Goal: Task Accomplishment & Management: Complete application form

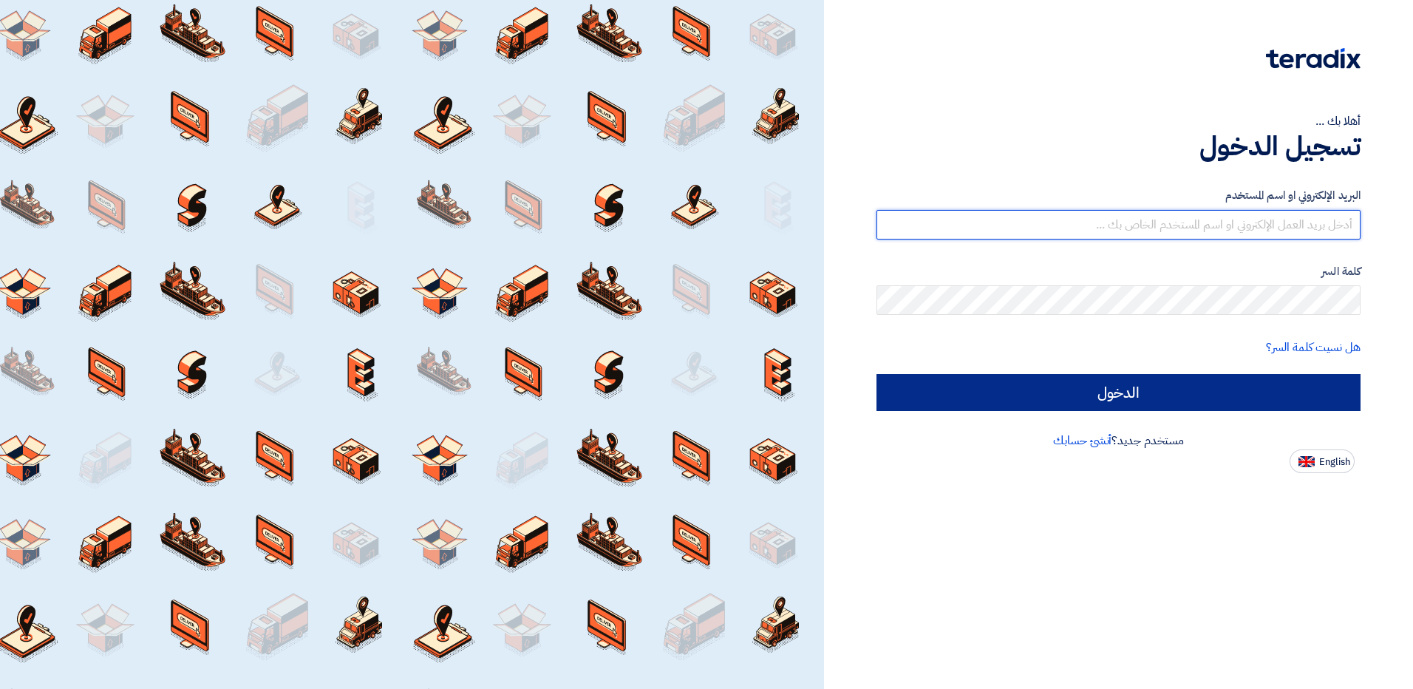
type input "khaled.samir@wadigroup.com.eg"
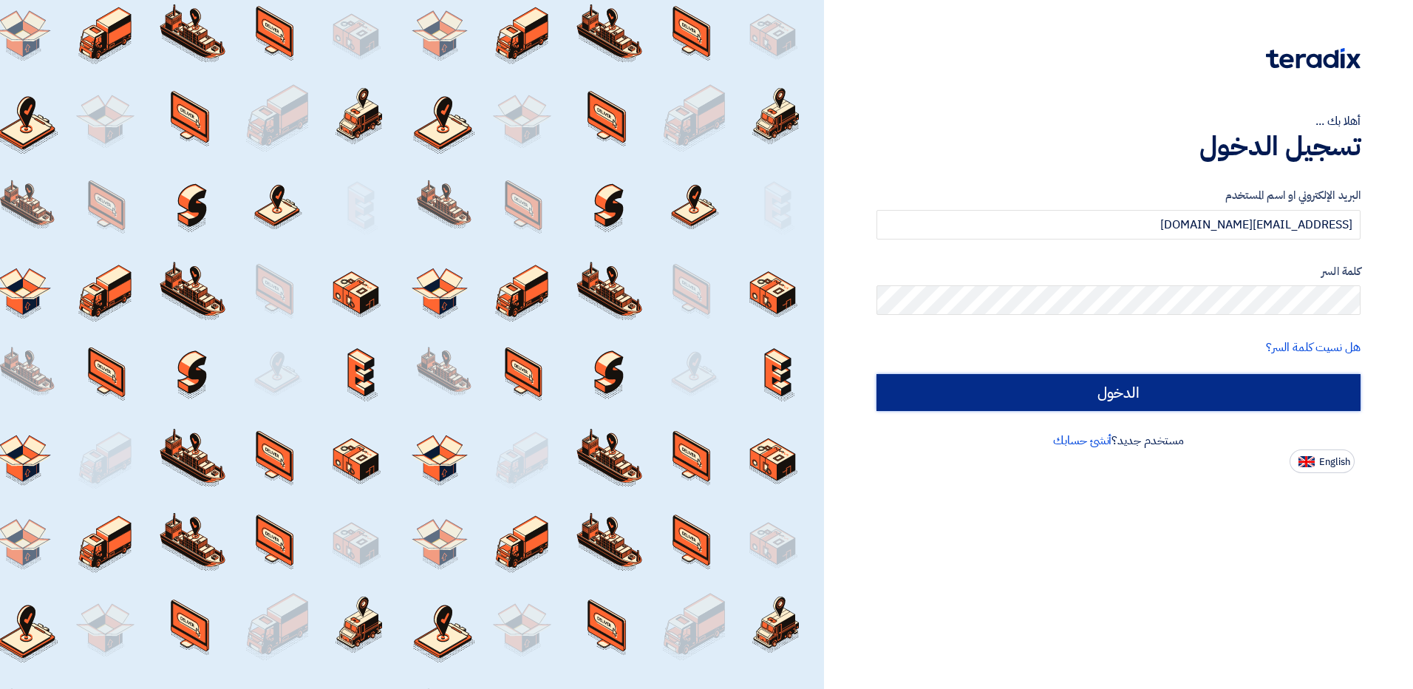
click at [1218, 392] on input "الدخول" at bounding box center [1118, 392] width 484 height 37
type input "Sign in"
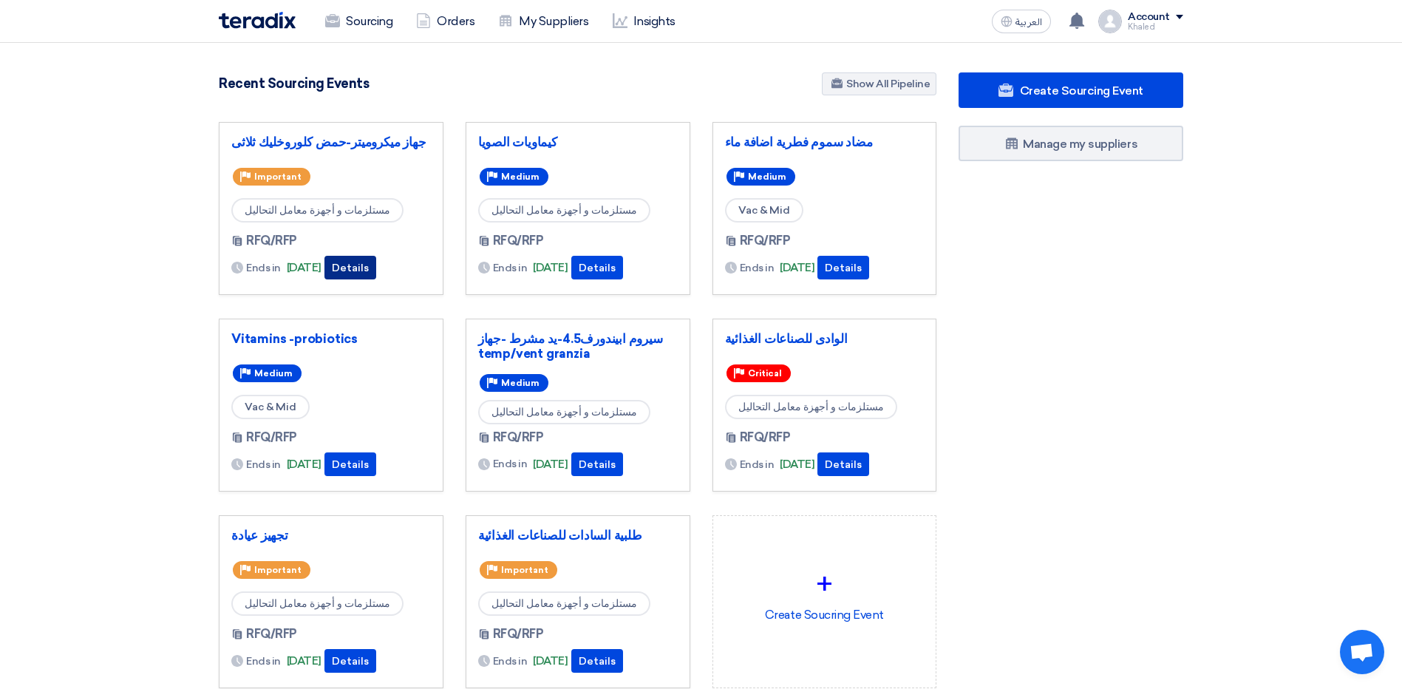
click at [376, 264] on button "Details" at bounding box center [350, 268] width 52 height 24
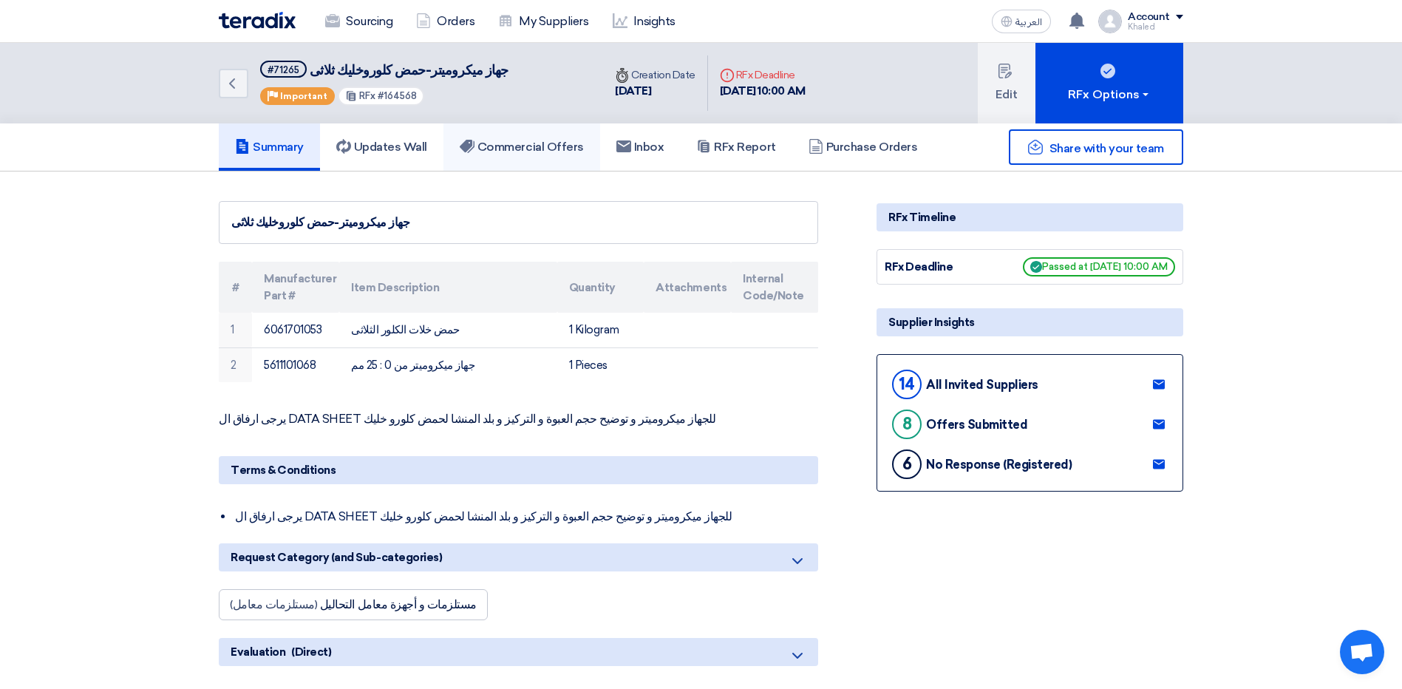
click at [531, 151] on h5 "Commercial Offers" at bounding box center [522, 147] width 124 height 15
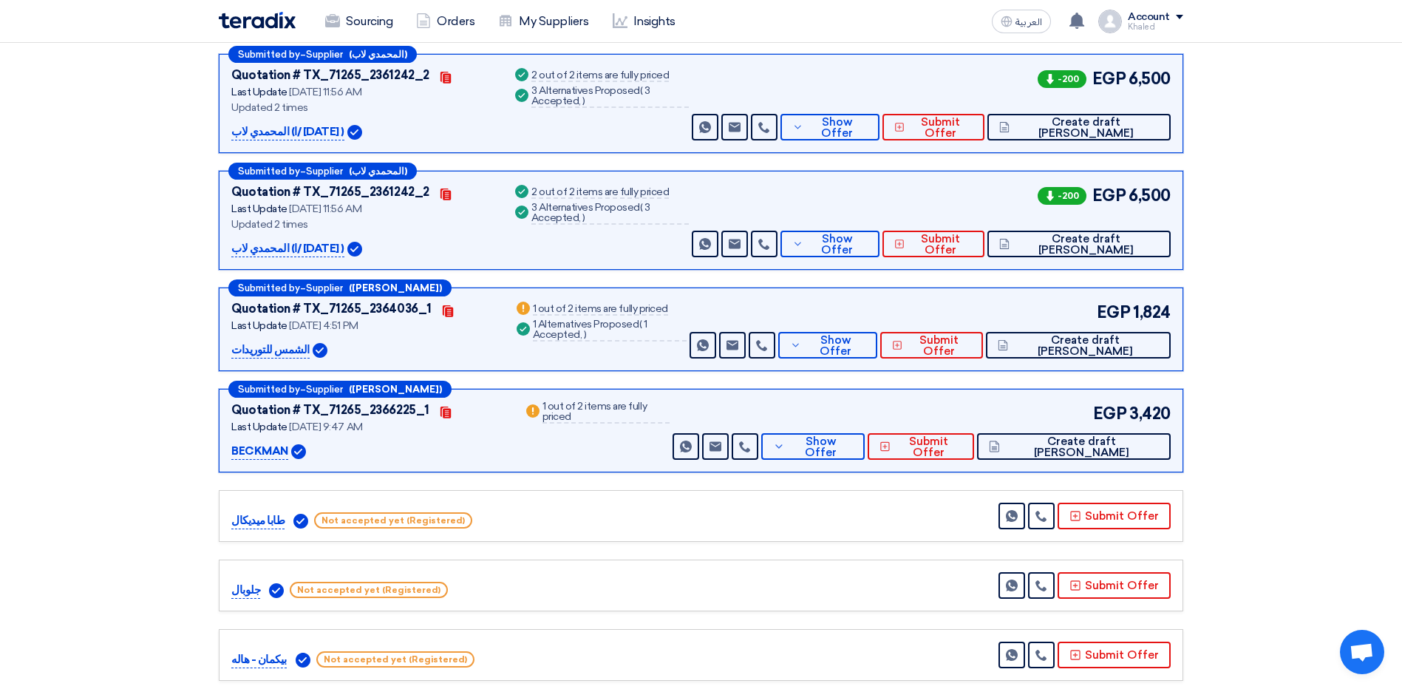
scroll to position [665, 0]
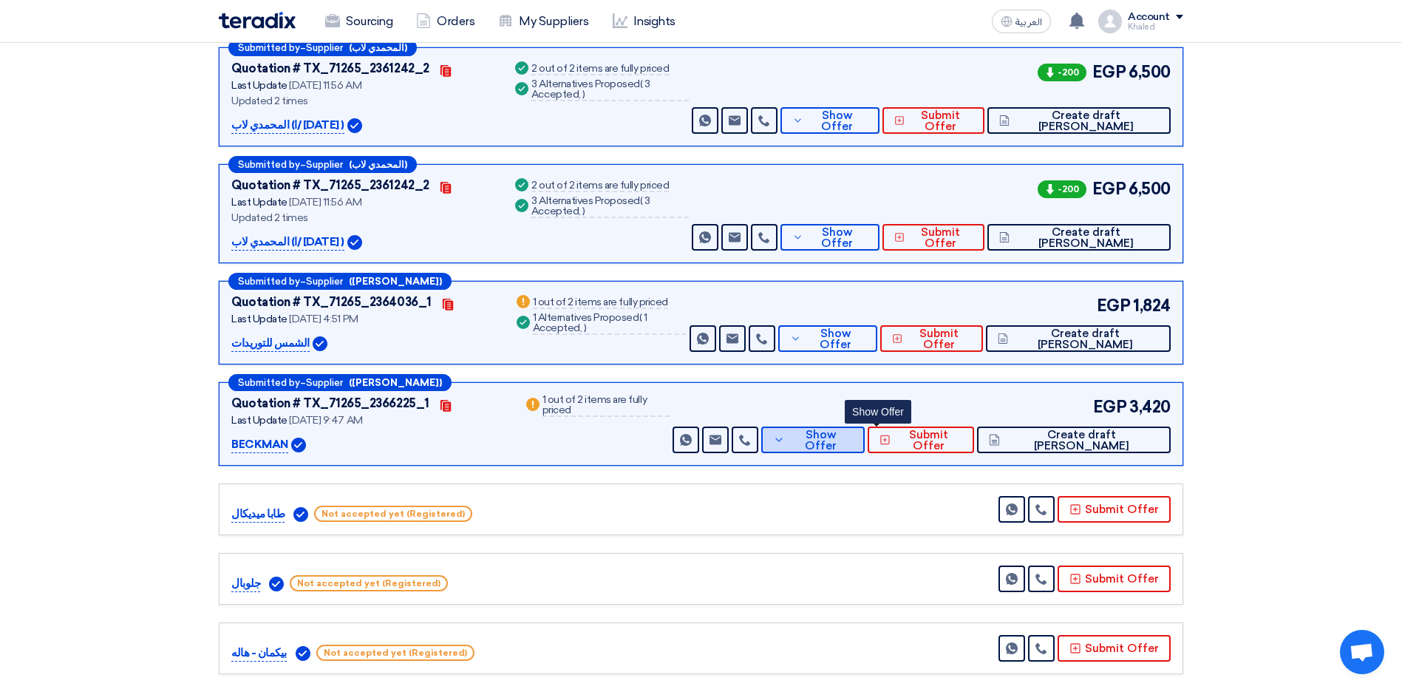
click at [853, 437] on span "Show Offer" at bounding box center [820, 440] width 64 height 22
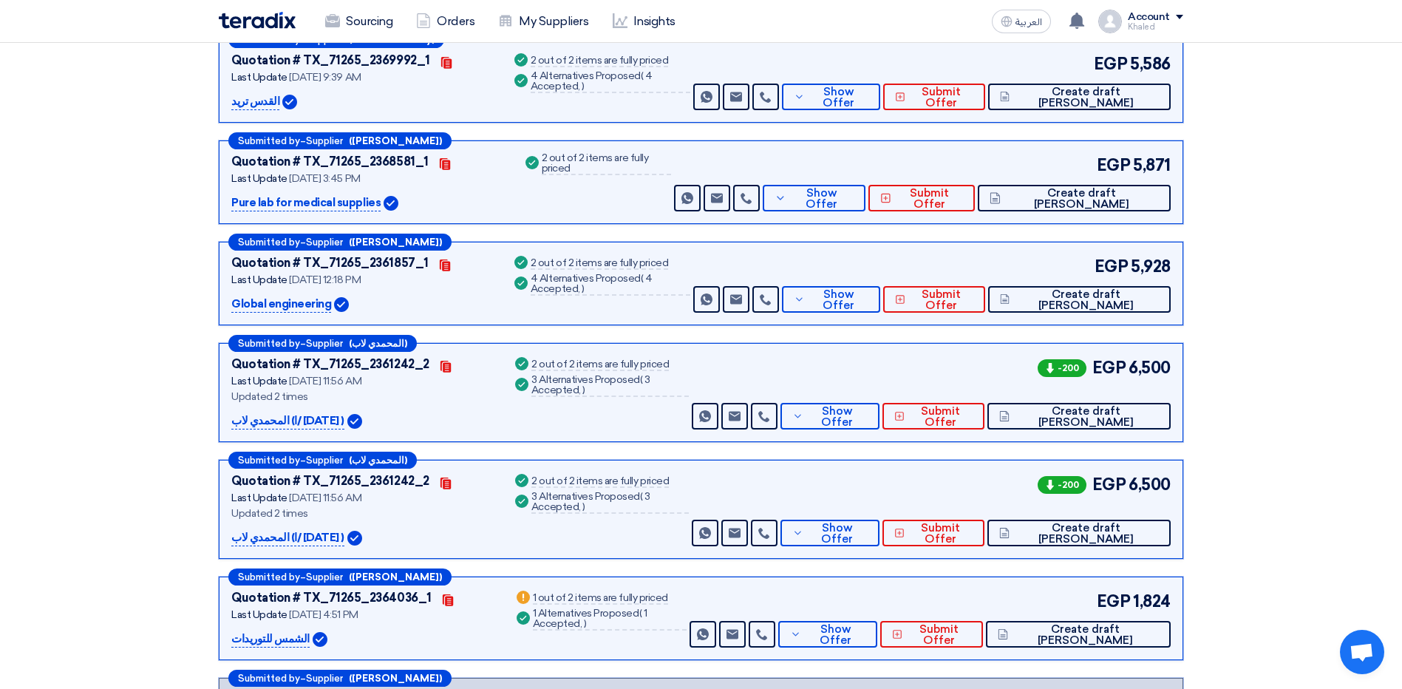
scroll to position [0, 0]
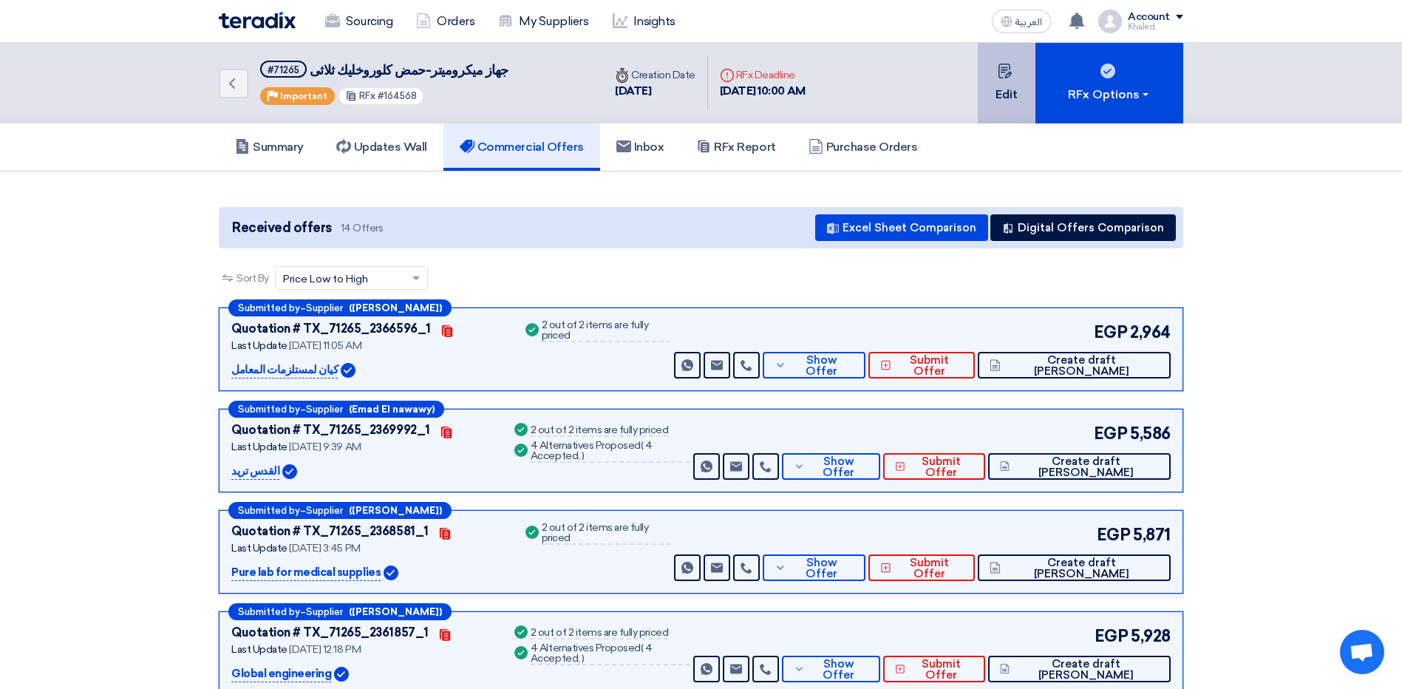
click at [1004, 89] on button "Edit" at bounding box center [1006, 83] width 58 height 81
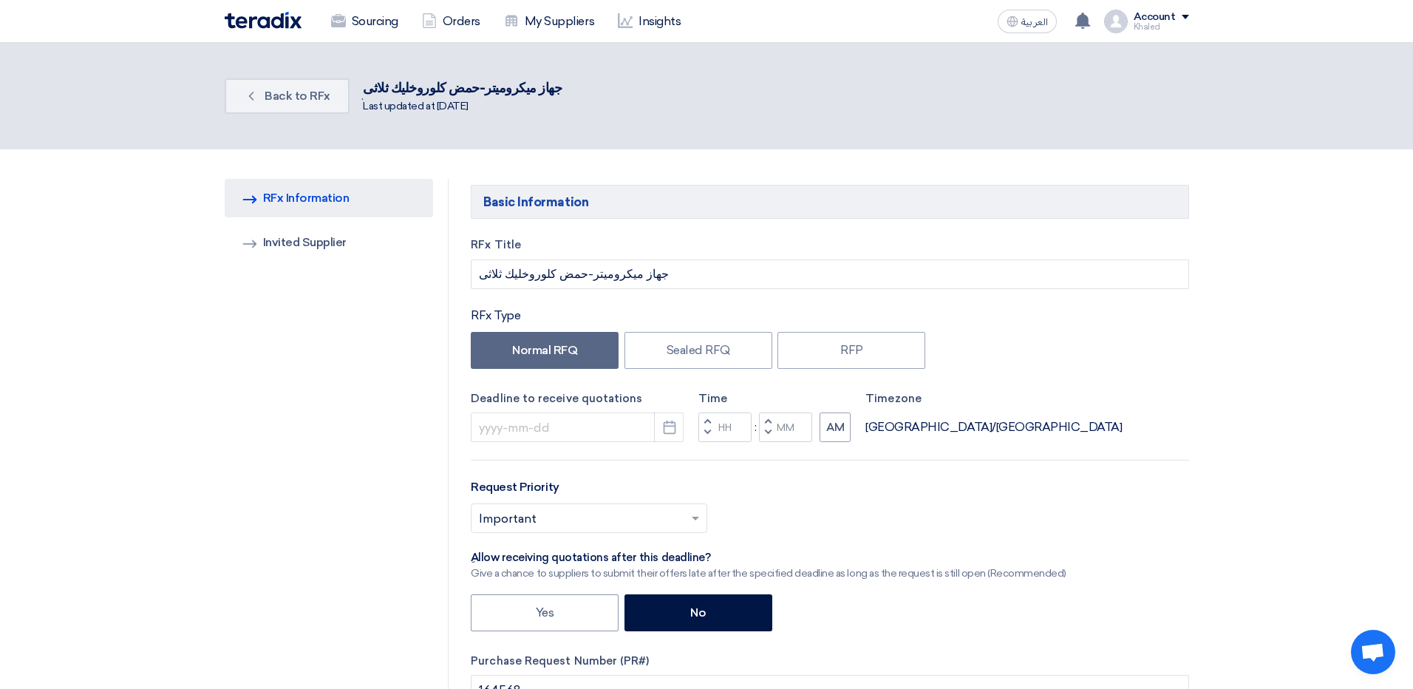
type input "9/8/2025"
type input "10"
type input "00"
click at [296, 246] on link "Invited Suppliers Invited Supplier" at bounding box center [323, 242] width 209 height 38
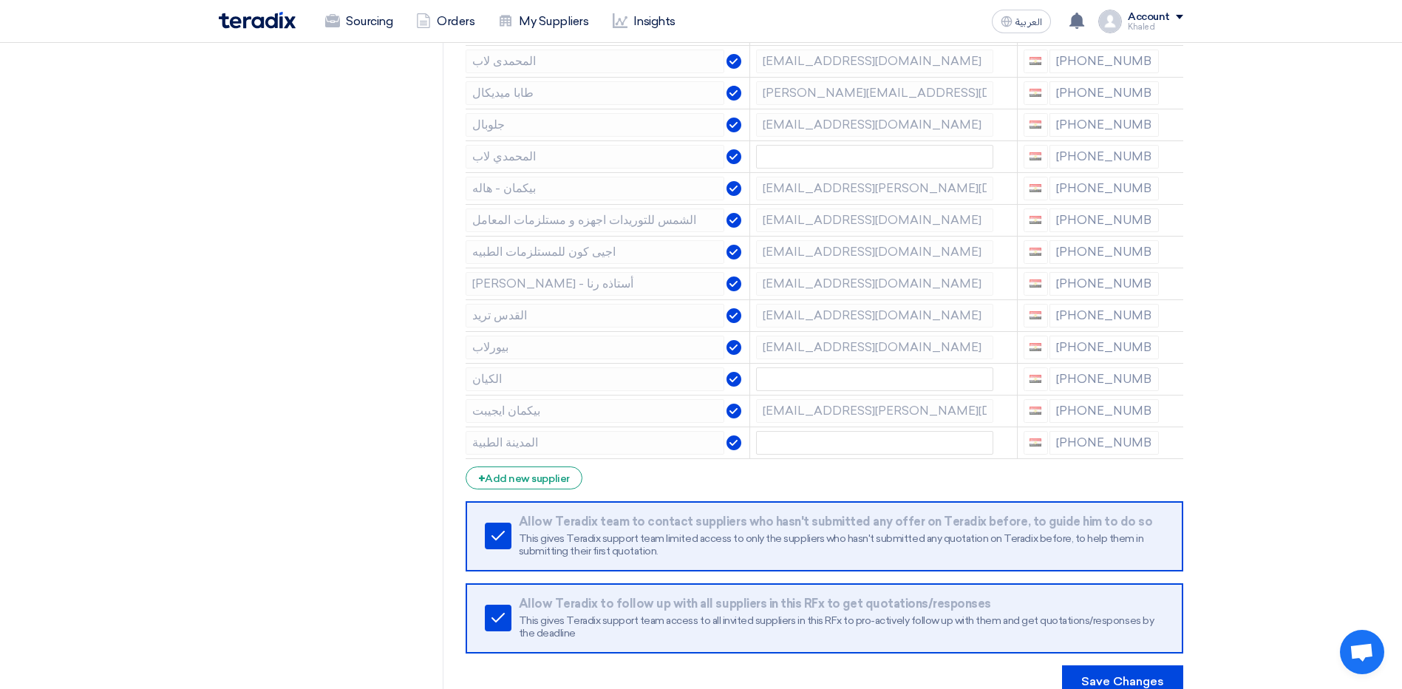
scroll to position [296, 0]
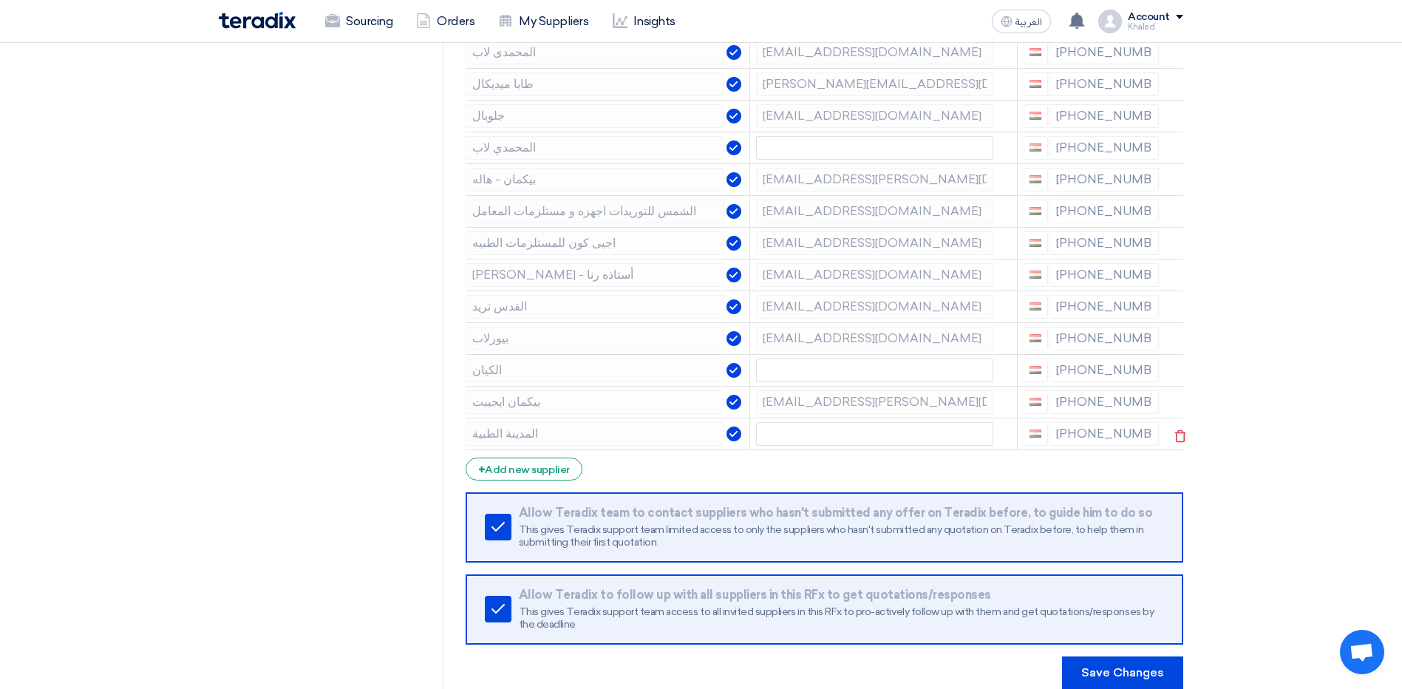
click at [1074, 436] on div "[PHONE_NUMBER]" at bounding box center [1091, 434] width 136 height 24
drag, startPoint x: 1074, startPoint y: 436, endPoint x: 1076, endPoint y: 428, distance: 8.3
click at [1076, 428] on div "[PHONE_NUMBER]" at bounding box center [1091, 434] width 136 height 24
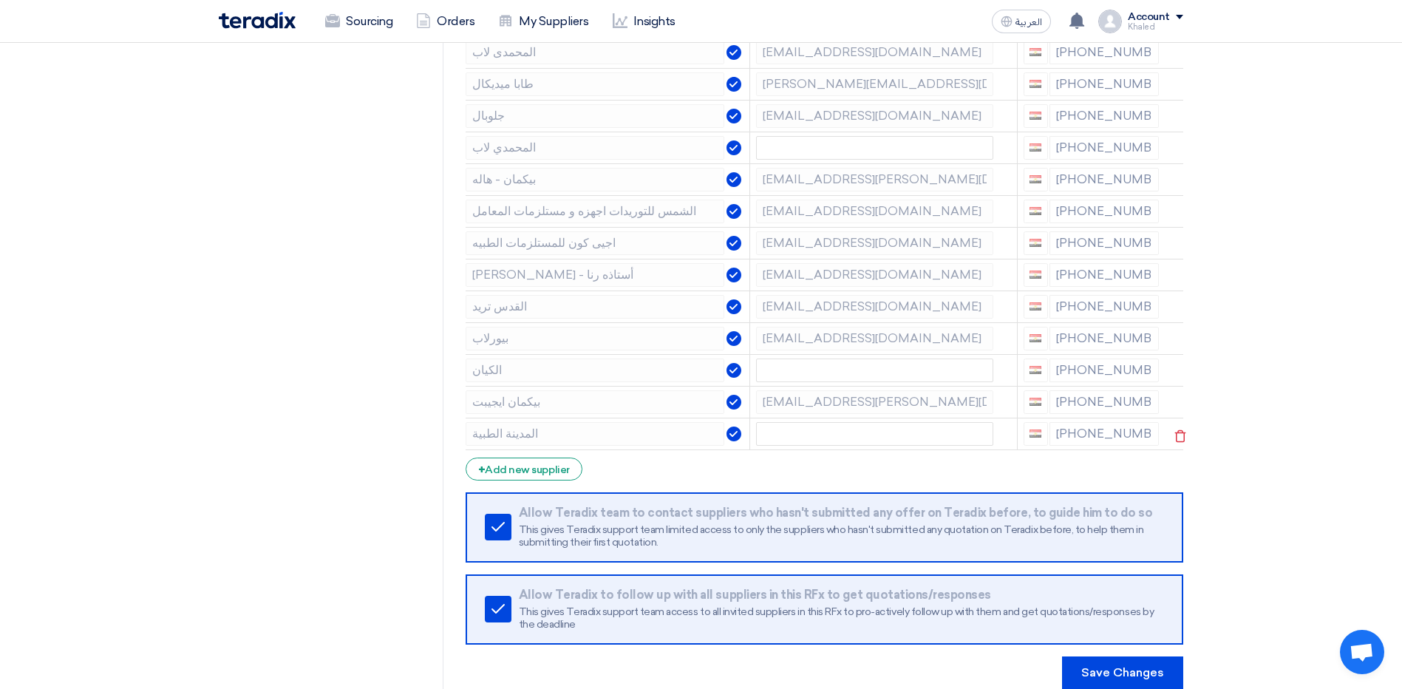
click at [1076, 428] on div "[PHONE_NUMBER]" at bounding box center [1091, 434] width 136 height 24
drag, startPoint x: 1076, startPoint y: 428, endPoint x: 1131, endPoint y: 434, distance: 55.7
click at [1131, 434] on div "[PHONE_NUMBER]" at bounding box center [1091, 434] width 136 height 24
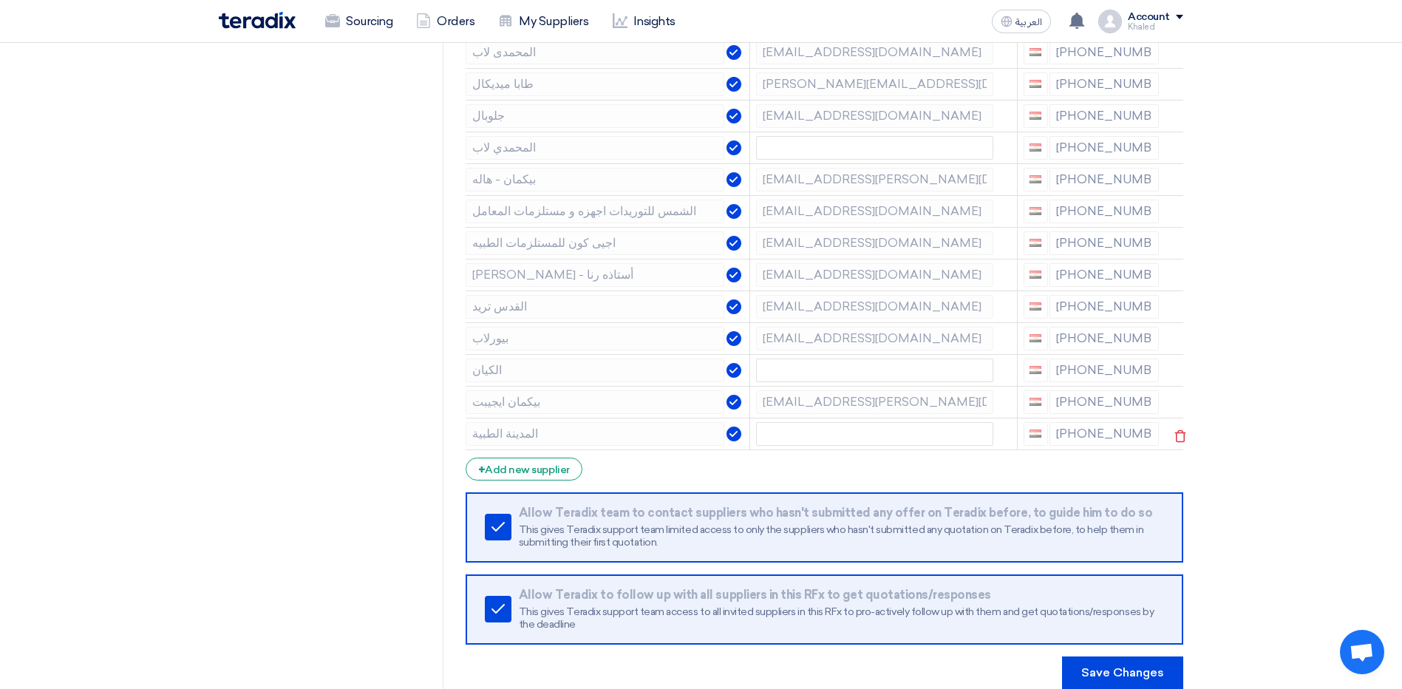
drag, startPoint x: 1131, startPoint y: 434, endPoint x: 1119, endPoint y: 437, distance: 12.2
drag, startPoint x: 1119, startPoint y: 437, endPoint x: 1086, endPoint y: 429, distance: 34.2
click at [1086, 429] on div "[PHONE_NUMBER]" at bounding box center [1091, 434] width 136 height 24
click at [1074, 400] on div "[PHONE_NUMBER]" at bounding box center [1091, 402] width 136 height 24
drag, startPoint x: 1063, startPoint y: 403, endPoint x: 1150, endPoint y: 407, distance: 86.6
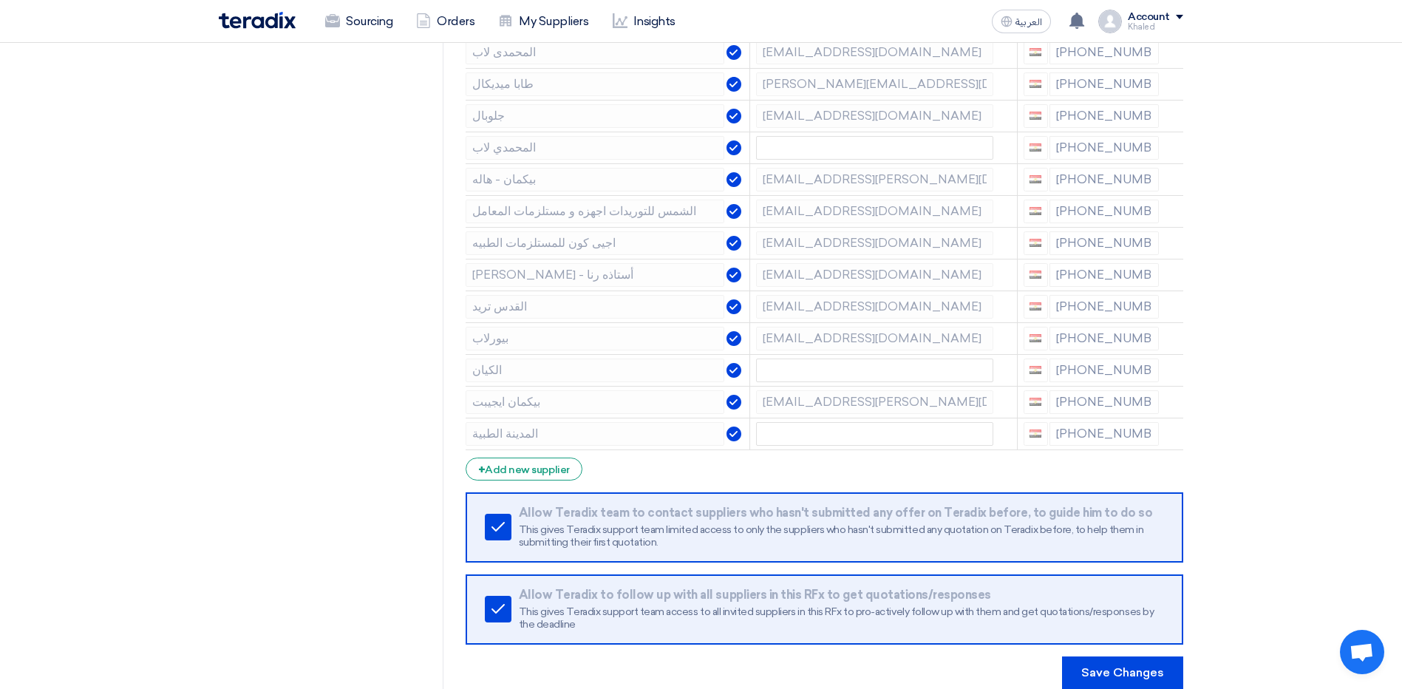
click at [1150, 407] on div "[PHONE_NUMBER]" at bounding box center [1091, 402] width 136 height 24
click at [989, 414] on td "[EMAIL_ADDRESS][DOMAIN_NAME][GEOGRAPHIC_DATA]" at bounding box center [883, 402] width 267 height 32
drag, startPoint x: 1065, startPoint y: 366, endPoint x: 1108, endPoint y: 372, distance: 43.2
click at [1108, 372] on div "[PHONE_NUMBER]" at bounding box center [1091, 370] width 136 height 24
drag, startPoint x: 1062, startPoint y: 339, endPoint x: 1125, endPoint y: 344, distance: 62.3
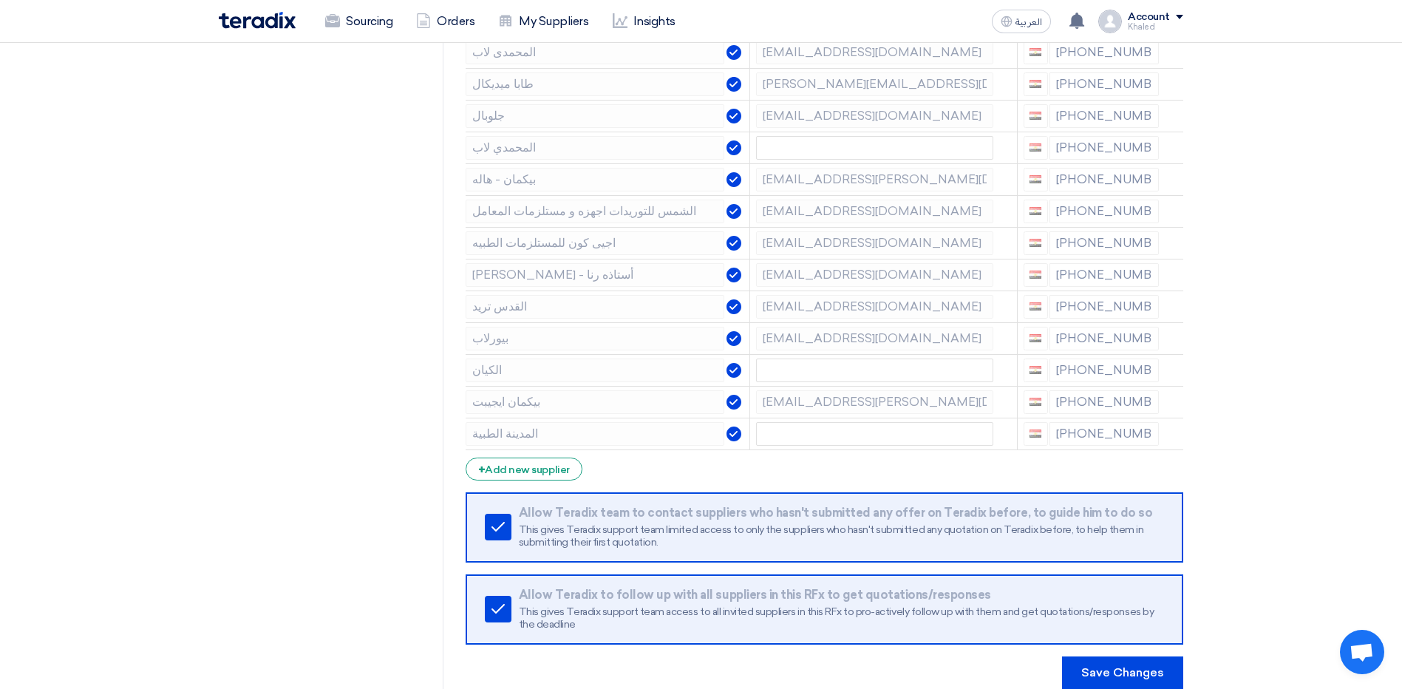
click at [1125, 344] on div "[PHONE_NUMBER]" at bounding box center [1091, 339] width 136 height 24
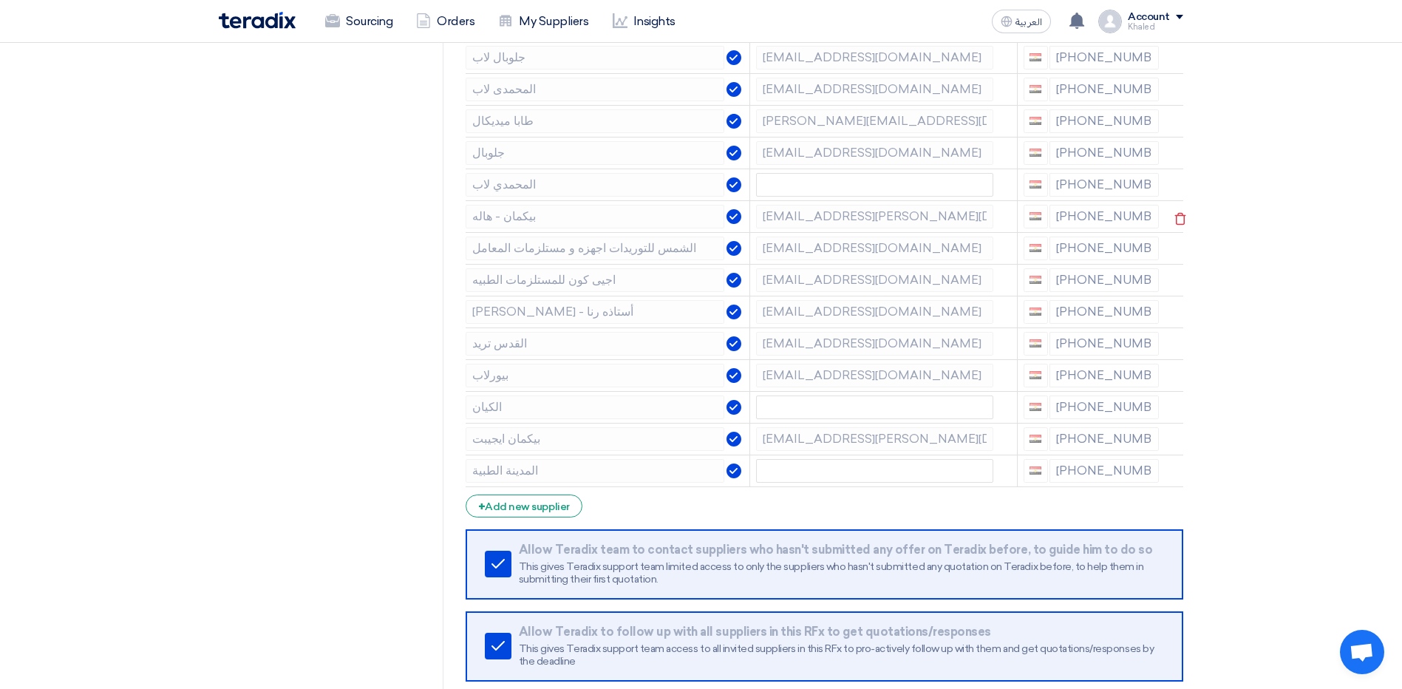
scroll to position [222, 0]
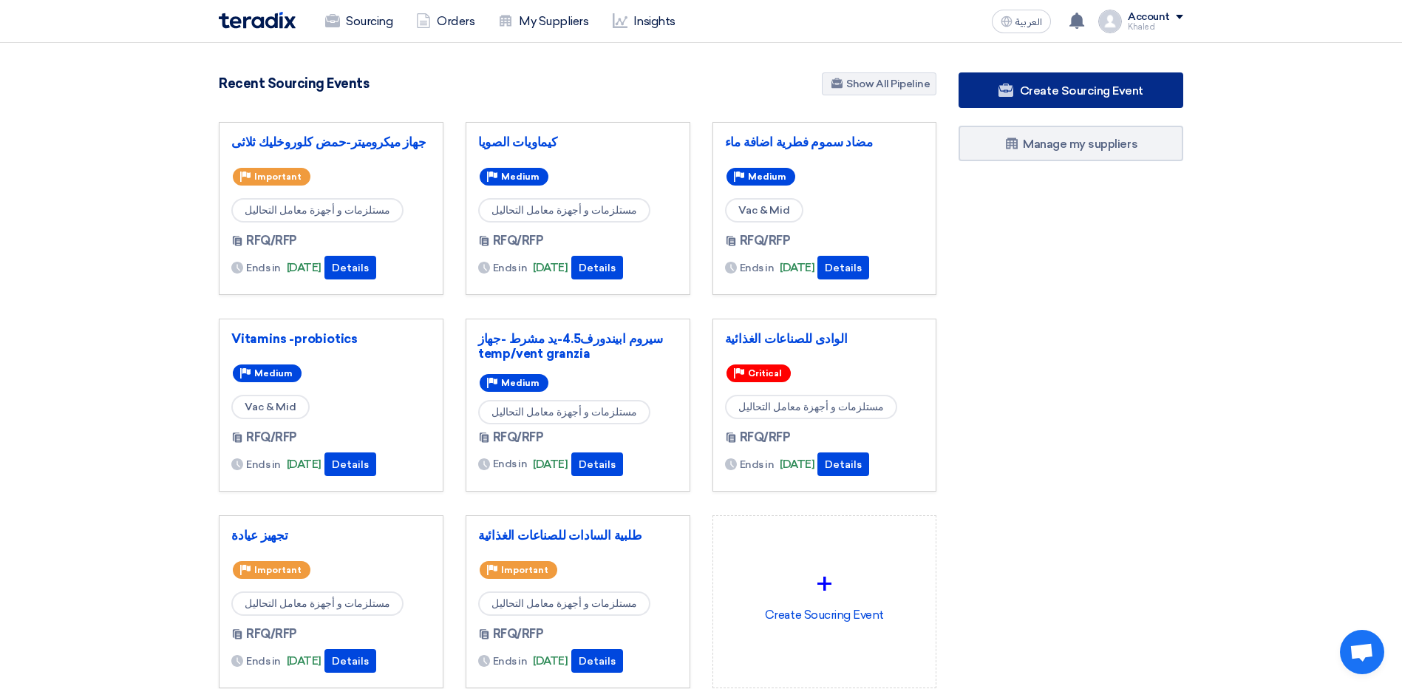
click at [1002, 98] on link "Create Sourcing Event" at bounding box center [1070, 89] width 225 height 35
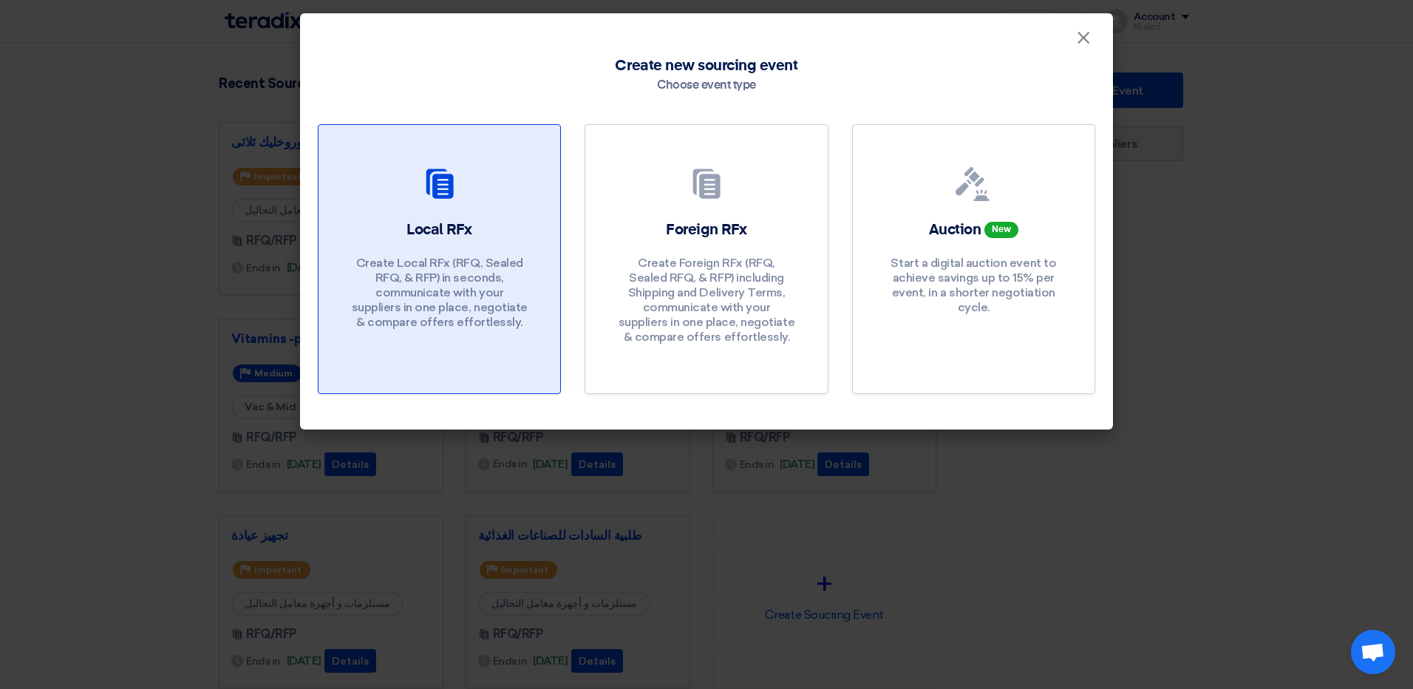
click at [347, 296] on div "Local RFx Create Local RFx (RFQ, Sealed RFQ, & RFP) in seconds, communicate wit…" at bounding box center [439, 277] width 206 height 117
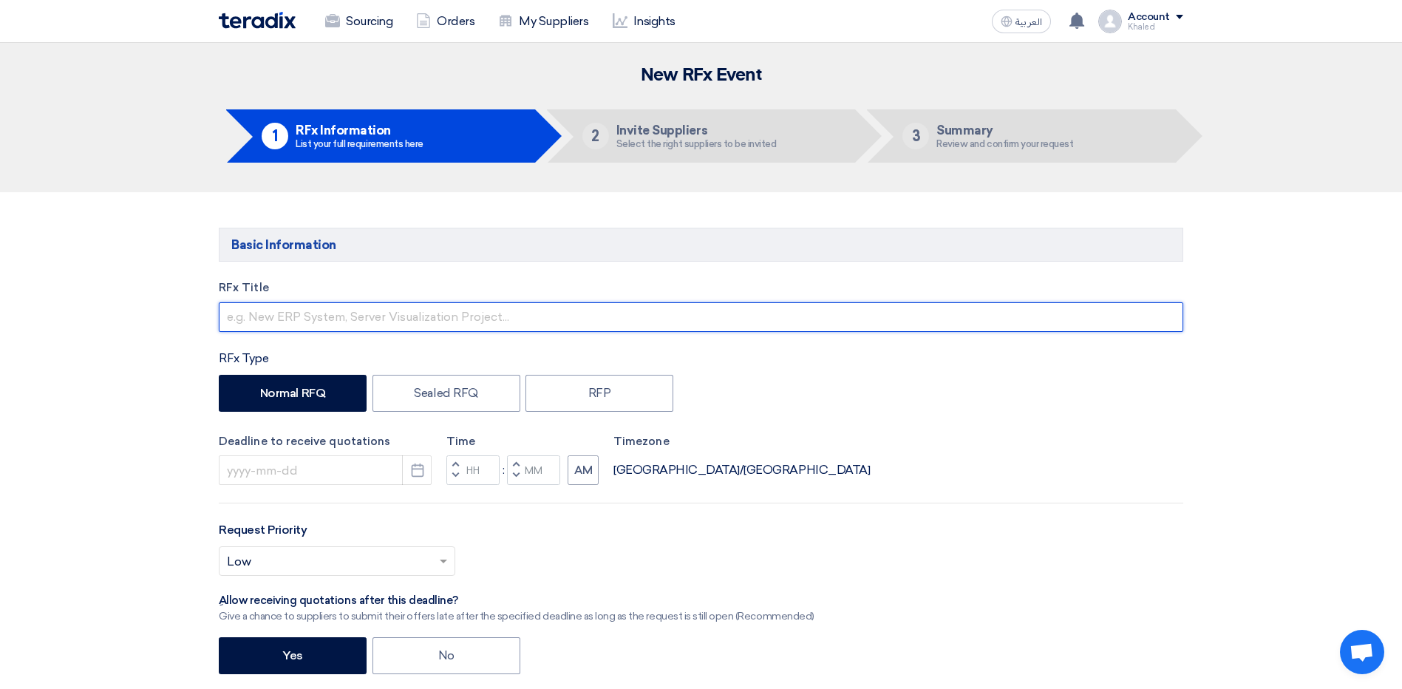
click at [339, 323] on input "text" at bounding box center [701, 317] width 964 height 30
type input "l"
type input "مقص تشريح مقاس 20 و جهاز قياس حرارة و رطوبة"
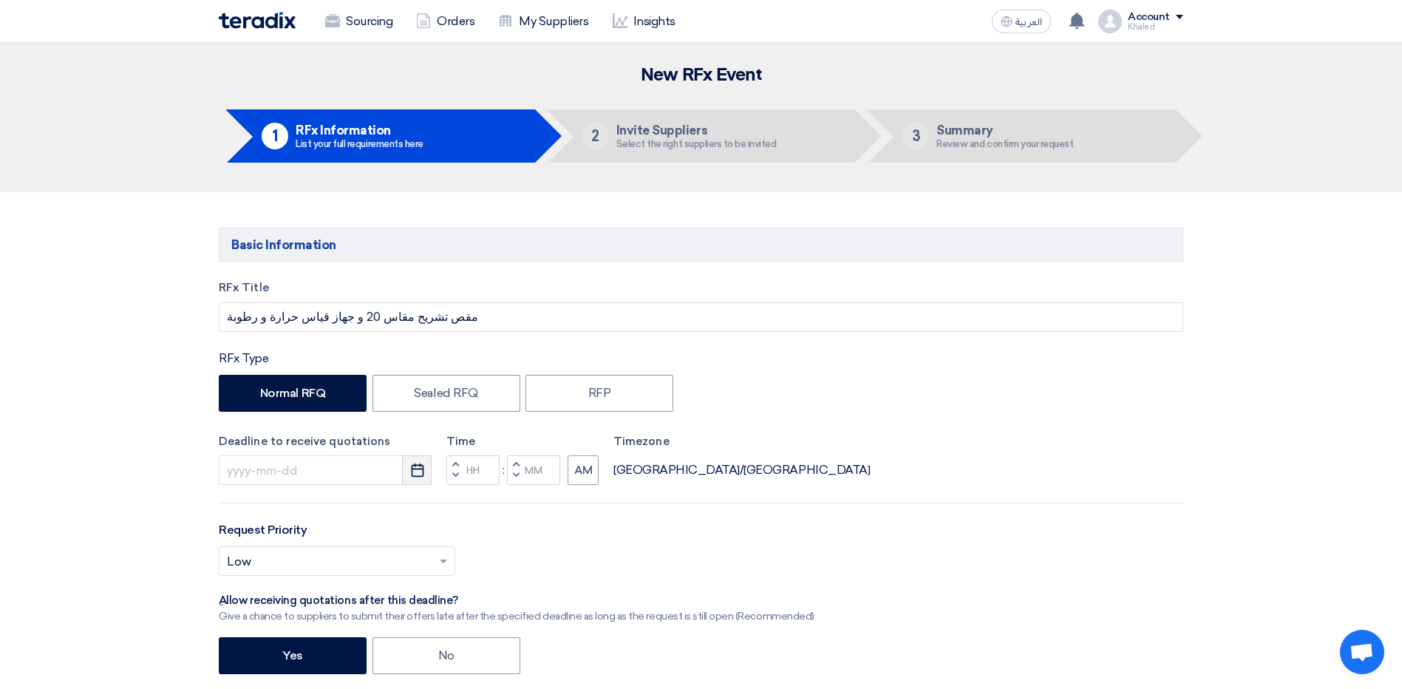
click at [412, 474] on icon "Pick a date" at bounding box center [417, 470] width 15 height 15
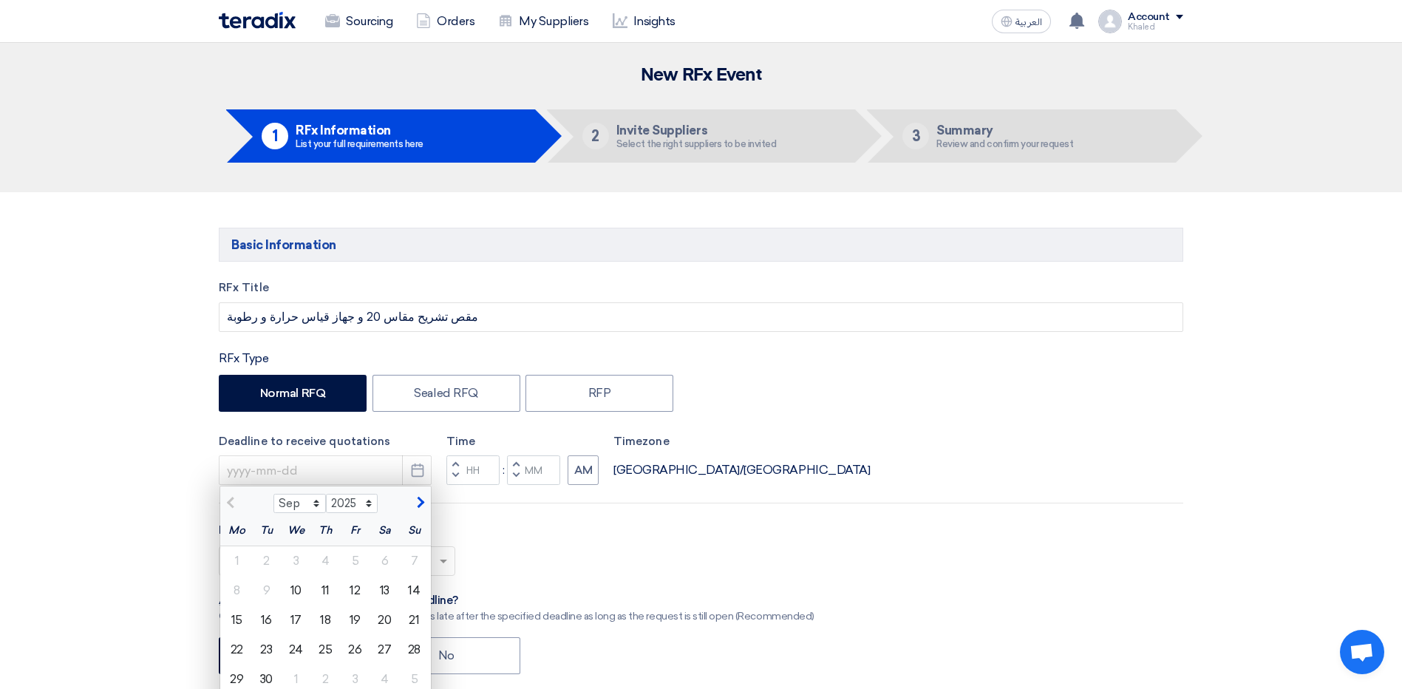
scroll to position [74, 0]
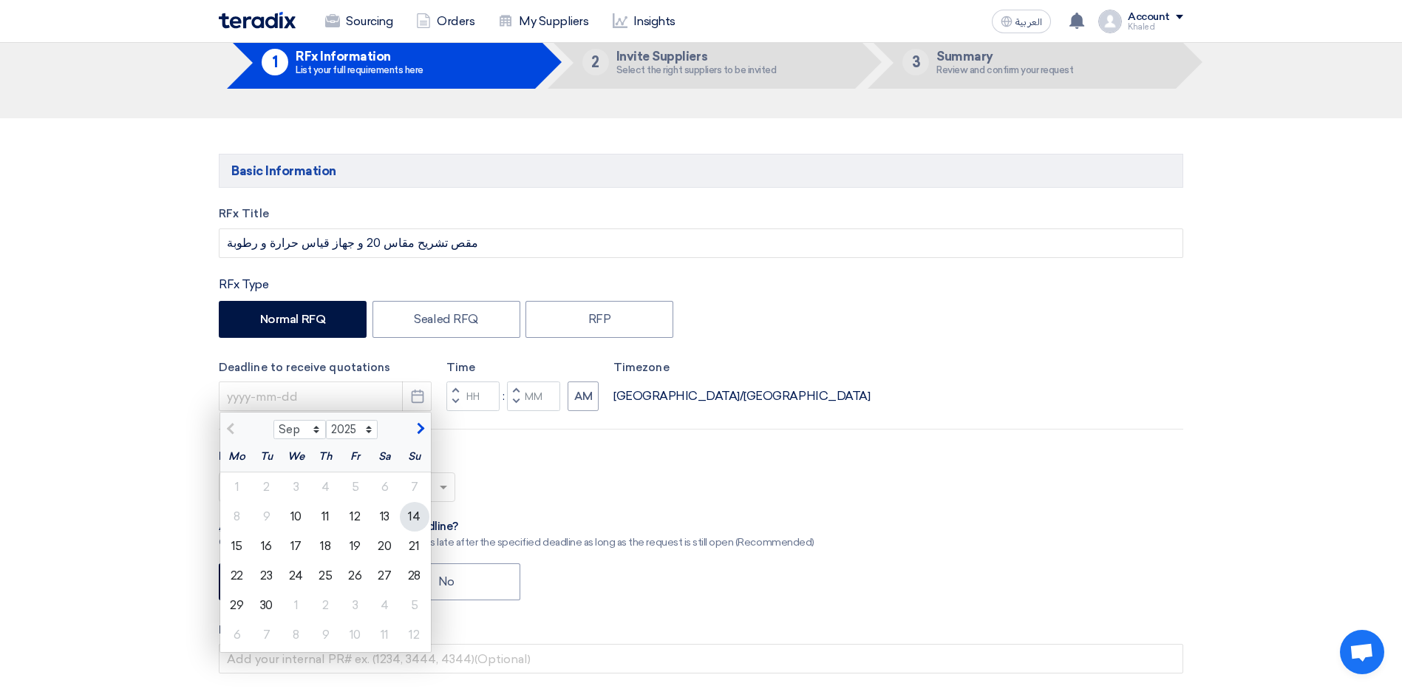
click at [408, 518] on div "14" at bounding box center [415, 517] width 30 height 30
type input "[DATE]"
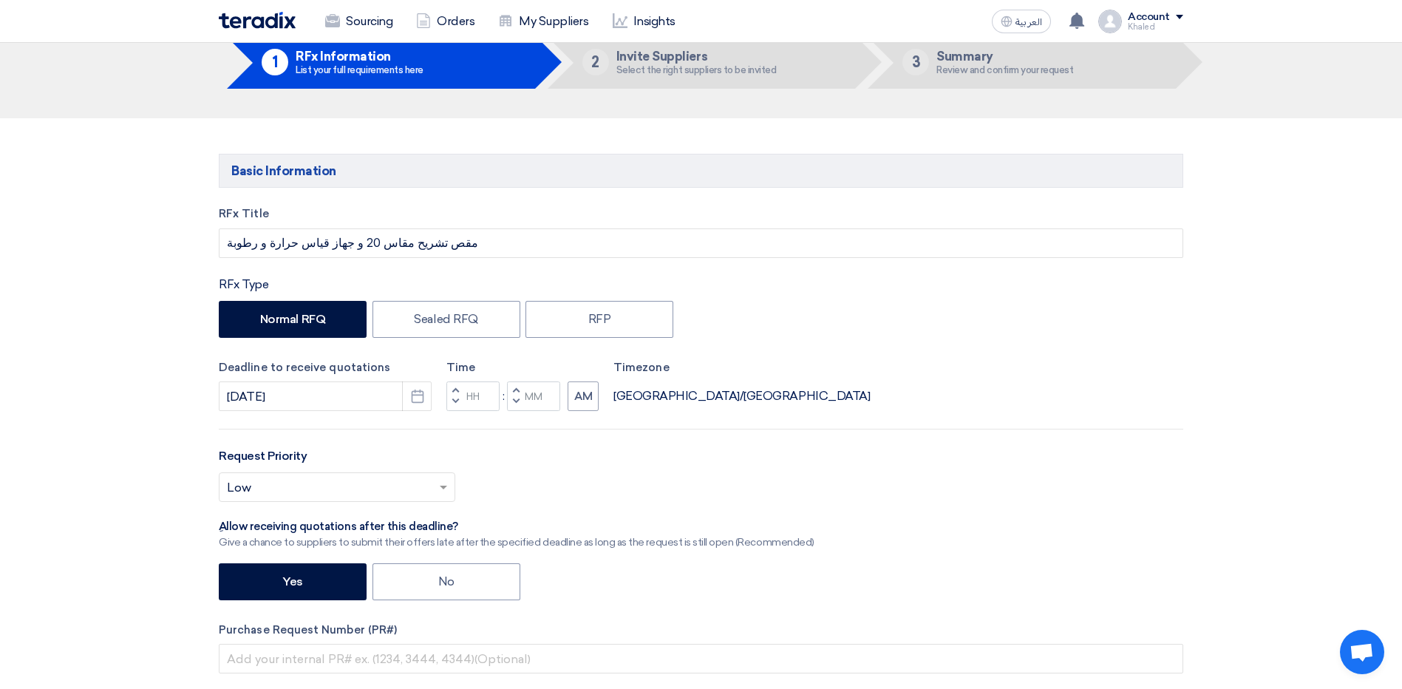
click at [461, 400] on button "Decrement hours" at bounding box center [455, 402] width 18 height 18
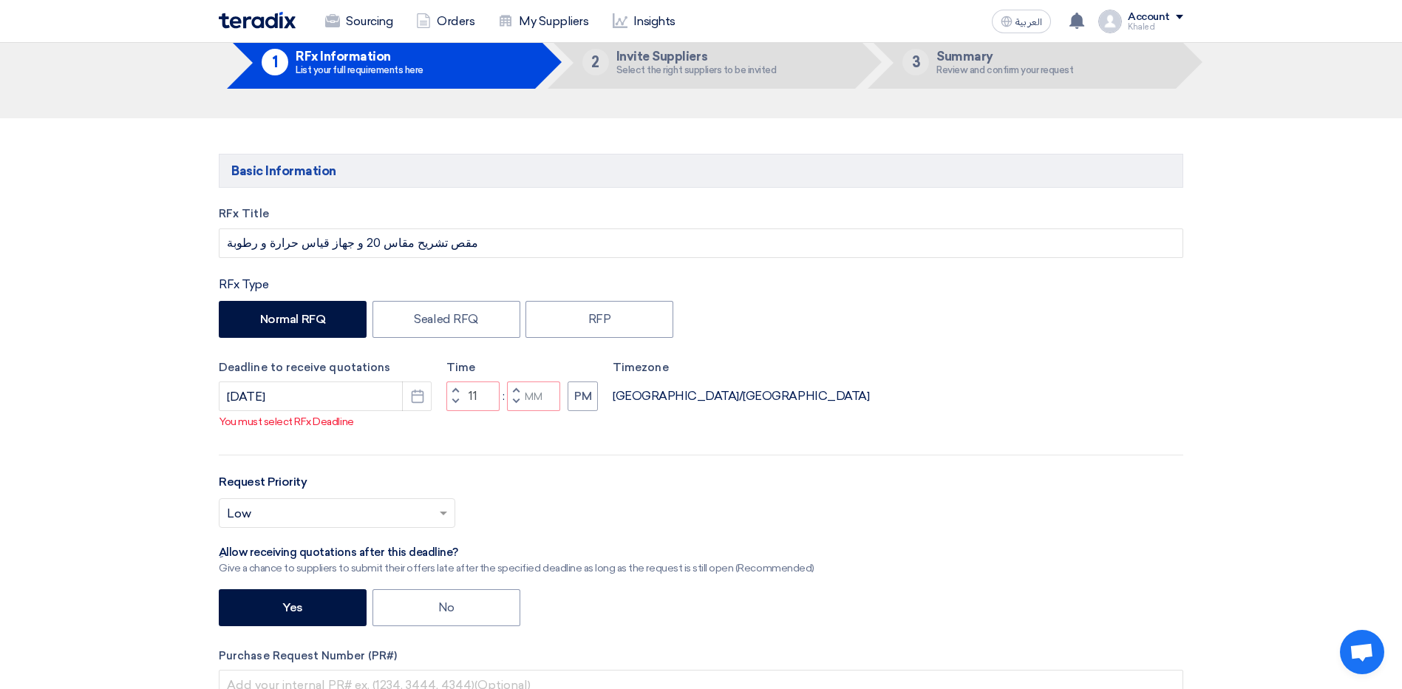
click at [451, 400] on button "Increment hours" at bounding box center [455, 390] width 18 height 18
click at [449, 412] on button "Decrement hours" at bounding box center [455, 402] width 18 height 18
click at [513, 406] on span "button" at bounding box center [515, 401] width 5 height 9
type input "09"
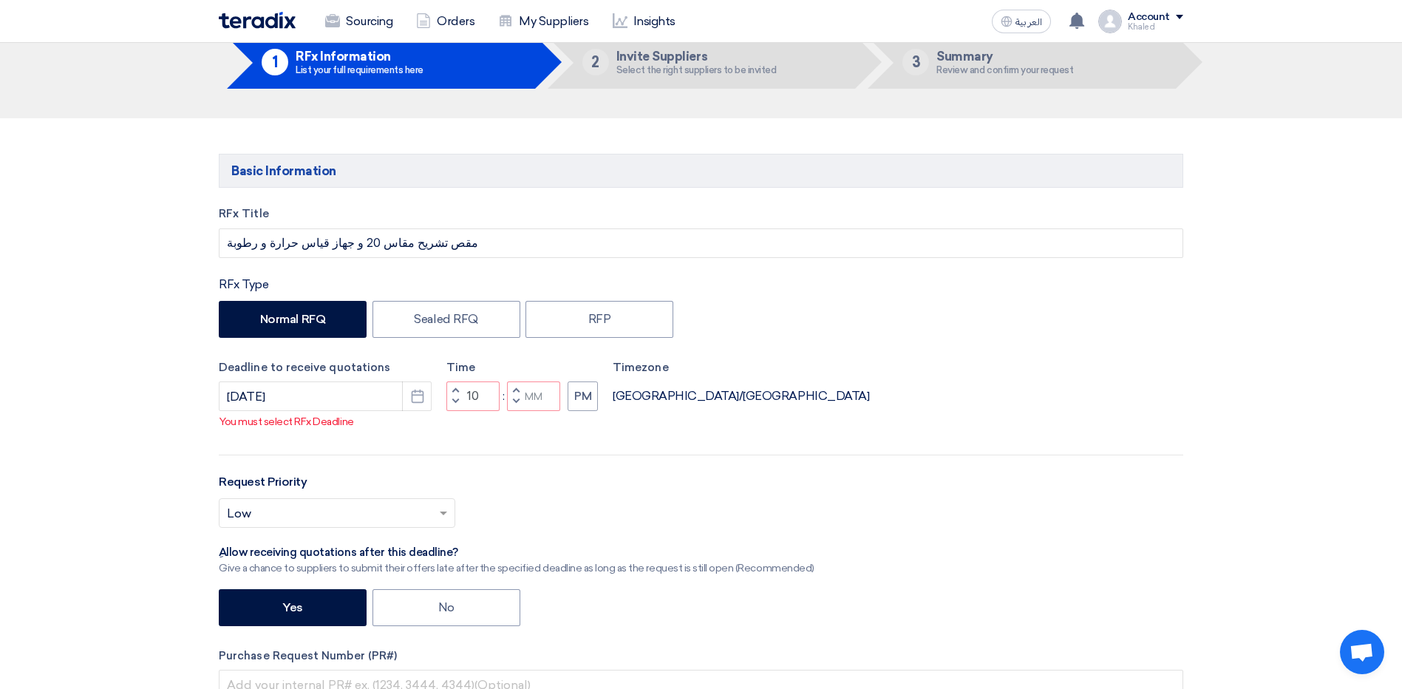
type input "59"
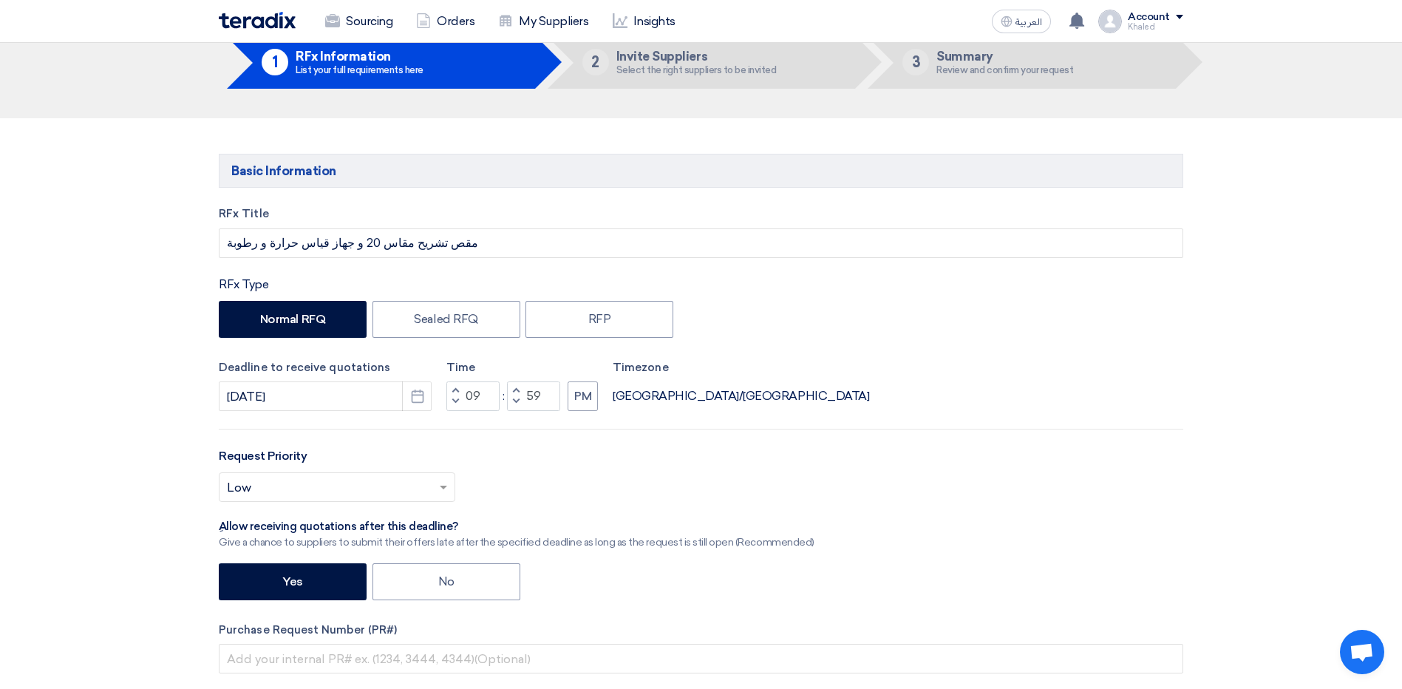
click at [511, 387] on button "Increment minutes" at bounding box center [516, 390] width 18 height 18
type input "10"
type input "00"
click at [581, 403] on button "PM" at bounding box center [582, 396] width 30 height 30
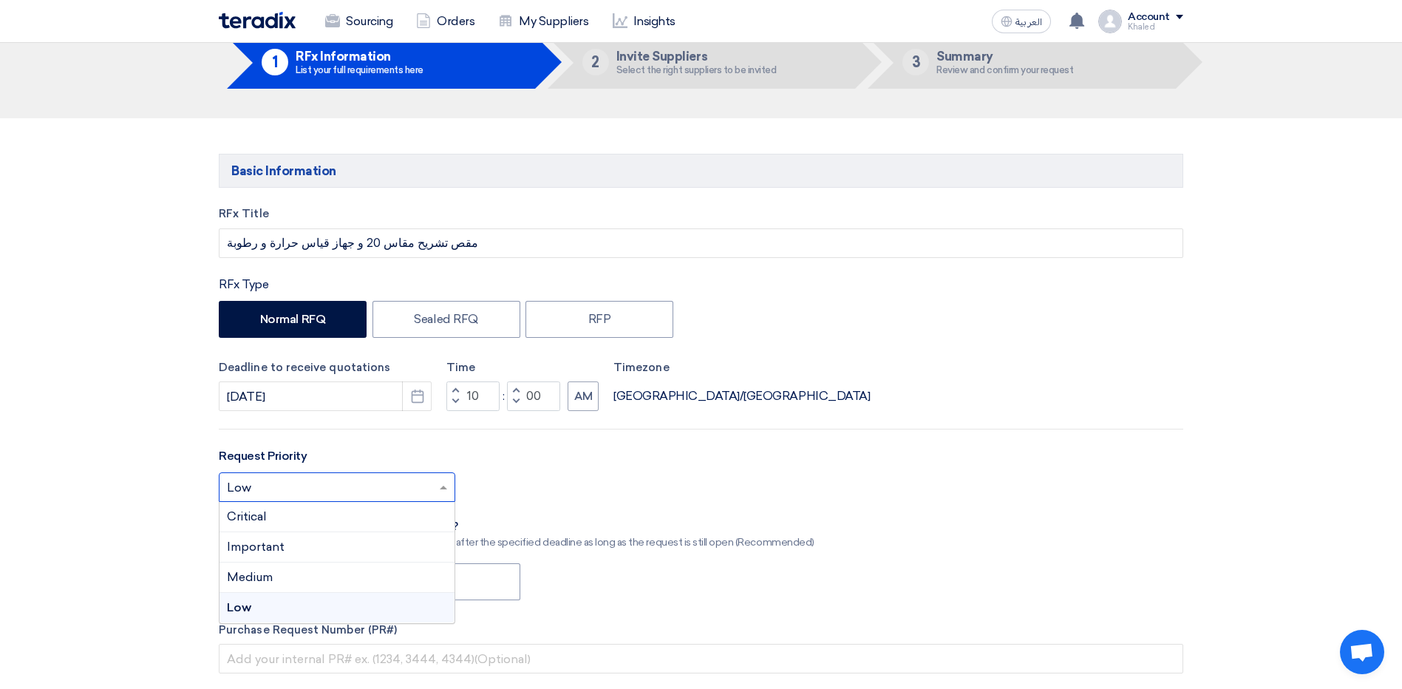
click at [375, 491] on input "text" at bounding box center [329, 489] width 205 height 24
click at [329, 536] on div "Important" at bounding box center [336, 547] width 235 height 30
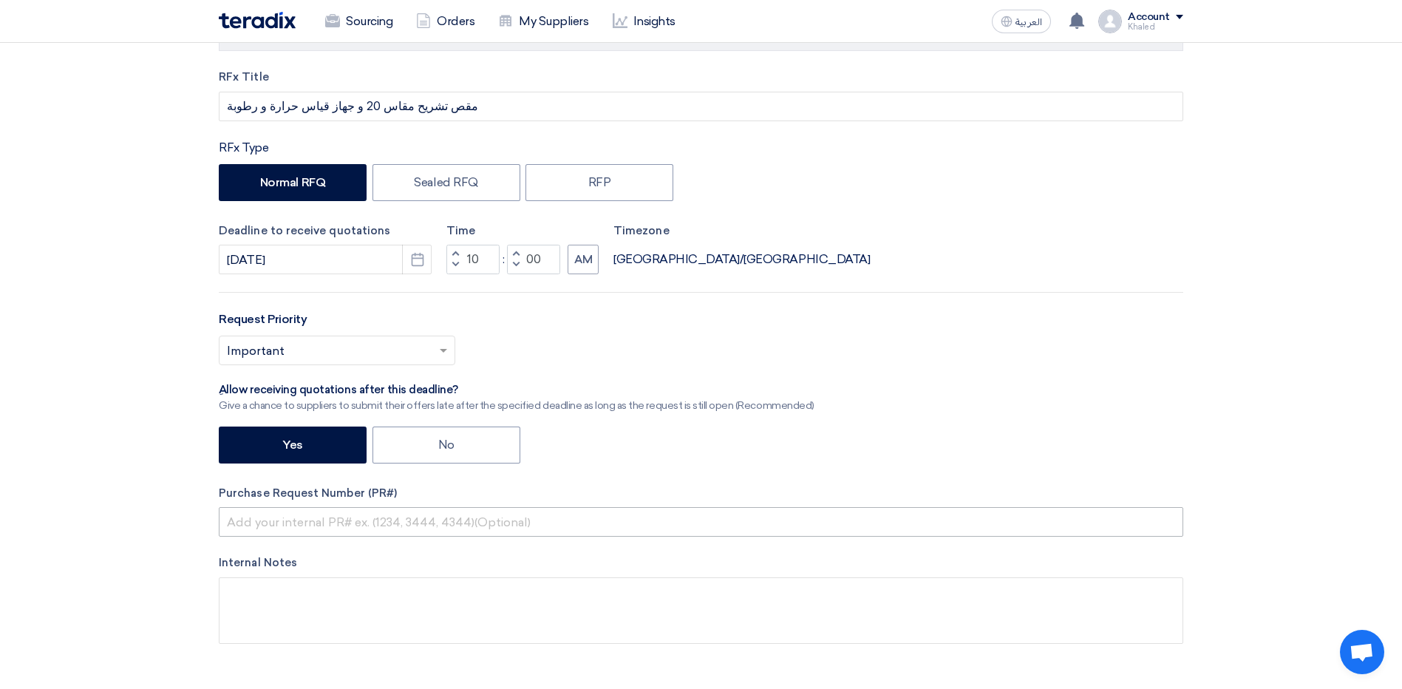
scroll to position [222, 0]
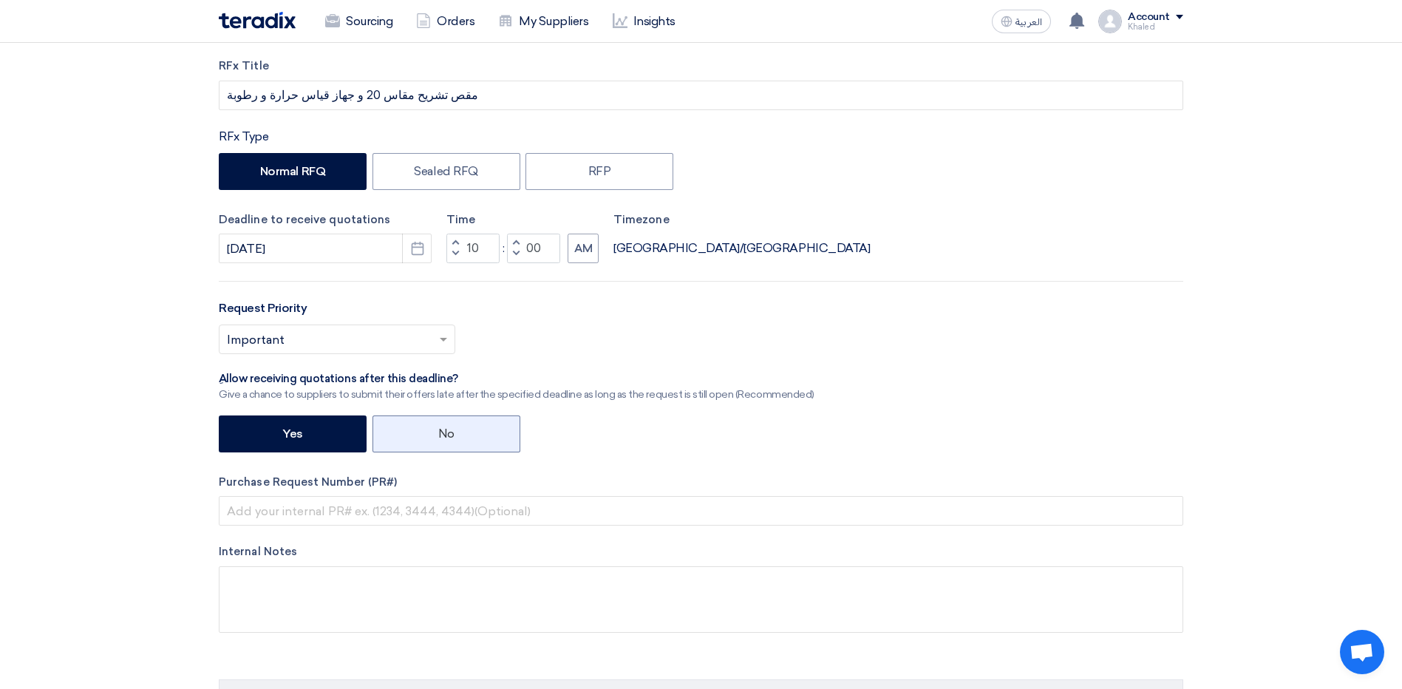
click at [451, 436] on label "No" at bounding box center [446, 433] width 148 height 37
click at [448, 436] on input "No" at bounding box center [443, 433] width 10 height 10
radio input "true"
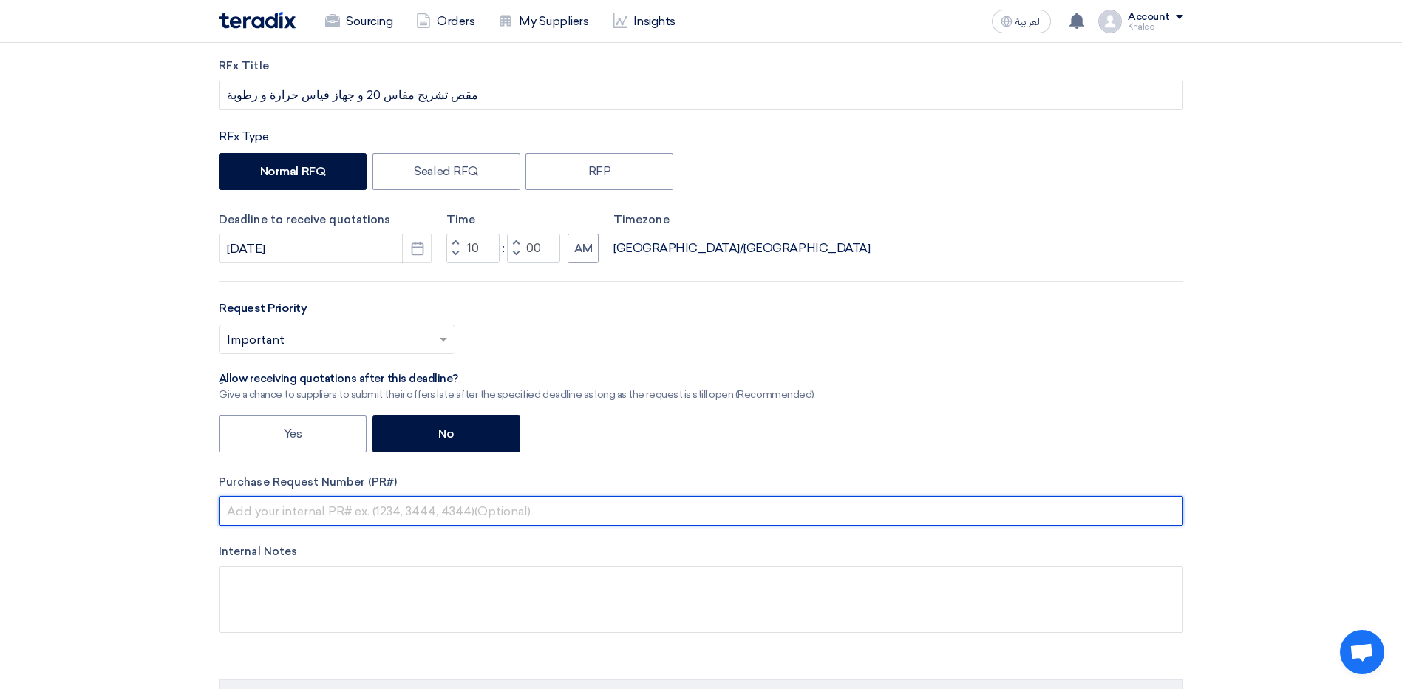
click at [429, 513] on input "text" at bounding box center [701, 511] width 964 height 30
click at [301, 505] on input "text" at bounding box center [701, 511] width 964 height 30
paste input "164661"
type input "164661"
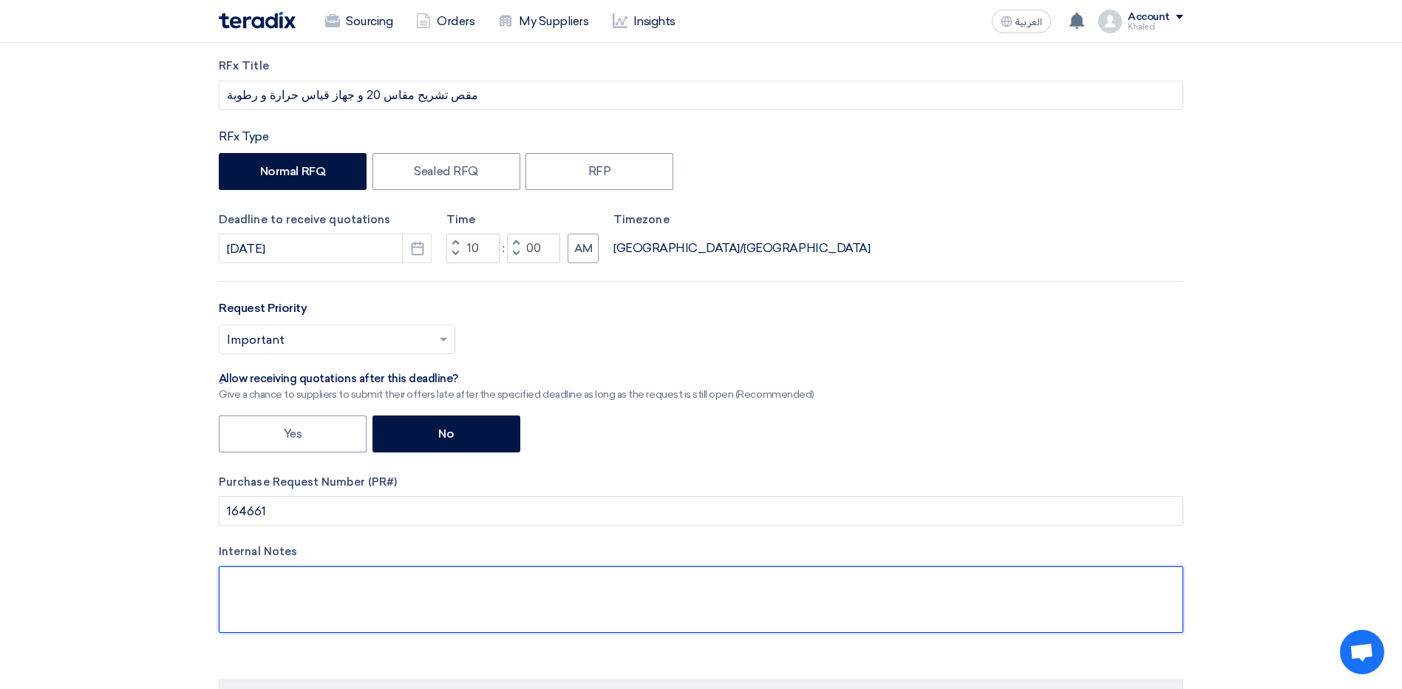
click at [365, 593] on textarea at bounding box center [701, 599] width 964 height 66
click at [268, 610] on textarea at bounding box center [701, 599] width 964 height 66
paste textarea "جهاز ديجيتال لقياس درجة الرطوبة والحرارة (HT-12 Smart Controller LCD Digital, w…"
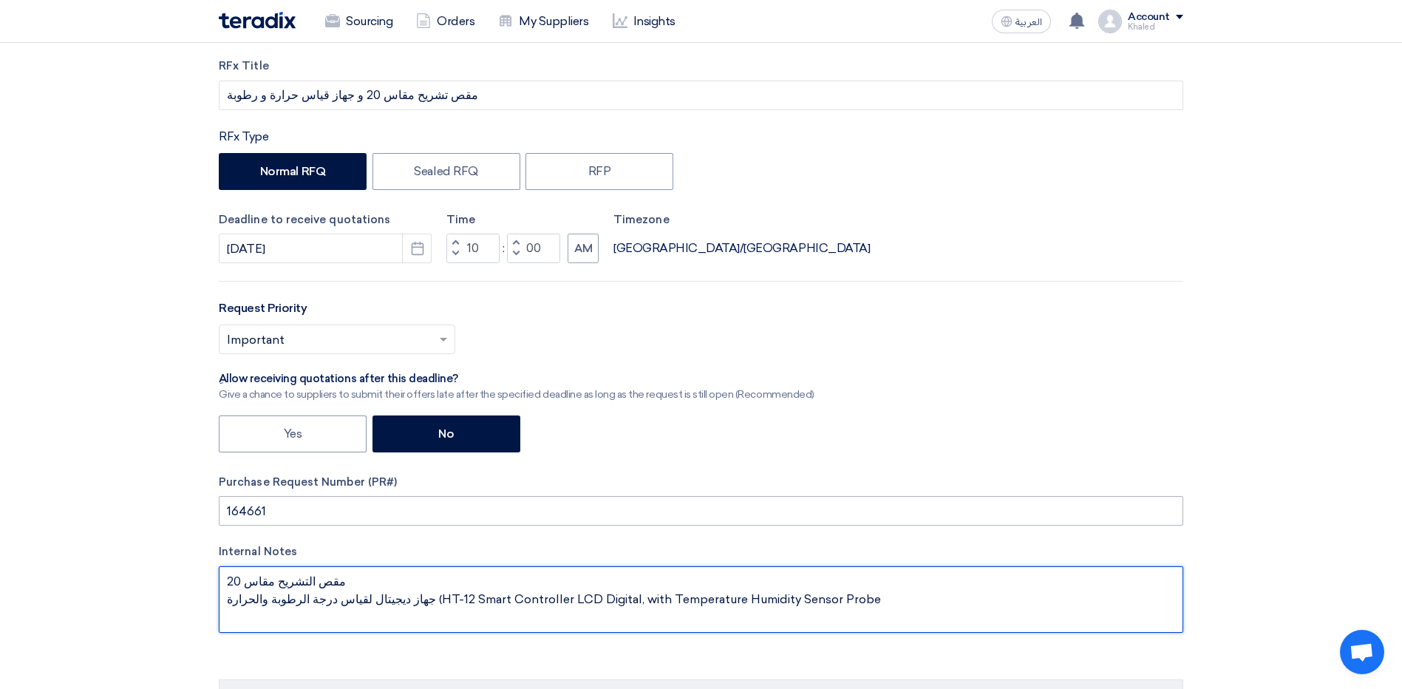
scroll to position [443, 0]
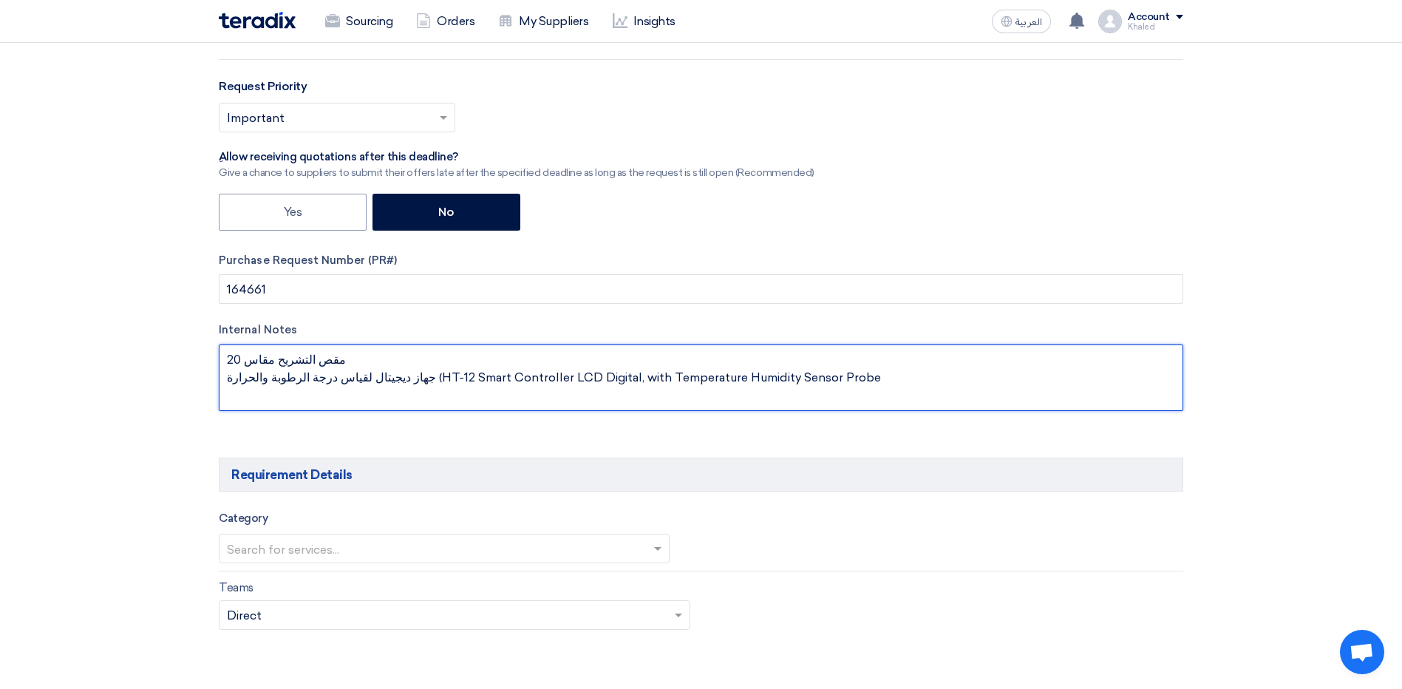
click at [289, 360] on textarea at bounding box center [701, 377] width 964 height 66
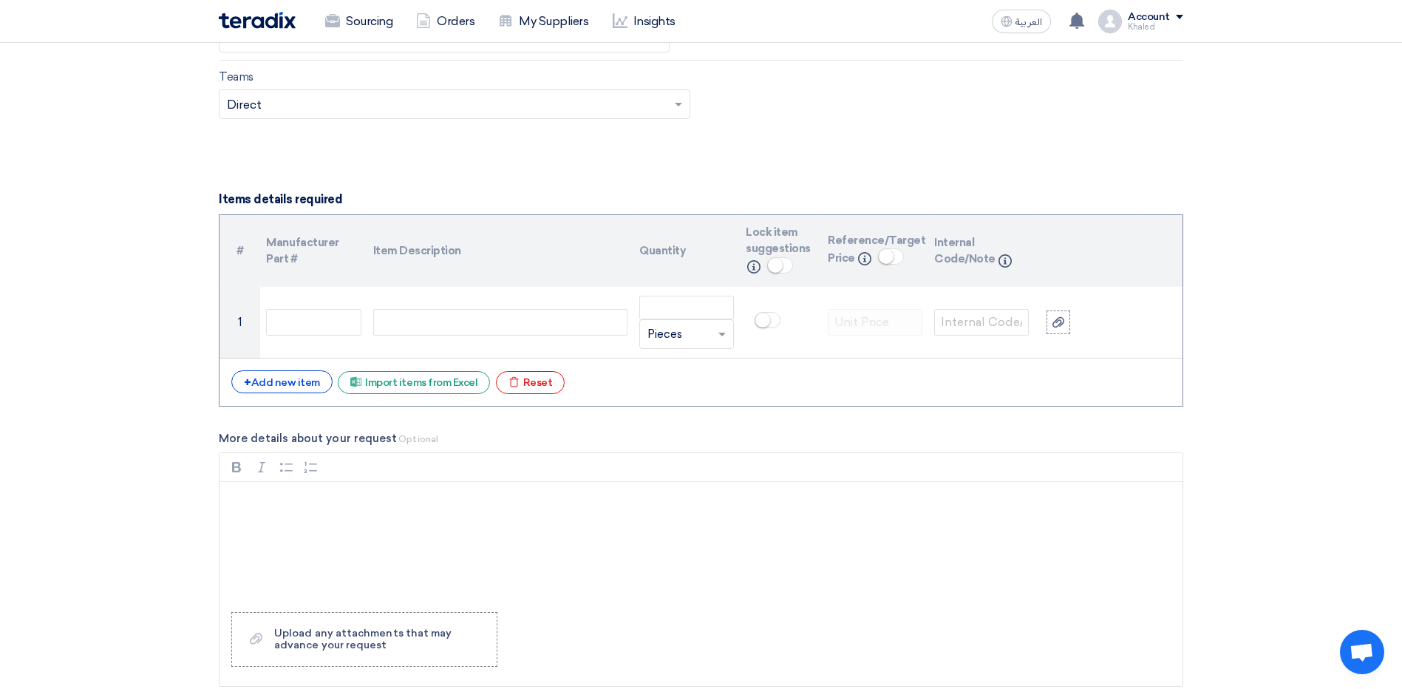
scroll to position [960, 0]
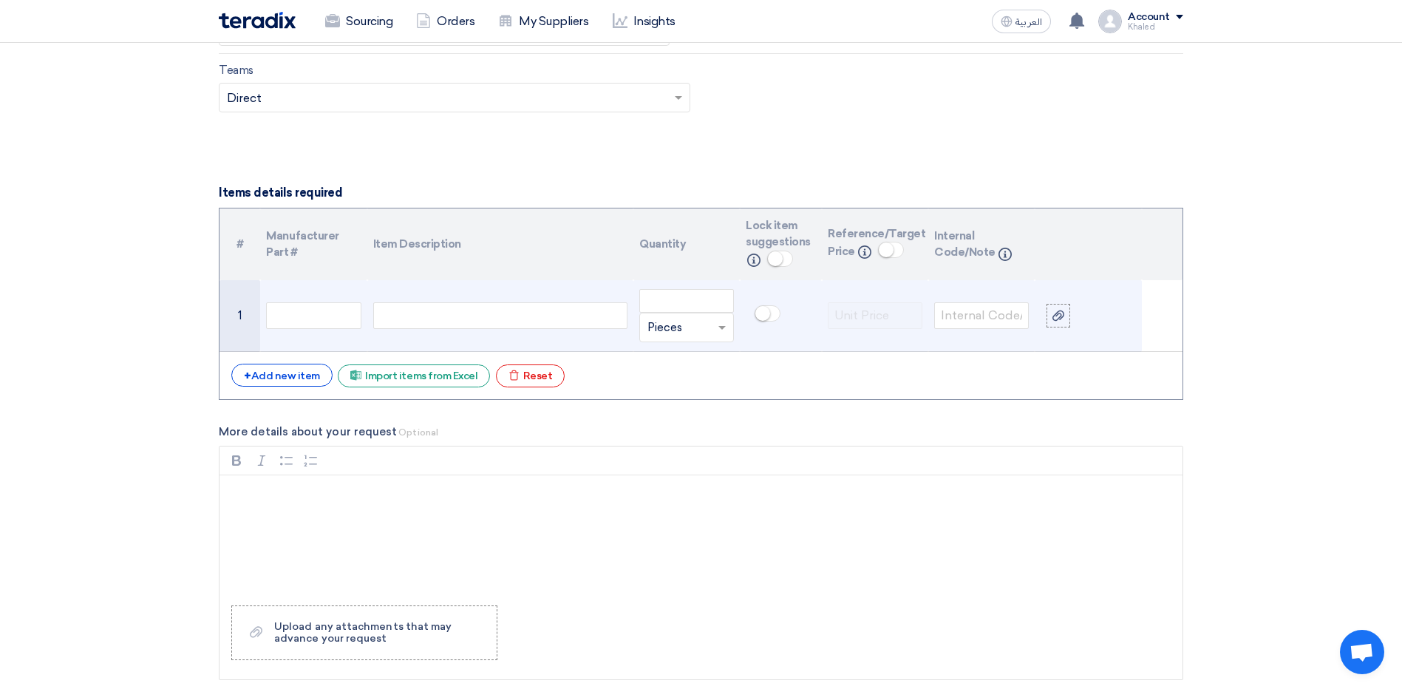
type textarea "مقص التشريح مقاس 20 جهاز ديجيتال لقياس درجة الرطوبة والحرارة (HT-12 Smart Contr…"
click at [428, 310] on div at bounding box center [500, 315] width 254 height 27
paste div
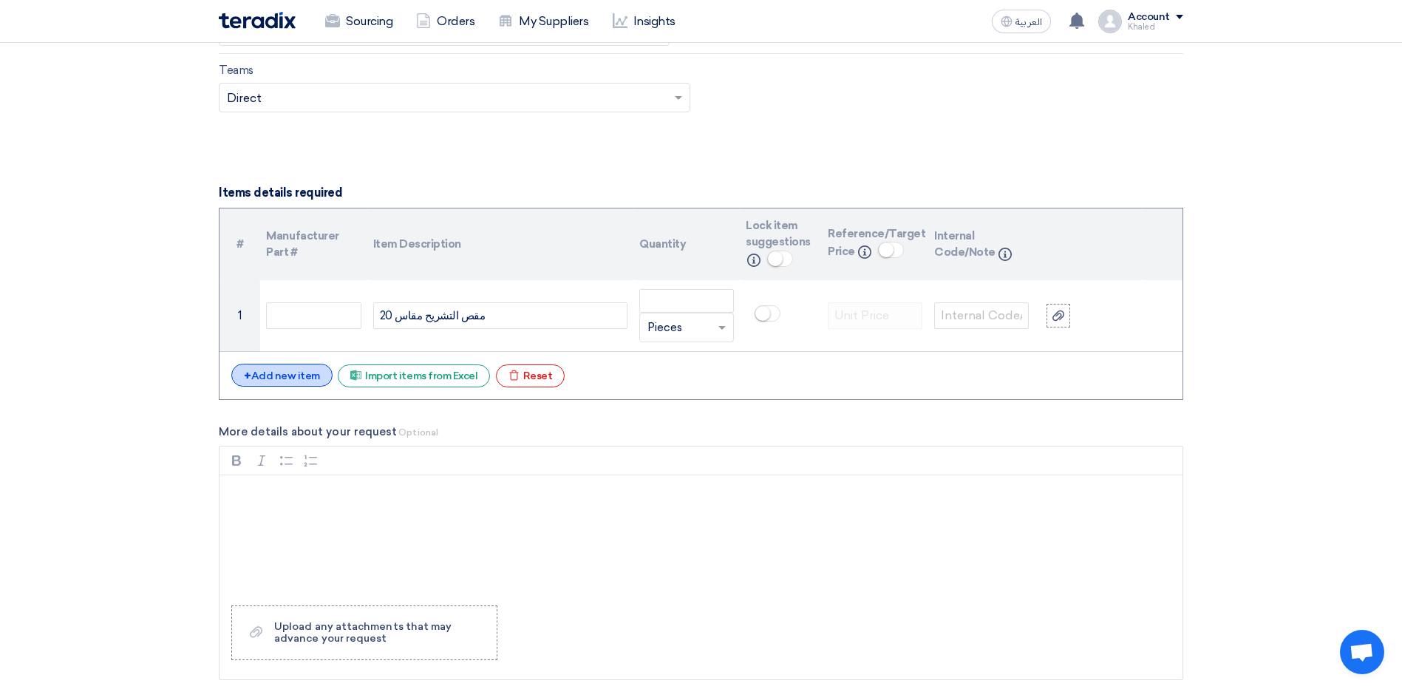
click at [296, 375] on div "+ Add new item" at bounding box center [281, 375] width 101 height 23
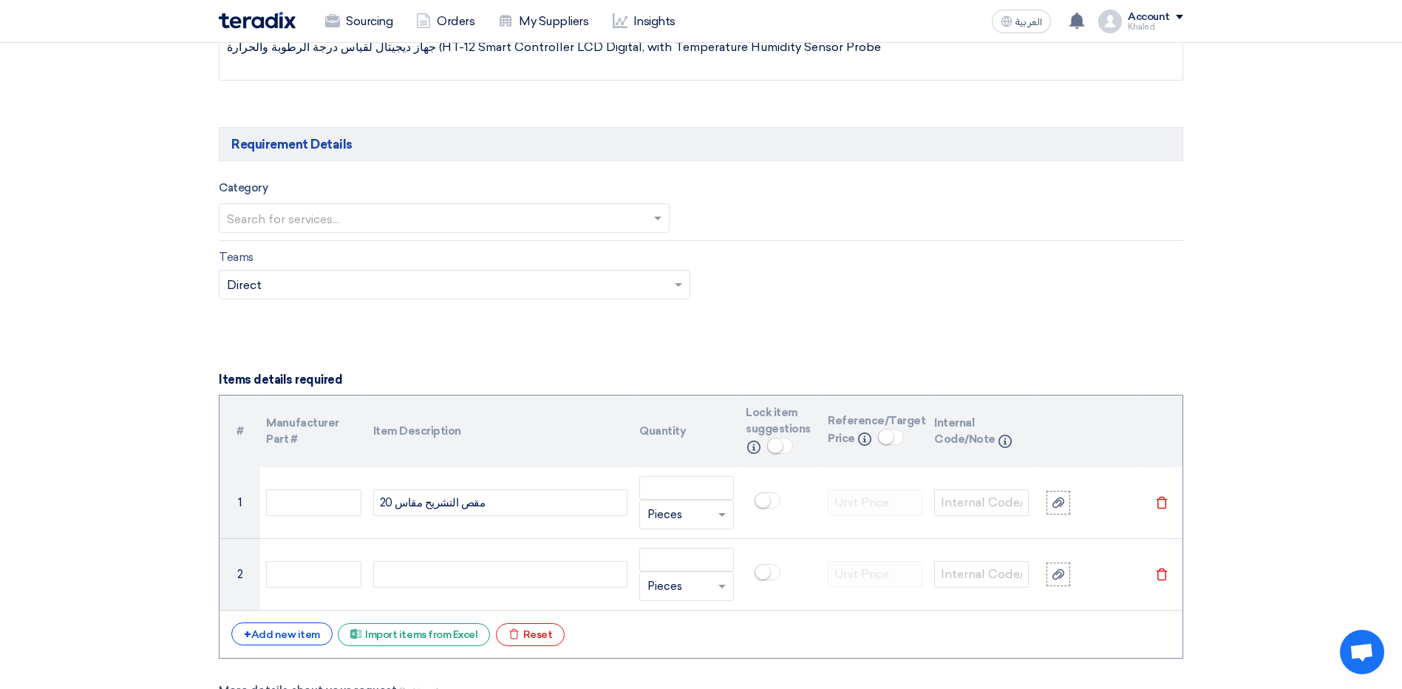
scroll to position [591, 0]
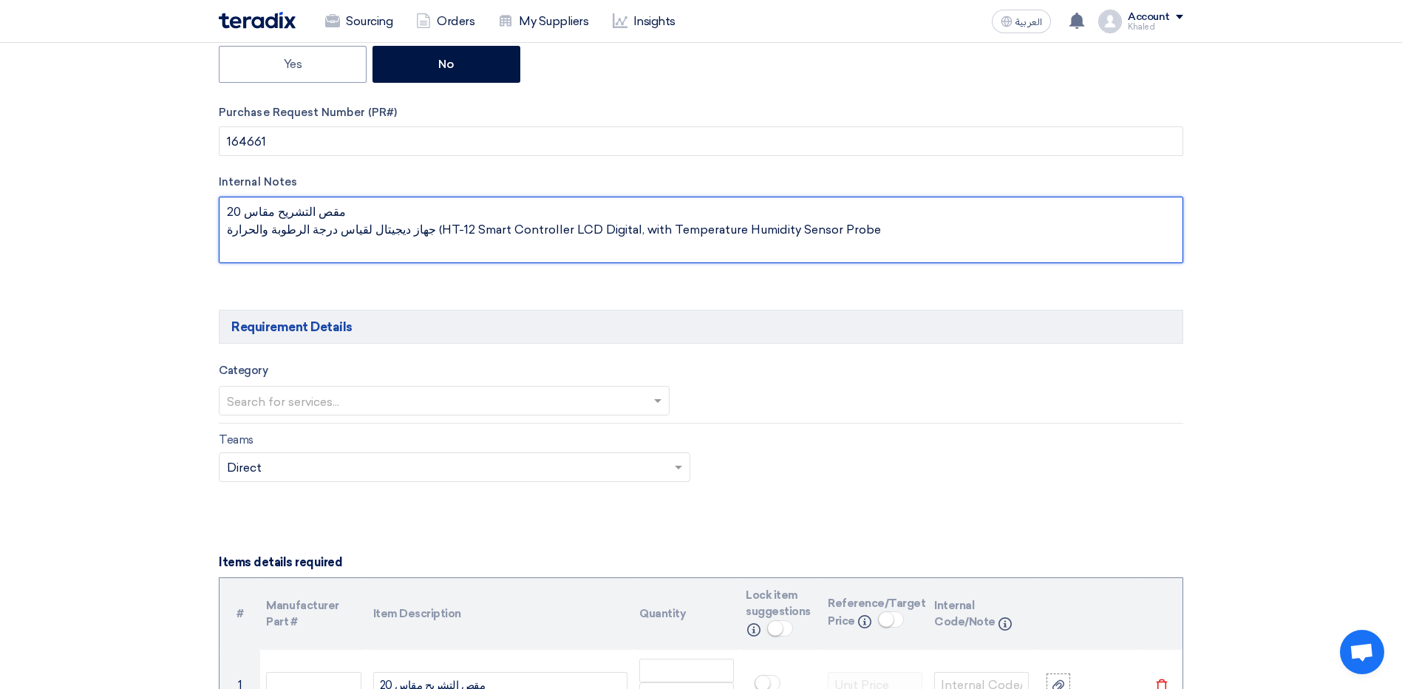
click at [349, 234] on textarea at bounding box center [701, 230] width 964 height 66
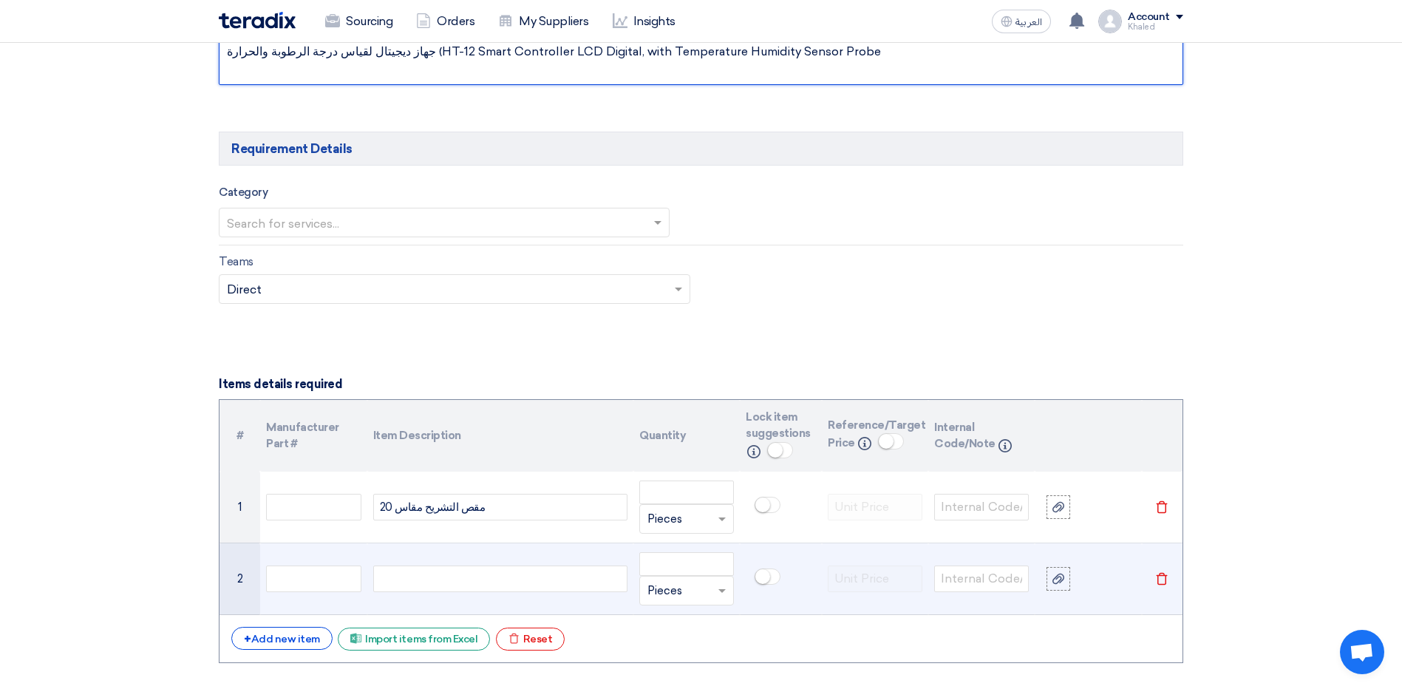
scroll to position [813, 0]
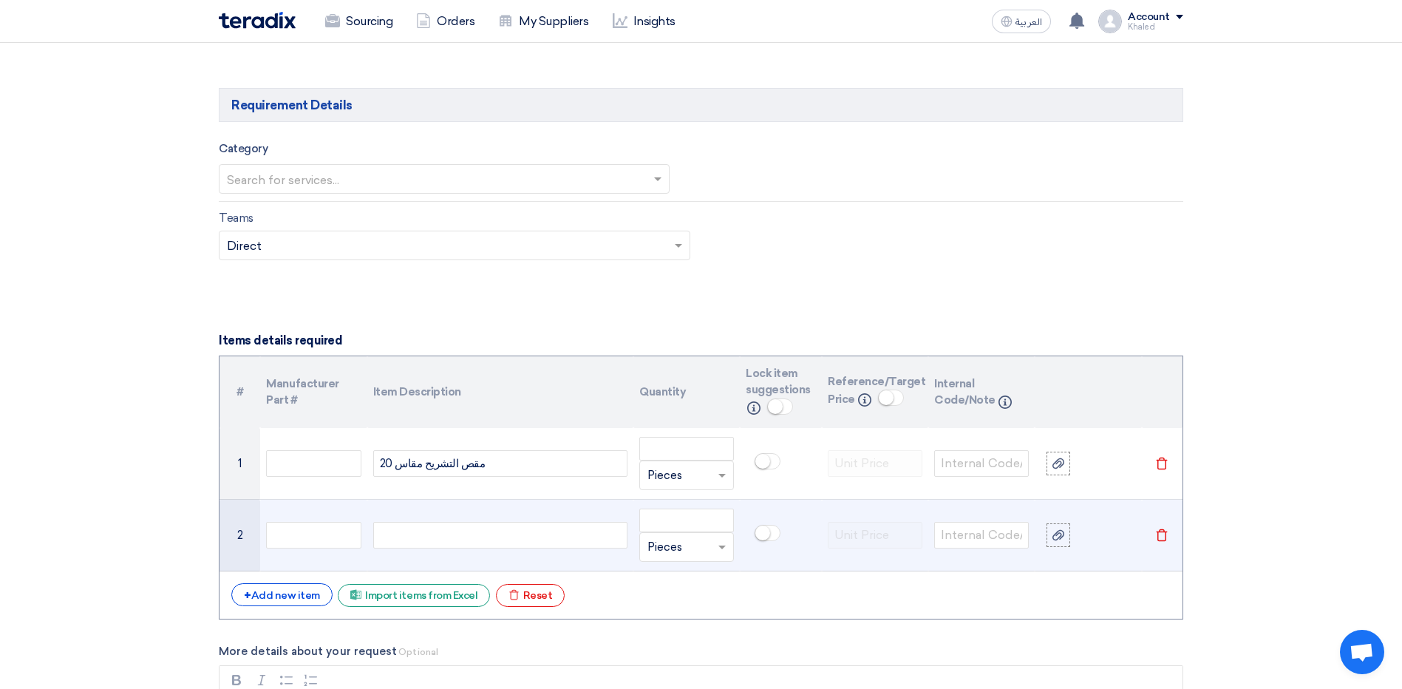
click at [466, 522] on div at bounding box center [500, 535] width 254 height 27
paste div
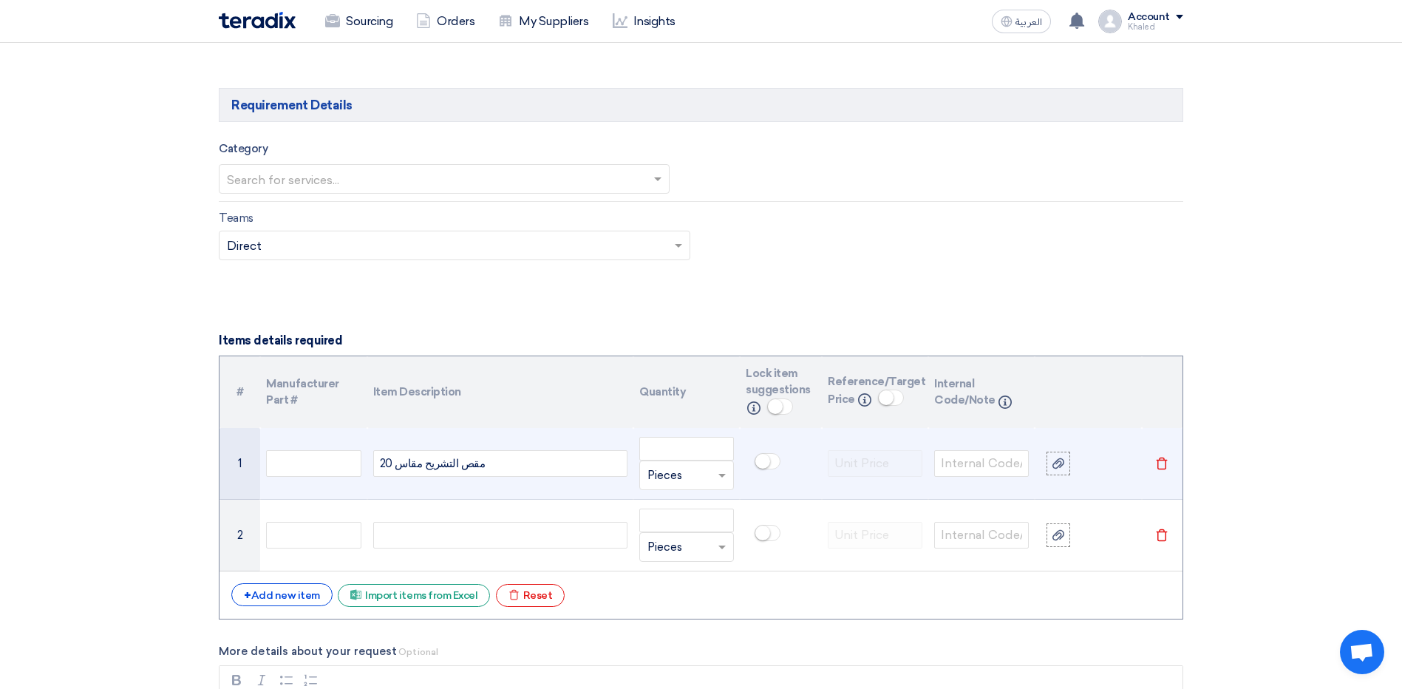
scroll to position [799, 0]
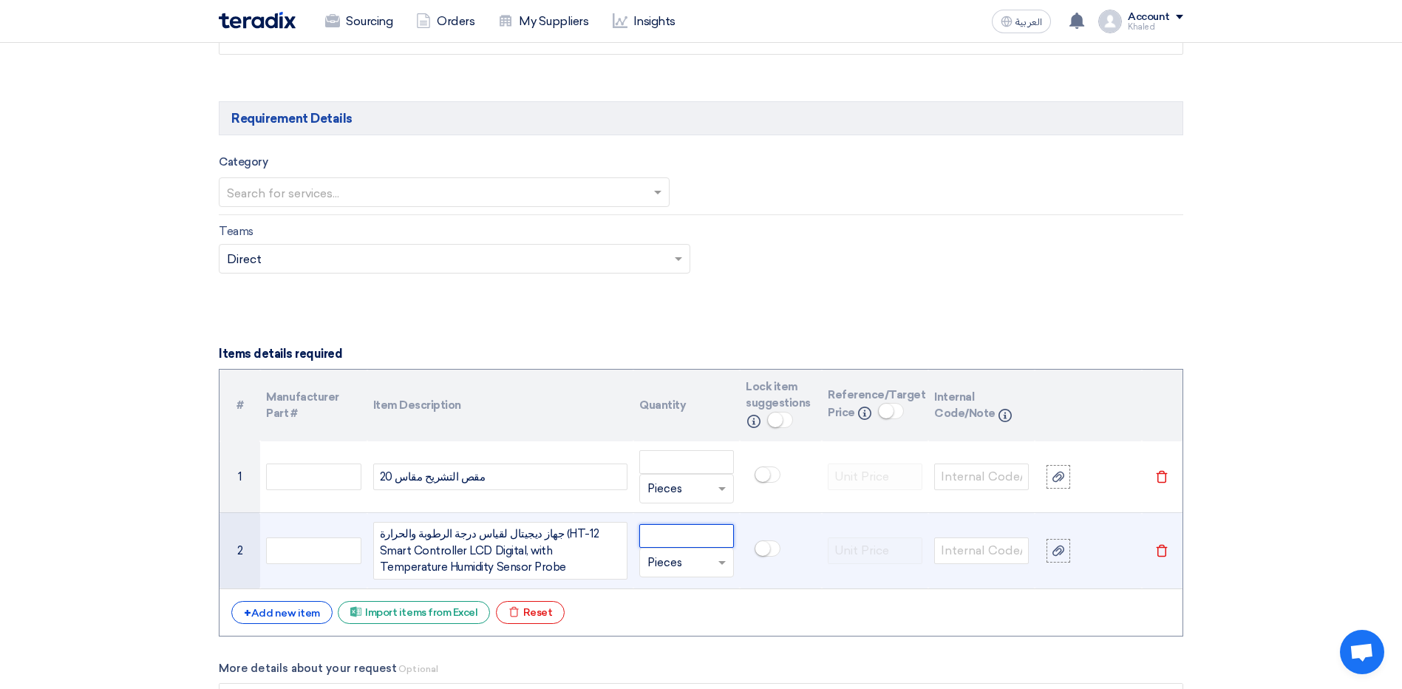
click at [683, 530] on input "number" at bounding box center [686, 536] width 95 height 24
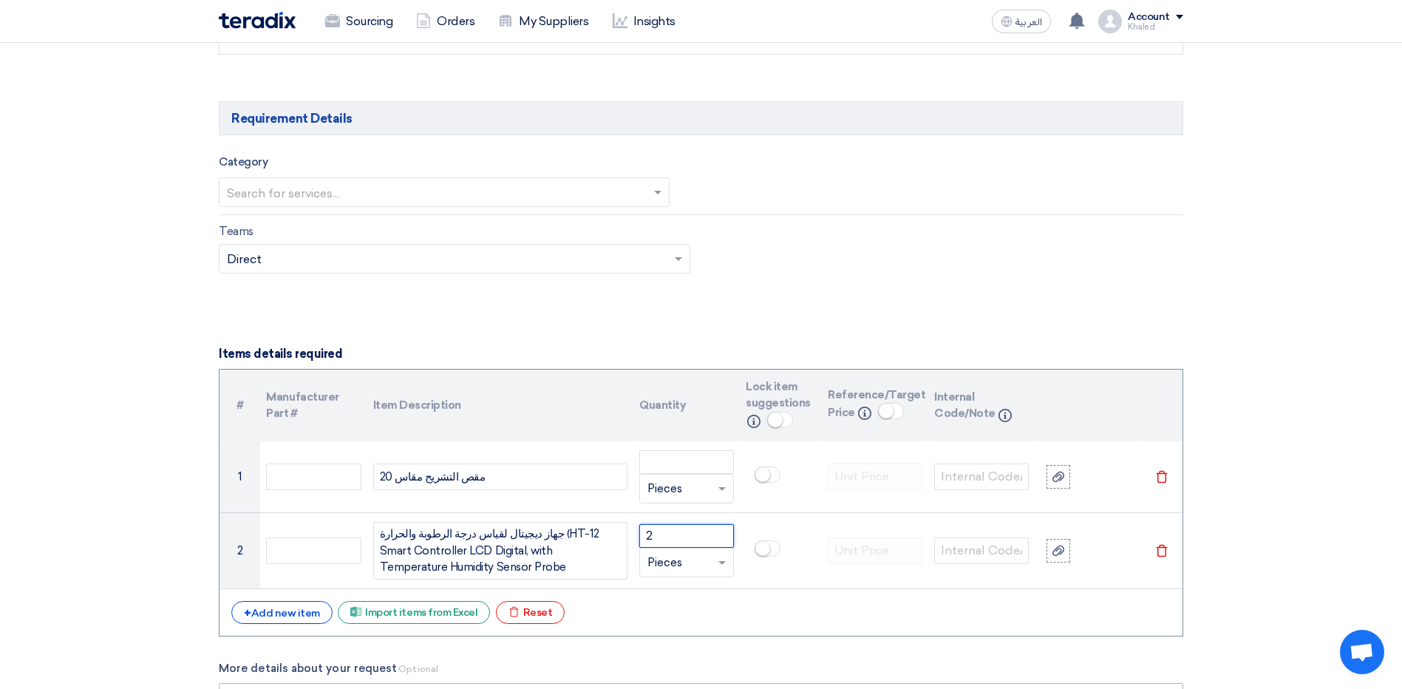
type input "2"
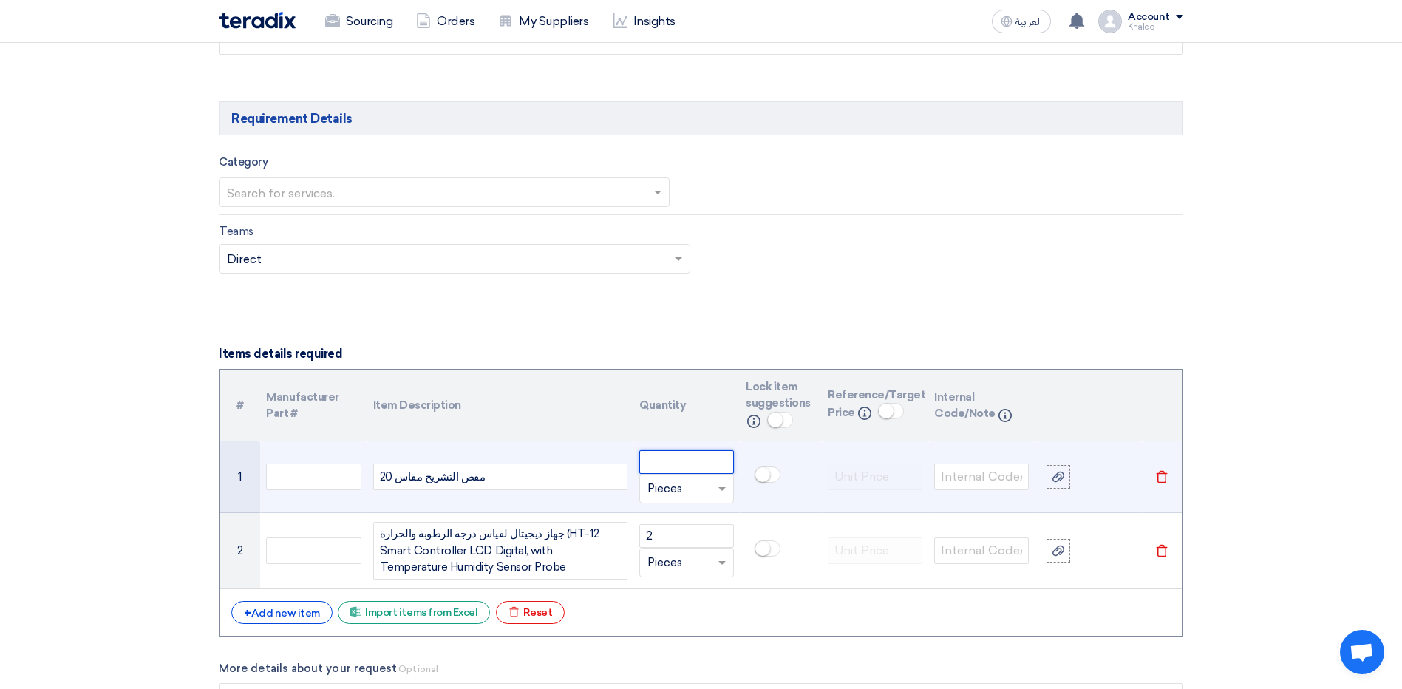
click at [666, 460] on input "number" at bounding box center [686, 462] width 95 height 24
type input "25"
click at [339, 470] on input "text" at bounding box center [313, 476] width 95 height 27
click at [325, 470] on input "text" at bounding box center [313, 476] width 95 height 27
paste input "5710204004"
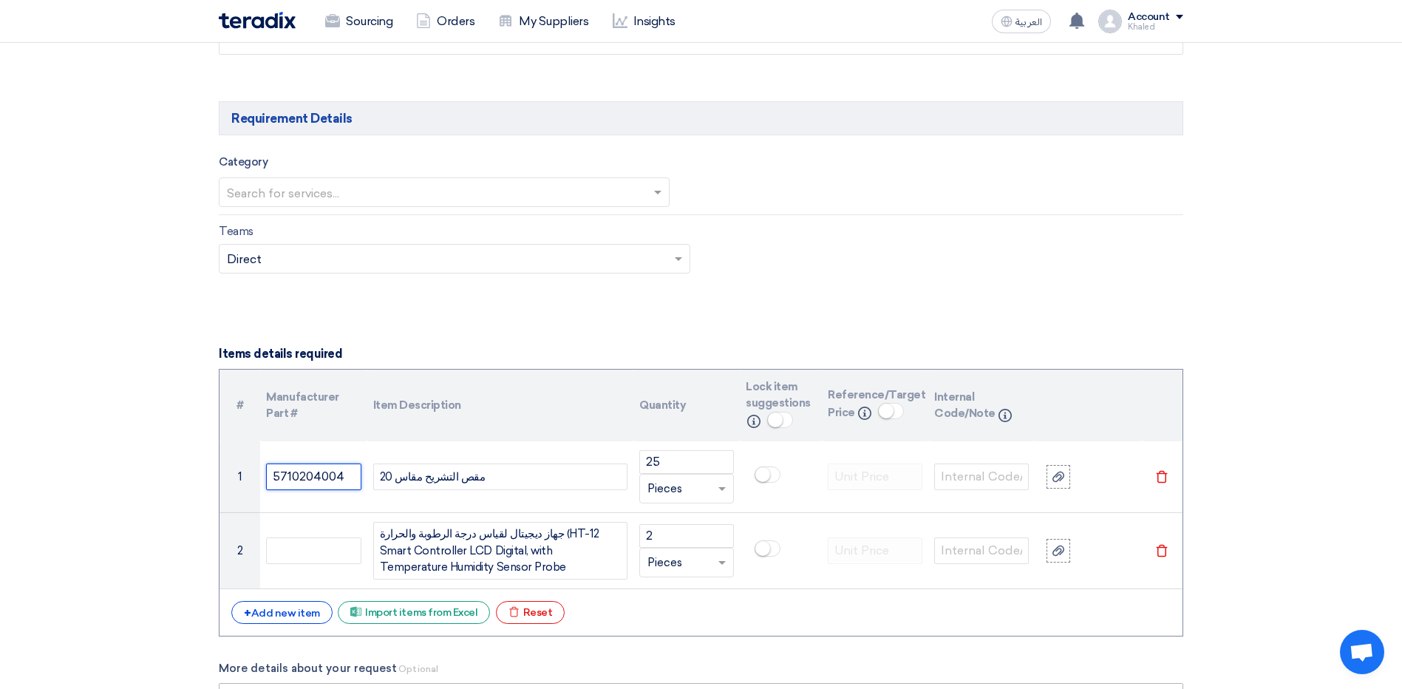
type input "5710204004"
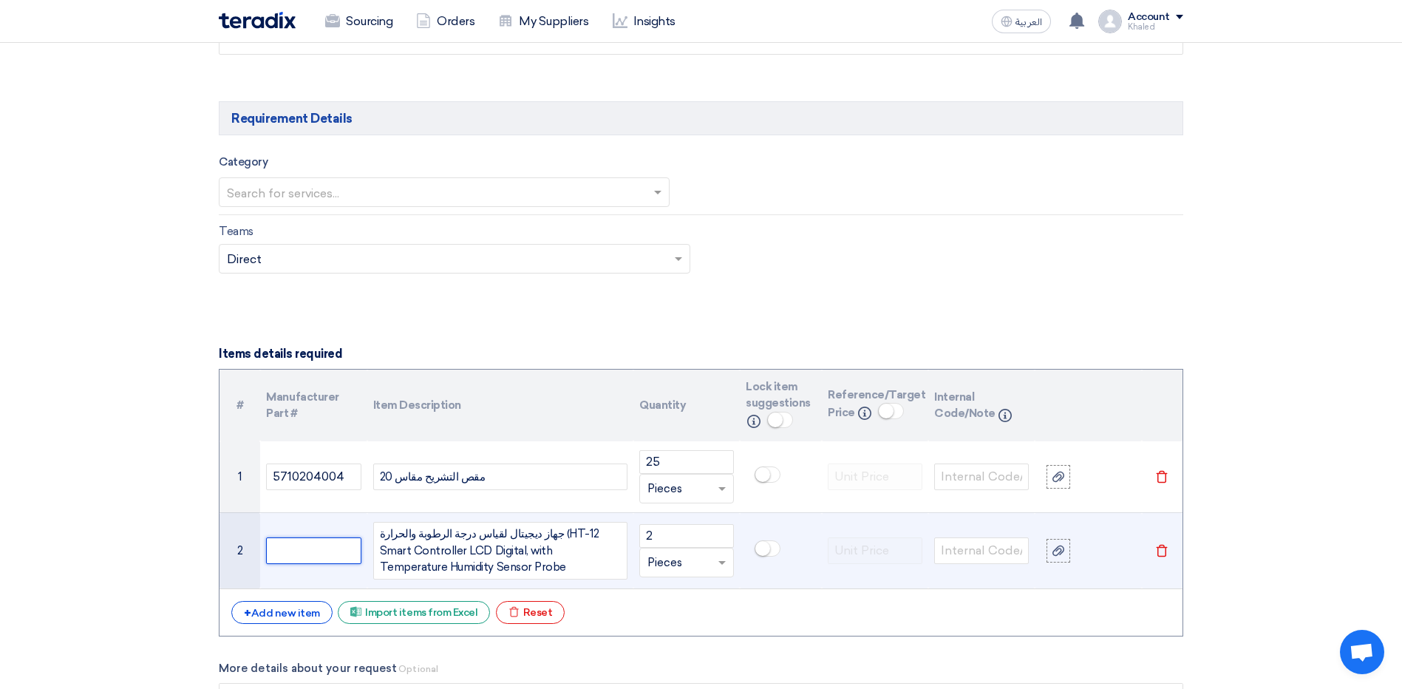
click at [289, 553] on input "text" at bounding box center [313, 550] width 95 height 27
paste input "5204701065"
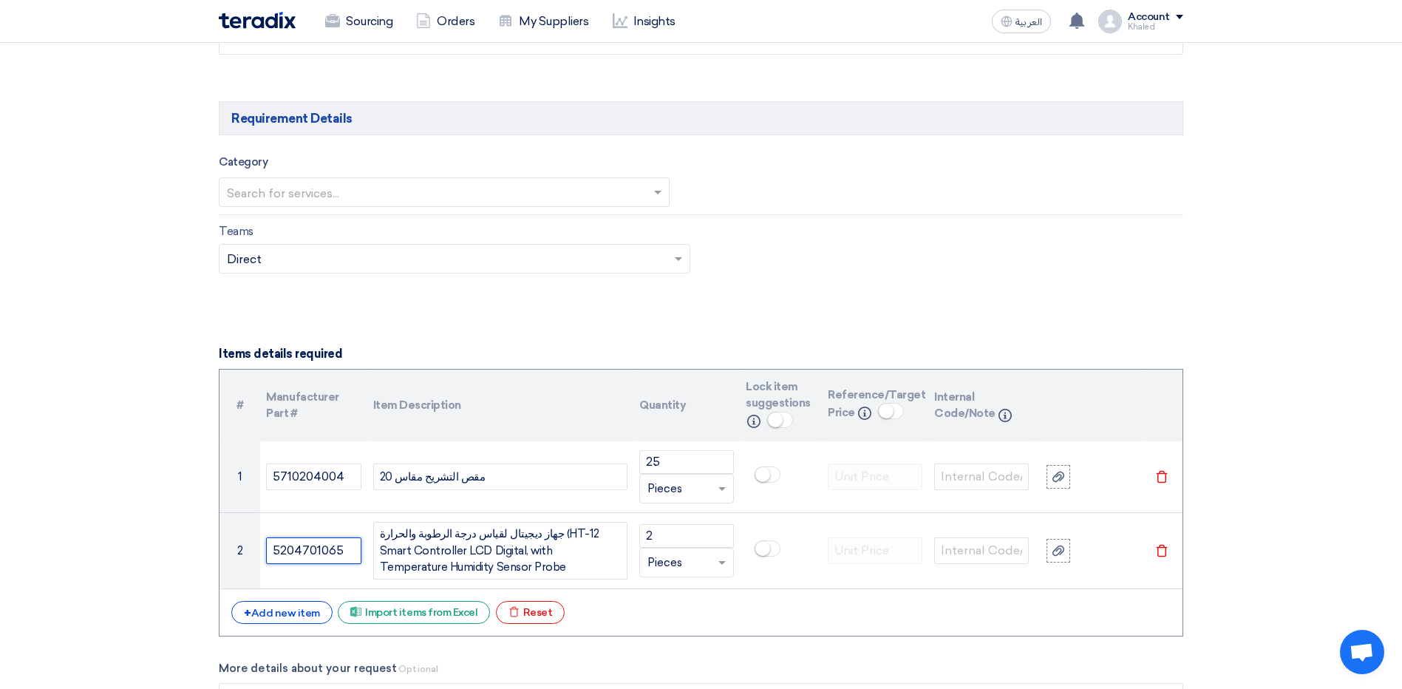
type input "5204701065"
click at [348, 254] on input "text" at bounding box center [447, 260] width 440 height 24
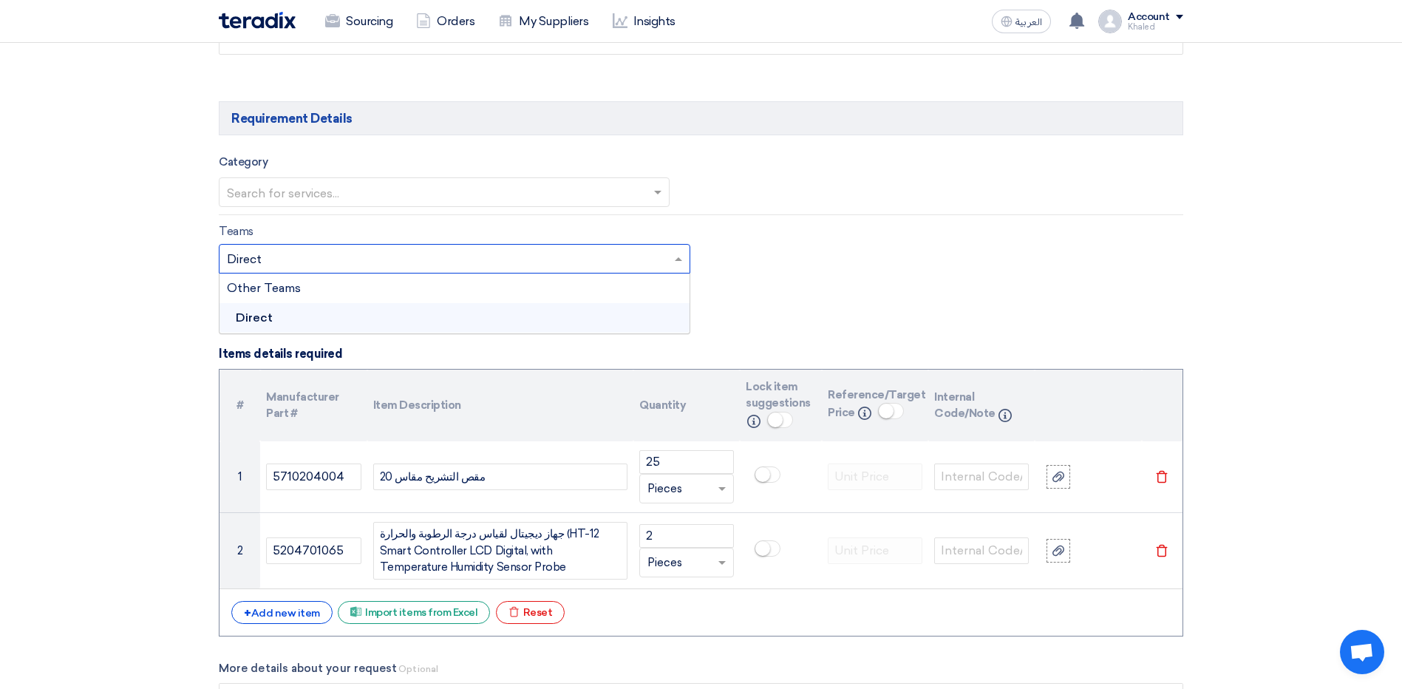
click at [324, 310] on div "Direct" at bounding box center [454, 318] width 470 height 30
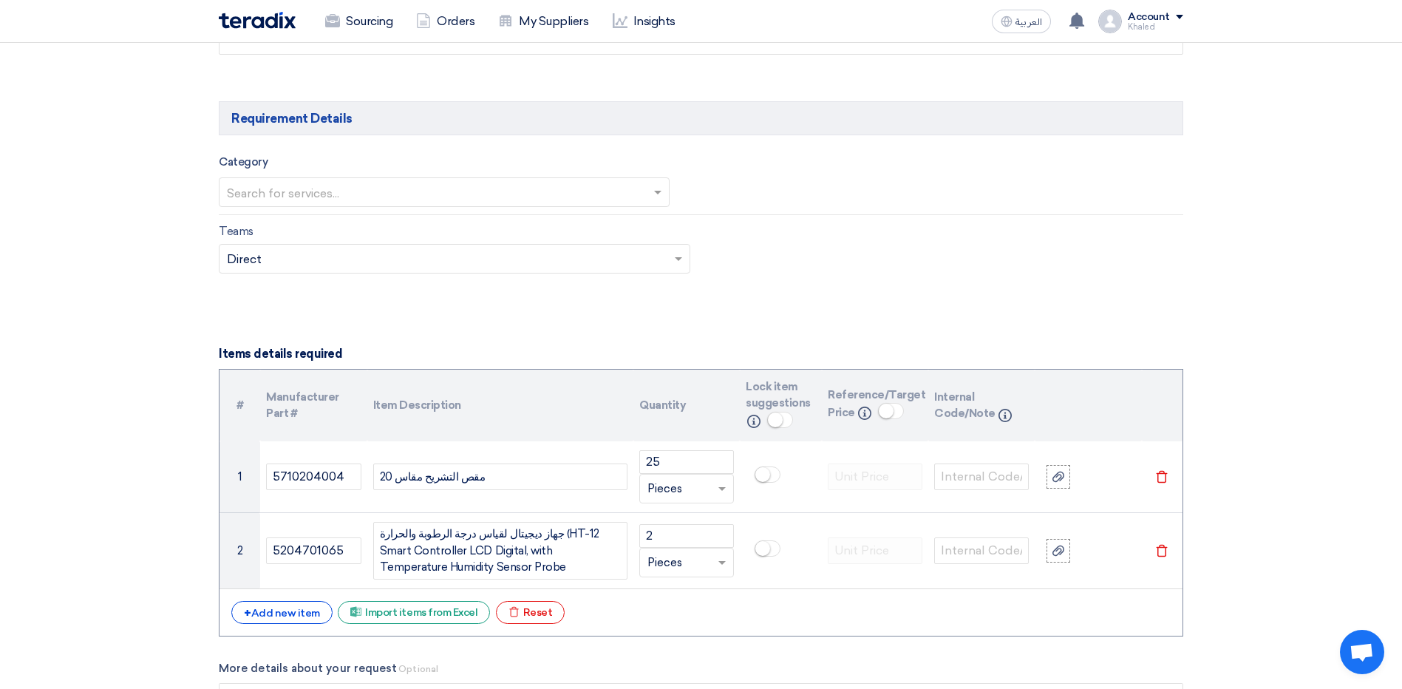
click at [394, 190] on input "text" at bounding box center [437, 194] width 420 height 24
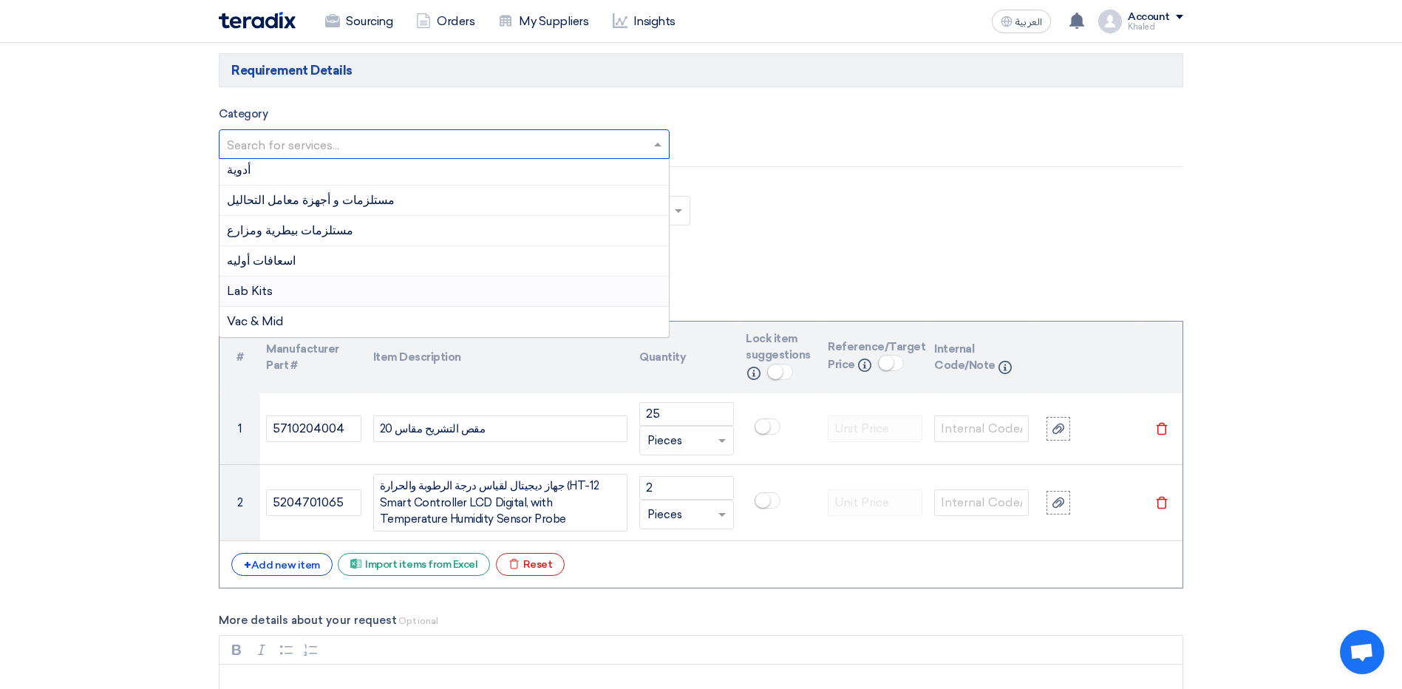
scroll to position [873, 0]
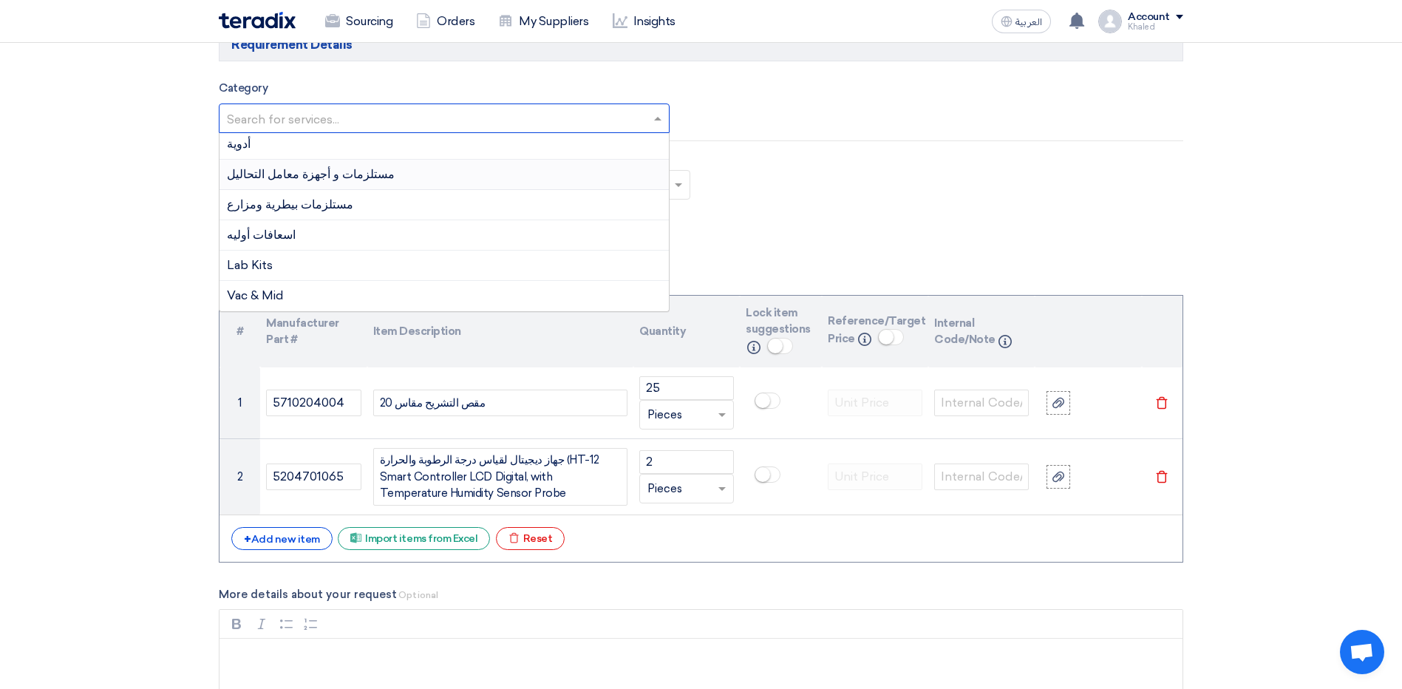
click at [397, 171] on div "مستلزمات و أجهزة معامل التحاليل" at bounding box center [443, 175] width 449 height 30
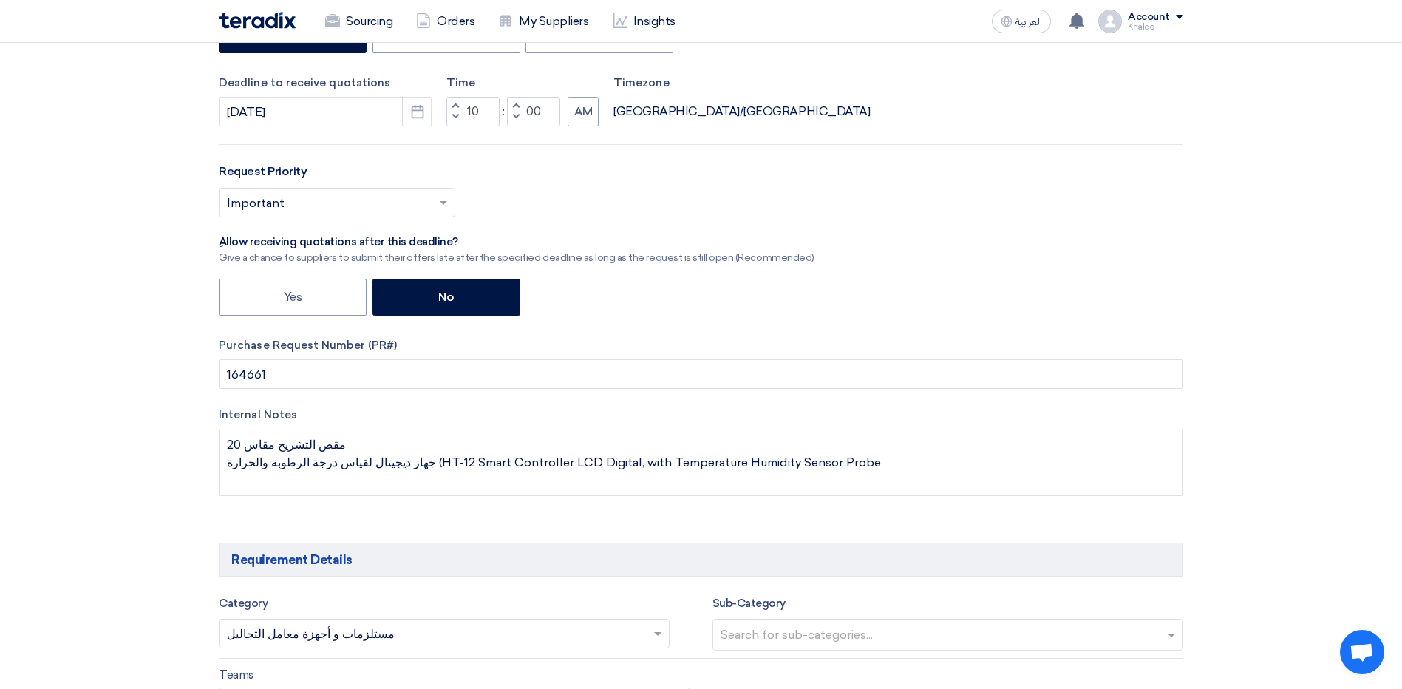
scroll to position [356, 0]
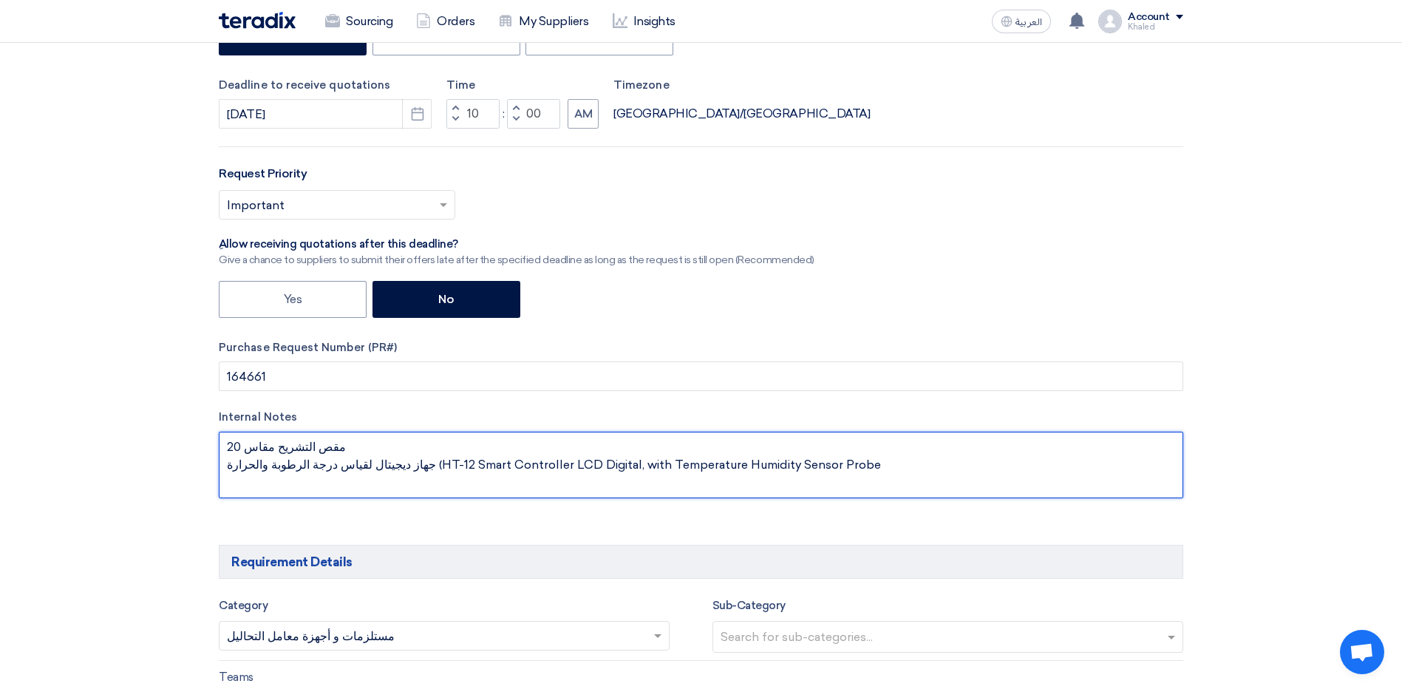
drag, startPoint x: 864, startPoint y: 480, endPoint x: 319, endPoint y: 411, distance: 549.6
click at [319, 411] on div "Internal Notes" at bounding box center [701, 456] width 964 height 95
click at [323, 453] on textarea at bounding box center [701, 464] width 964 height 66
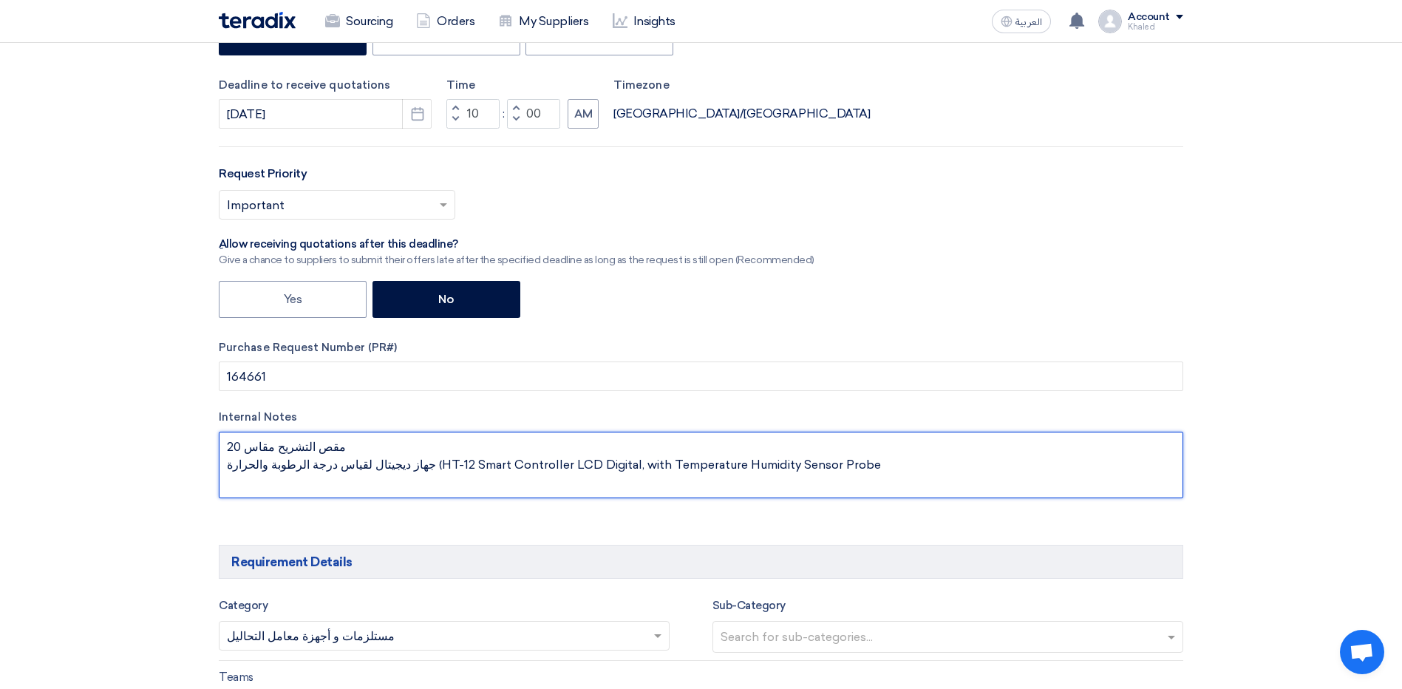
click at [323, 453] on textarea at bounding box center [701, 464] width 964 height 66
click at [304, 457] on textarea at bounding box center [701, 464] width 964 height 66
drag, startPoint x: 231, startPoint y: 445, endPoint x: 338, endPoint y: 452, distance: 107.4
click at [348, 465] on textarea at bounding box center [701, 464] width 964 height 66
click at [423, 468] on textarea at bounding box center [701, 464] width 964 height 66
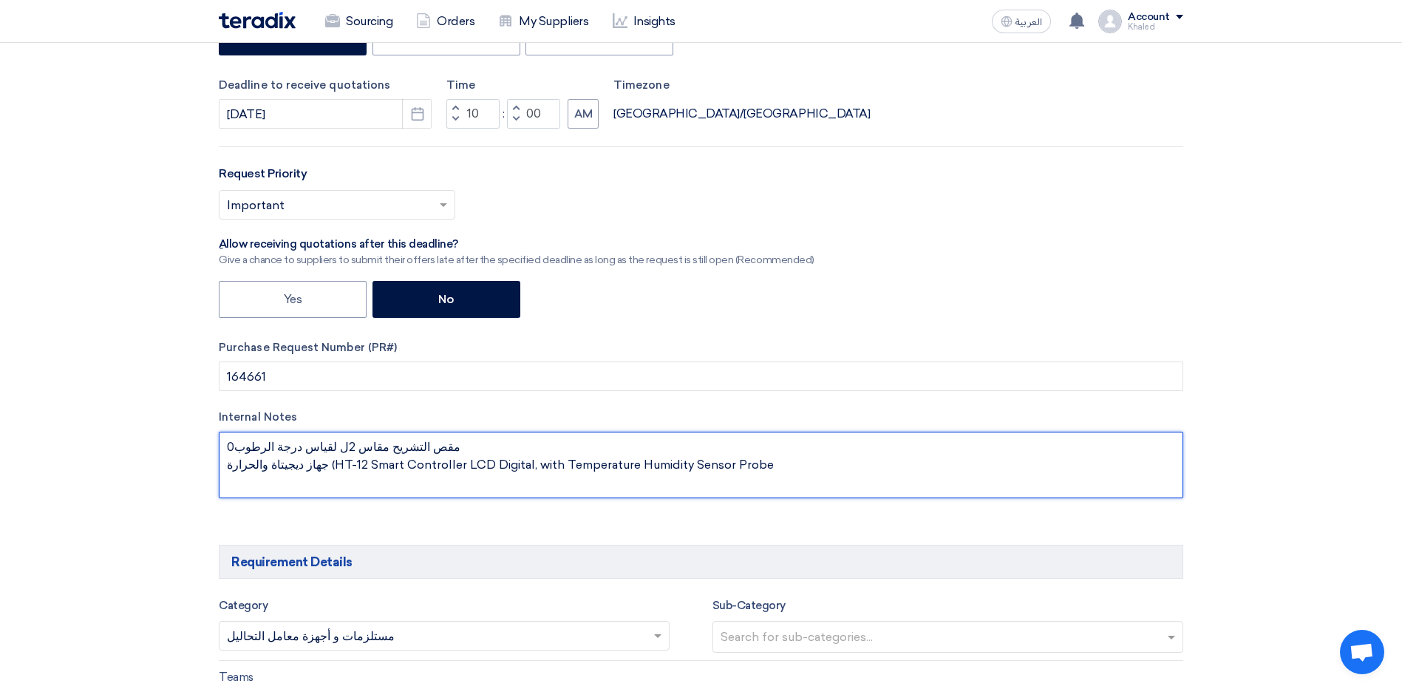
drag, startPoint x: 659, startPoint y: 477, endPoint x: 403, endPoint y: 445, distance: 257.7
click at [403, 445] on textarea at bounding box center [701, 464] width 964 height 66
type textarea "م"
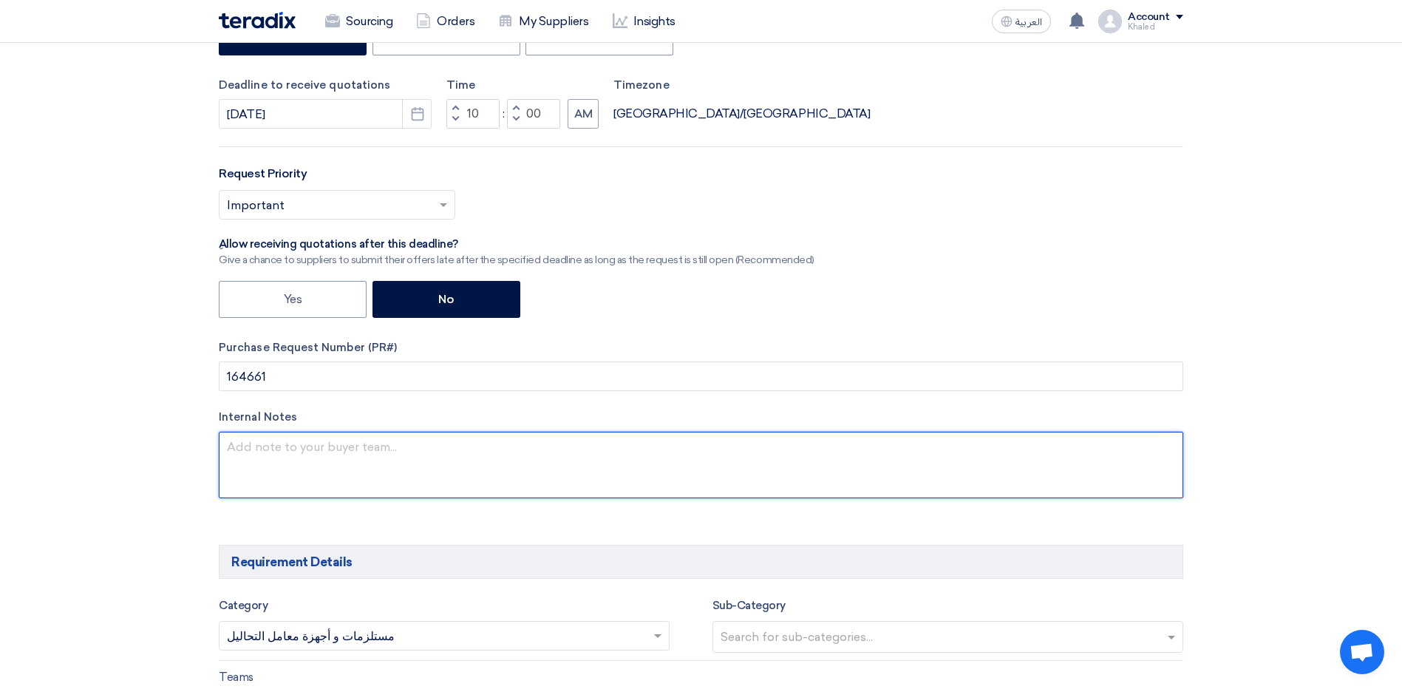
click at [338, 446] on textarea at bounding box center [701, 464] width 964 height 66
click at [291, 474] on textarea at bounding box center [701, 464] width 964 height 66
paste textarea "جهاز ديجيتال لقياس درجة الرطوبة والحرارة (HT-12 Smart Controller LCD Digital, w…"
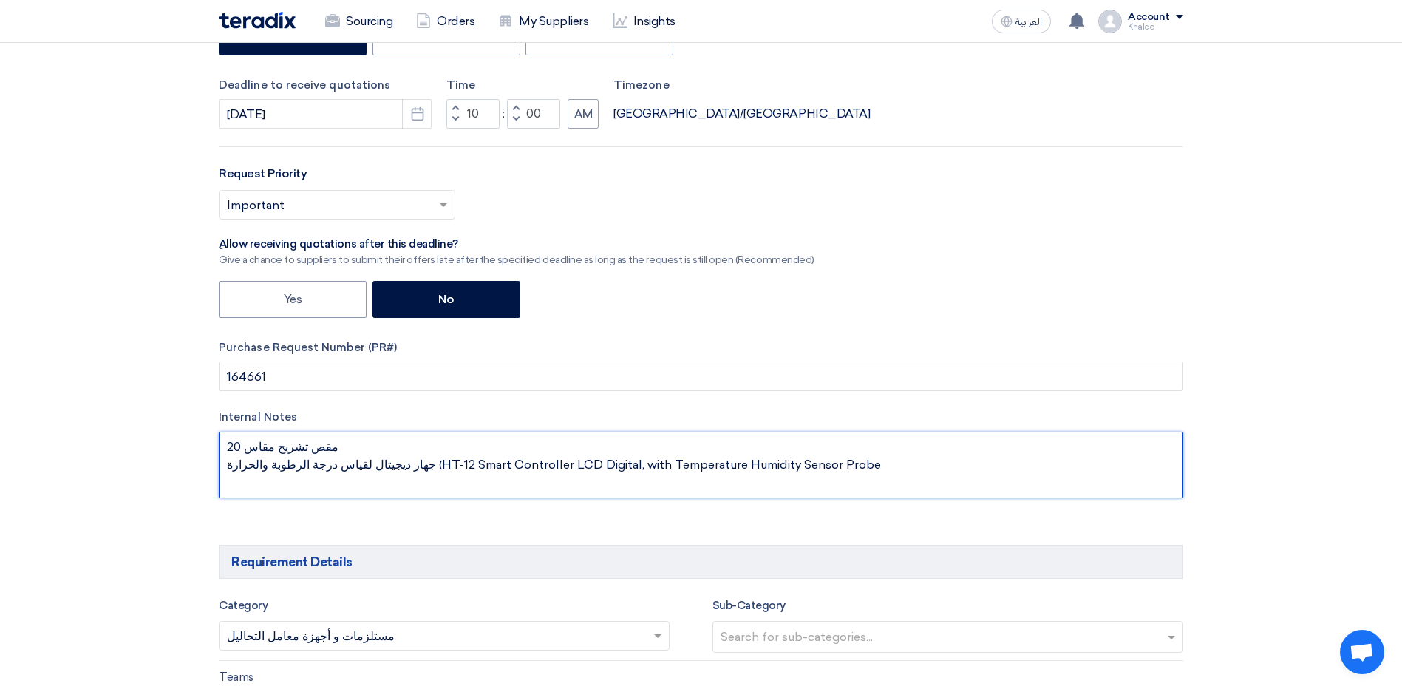
click at [388, 469] on textarea at bounding box center [701, 464] width 964 height 66
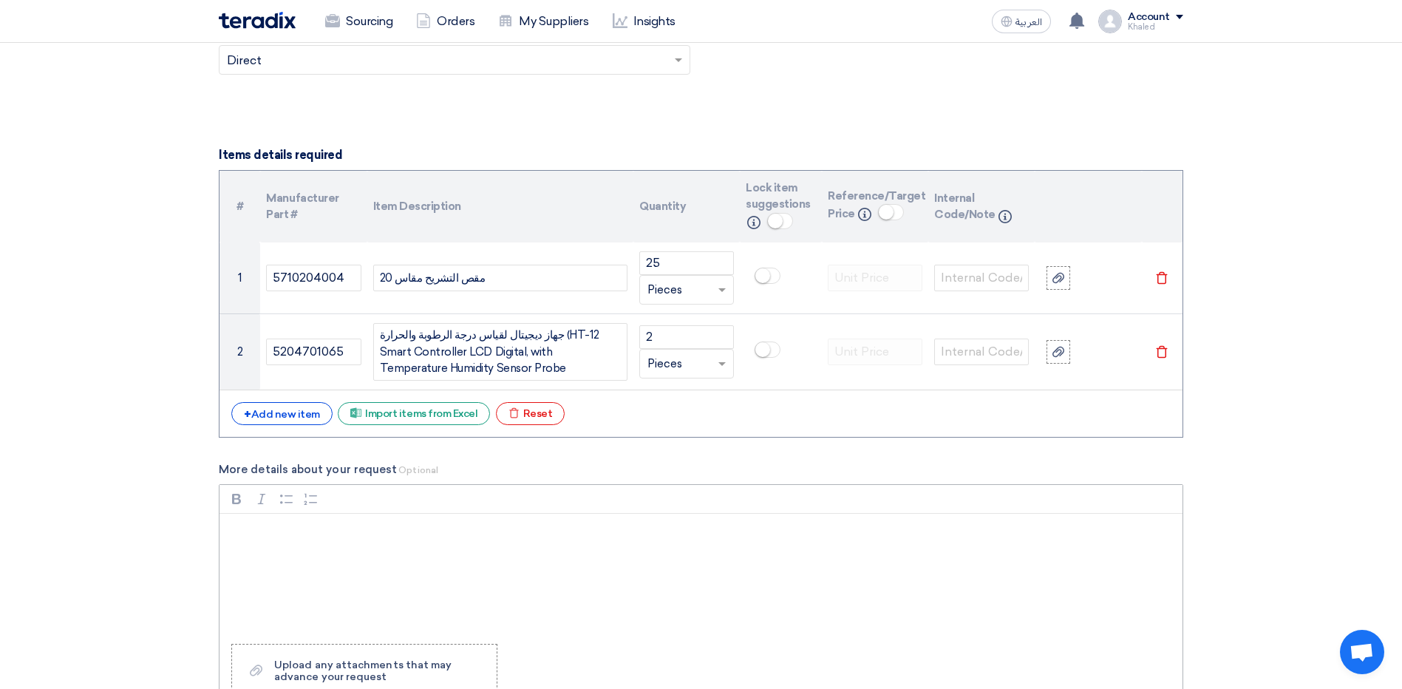
scroll to position [1021, 0]
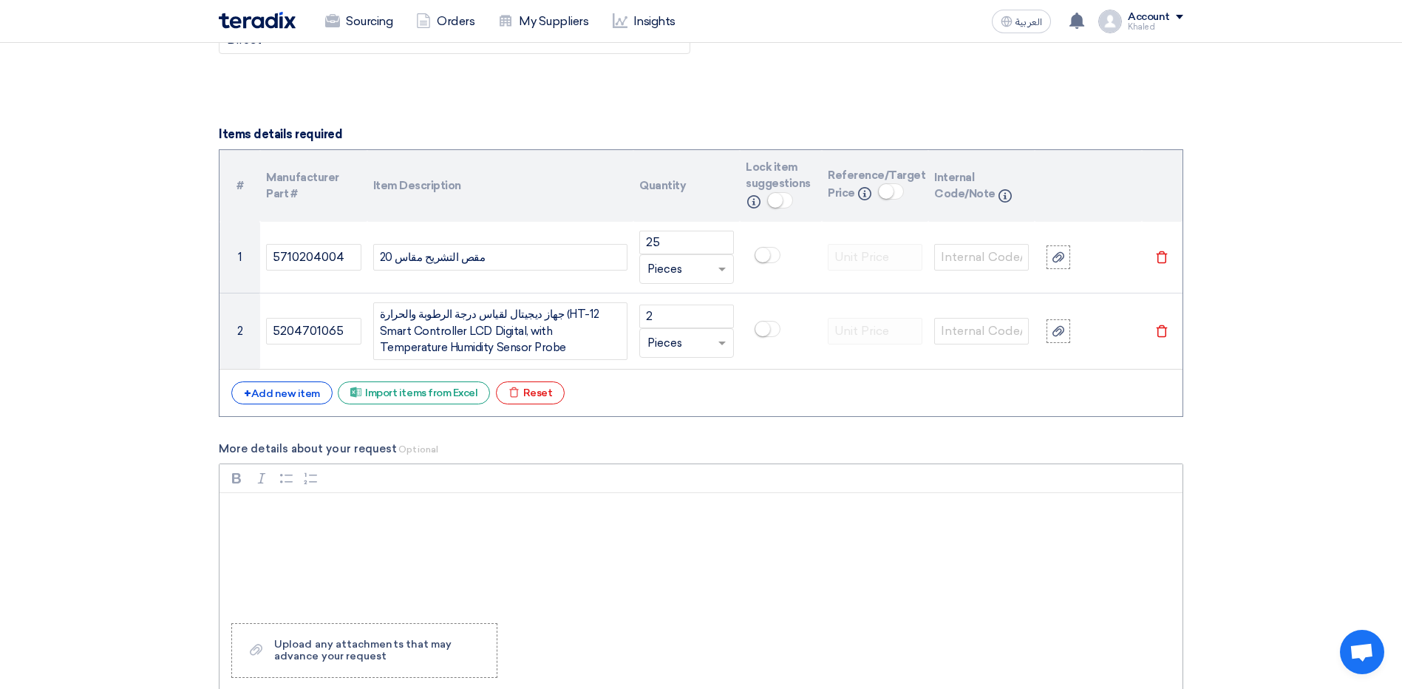
type textarea "مقص تشريح مقاس 20 جهاز ديجيتال لقياس درجة الرطوبة والحرارة (HT-12 Smart Control…"
click at [366, 523] on div "Rich Text Editor, main" at bounding box center [700, 552] width 963 height 118
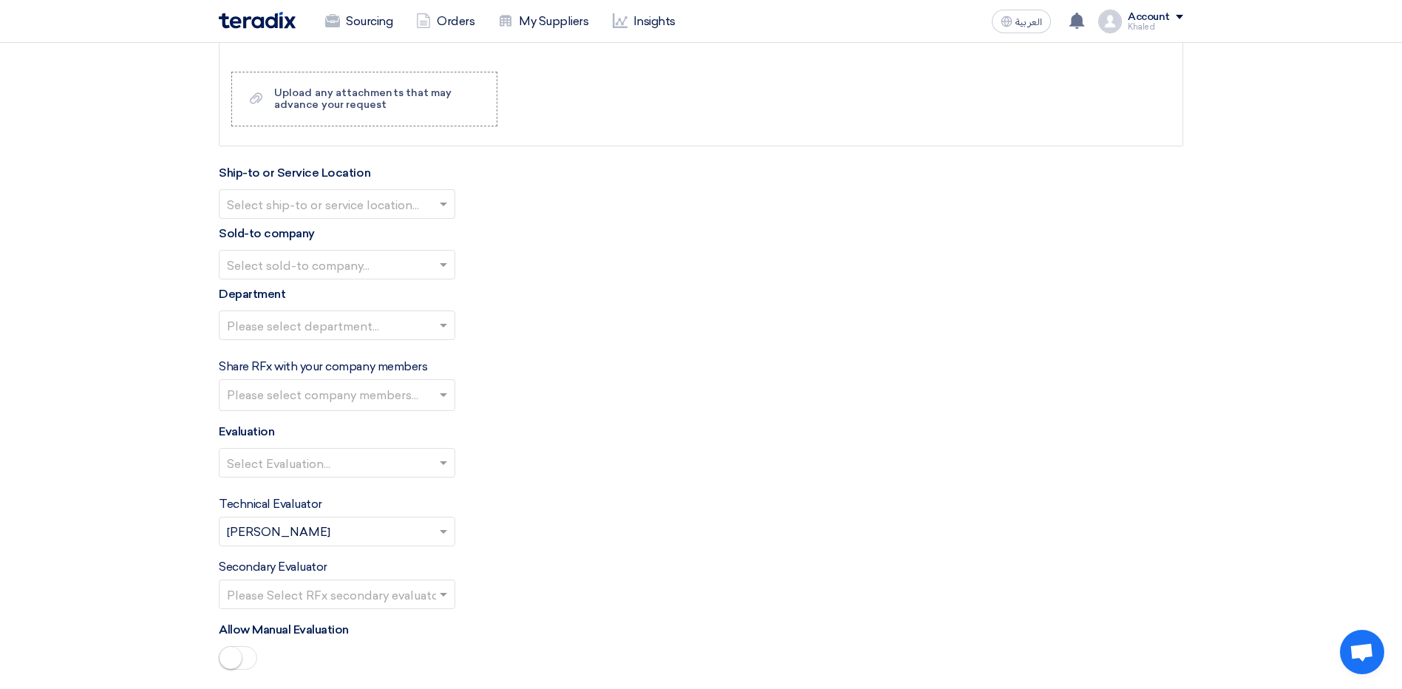
scroll to position [1390, 0]
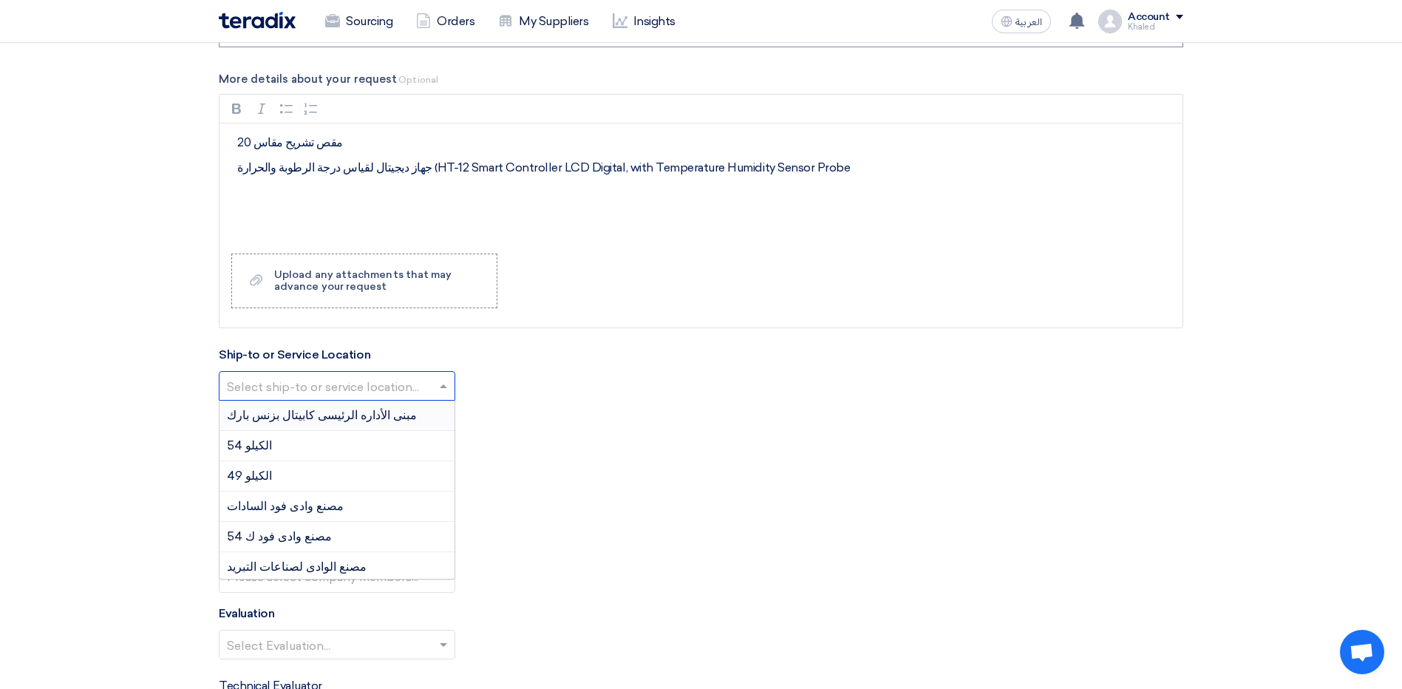
click at [423, 385] on input "text" at bounding box center [329, 387] width 205 height 24
click at [386, 418] on div "مبنى الأداره الرئيسى كابيتال بزنس بارك" at bounding box center [336, 415] width 235 height 30
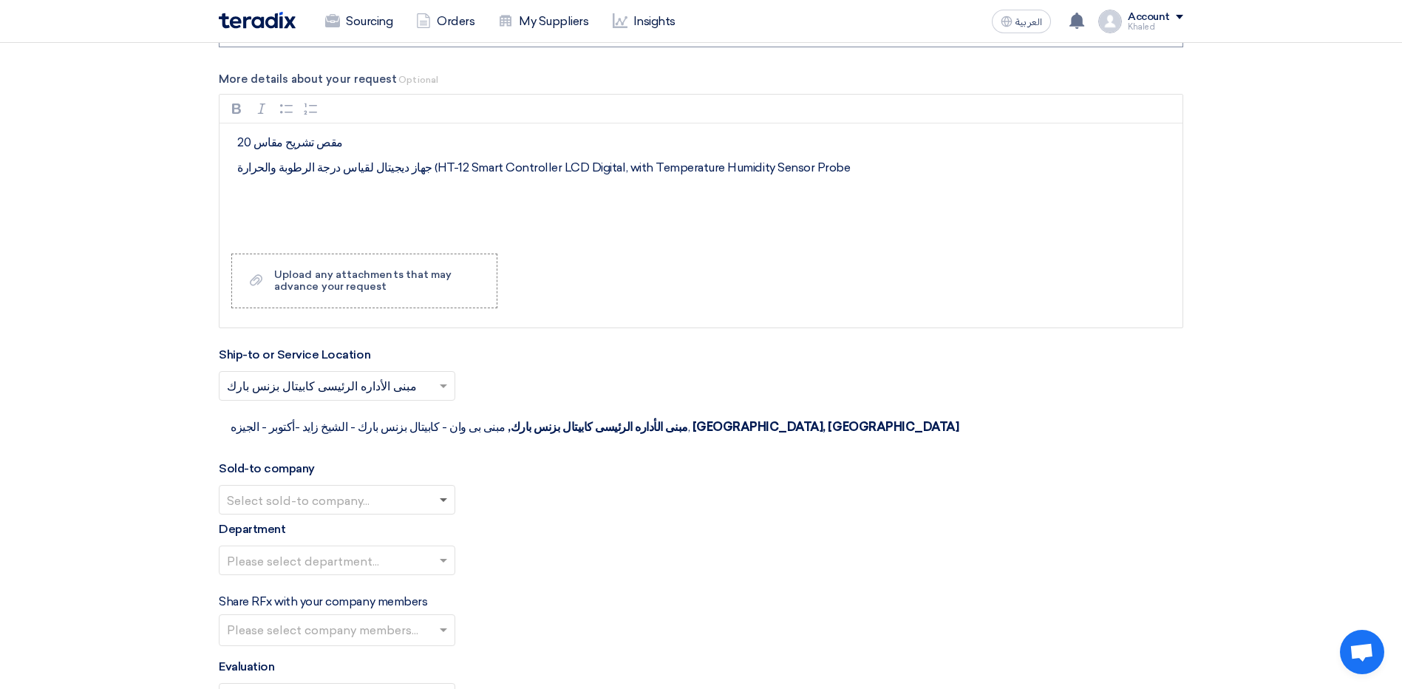
click at [444, 491] on span at bounding box center [445, 500] width 18 height 18
click at [403, 514] on div "Wadi Group وادي جروب" at bounding box center [336, 529] width 235 height 30
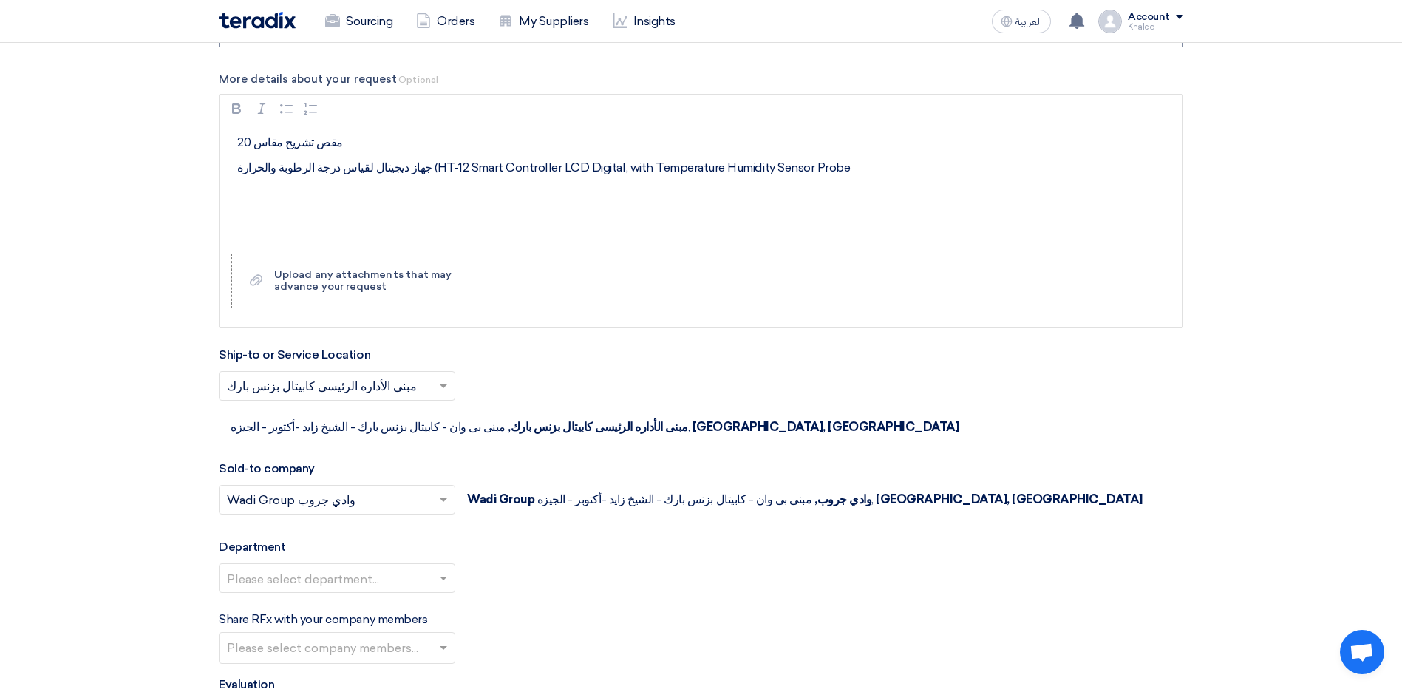
click at [414, 538] on div "Department Please select department..." at bounding box center [701, 571] width 964 height 66
click at [420, 567] on input "text" at bounding box center [329, 579] width 205 height 24
click at [423, 593] on div "--" at bounding box center [336, 608] width 235 height 30
drag, startPoint x: 497, startPoint y: 584, endPoint x: 483, endPoint y: 587, distance: 14.5
click at [497, 610] on div "Share RFx with your company members Please select company members..." at bounding box center [701, 636] width 964 height 53
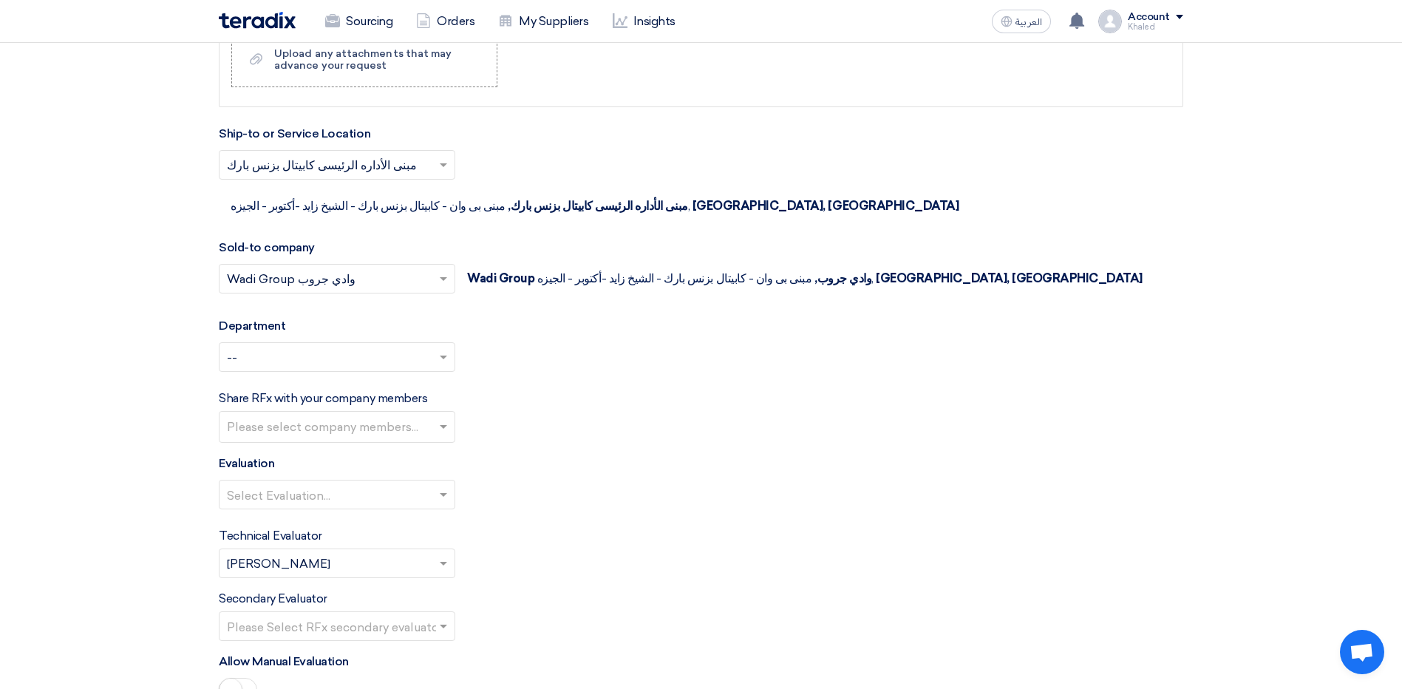
scroll to position [1612, 0]
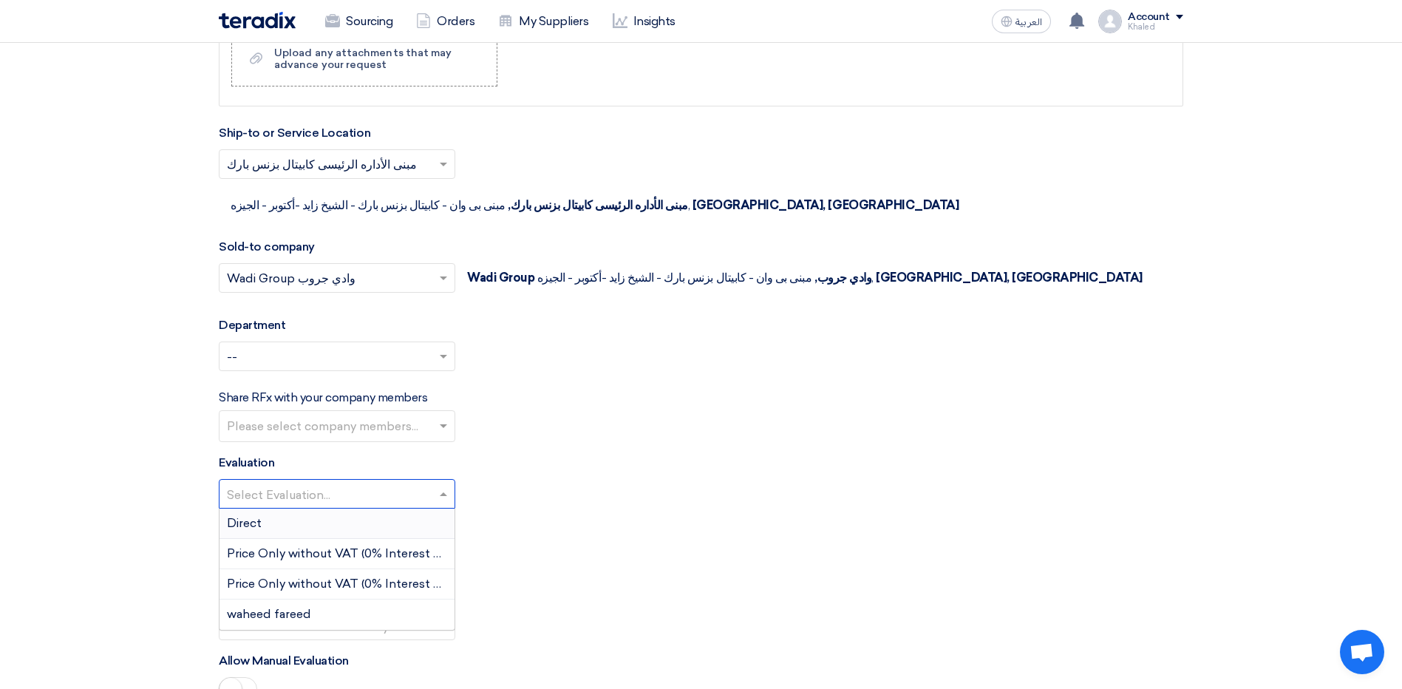
click at [446, 485] on span at bounding box center [445, 494] width 18 height 18
click at [423, 508] on div "Direct" at bounding box center [336, 523] width 235 height 30
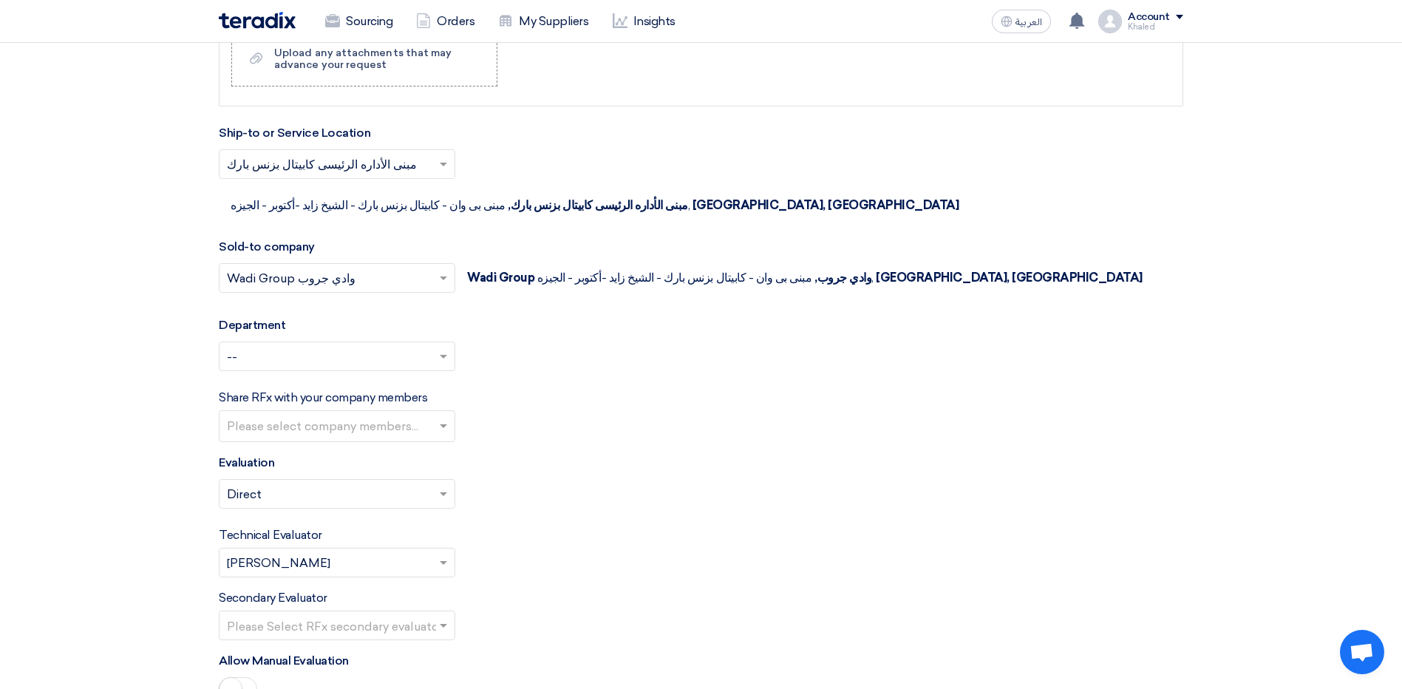
click at [443, 526] on div "Technical Evaluator Please Select RFx evaluator... × Khaled Samir ×" at bounding box center [701, 551] width 964 height 51
click at [505, 589] on div "Secondary Evaluator Please Select RFx secondary evaluator..." at bounding box center [701, 614] width 964 height 51
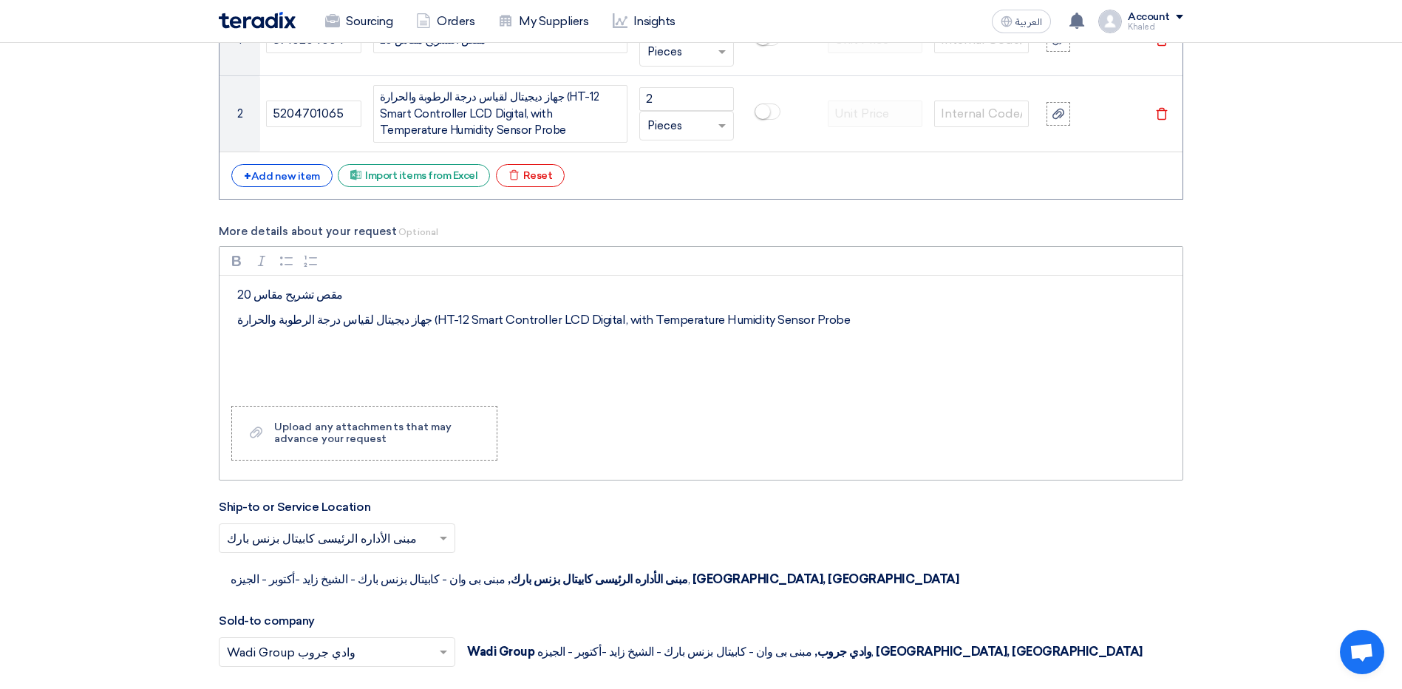
scroll to position [1169, 0]
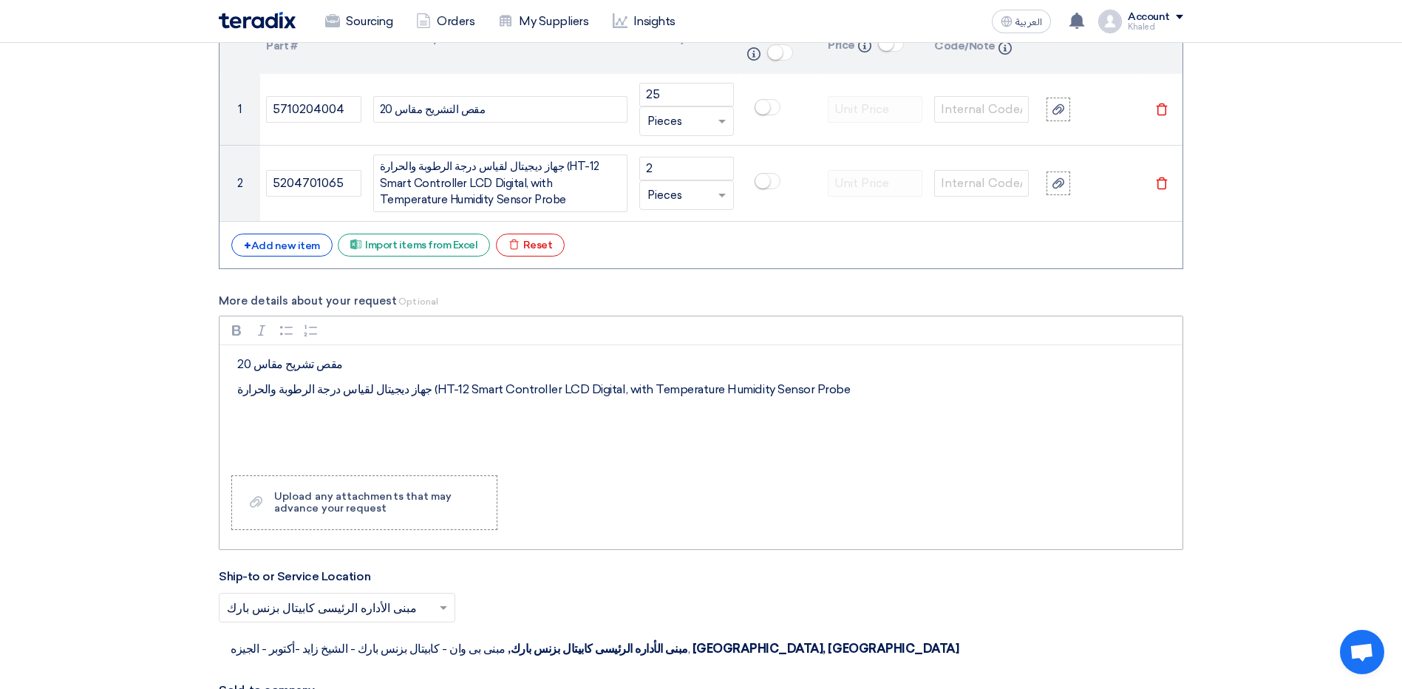
click at [327, 353] on div "مقص تشريح مقاس 20 جهاز ديجيتال لقياس درجة الرطوبة والحرارة (HT-12 Smart Control…" at bounding box center [700, 404] width 963 height 118
click at [314, 356] on p "مقص تشريح مقاس 20" at bounding box center [706, 364] width 938 height 18
copy p "مقص تشريح مقاس 20"
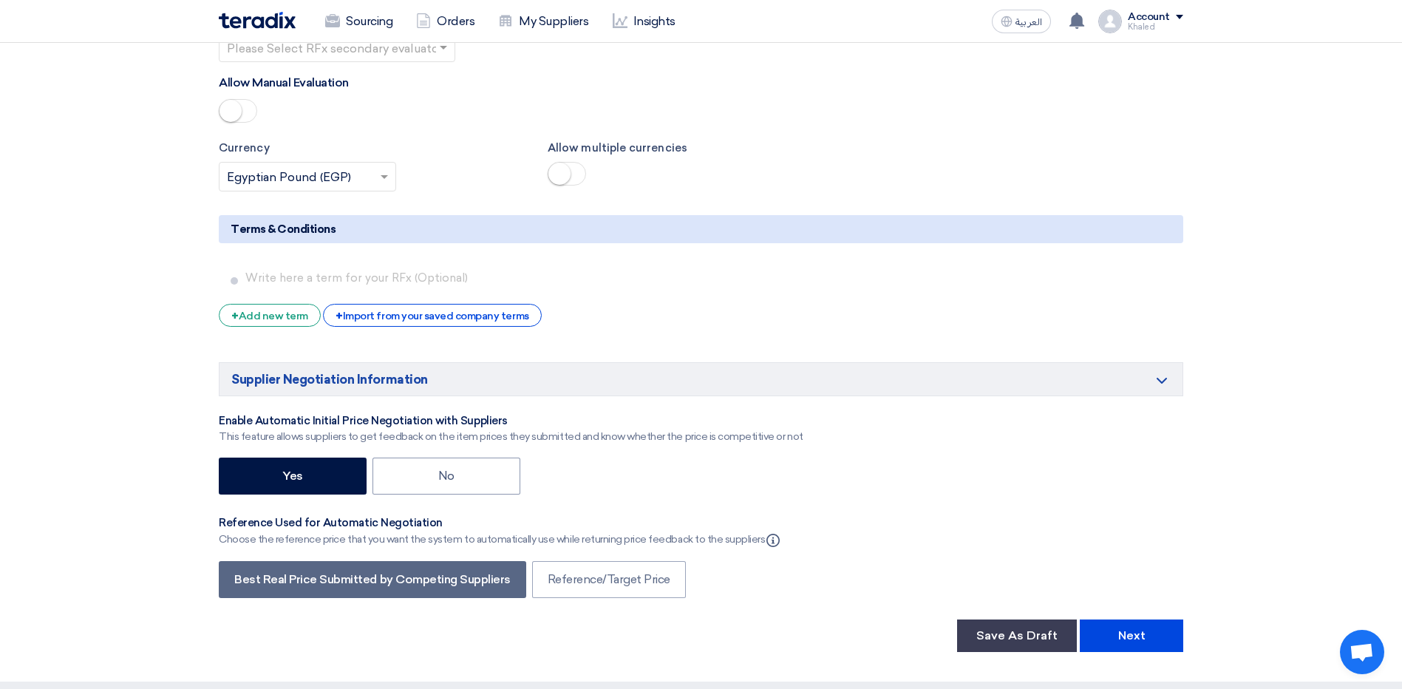
scroll to position [2186, 0]
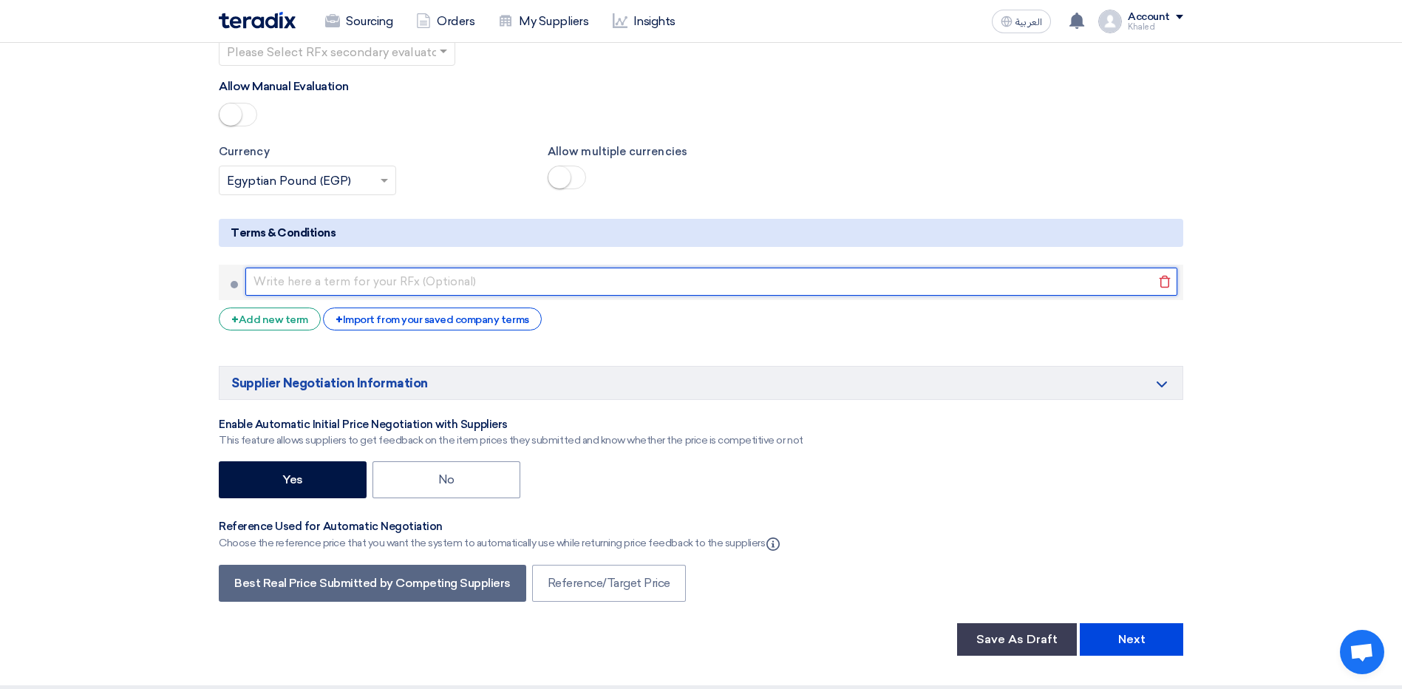
click at [332, 267] on input "text" at bounding box center [711, 281] width 932 height 28
paste input "مقص تشريح مقاس 20"
type input "مقص تشريح مقاس 20"
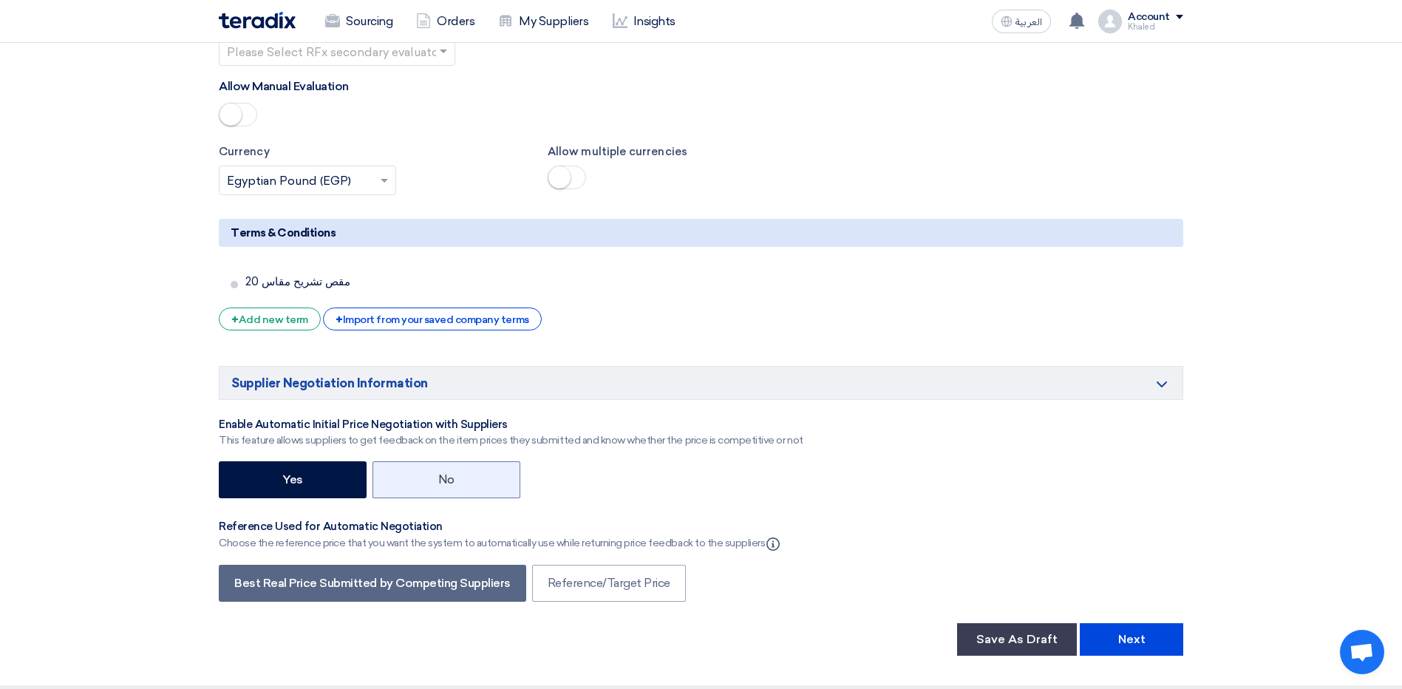
click at [431, 461] on label "No" at bounding box center [446, 479] width 148 height 37
click at [438, 474] on input "No" at bounding box center [443, 479] width 10 height 10
radio input "true"
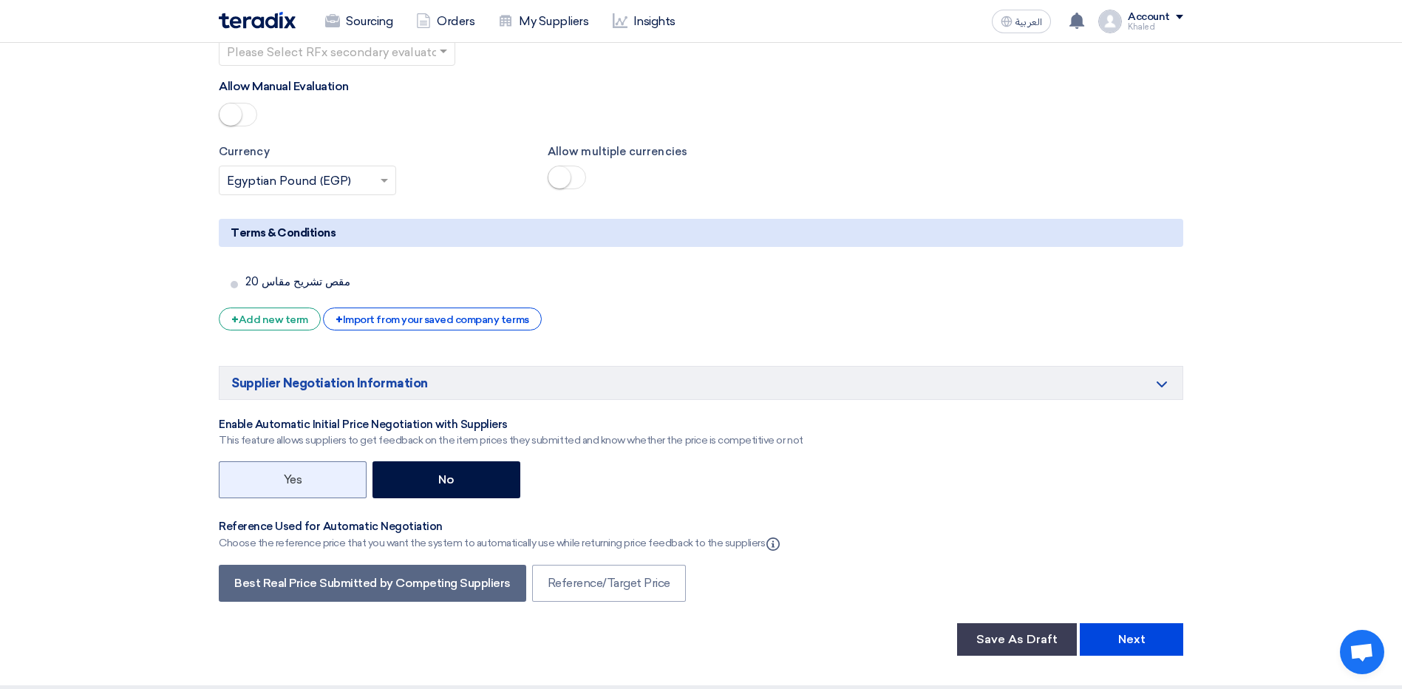
drag, startPoint x: 246, startPoint y: 431, endPoint x: 259, endPoint y: 433, distance: 13.5
click at [247, 461] on label "Yes" at bounding box center [293, 479] width 148 height 37
click at [284, 474] on input "Yes" at bounding box center [289, 479] width 10 height 10
radio input "true"
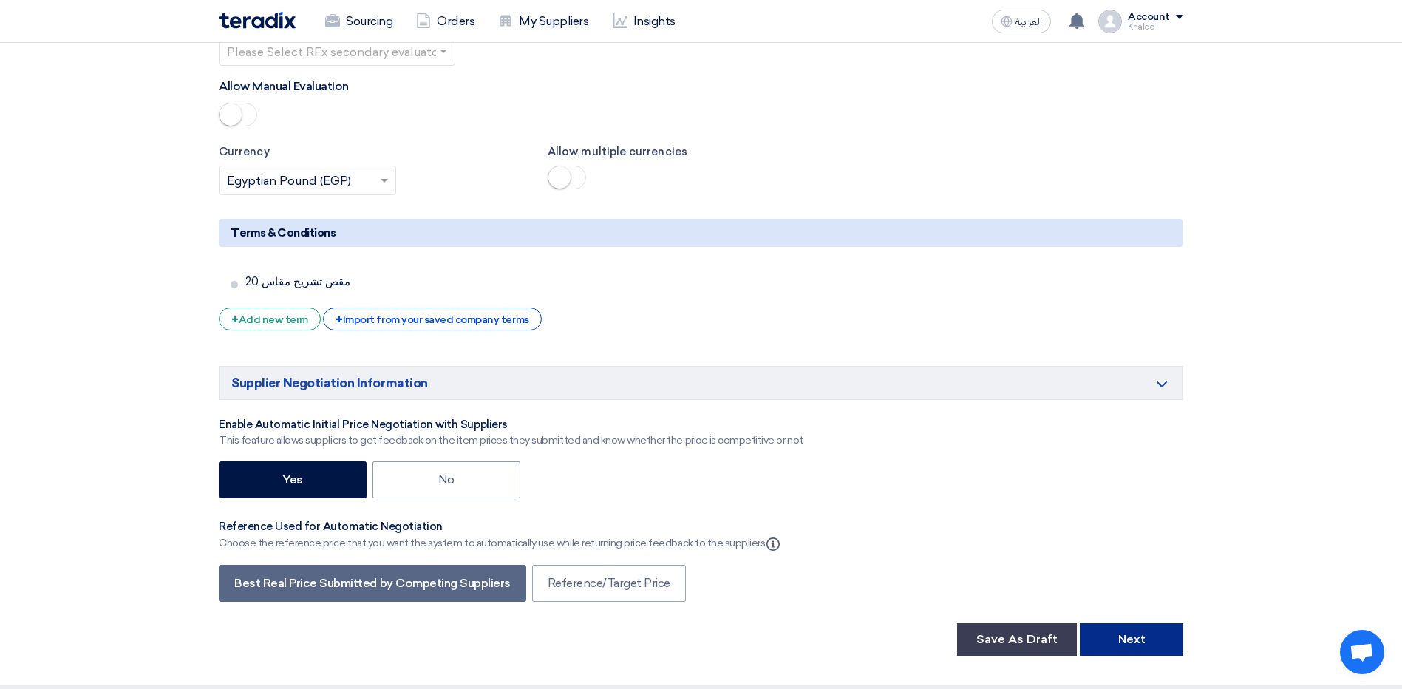
click at [1136, 623] on button "Next" at bounding box center [1130, 639] width 103 height 33
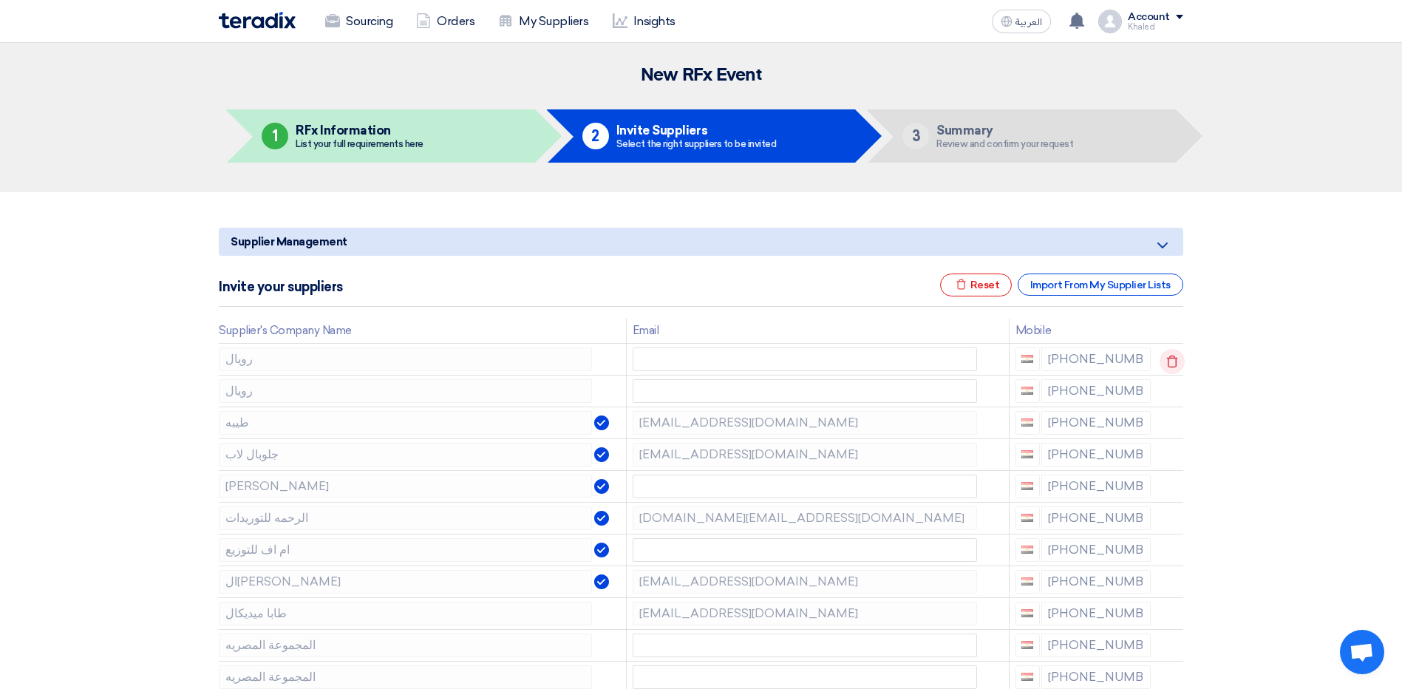
click at [1170, 363] on icon at bounding box center [1171, 361] width 25 height 25
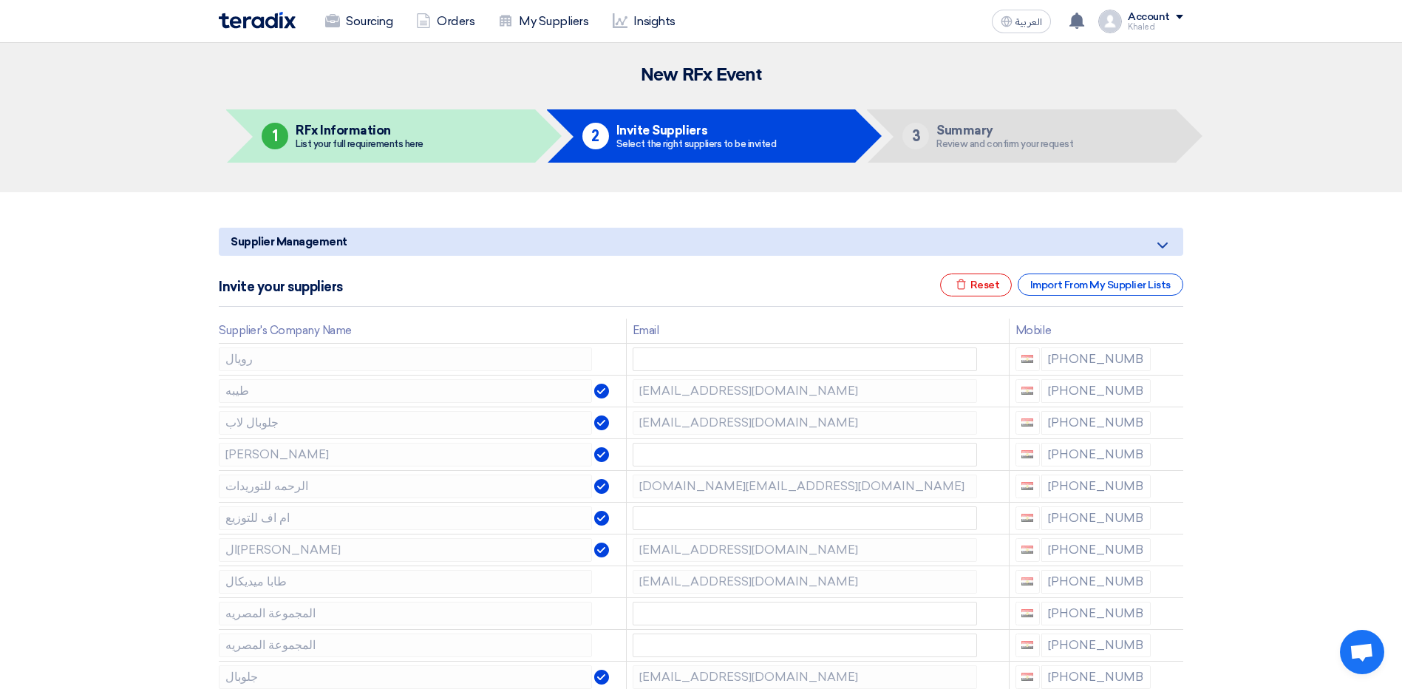
click at [0, 0] on icon at bounding box center [0, 0] width 0 height 0
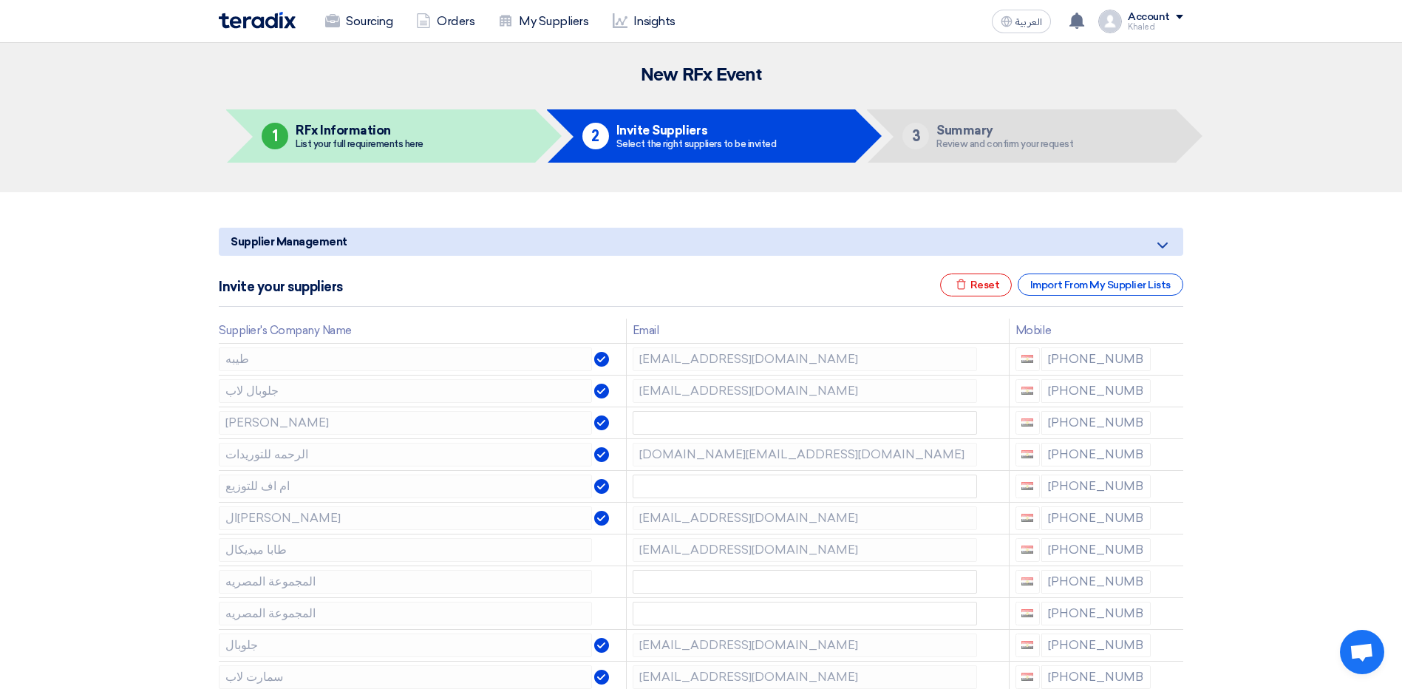
click at [0, 0] on icon at bounding box center [0, 0] width 0 height 0
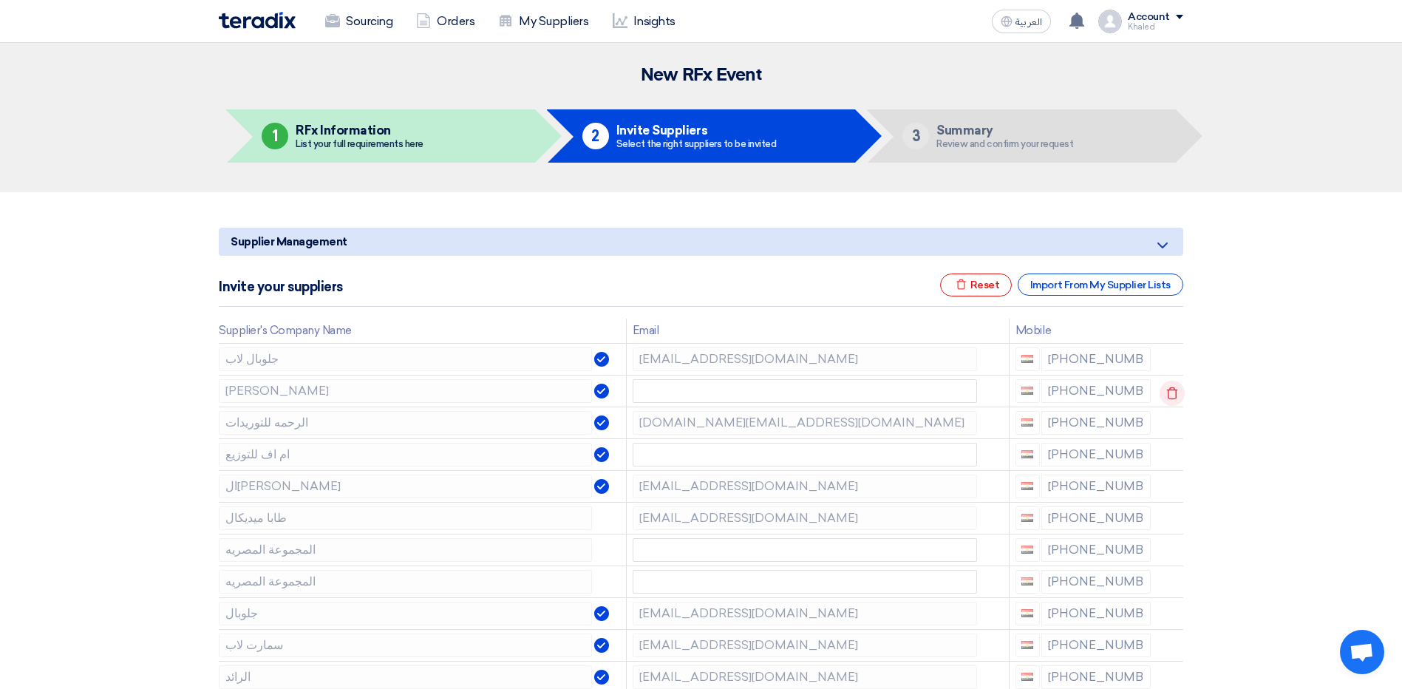
click at [1177, 399] on icon at bounding box center [1171, 393] width 25 height 25
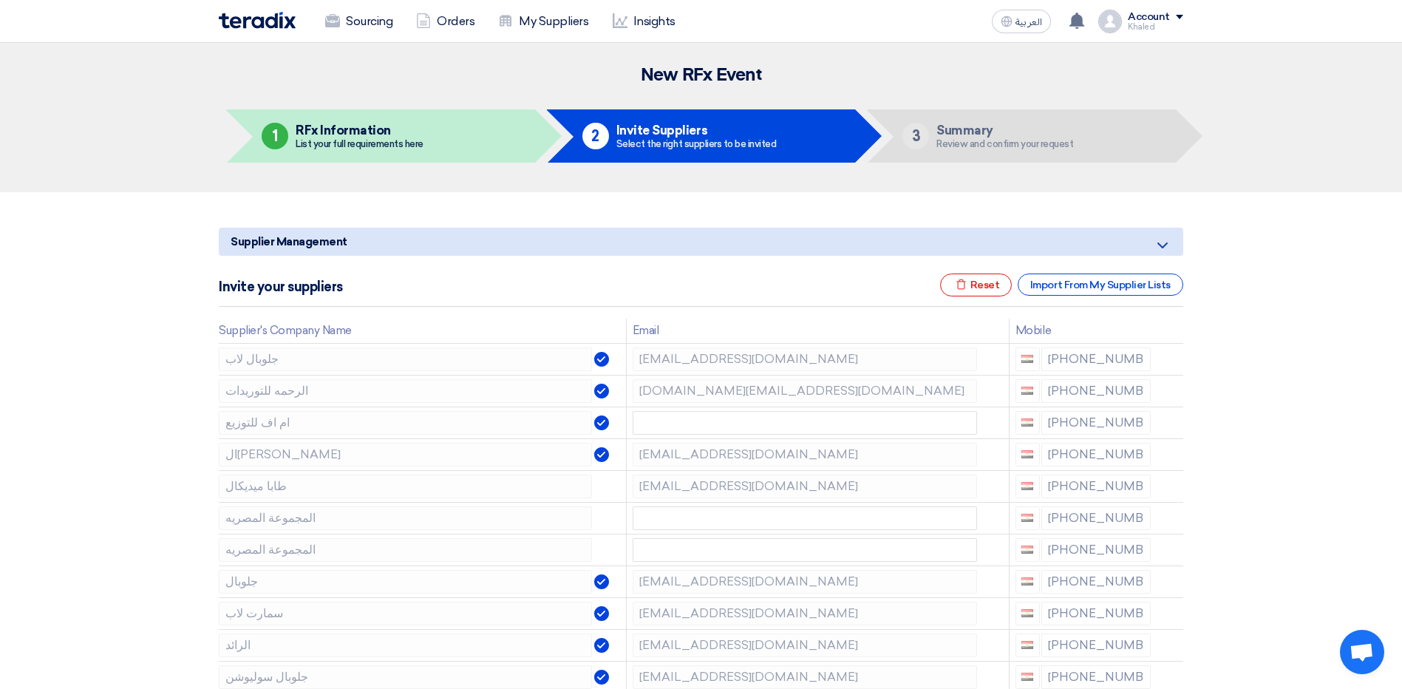
click at [0, 0] on icon at bounding box center [0, 0] width 0 height 0
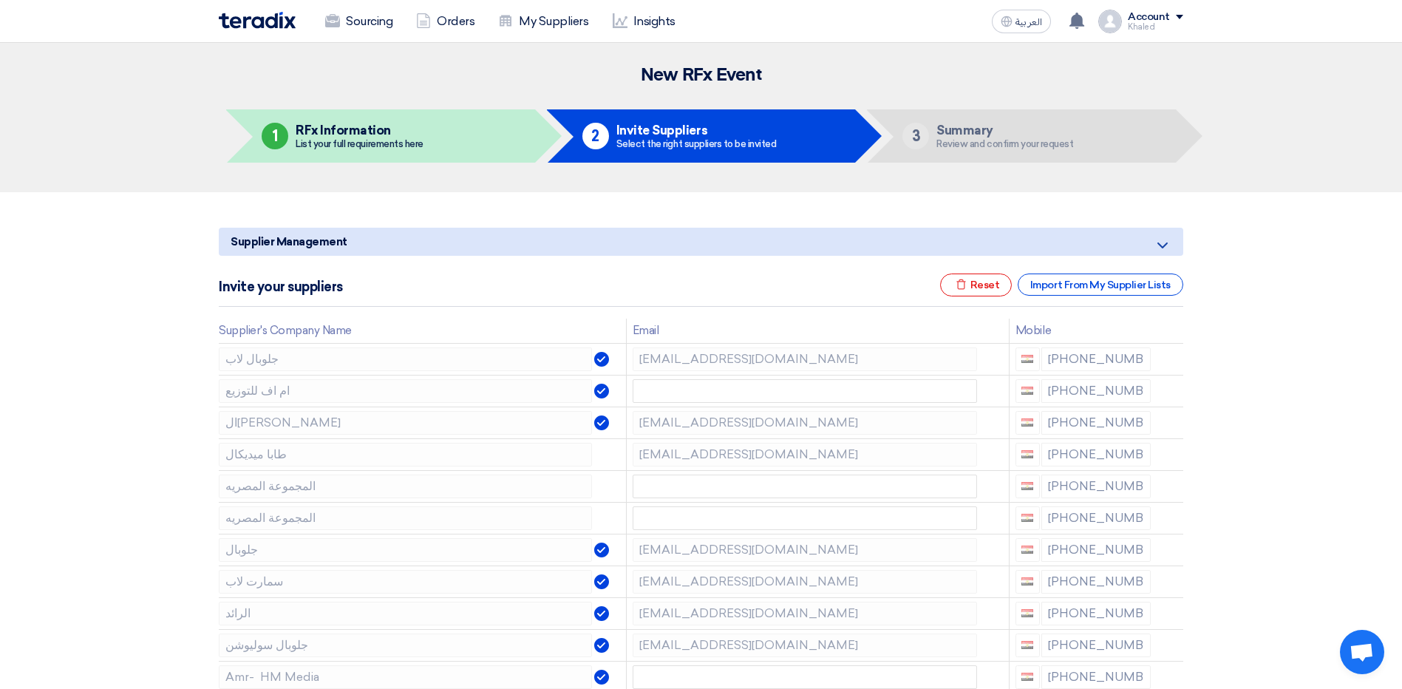
click at [0, 0] on icon at bounding box center [0, 0] width 0 height 0
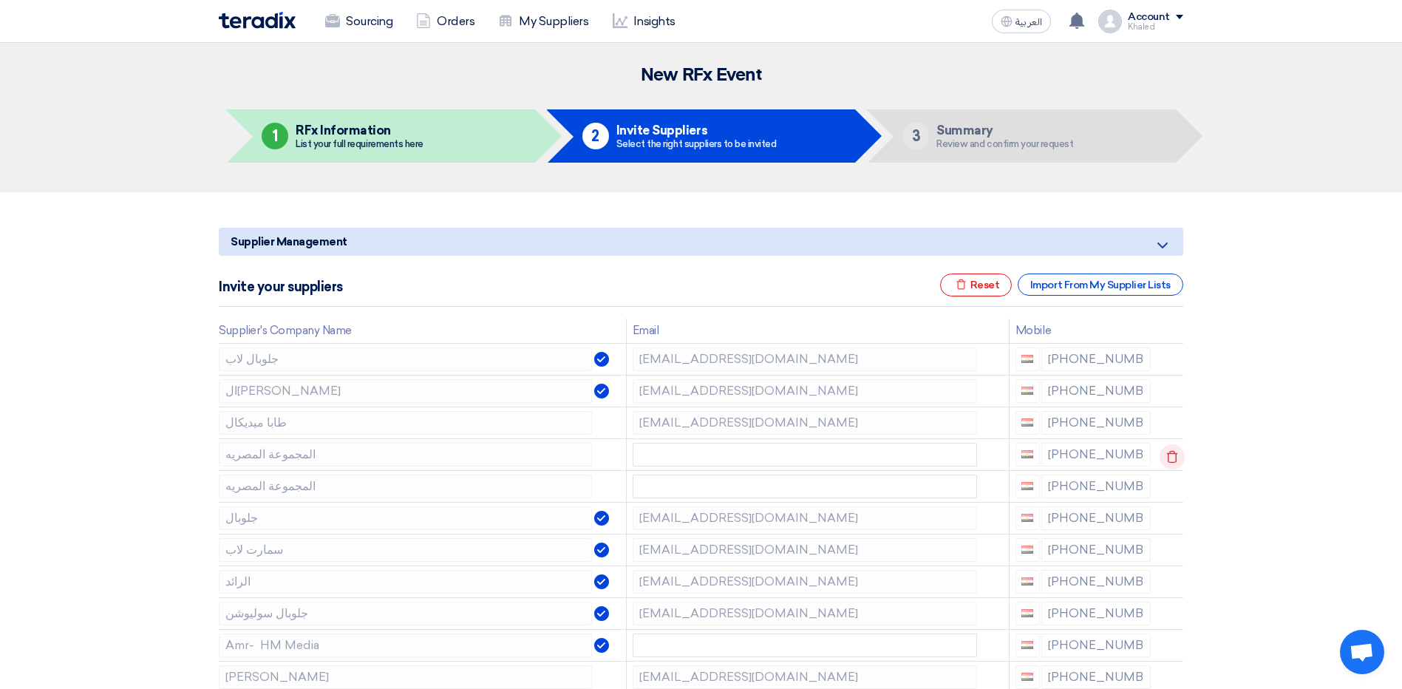
click at [1177, 456] on icon at bounding box center [1171, 456] width 25 height 25
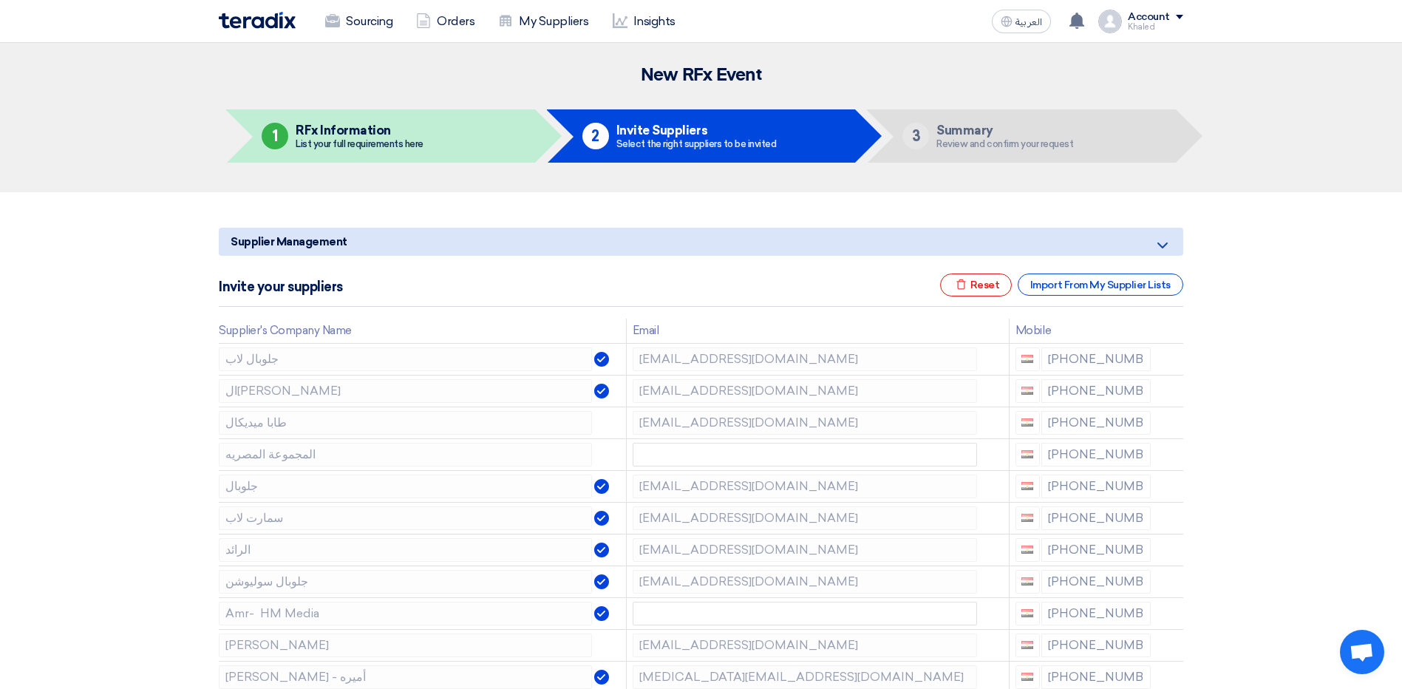
click at [0, 0] on icon at bounding box center [0, 0] width 0 height 0
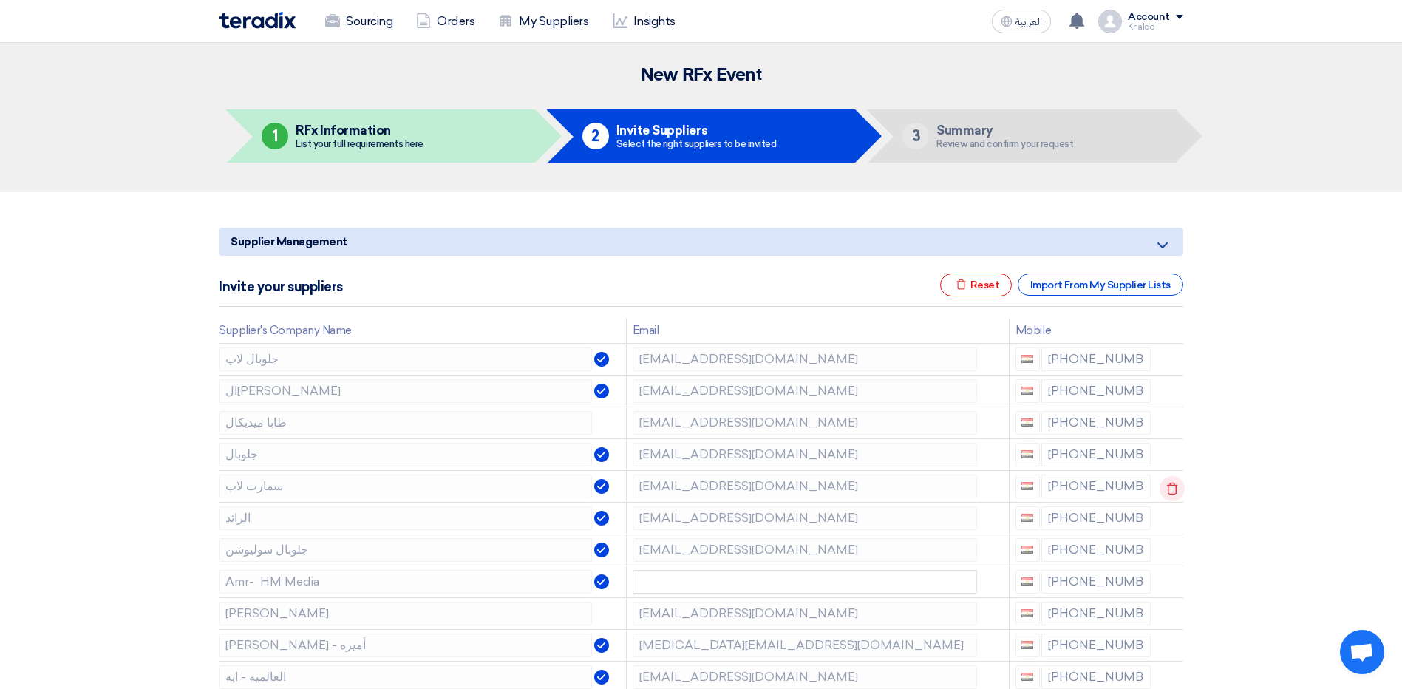
click at [1173, 488] on use at bounding box center [1172, 488] width 11 height 13
click at [0, 0] on use at bounding box center [0, 0] width 0 height 0
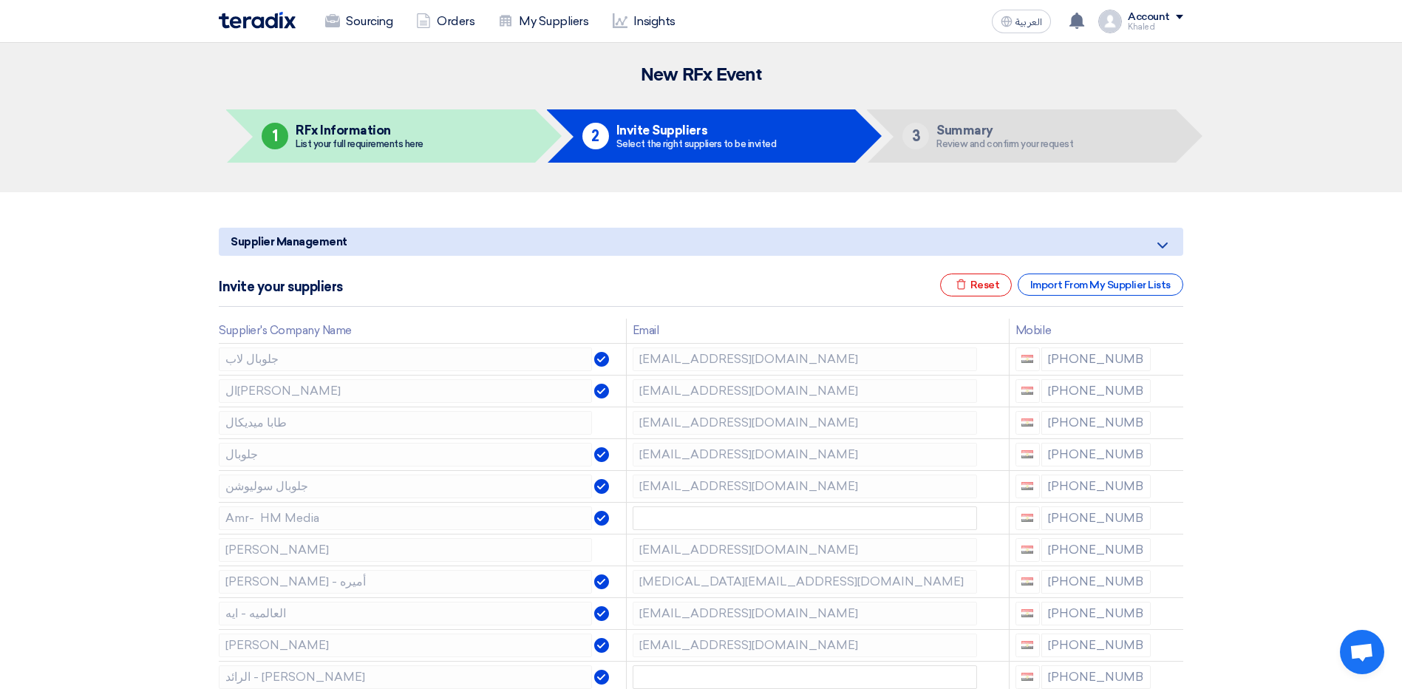
click at [0, 0] on use at bounding box center [0, 0] width 0 height 0
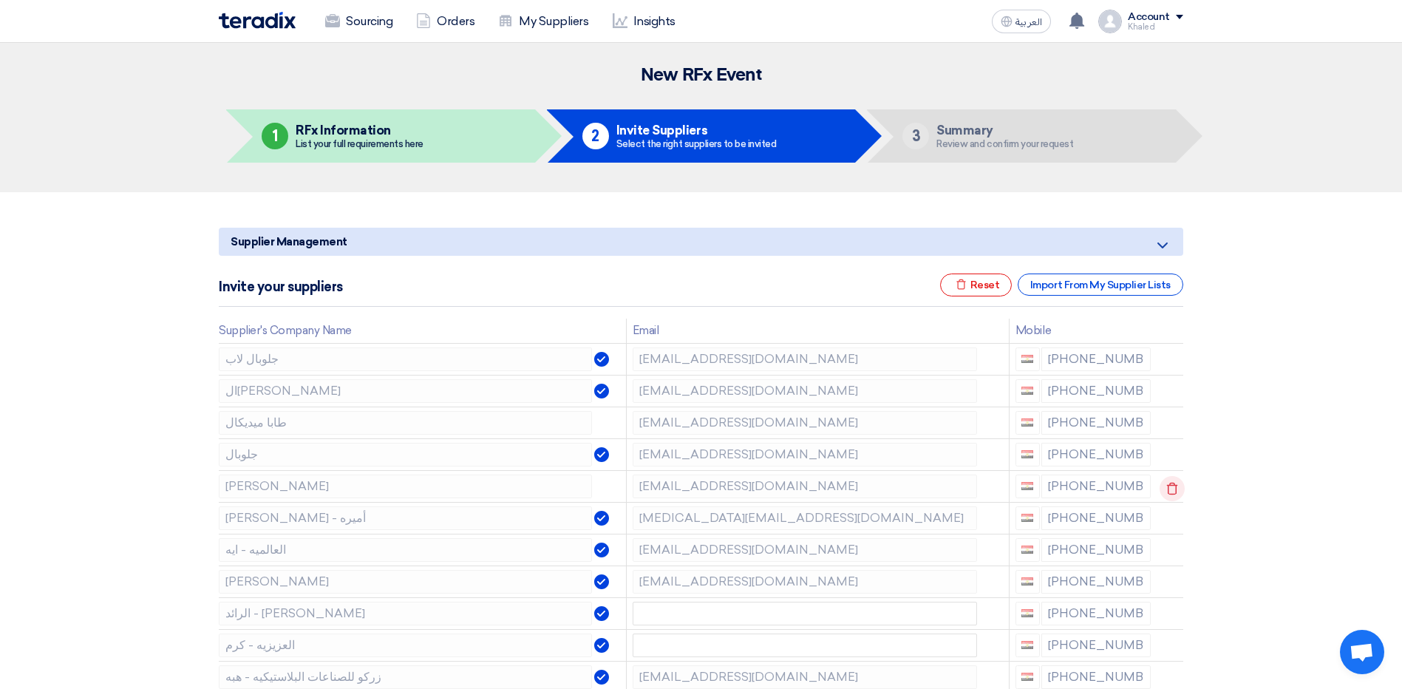
click at [1173, 488] on td at bounding box center [1169, 486] width 27 height 32
click at [1173, 488] on use at bounding box center [1172, 488] width 11 height 13
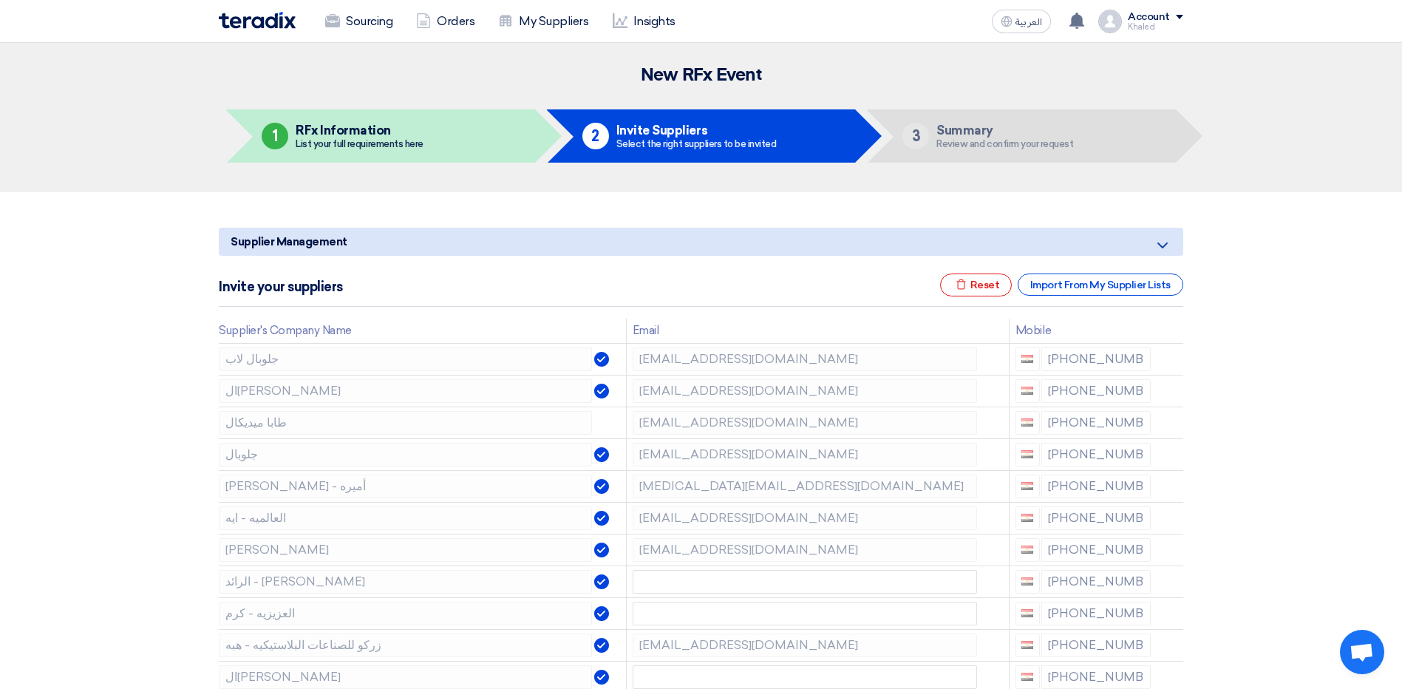
click at [0, 0] on use at bounding box center [0, 0] width 0 height 0
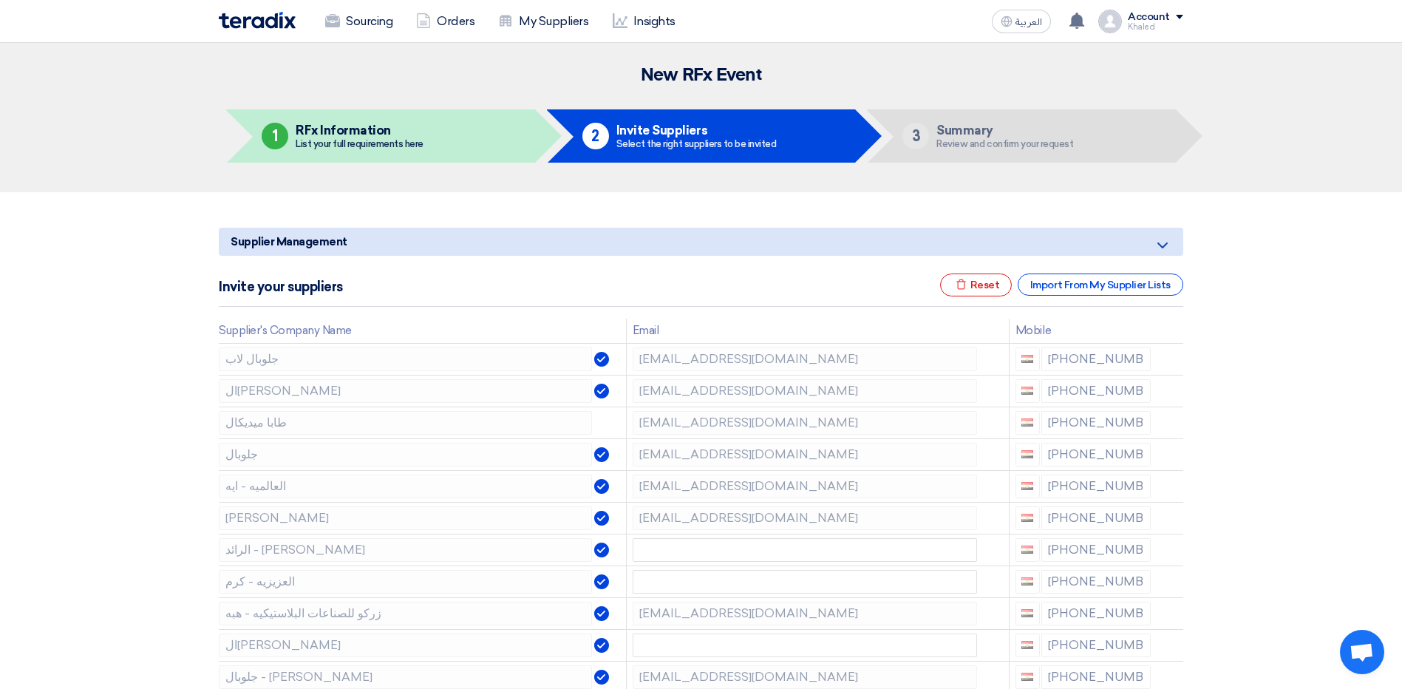
click at [0, 0] on use at bounding box center [0, 0] width 0 height 0
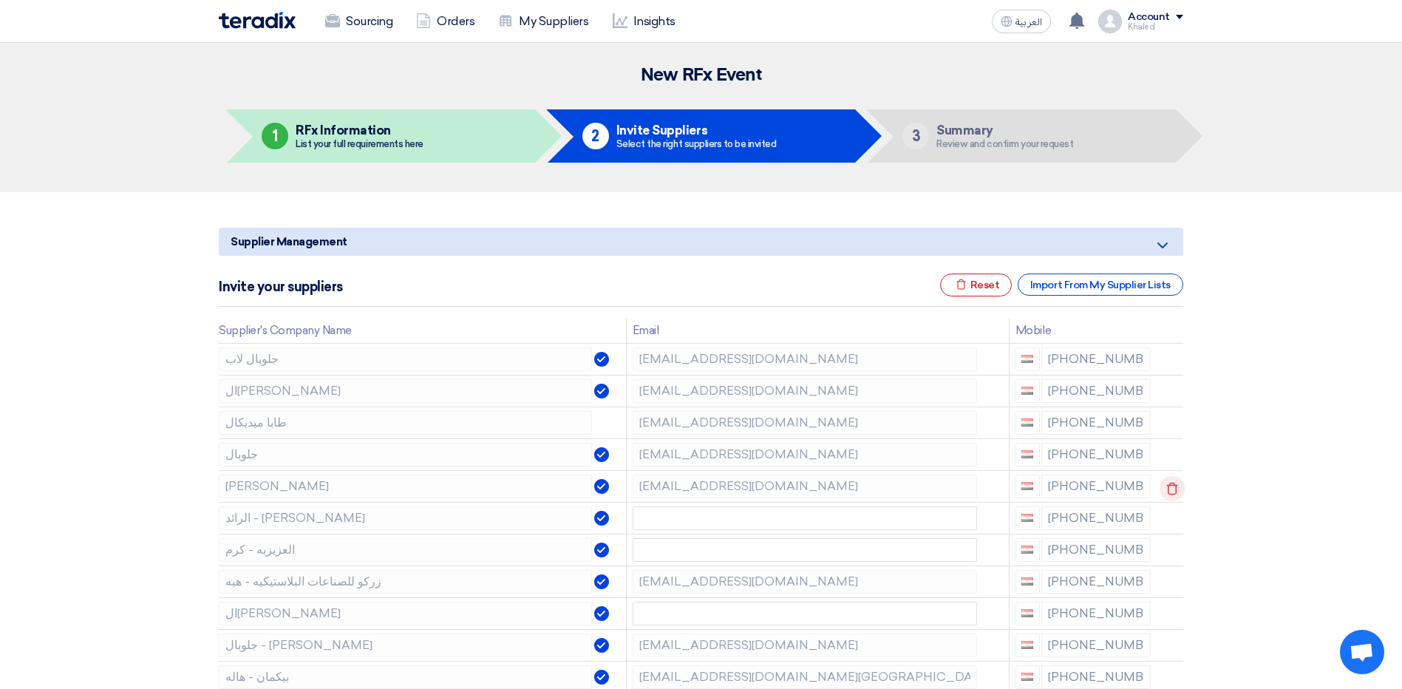
click at [1174, 479] on icon at bounding box center [1171, 488] width 25 height 25
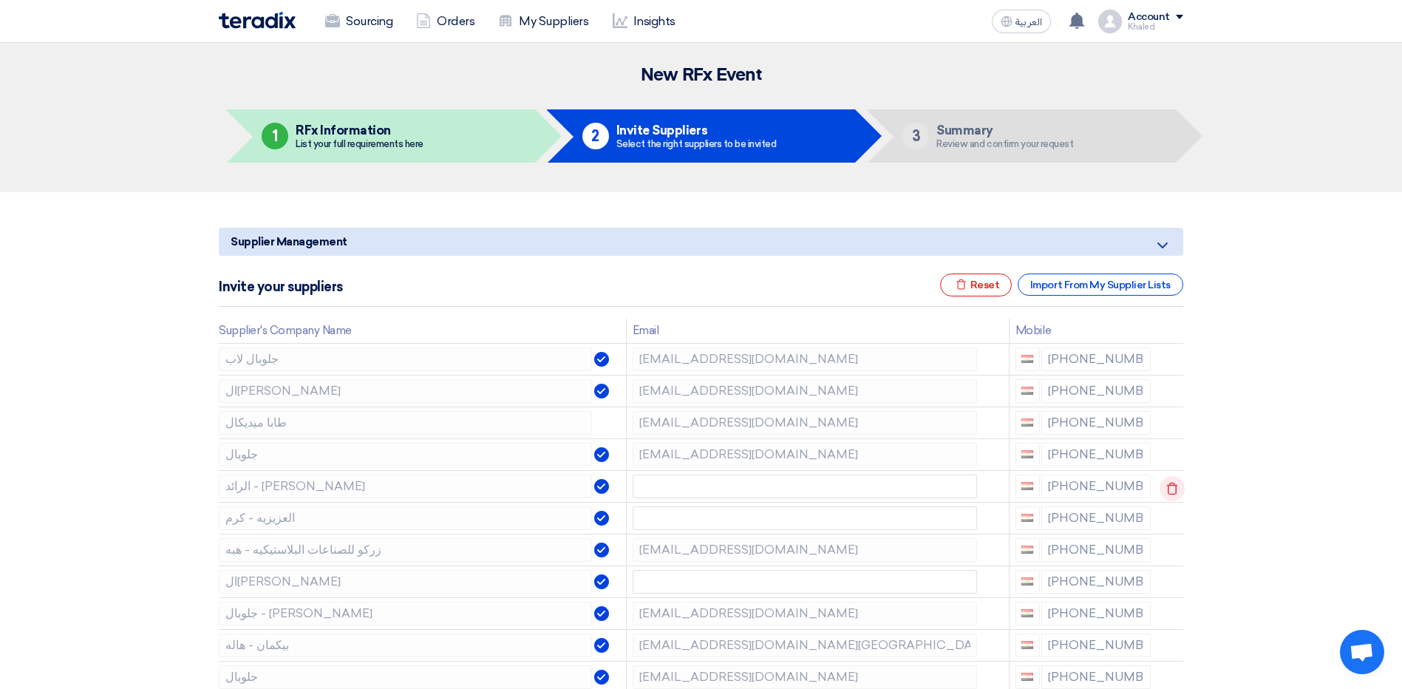
click at [1174, 482] on icon at bounding box center [1171, 488] width 25 height 25
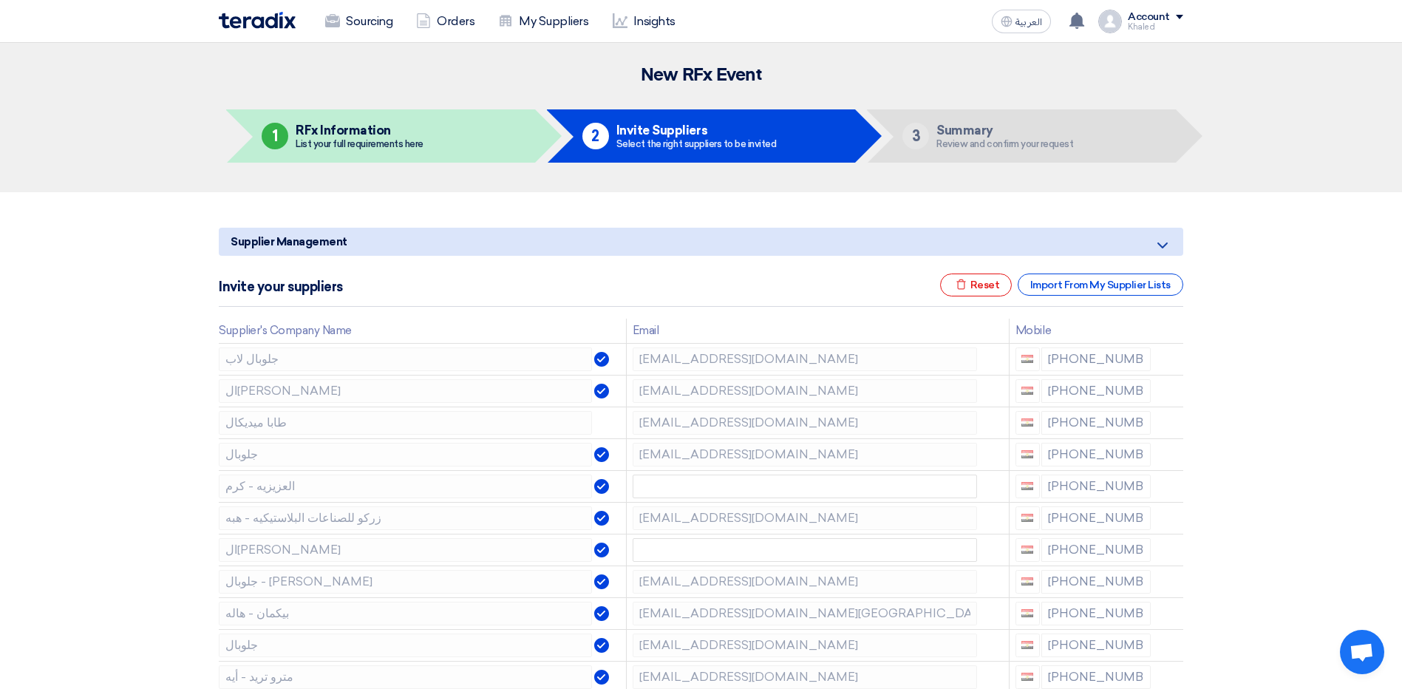
click at [0, 0] on icon at bounding box center [0, 0] width 0 height 0
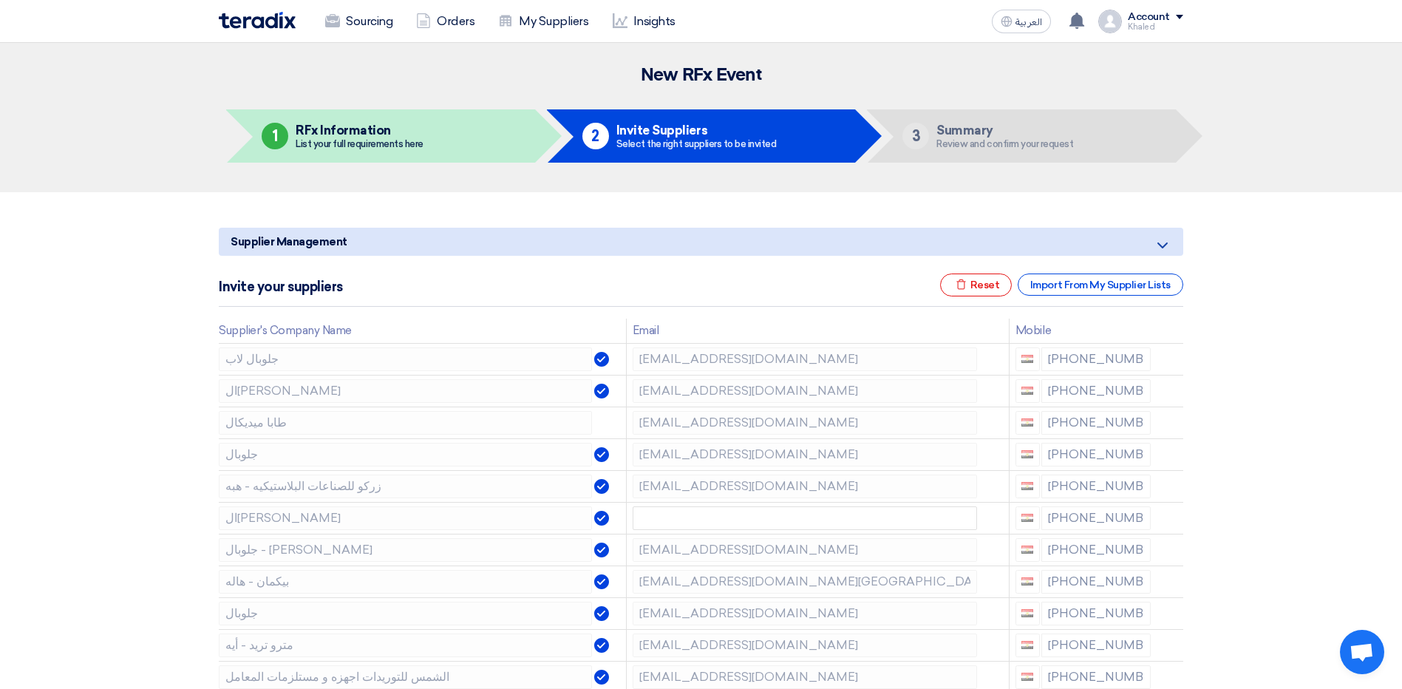
click at [0, 0] on icon at bounding box center [0, 0] width 0 height 0
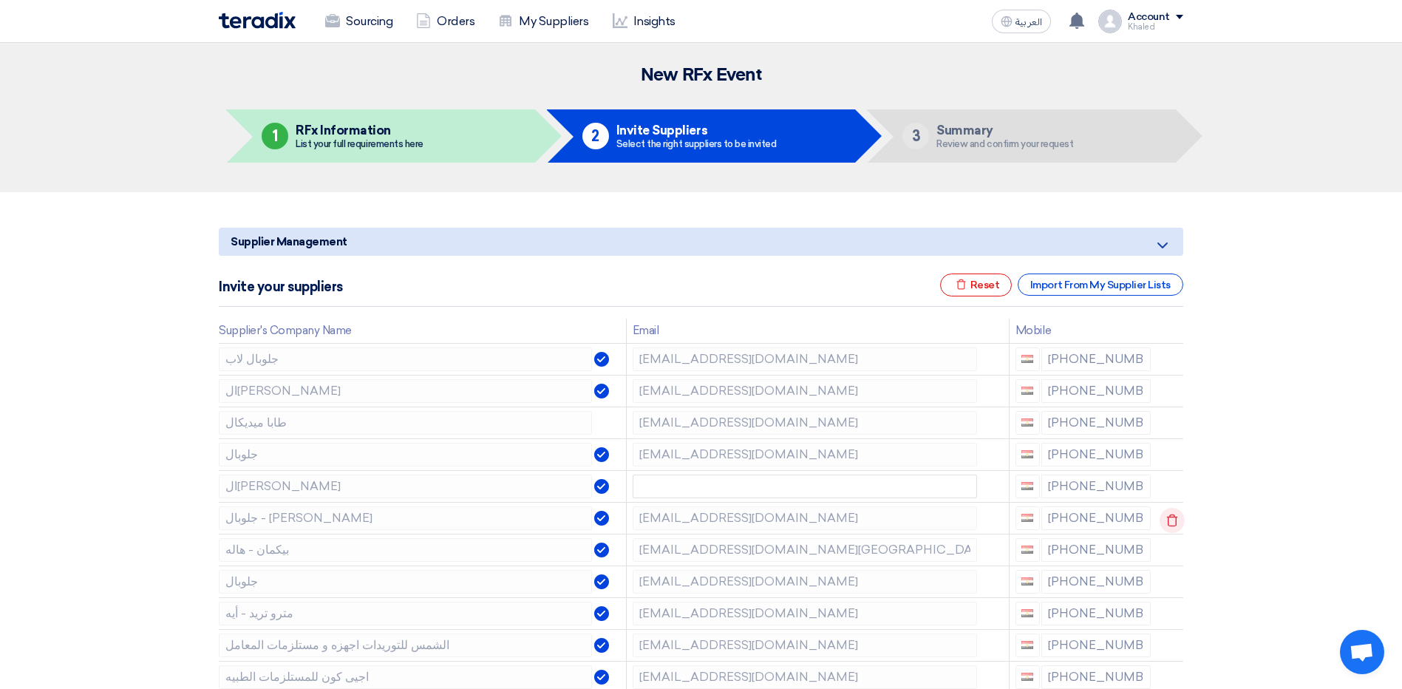
click at [1172, 513] on icon at bounding box center [1171, 520] width 25 height 25
click at [1167, 549] on icon at bounding box center [1171, 551] width 25 height 25
click at [1167, 550] on icon at bounding box center [1171, 551] width 25 height 25
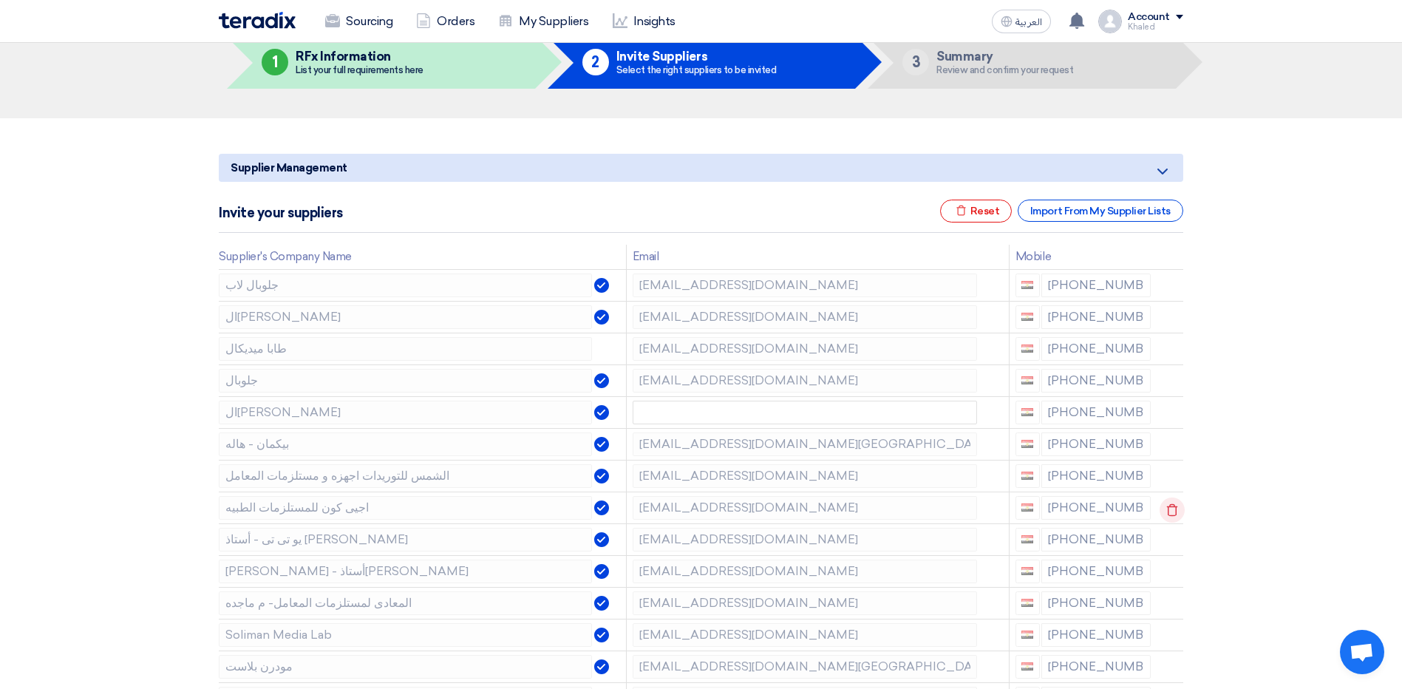
click at [1174, 509] on use at bounding box center [1172, 509] width 11 height 13
click at [0, 0] on use at bounding box center [0, 0] width 0 height 0
click at [1174, 544] on use at bounding box center [1172, 541] width 11 height 13
click at [0, 0] on use at bounding box center [0, 0] width 0 height 0
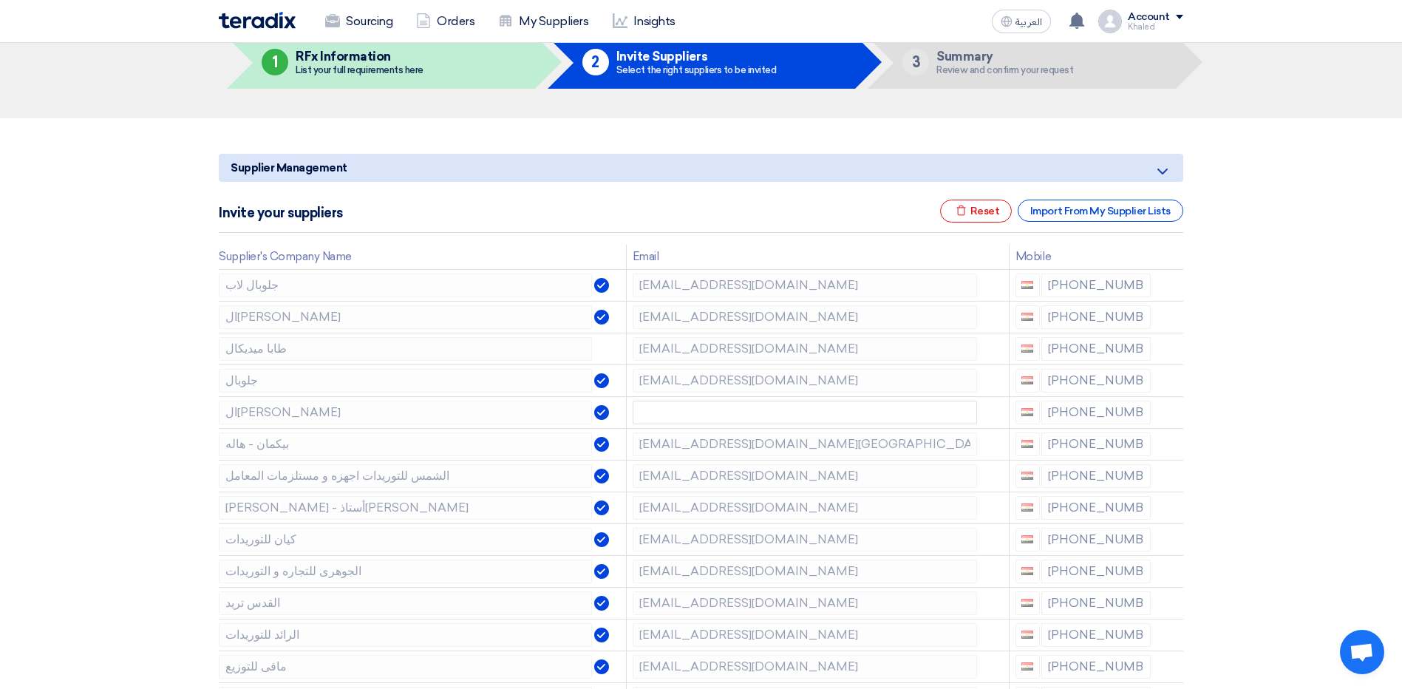
click at [0, 0] on use at bounding box center [0, 0] width 0 height 0
drag, startPoint x: 1174, startPoint y: 544, endPoint x: 1173, endPoint y: 573, distance: 29.6
click at [1173, 573] on td at bounding box center [1169, 571] width 27 height 32
click at [1168, 573] on icon at bounding box center [1171, 573] width 25 height 25
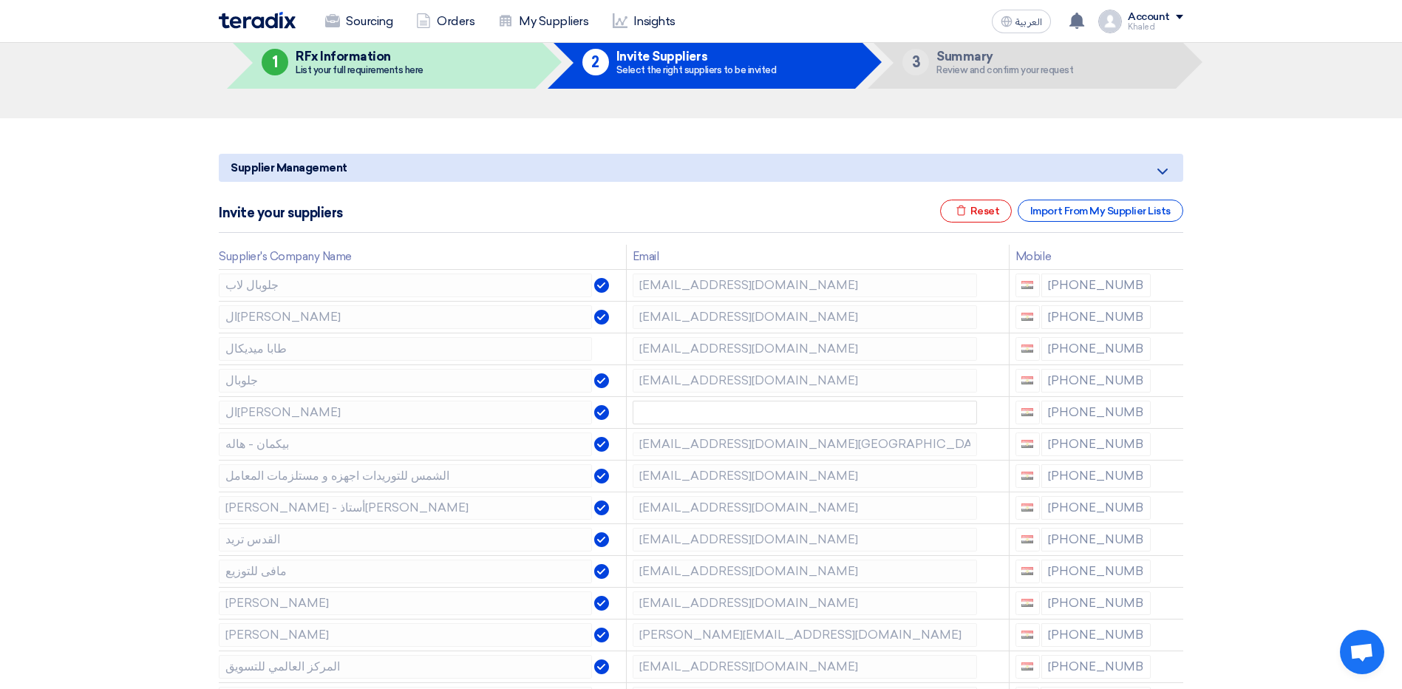
click at [0, 0] on icon at bounding box center [0, 0] width 0 height 0
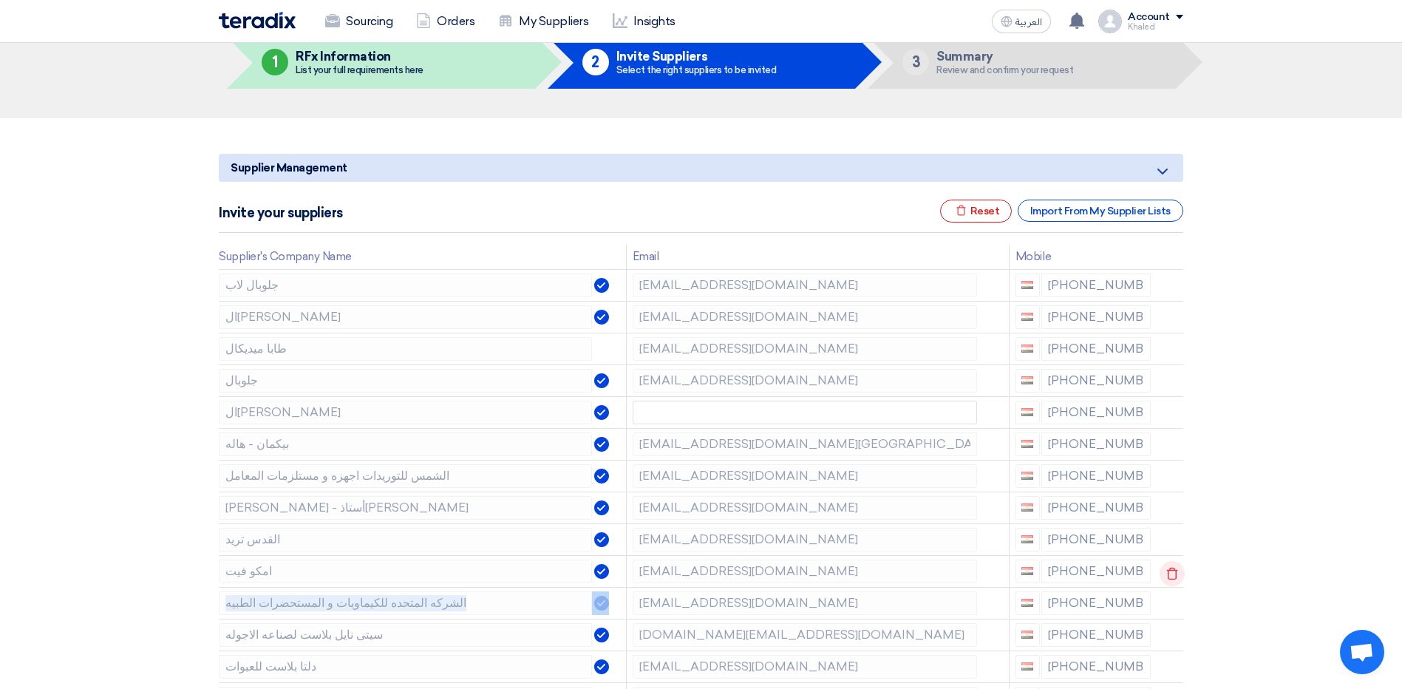
click at [1168, 573] on icon at bounding box center [1171, 573] width 25 height 25
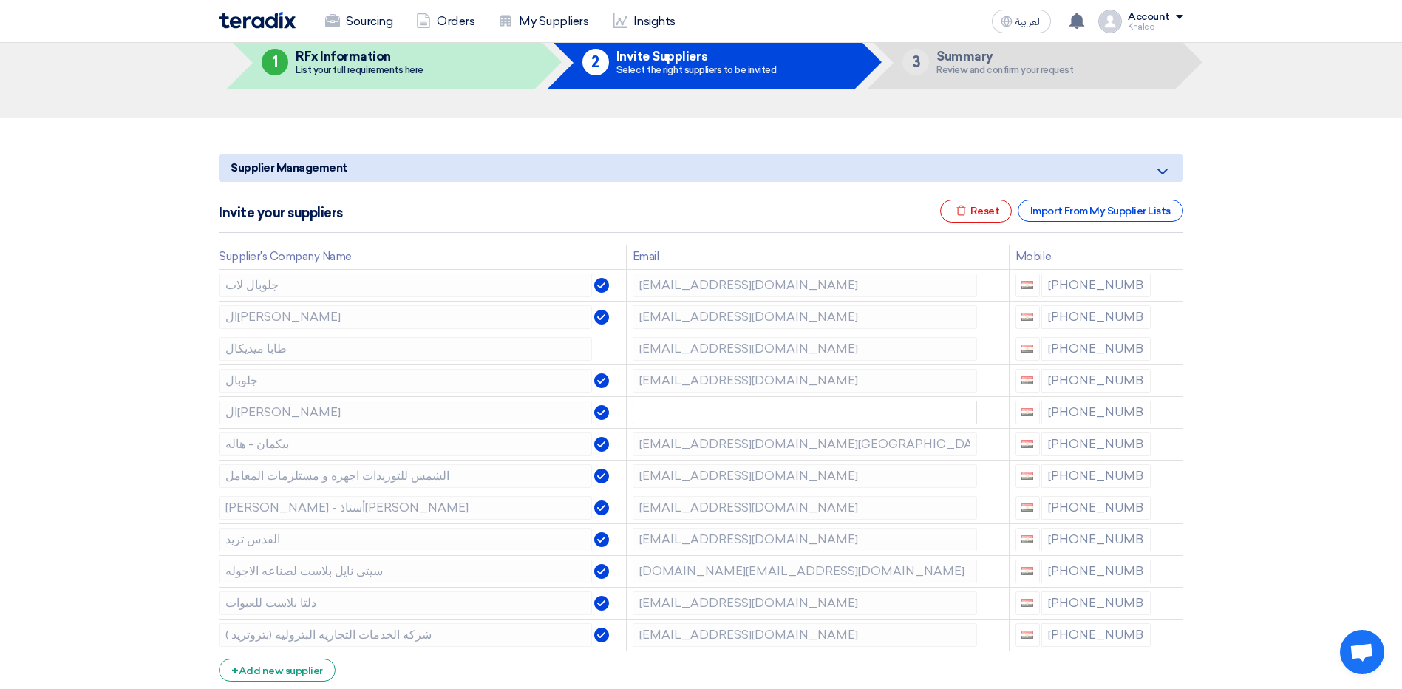
click at [0, 0] on icon at bounding box center [0, 0] width 0 height 0
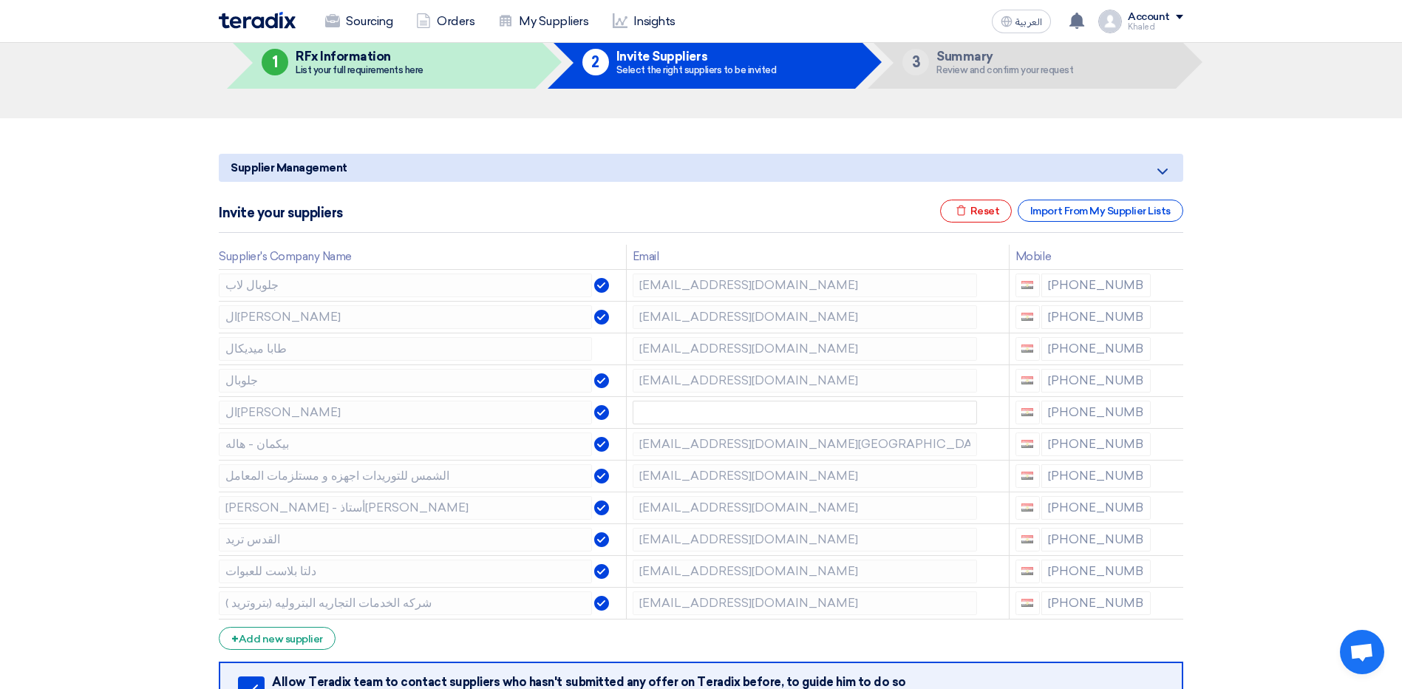
click at [0, 0] on icon at bounding box center [0, 0] width 0 height 0
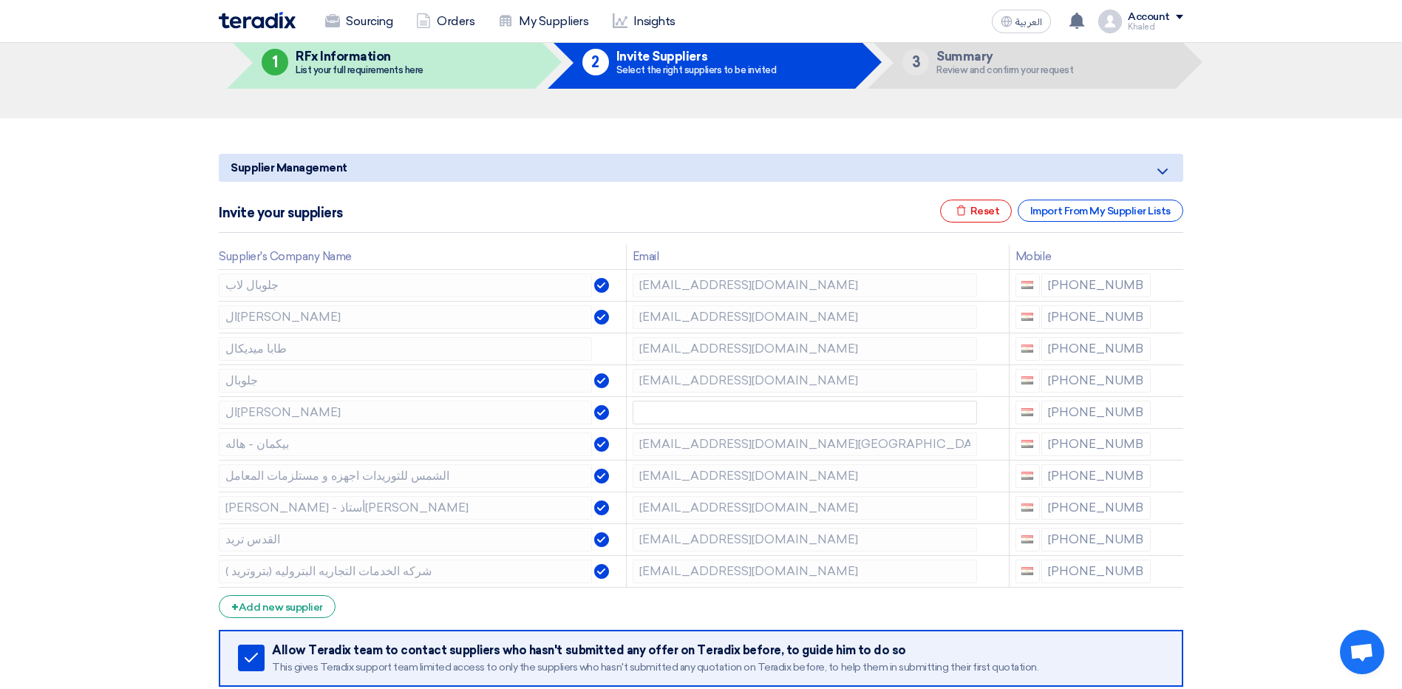
click at [0, 0] on icon at bounding box center [0, 0] width 0 height 0
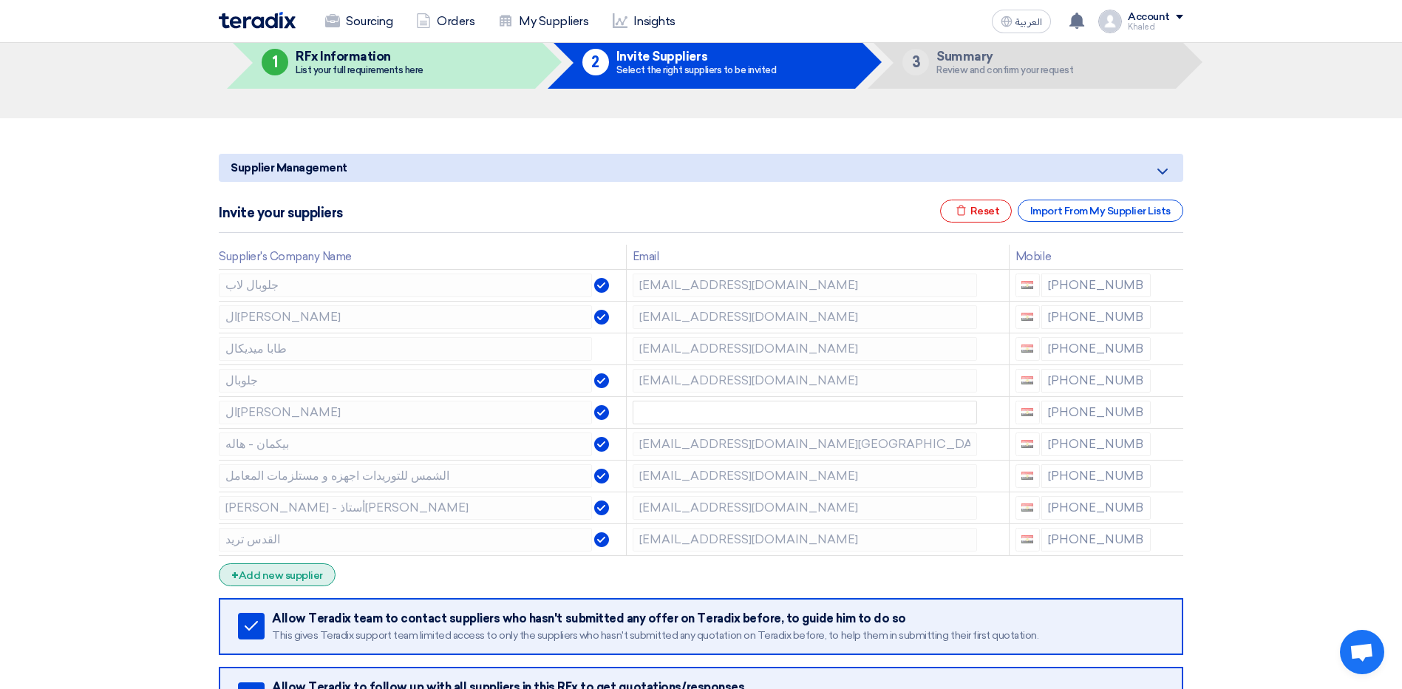
click at [298, 576] on div "+ Add new supplier" at bounding box center [277, 574] width 117 height 23
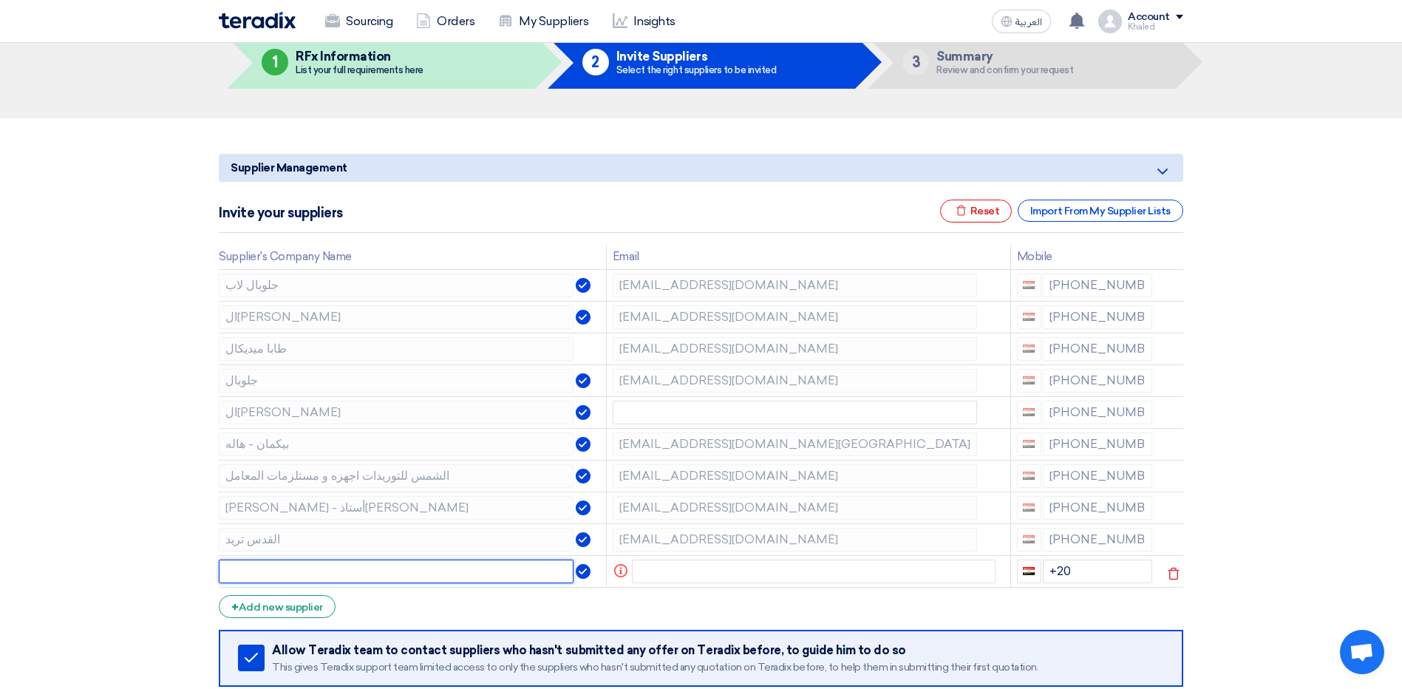
click at [426, 565] on input "text" at bounding box center [396, 571] width 355 height 24
paste input "المدينة الطبية"
type input "المدينة الطبية"
click at [1093, 567] on input "+20" at bounding box center [1097, 571] width 110 height 24
paste input "[PHONE_NUMBER]"
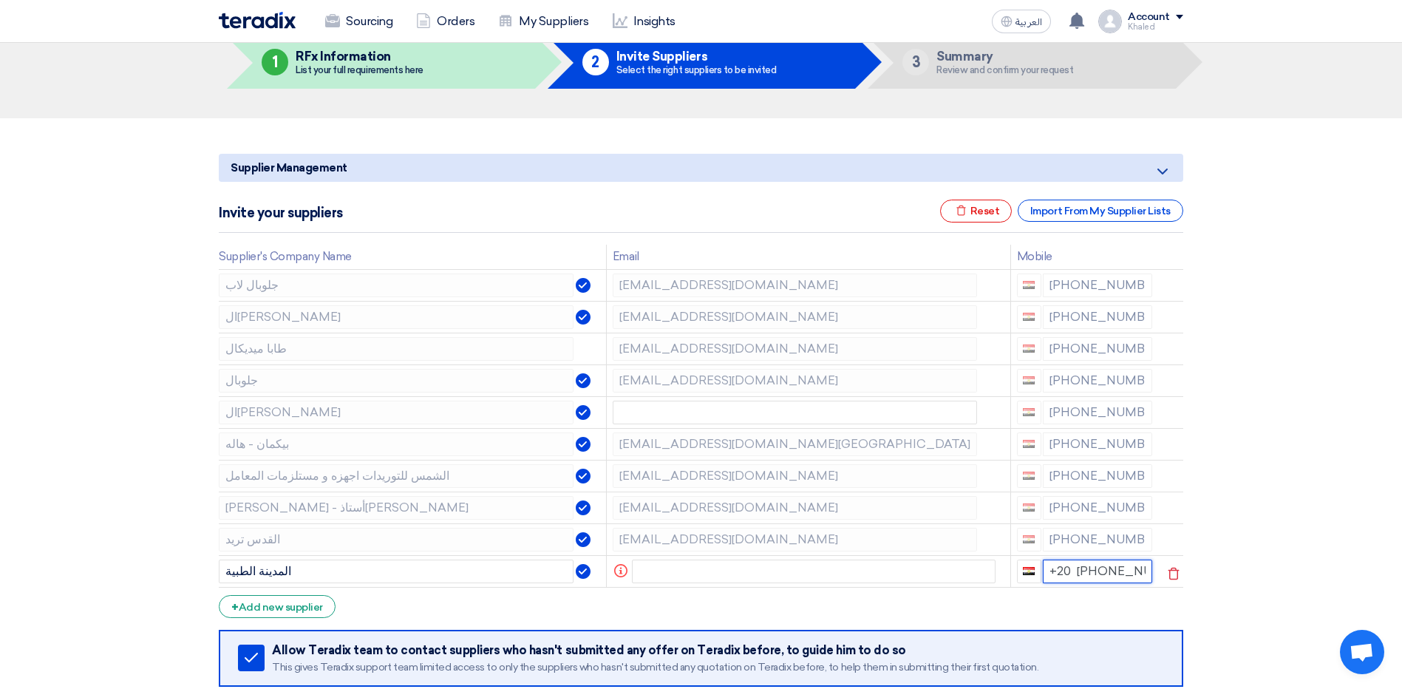
scroll to position [0, 18]
click at [1071, 583] on input "+20 [PHONE_NUMBER]" at bounding box center [1097, 571] width 110 height 24
click at [1074, 583] on input "+20 [PHONE_NUMBER]" at bounding box center [1097, 571] width 110 height 24
type input "+20 + 1066342074"
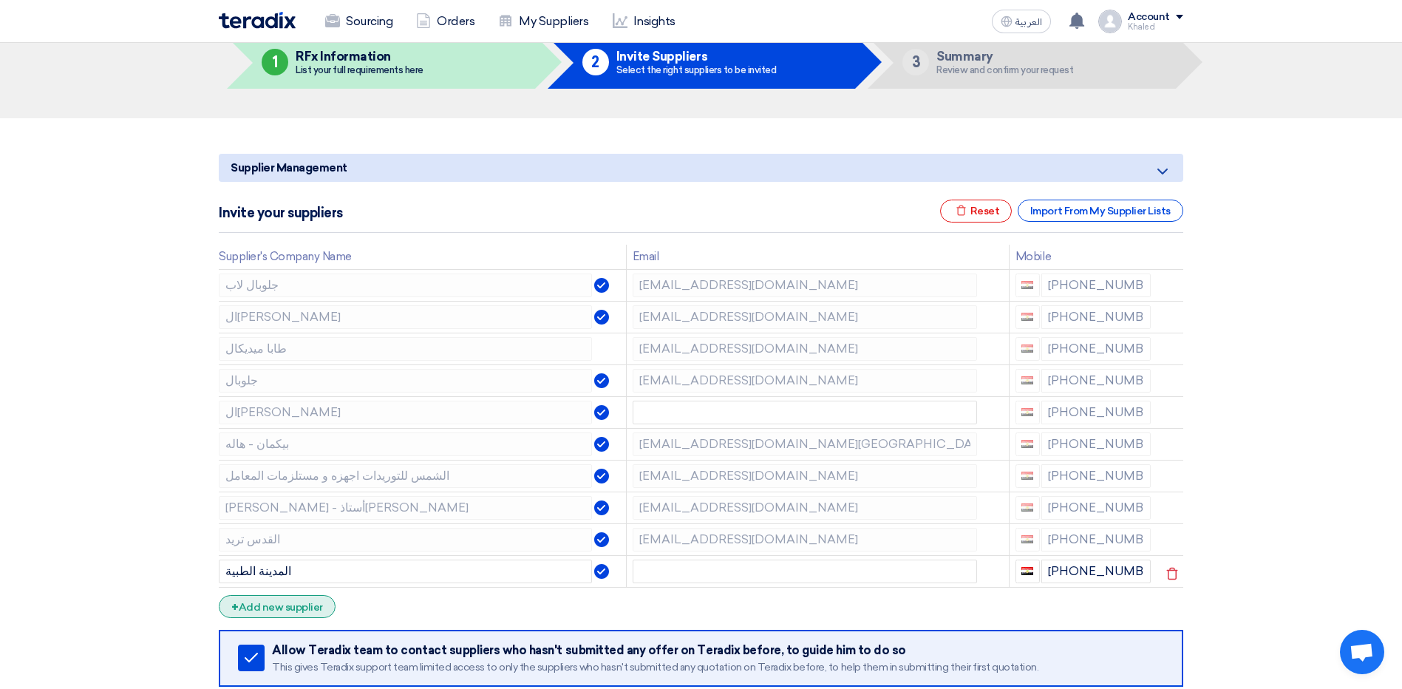
click at [323, 604] on div "+ Add new supplier" at bounding box center [277, 606] width 117 height 23
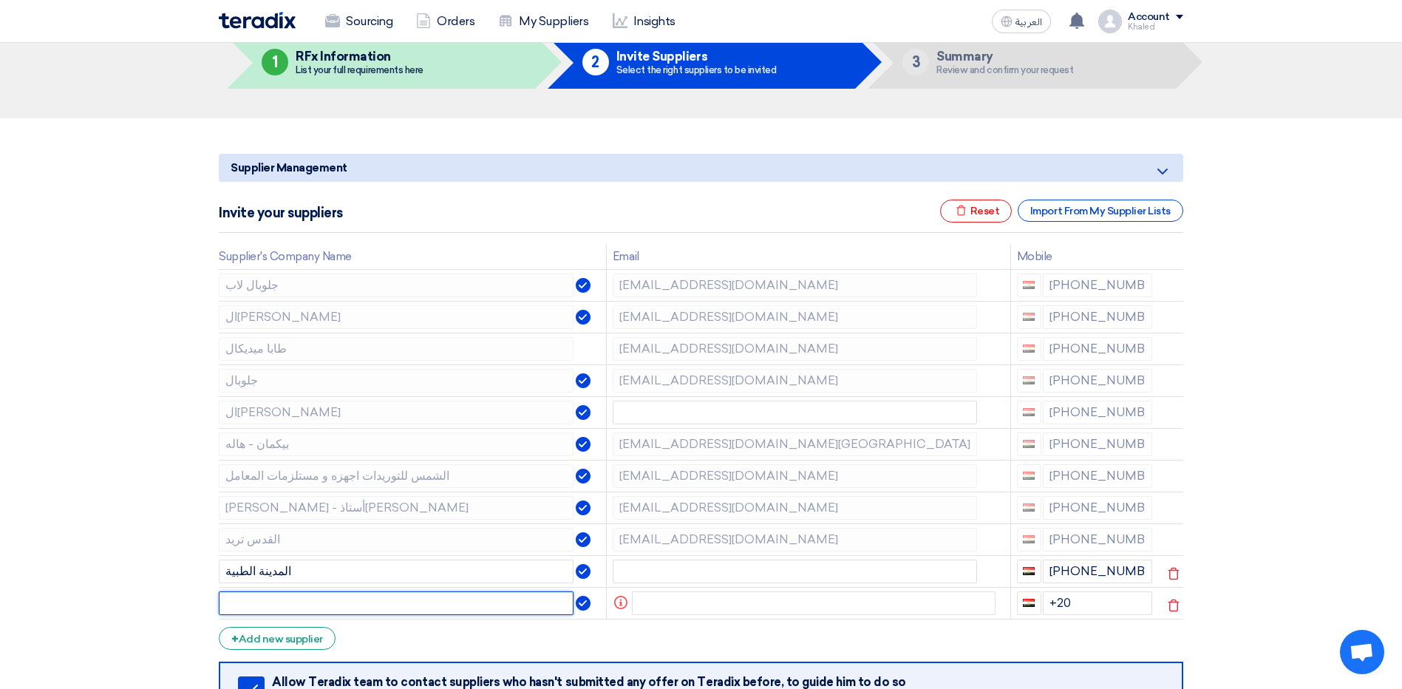
click at [371, 608] on input "text" at bounding box center [396, 603] width 355 height 24
paste input "بيكمان ايجيبت"
type input "بيكمان ايجيبت"
click at [692, 605] on input "text" at bounding box center [814, 603] width 364 height 24
paste input "بيكمان ايجيبت"
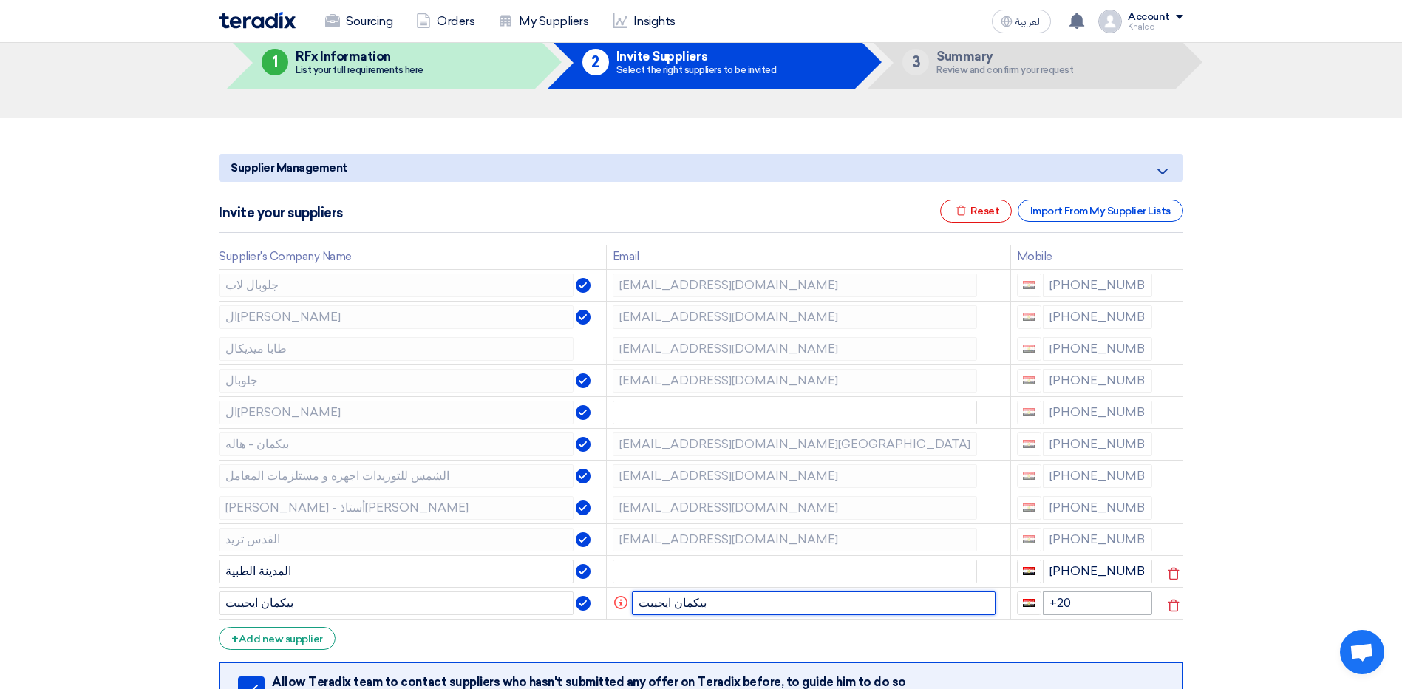
type input "بيكمان ايجيبت"
click at [1085, 604] on input "+20" at bounding box center [1097, 603] width 110 height 24
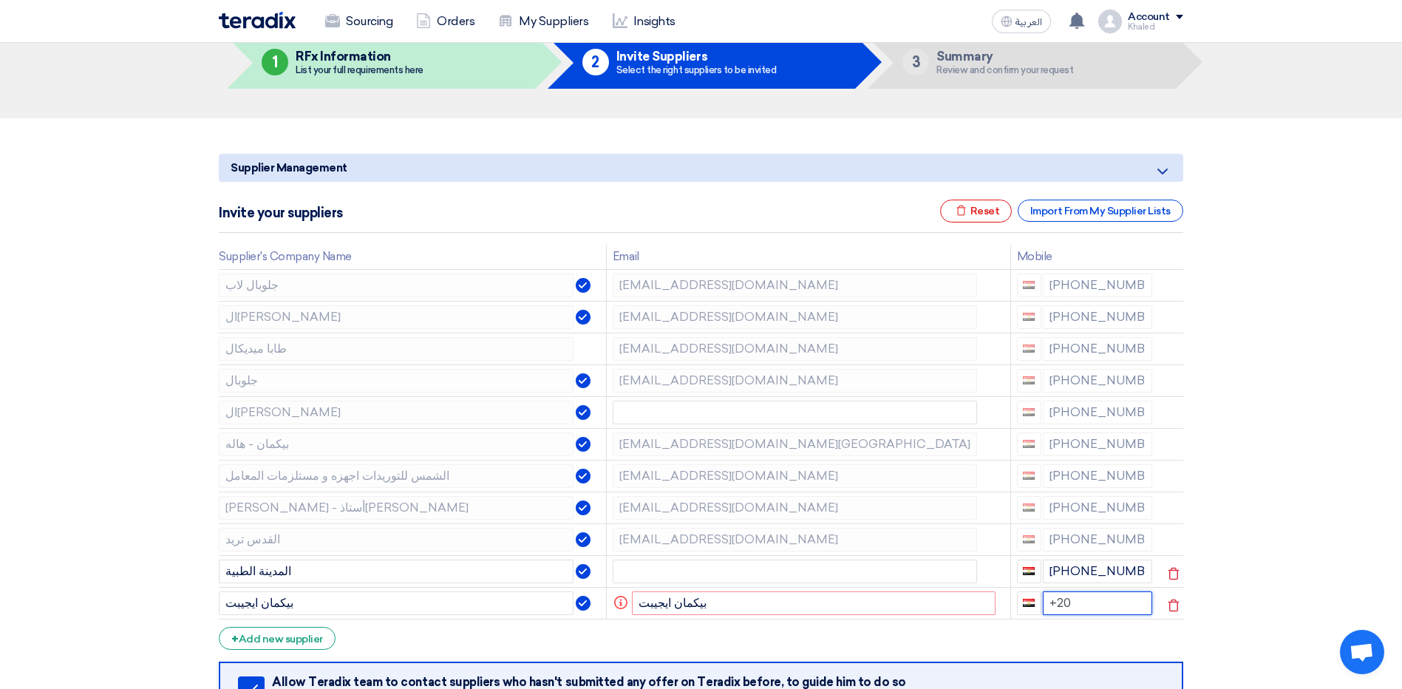
click at [1095, 606] on input "+20" at bounding box center [1097, 603] width 110 height 24
paste input "[PHONE_NUMBER]"
click at [1076, 615] on input "+20 [PHONE_NUMBER]" at bounding box center [1097, 603] width 110 height 24
type input "+20 + 1080001272"
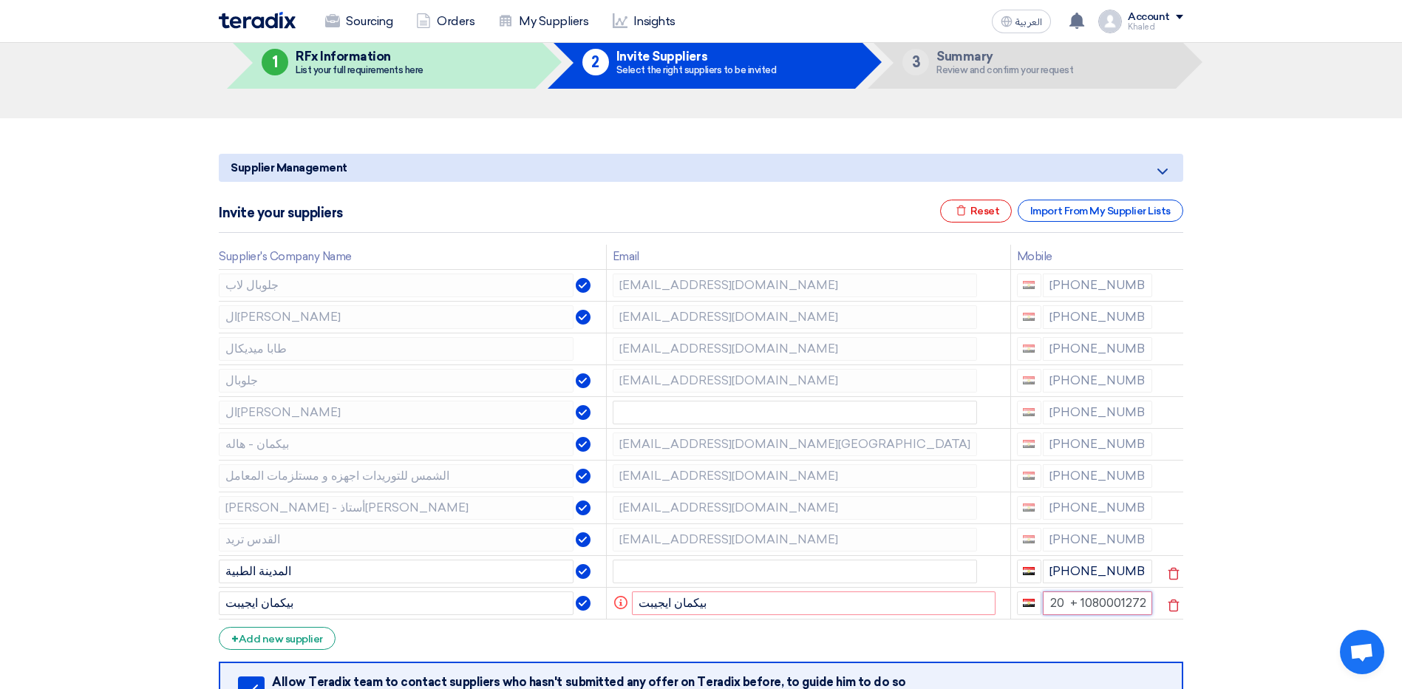
scroll to position [0, 4]
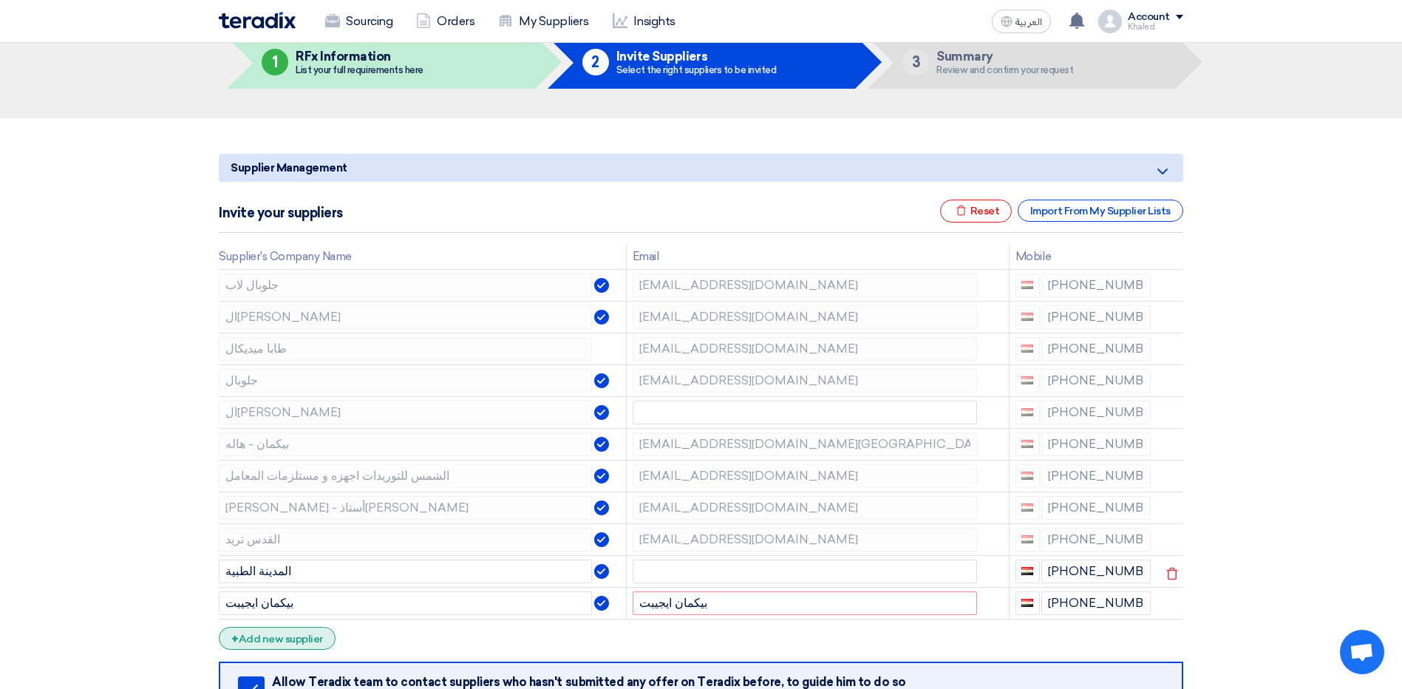
click at [327, 641] on div "+ Add new supplier" at bounding box center [277, 638] width 117 height 23
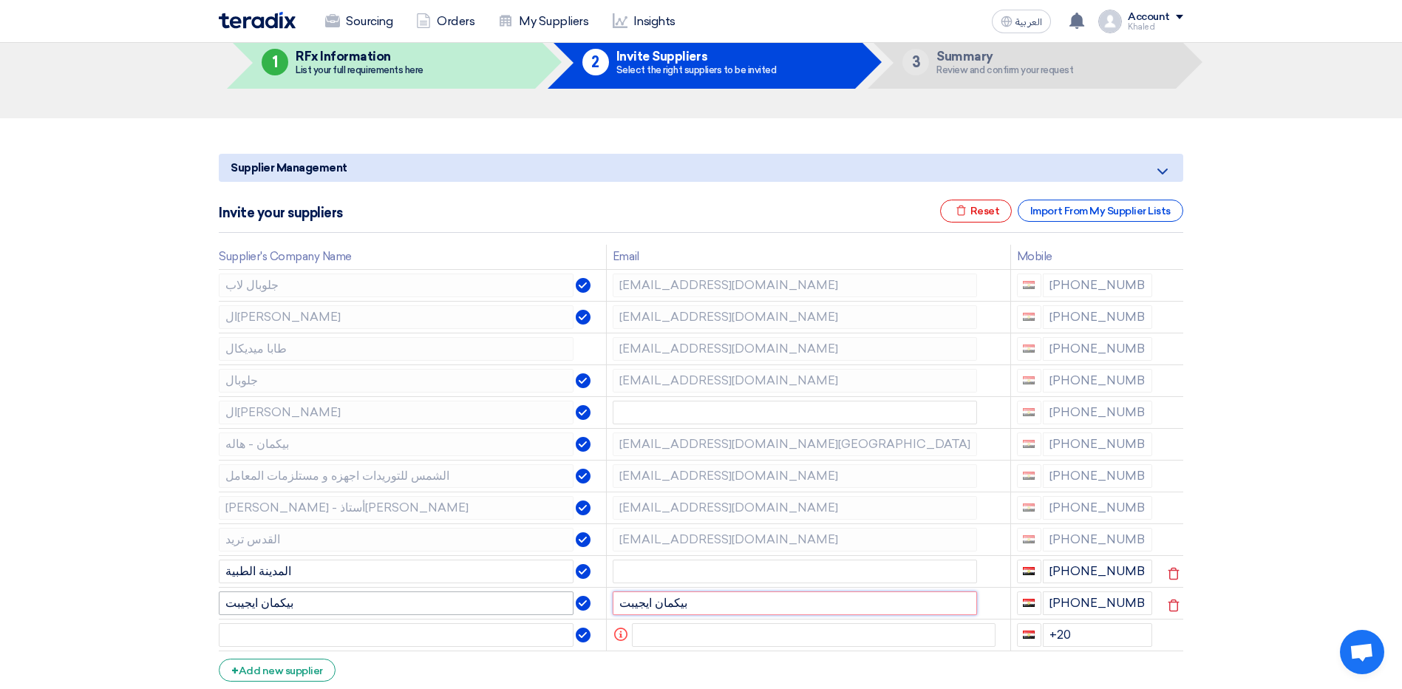
drag, startPoint x: 679, startPoint y: 605, endPoint x: 561, endPoint y: 599, distance: 118.4
click at [579, 601] on tr "بيكمان ايجيبت بيكمان ايجيبت [PHONE_NUMBER]" at bounding box center [701, 603] width 964 height 32
click at [655, 603] on input "text" at bounding box center [794, 603] width 364 height 24
paste input "[EMAIL_ADDRESS][DOMAIN_NAME][GEOGRAPHIC_DATA]"
type input "[EMAIL_ADDRESS][DOMAIN_NAME][GEOGRAPHIC_DATA]"
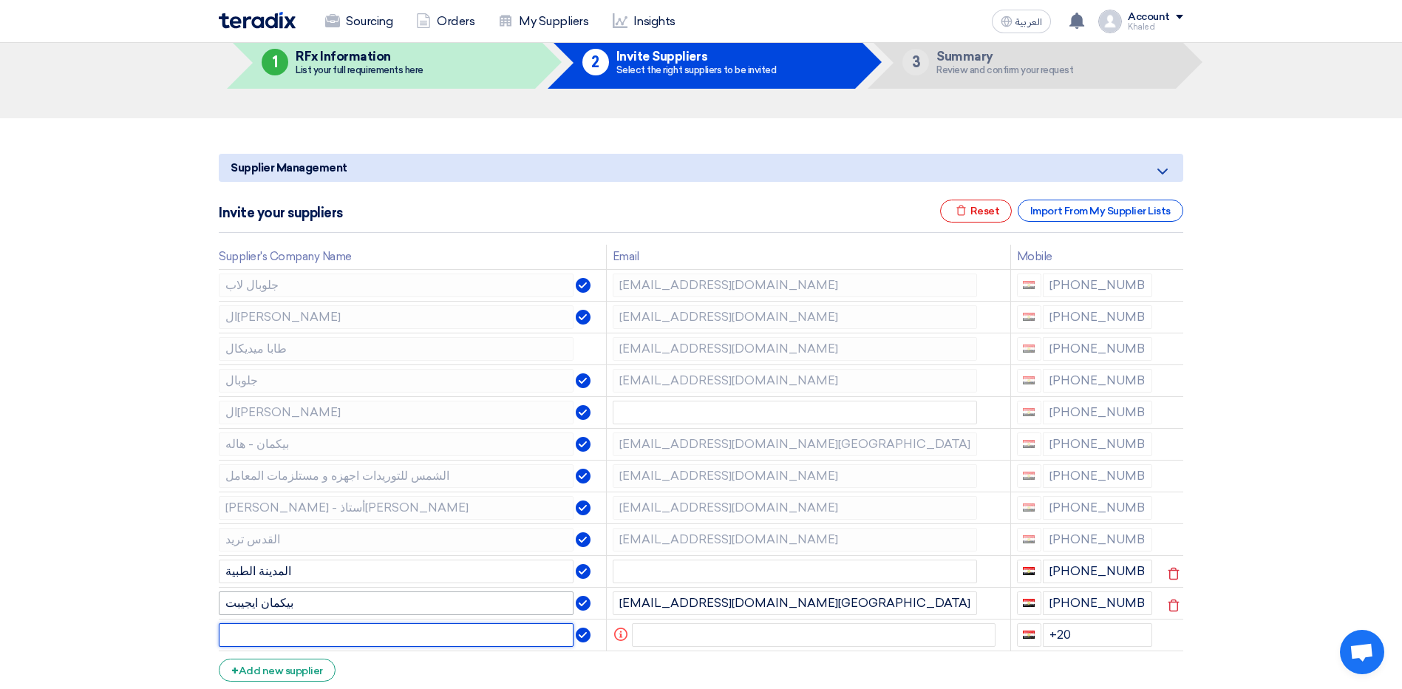
drag, startPoint x: 310, startPoint y: 636, endPoint x: 345, endPoint y: 602, distance: 48.6
click at [312, 636] on input "text" at bounding box center [396, 635] width 355 height 24
click at [290, 638] on input "text" at bounding box center [396, 635] width 355 height 24
paste input "الكيان"
type input "الكيان"
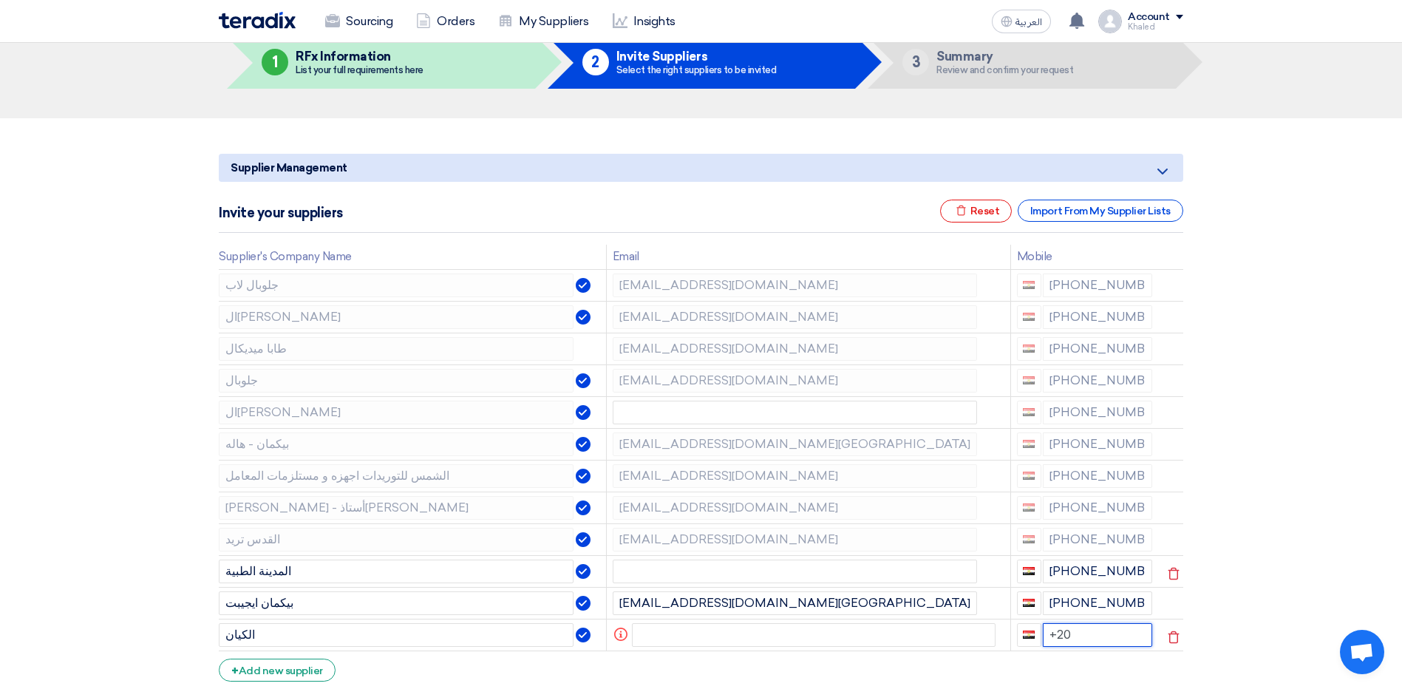
click at [1120, 639] on input "+20" at bounding box center [1097, 635] width 110 height 24
paste input "[PHONE_NUMBER]"
click at [1071, 646] on input "+20 [PHONE_NUMBER]" at bounding box center [1097, 635] width 110 height 24
type input "+20 + 1004908077"
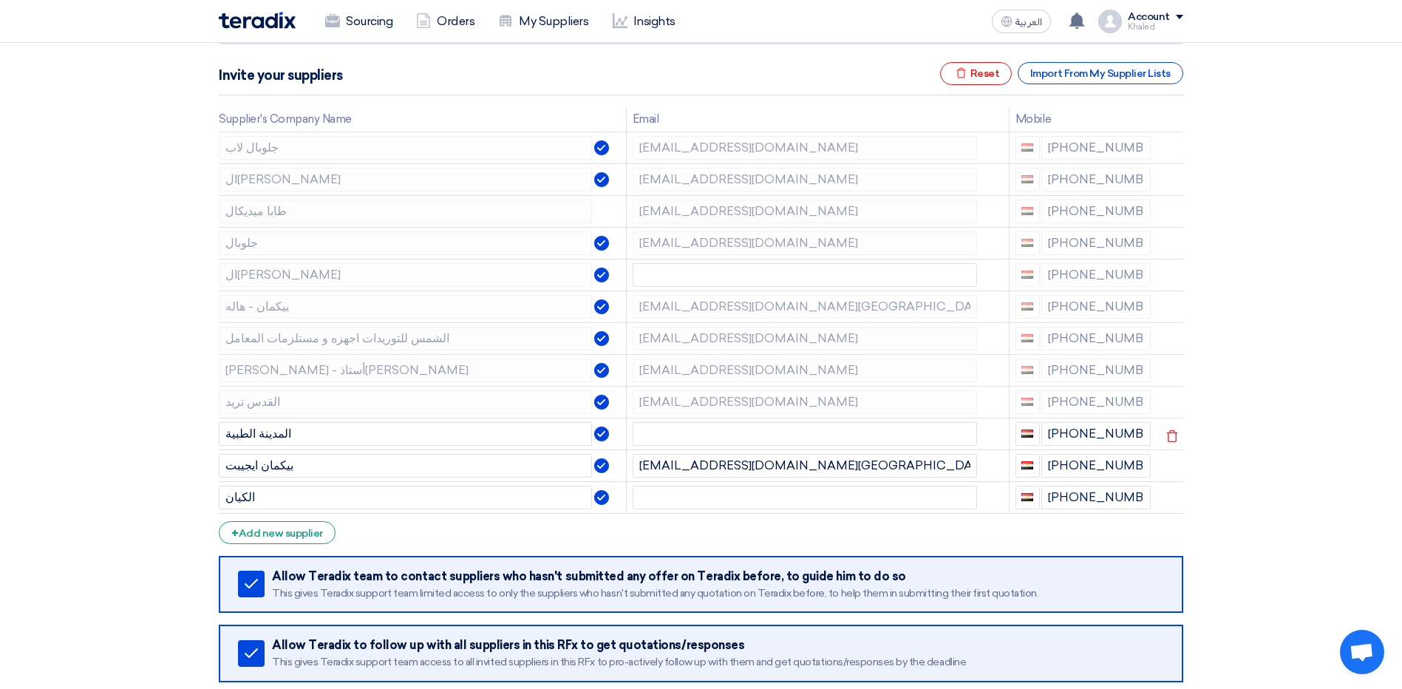
scroll to position [222, 0]
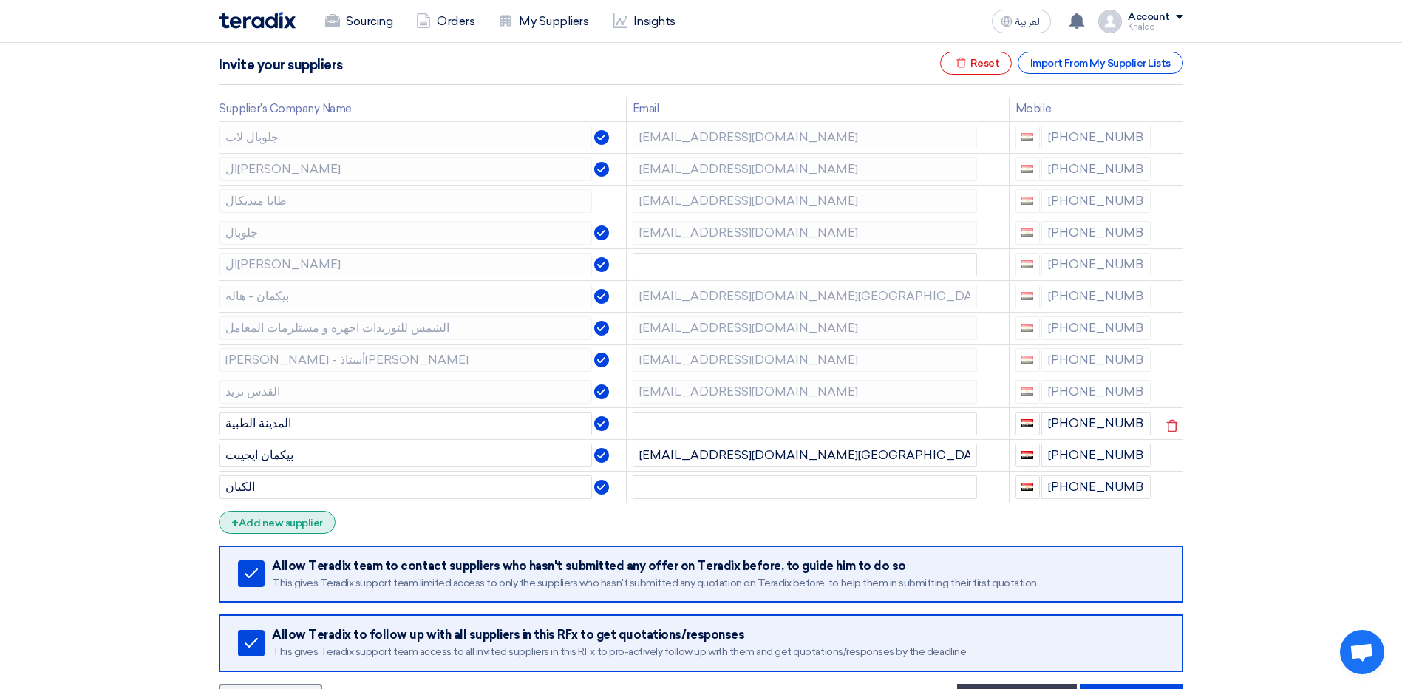
click at [295, 521] on div "+ Add new supplier" at bounding box center [277, 522] width 117 height 23
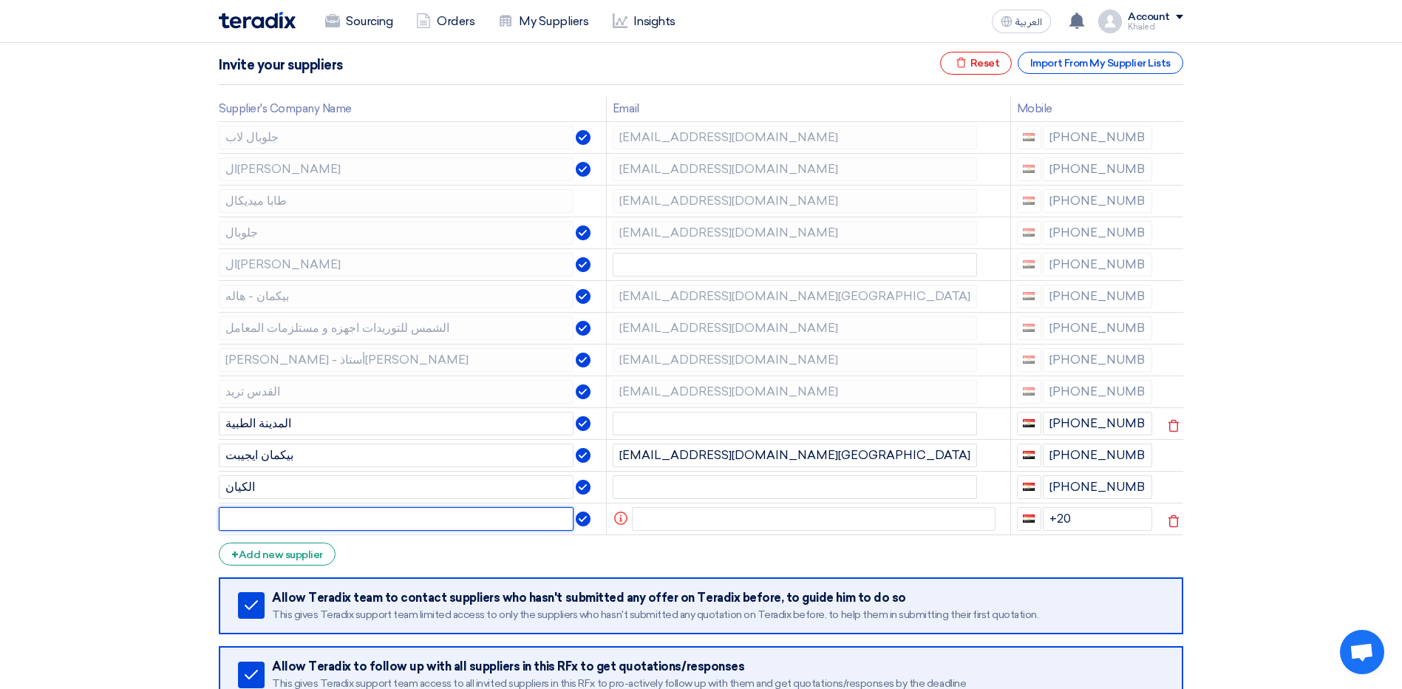
click at [325, 520] on input "text" at bounding box center [396, 519] width 355 height 24
paste input "بيورلاب"
type input "بيورلاب"
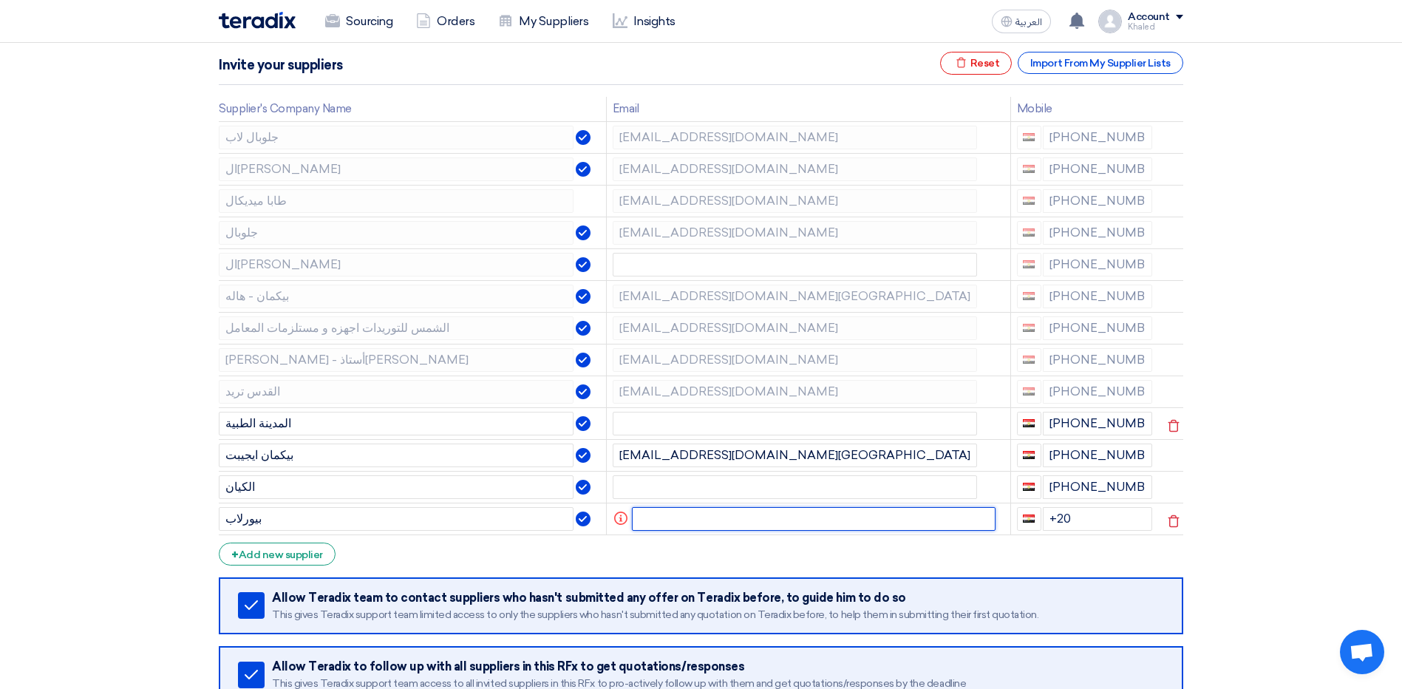
click at [683, 515] on input "text" at bounding box center [814, 519] width 364 height 24
paste input "[EMAIL_ADDRESS][DOMAIN_NAME]"
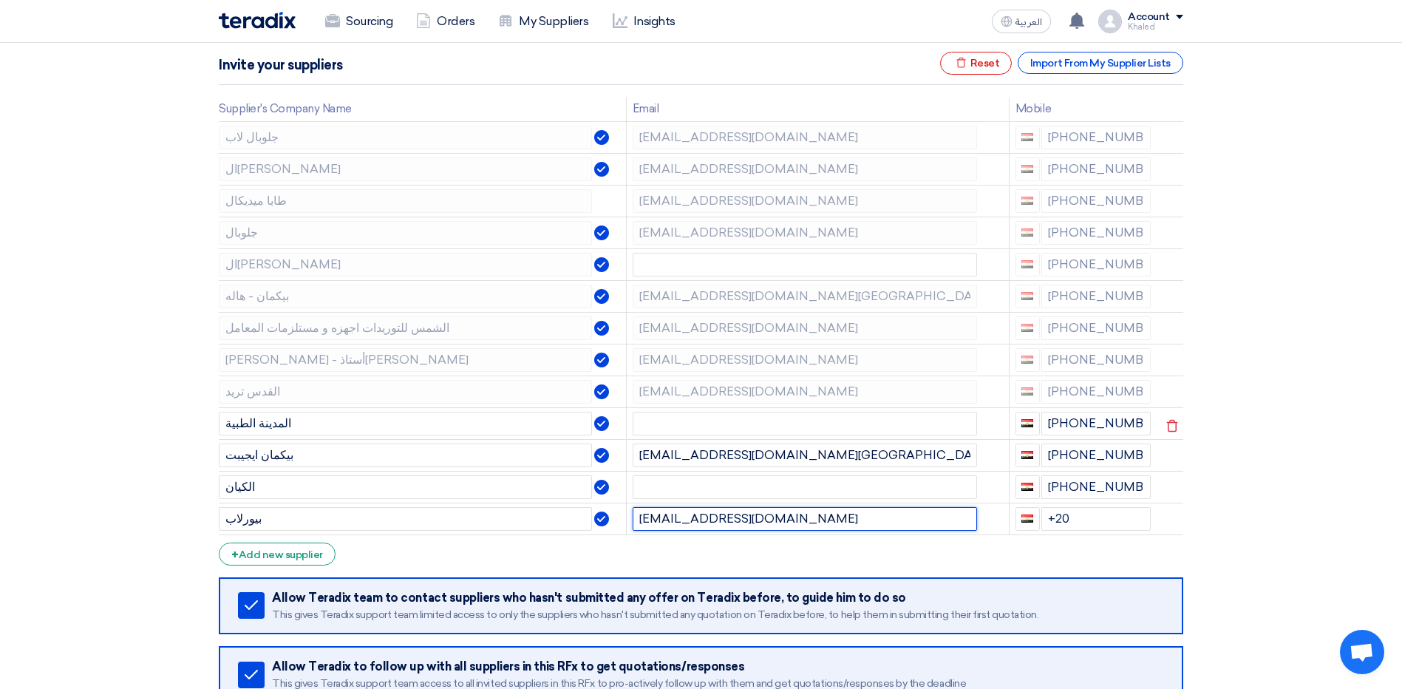
type input "[EMAIL_ADDRESS][DOMAIN_NAME]"
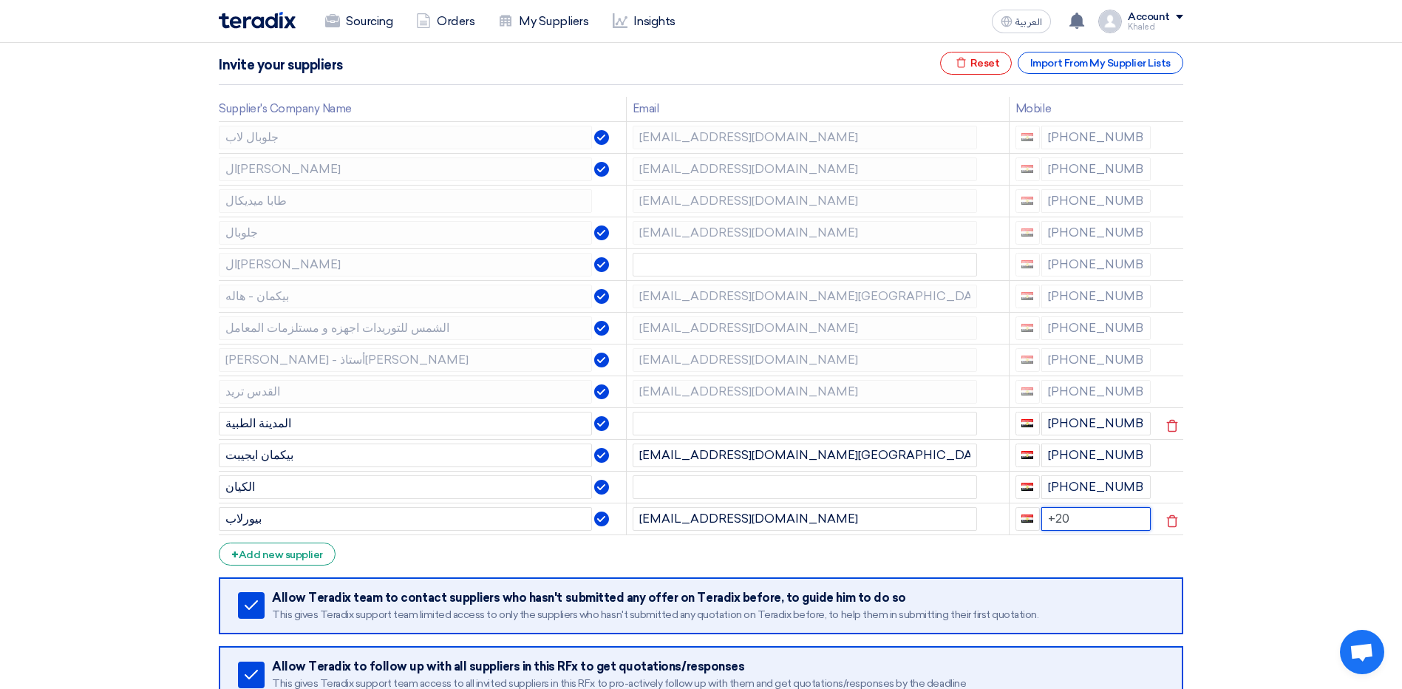
click at [1106, 519] on input "+20" at bounding box center [1096, 519] width 110 height 24
paste input "[PHONE_NUMBER]"
click at [1071, 530] on input "+20 [PHONE_NUMBER]" at bounding box center [1096, 519] width 110 height 24
click at [1067, 530] on input "+20 [PHONE_NUMBER]" at bounding box center [1096, 519] width 110 height 24
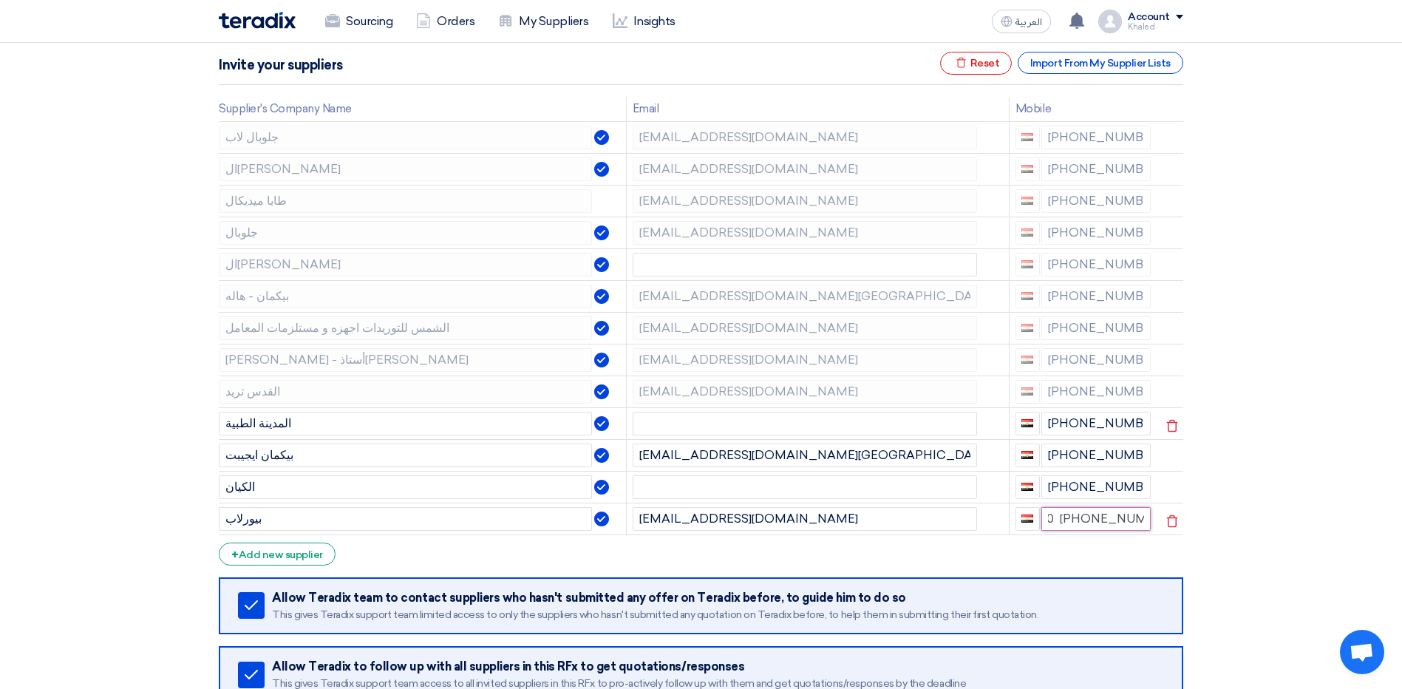
type input "+20 + 01033635751"
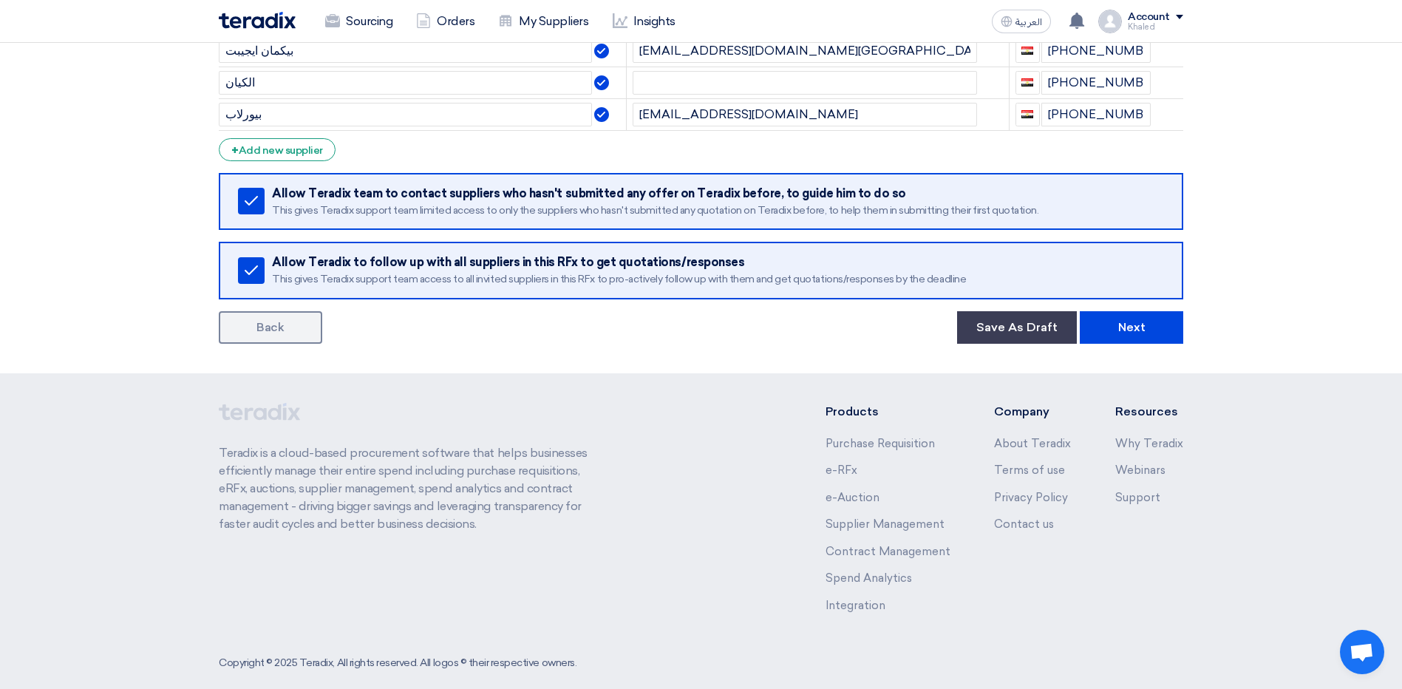
scroll to position [644, 0]
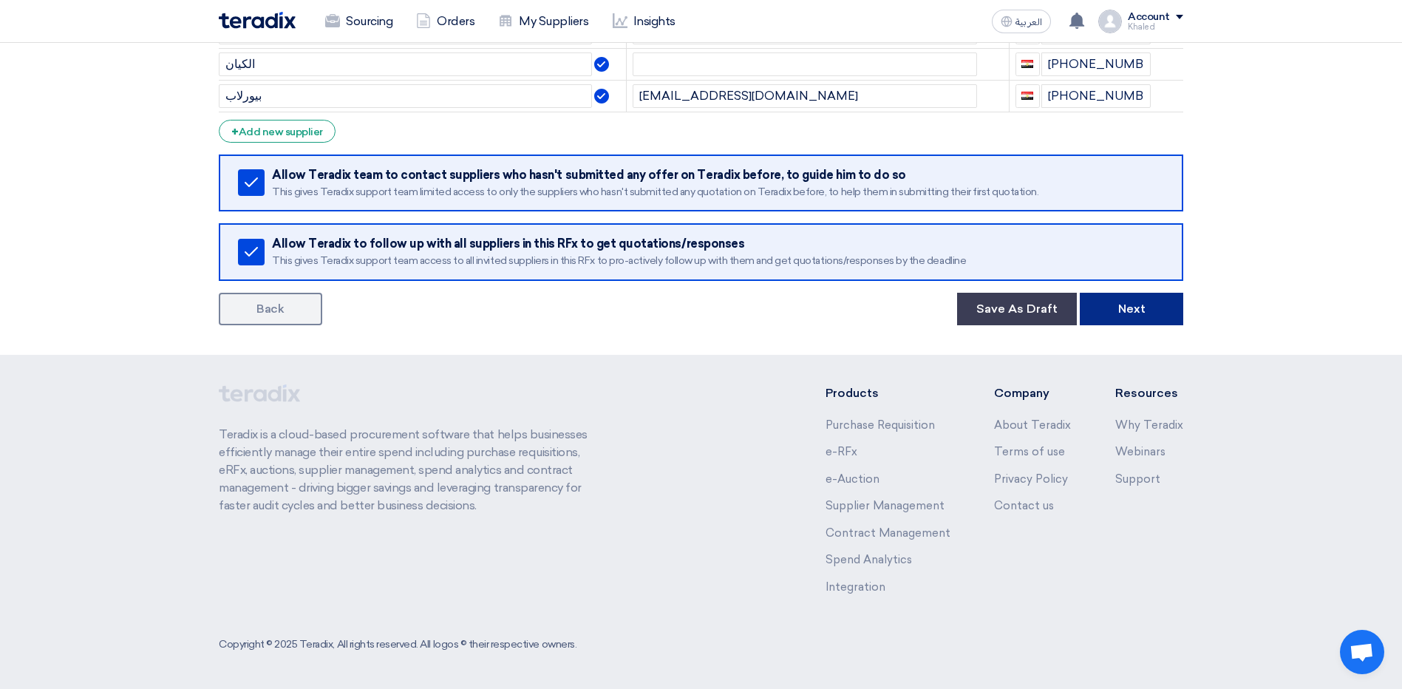
click at [1121, 317] on button "Next" at bounding box center [1130, 309] width 103 height 33
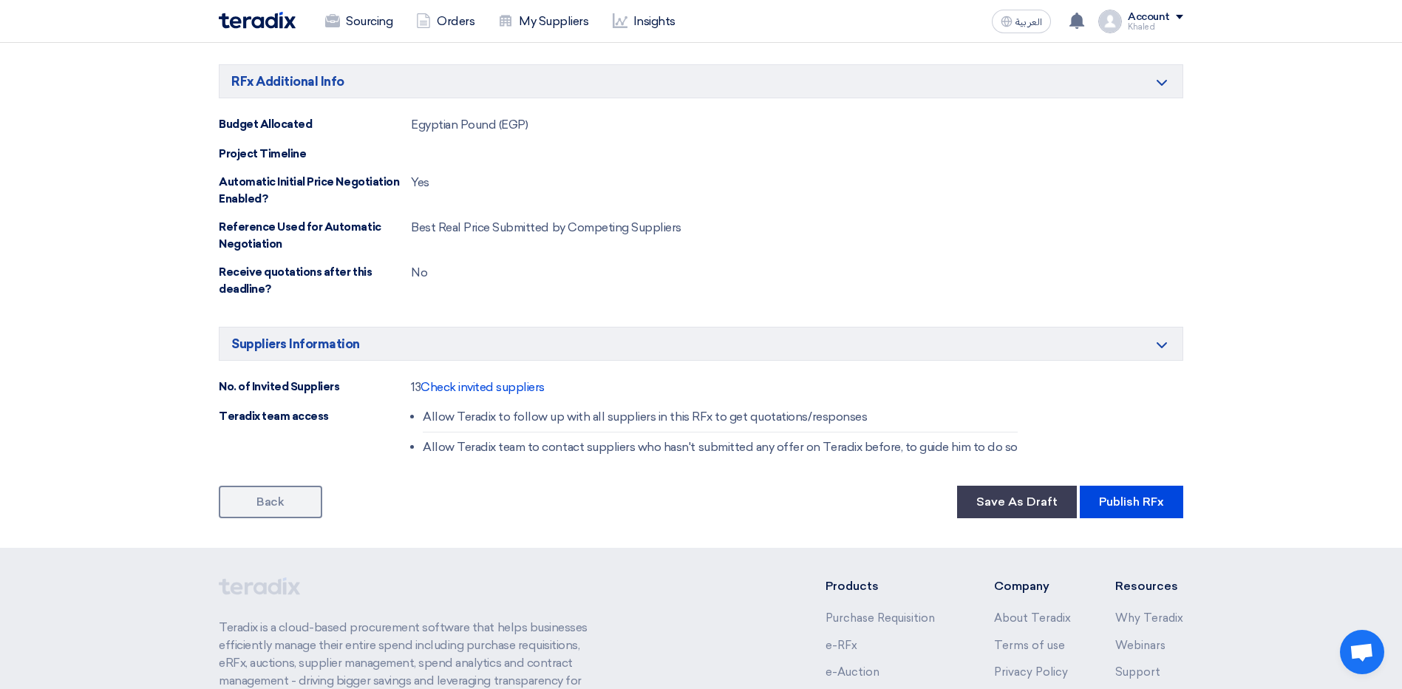
scroll to position [813, 0]
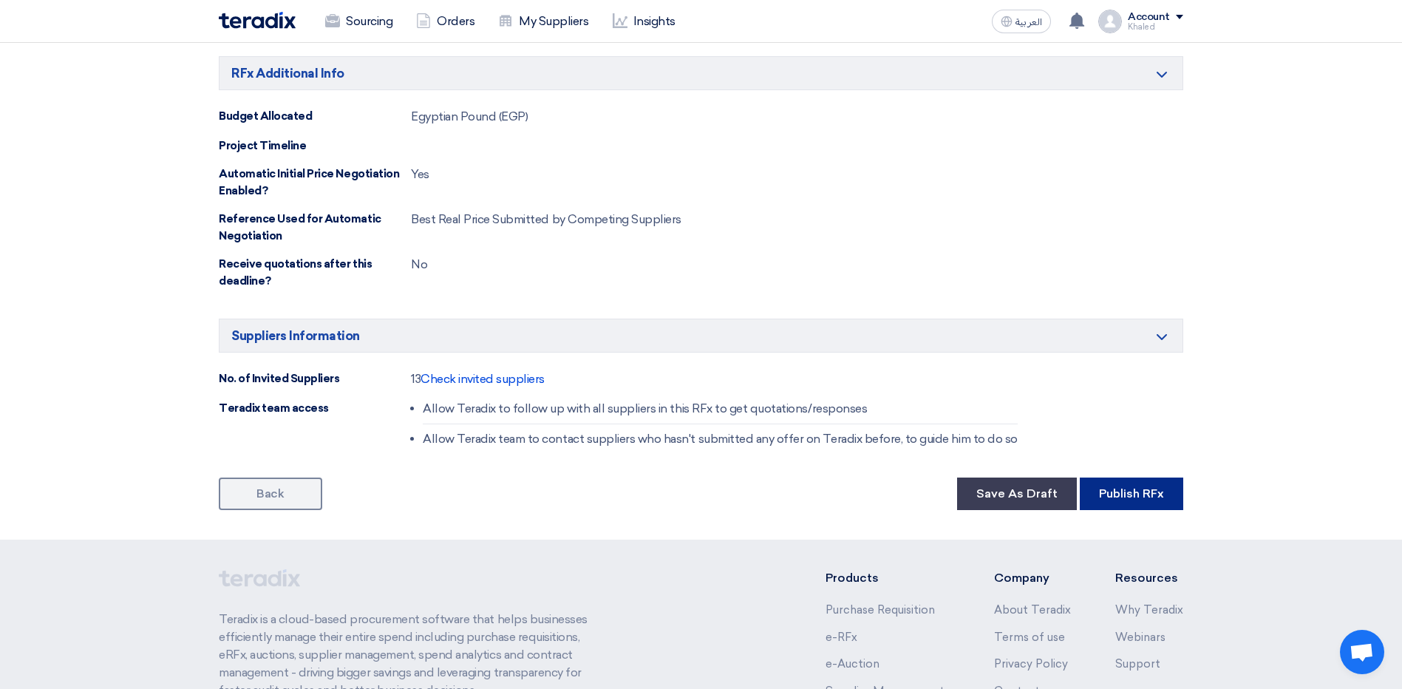
click at [1153, 496] on button "Publish RFx" at bounding box center [1130, 493] width 103 height 33
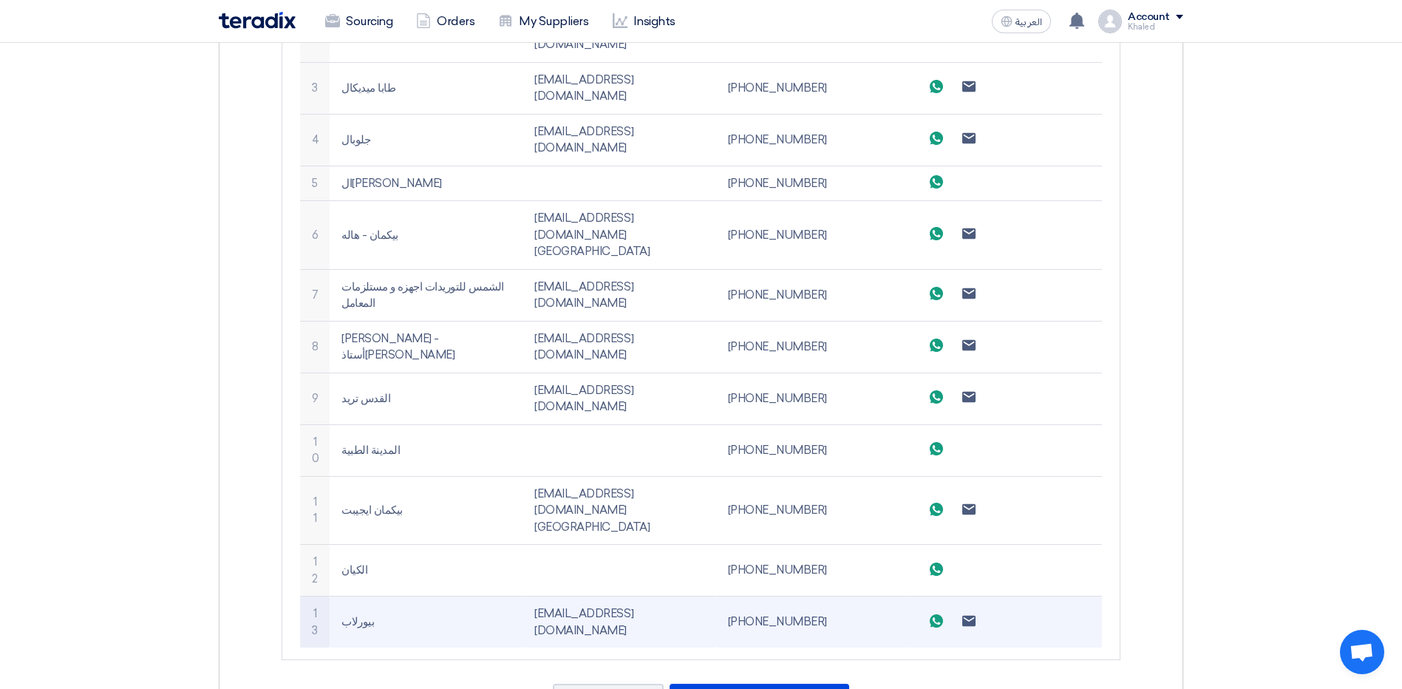
scroll to position [665, 0]
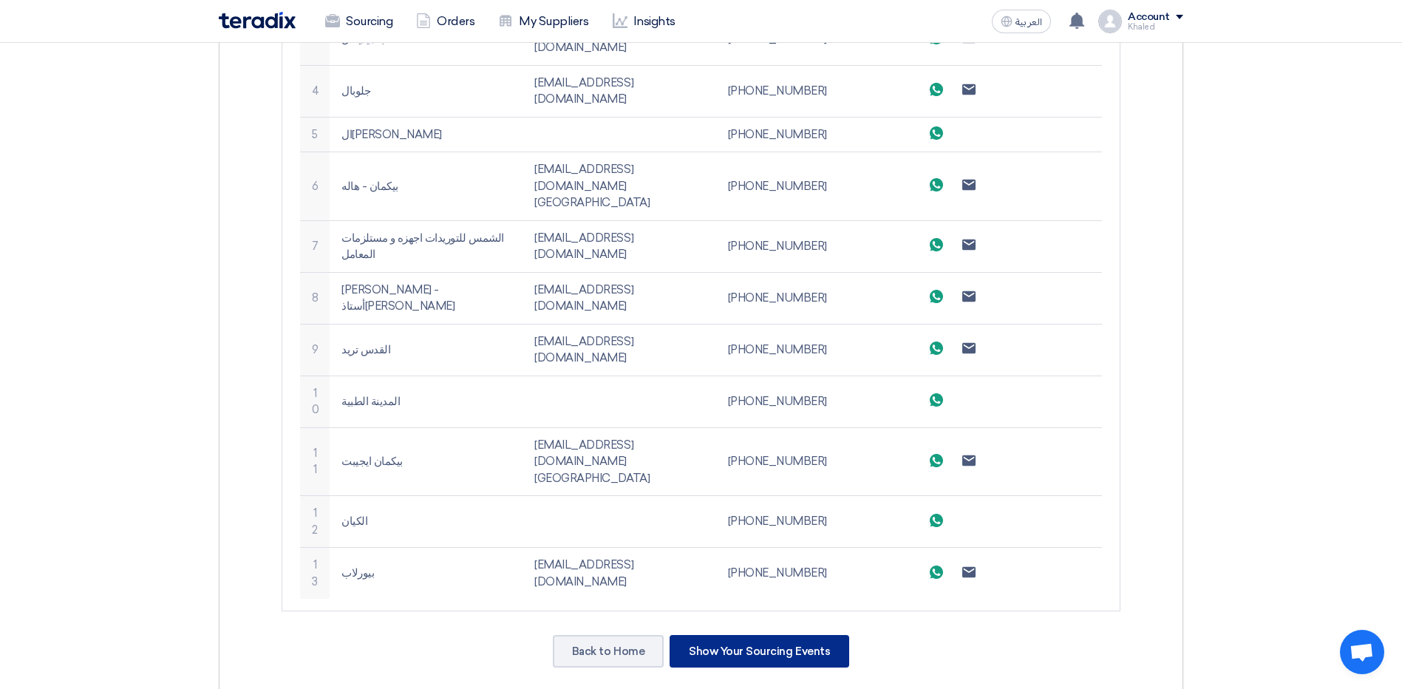
click at [727, 635] on div "Show Your Sourcing Events" at bounding box center [759, 651] width 180 height 33
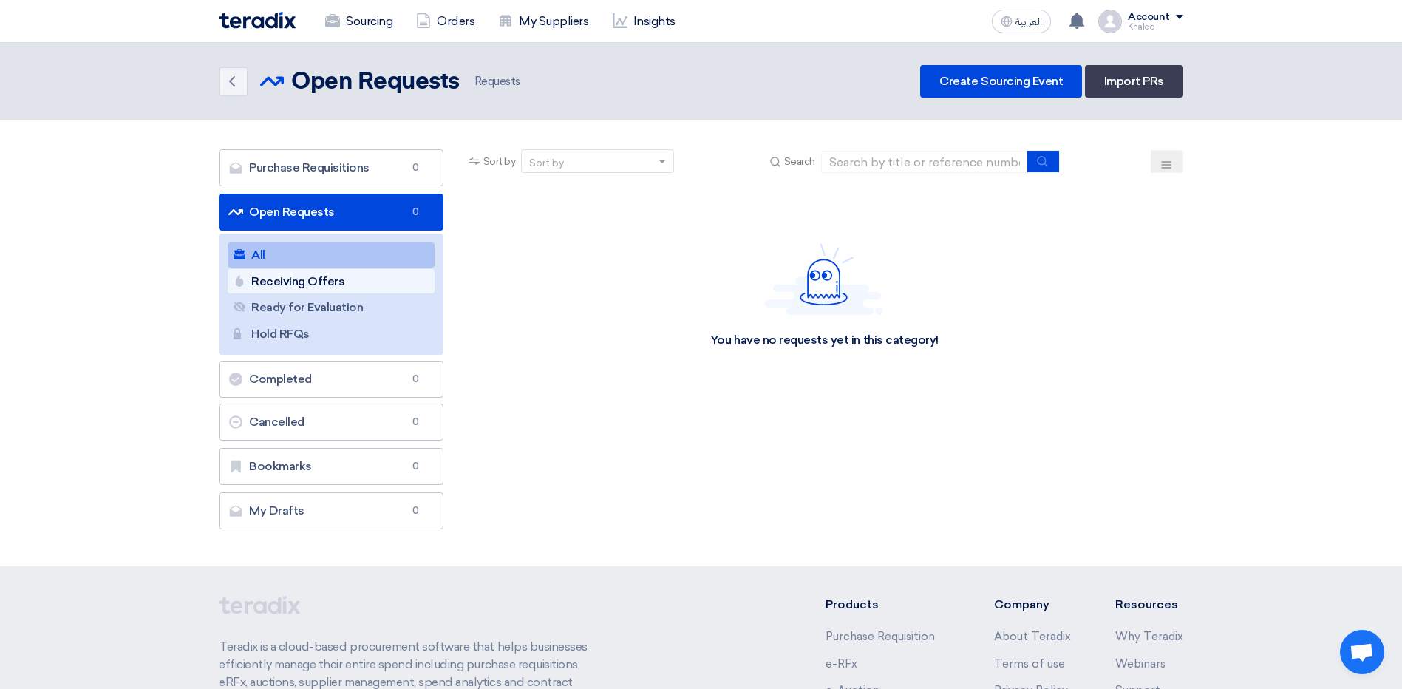
click at [304, 287] on link "Receiving Offers Receiving Offers" at bounding box center [331, 281] width 207 height 25
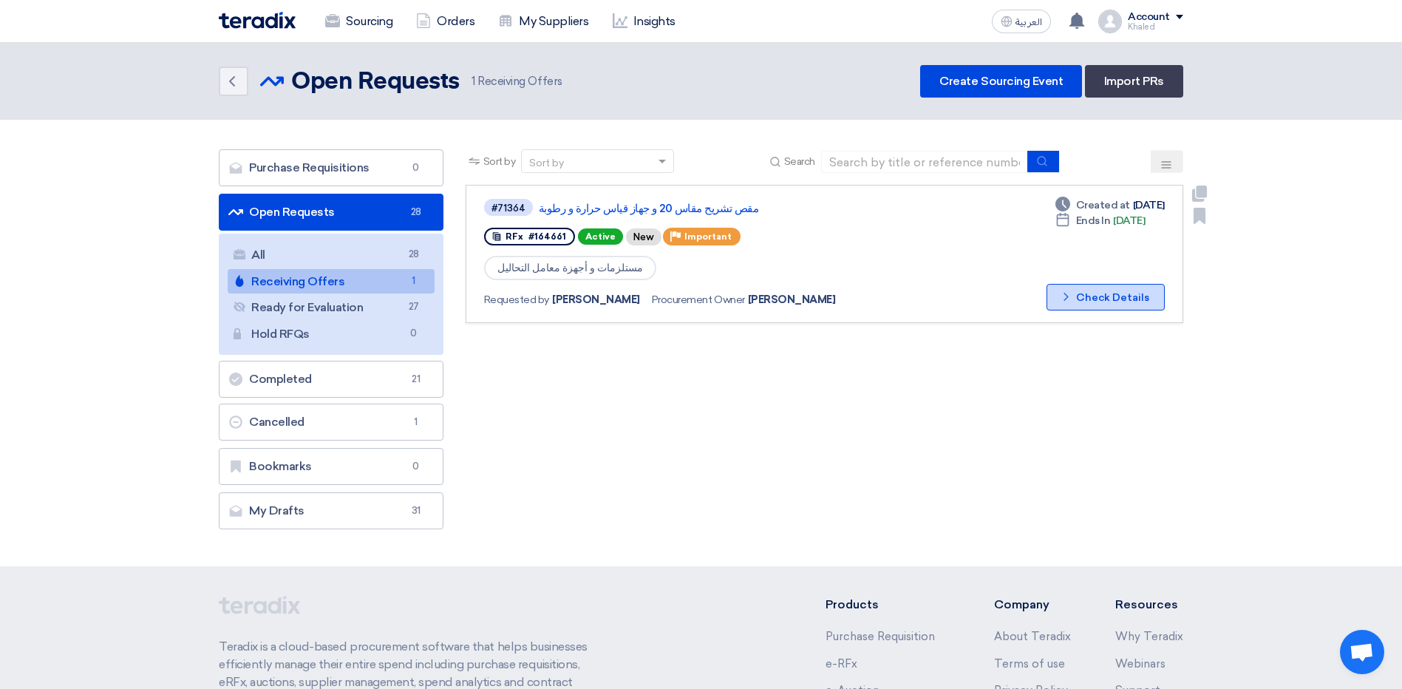
click at [1138, 304] on button "Check details Check Details" at bounding box center [1105, 297] width 118 height 27
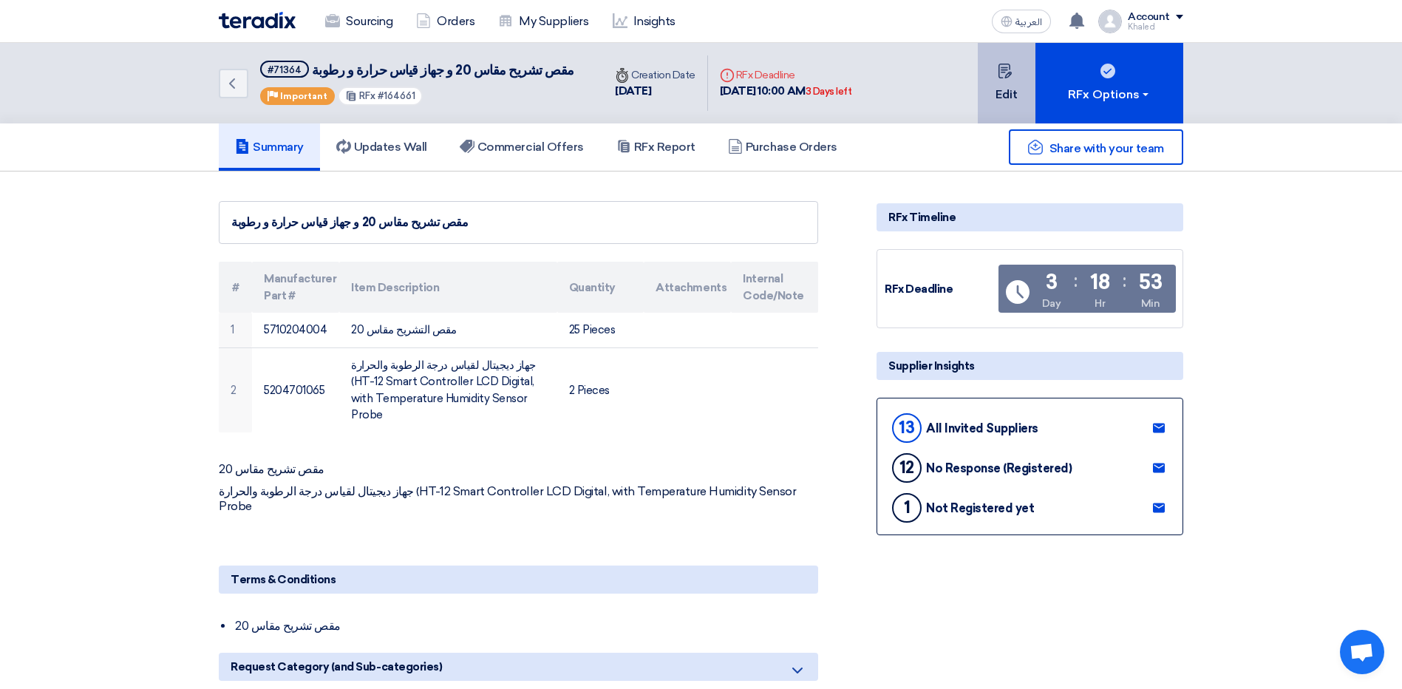
click at [989, 73] on button "Edit" at bounding box center [1006, 83] width 58 height 81
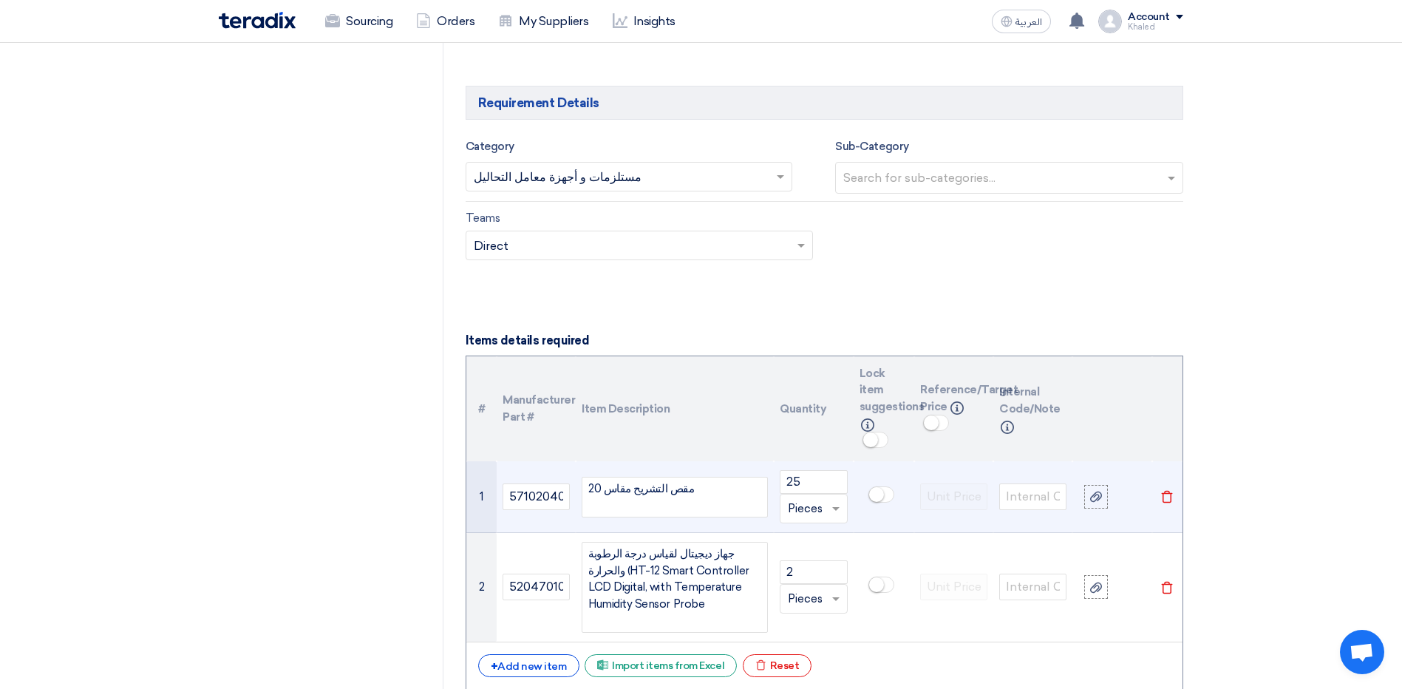
scroll to position [960, 0]
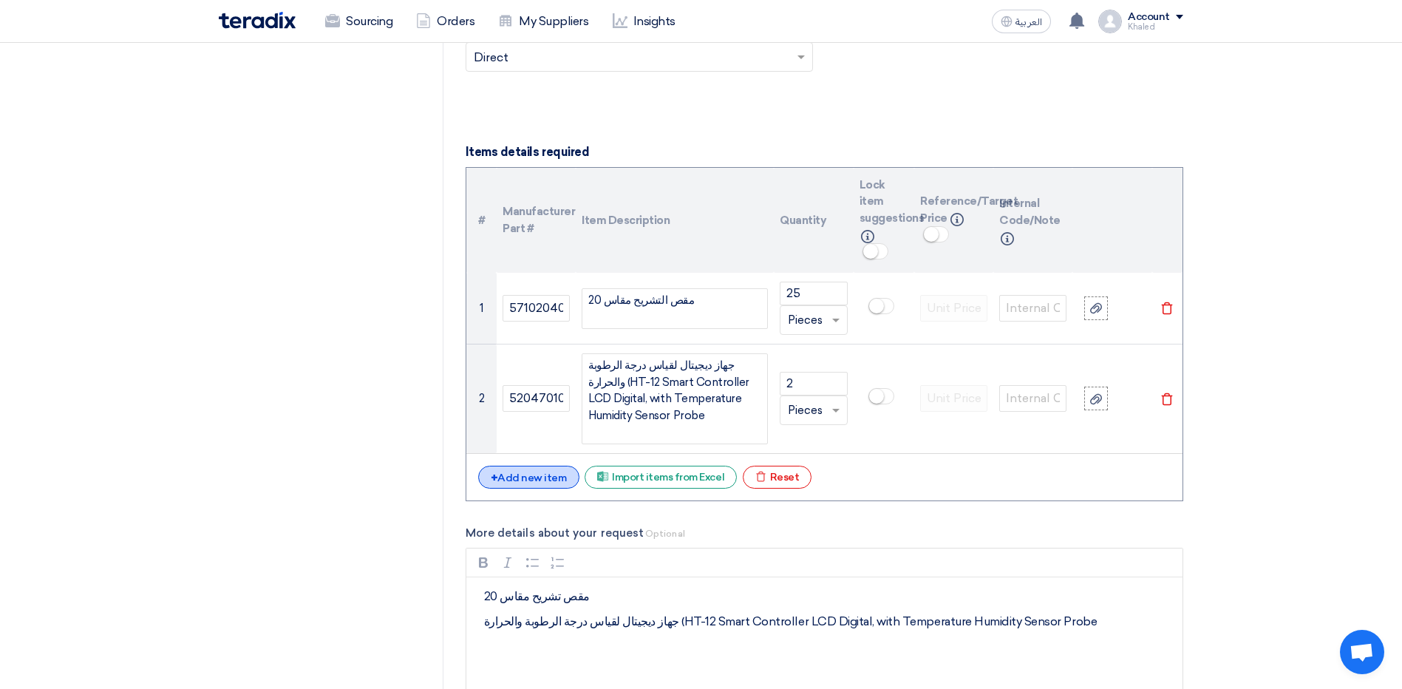
click at [500, 483] on div "+ Add new item" at bounding box center [528, 476] width 101 height 23
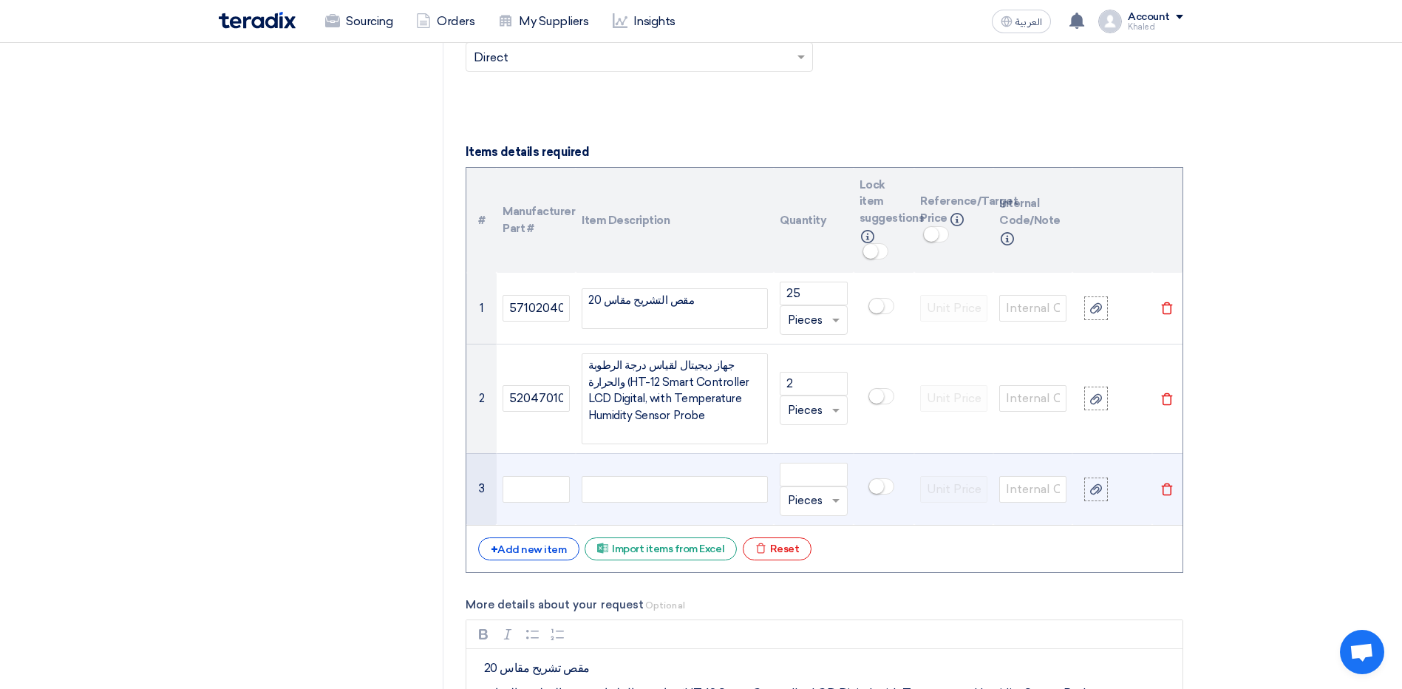
click at [600, 485] on div at bounding box center [674, 489] width 186 height 27
click at [804, 476] on input "number" at bounding box center [812, 475] width 67 height 24
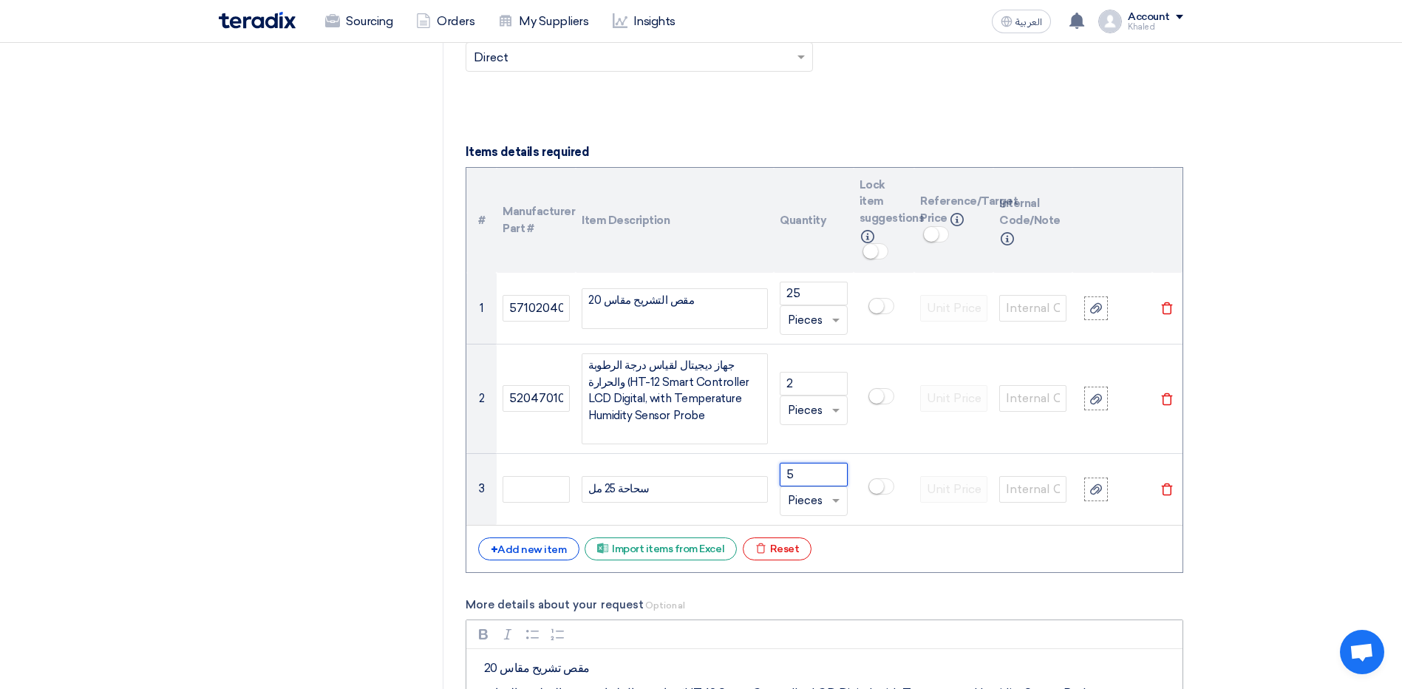
type input "5"
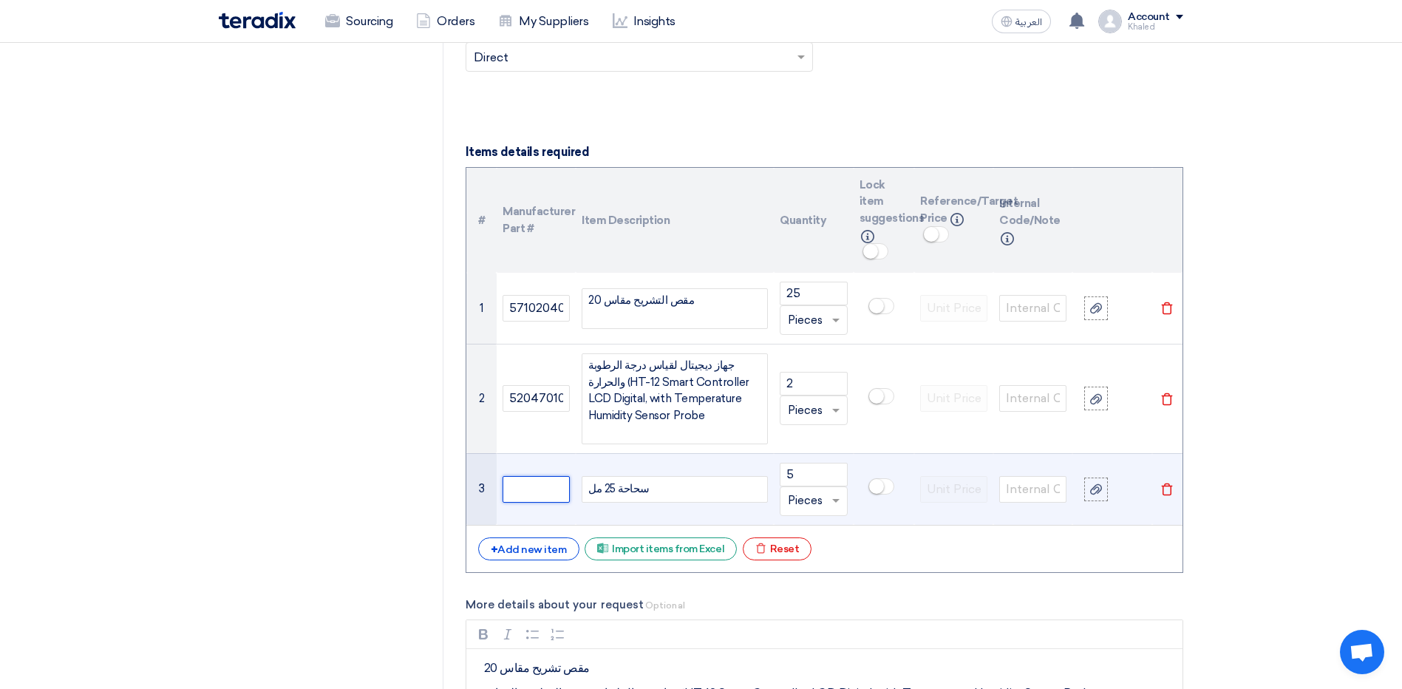
click at [524, 488] on input "text" at bounding box center [535, 489] width 67 height 27
paste input "5710211002"
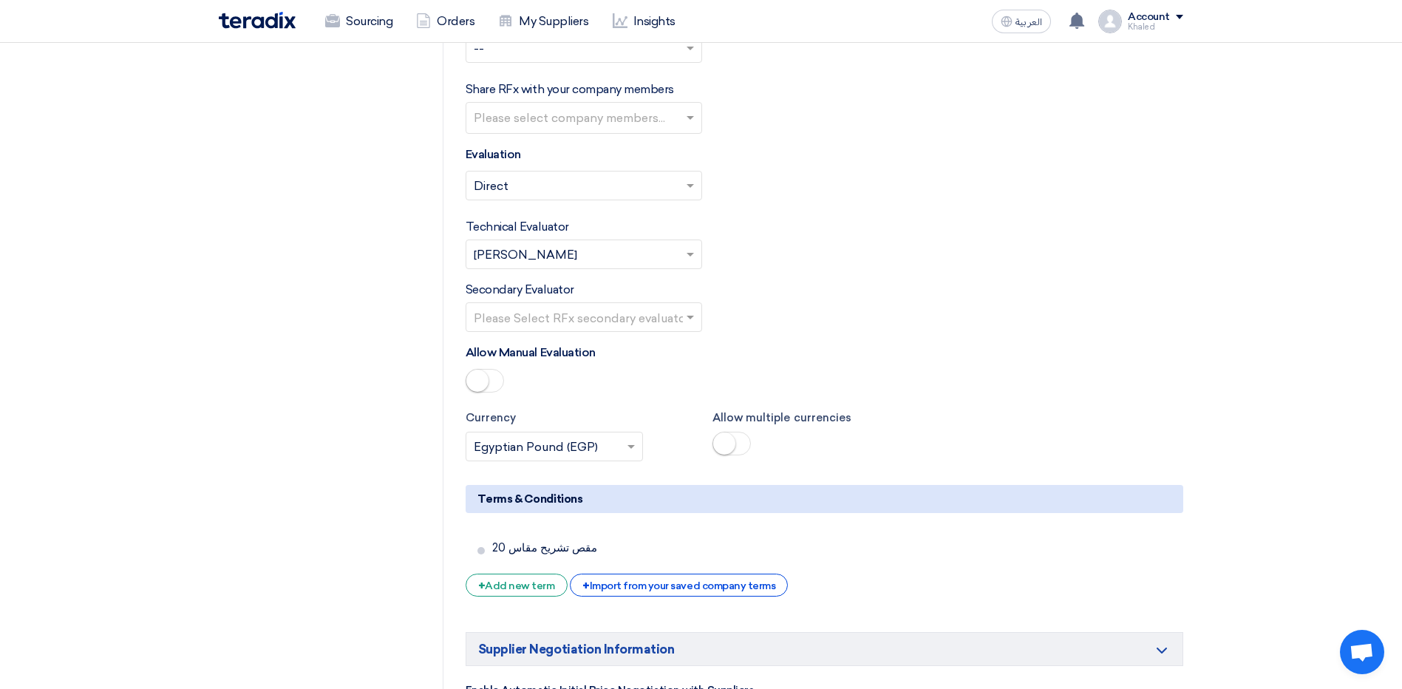
scroll to position [2438, 0]
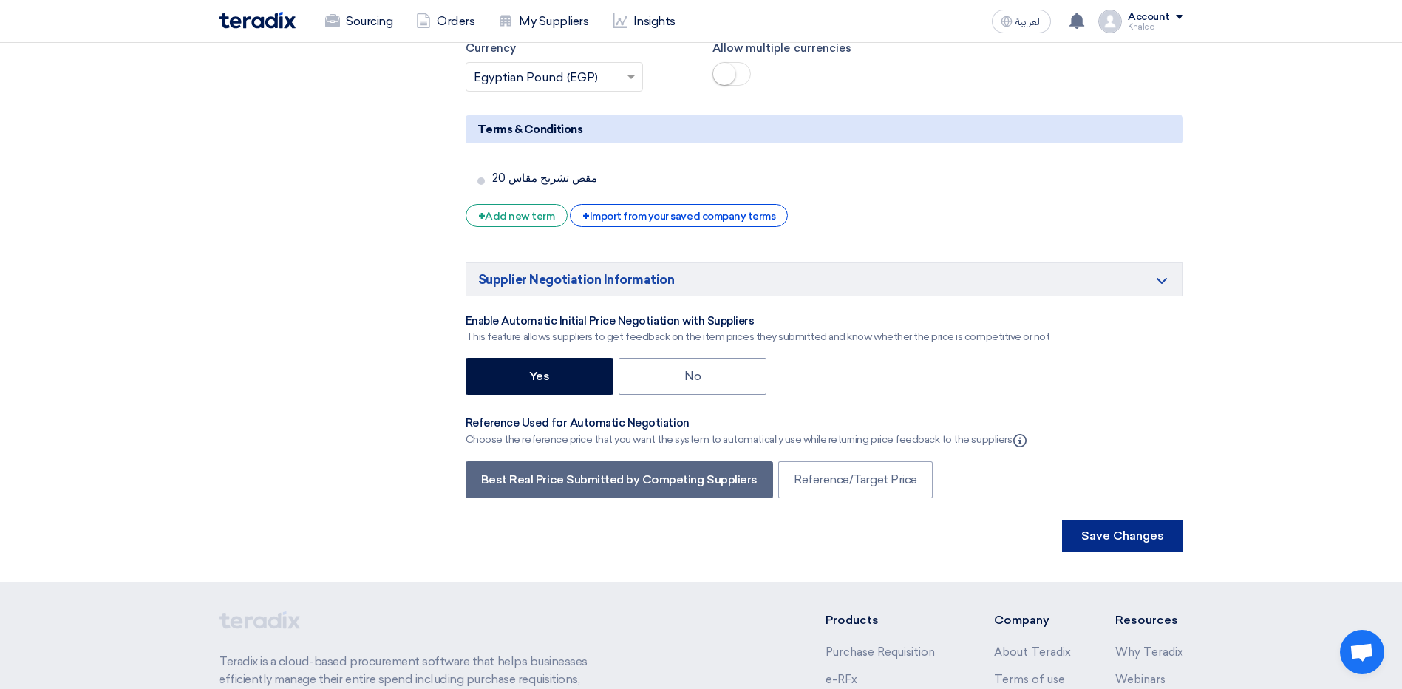
type input "5710211002"
click at [1134, 519] on button "Save Changes" at bounding box center [1122, 535] width 121 height 33
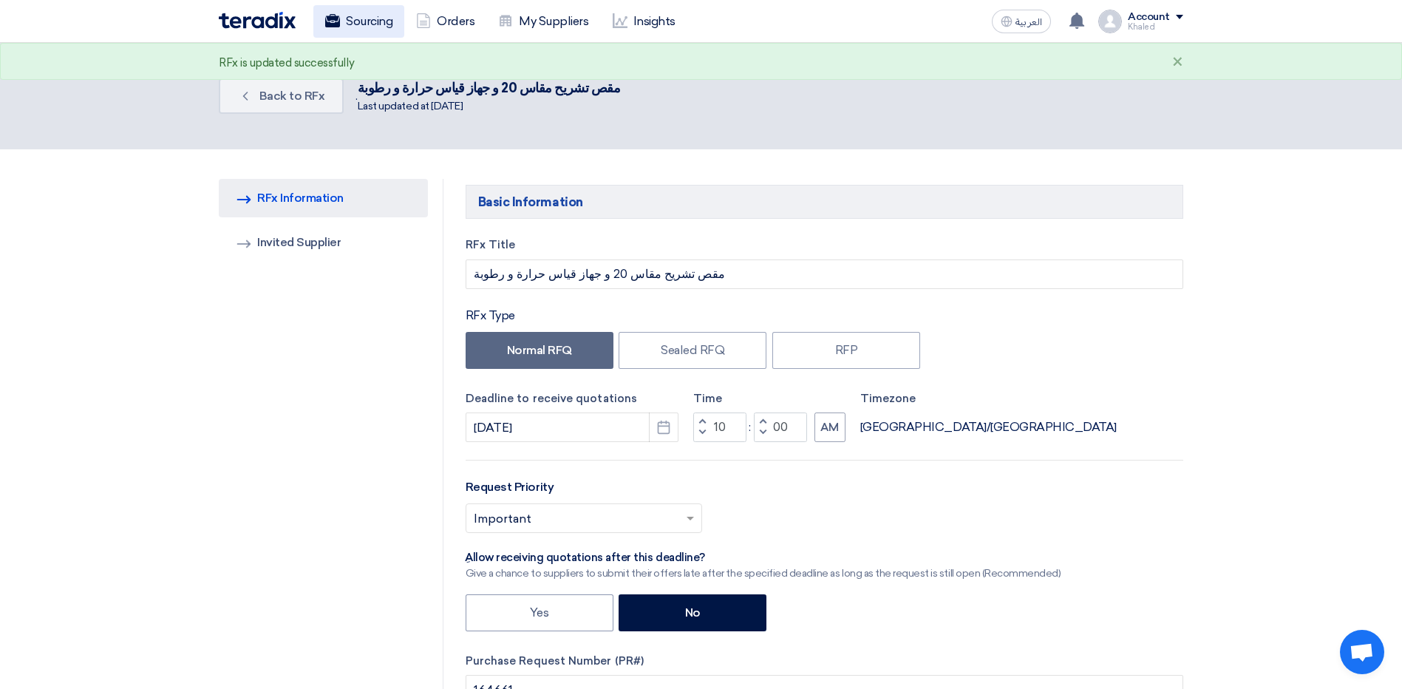
click at [356, 20] on link "Sourcing" at bounding box center [358, 21] width 91 height 33
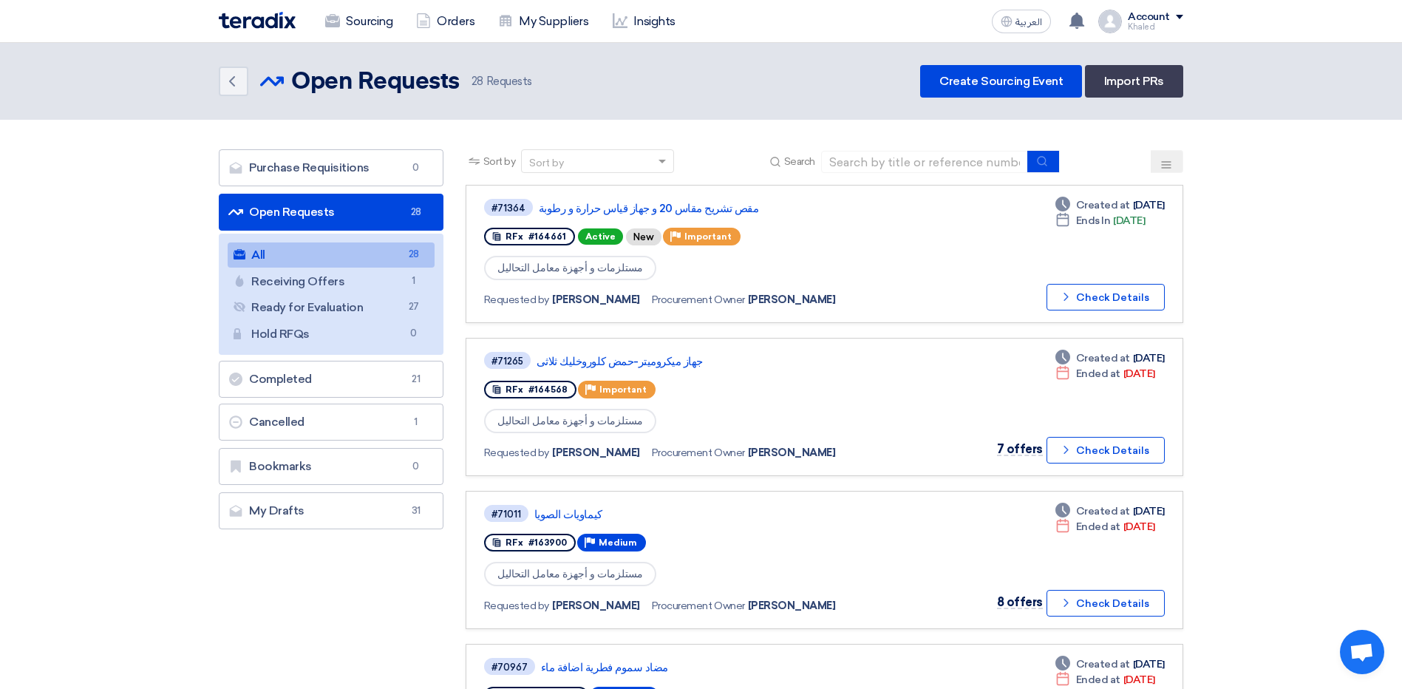
click at [1107, 301] on button "Check details Check Details" at bounding box center [1105, 297] width 118 height 27
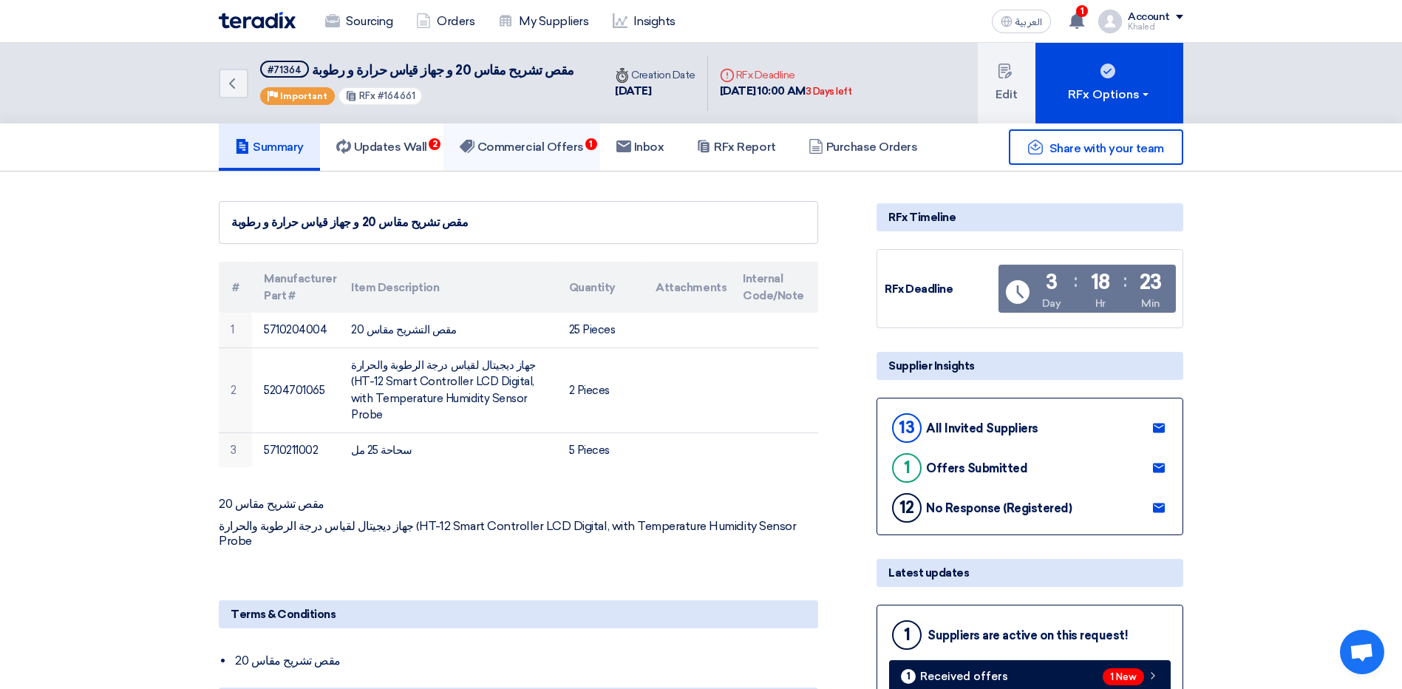
click at [550, 140] on h5 "Commercial Offers 1" at bounding box center [522, 147] width 124 height 15
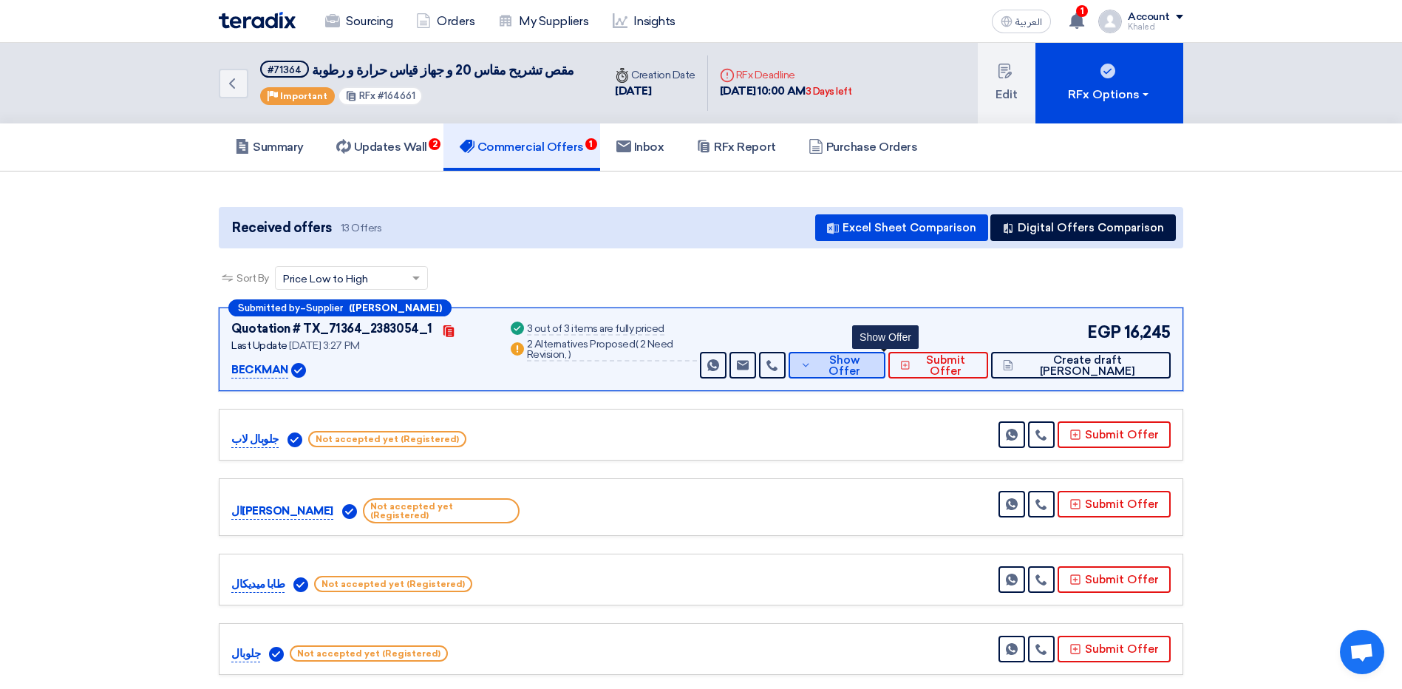
click at [865, 364] on span "Show Offer" at bounding box center [844, 366] width 58 height 22
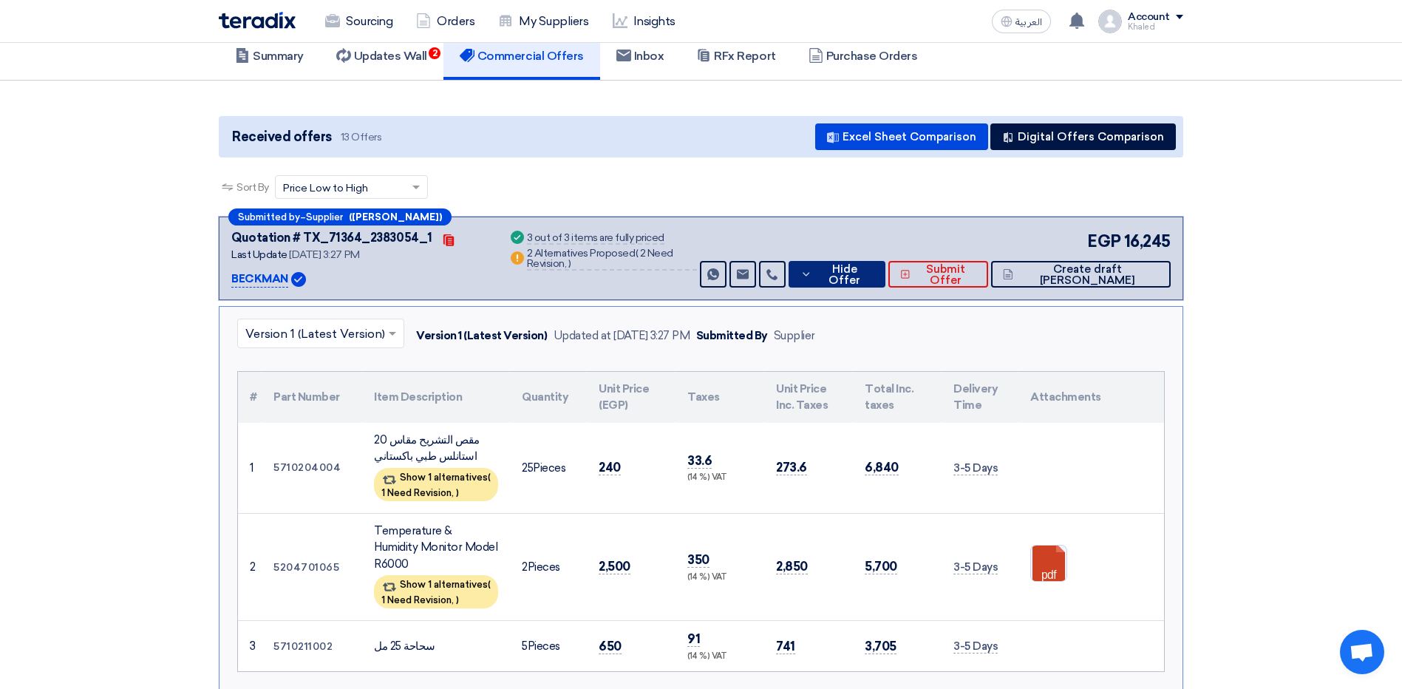
scroll to position [148, 0]
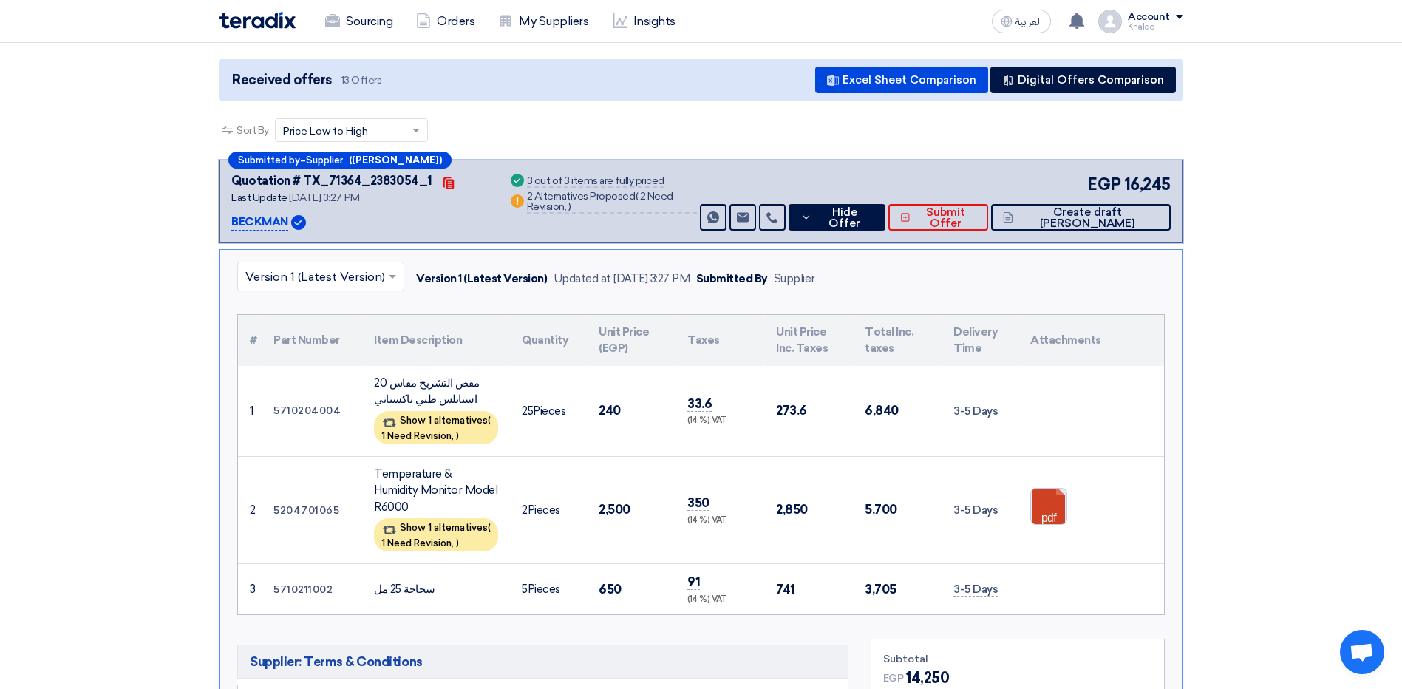
click at [1062, 503] on link at bounding box center [1090, 532] width 118 height 89
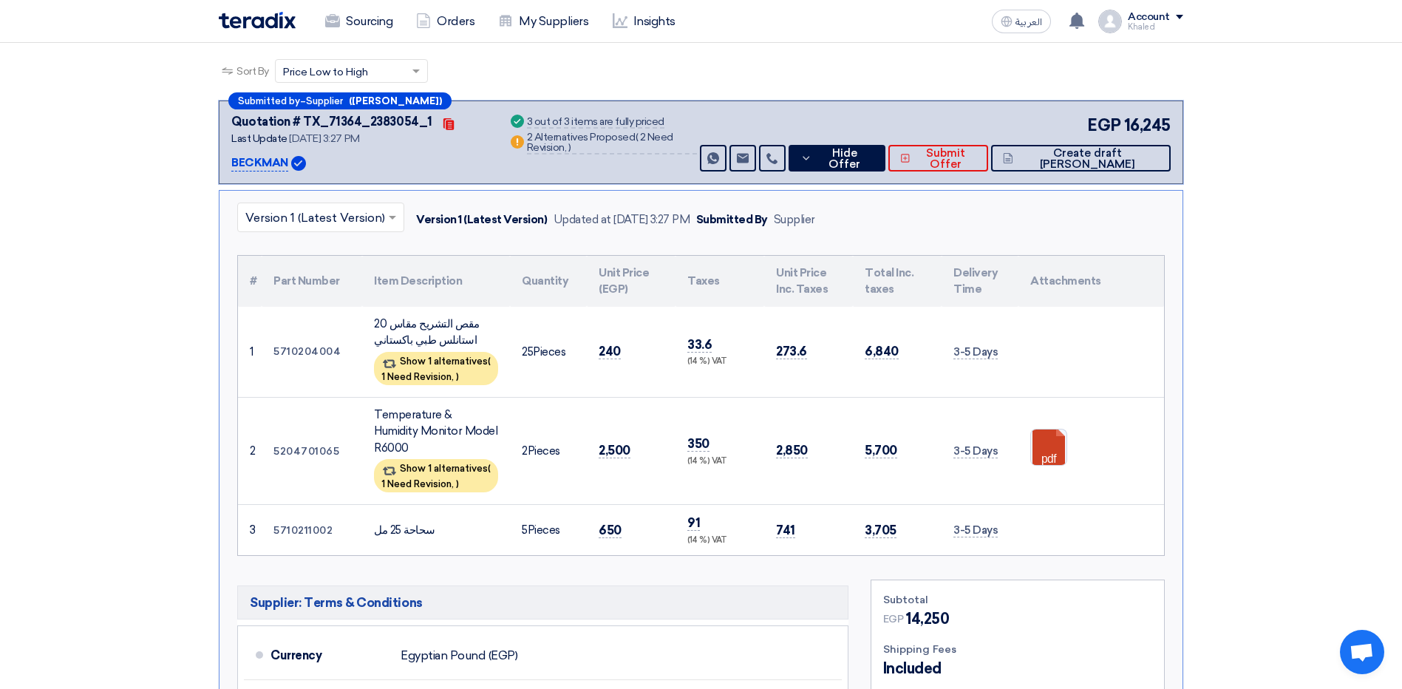
scroll to position [222, 0]
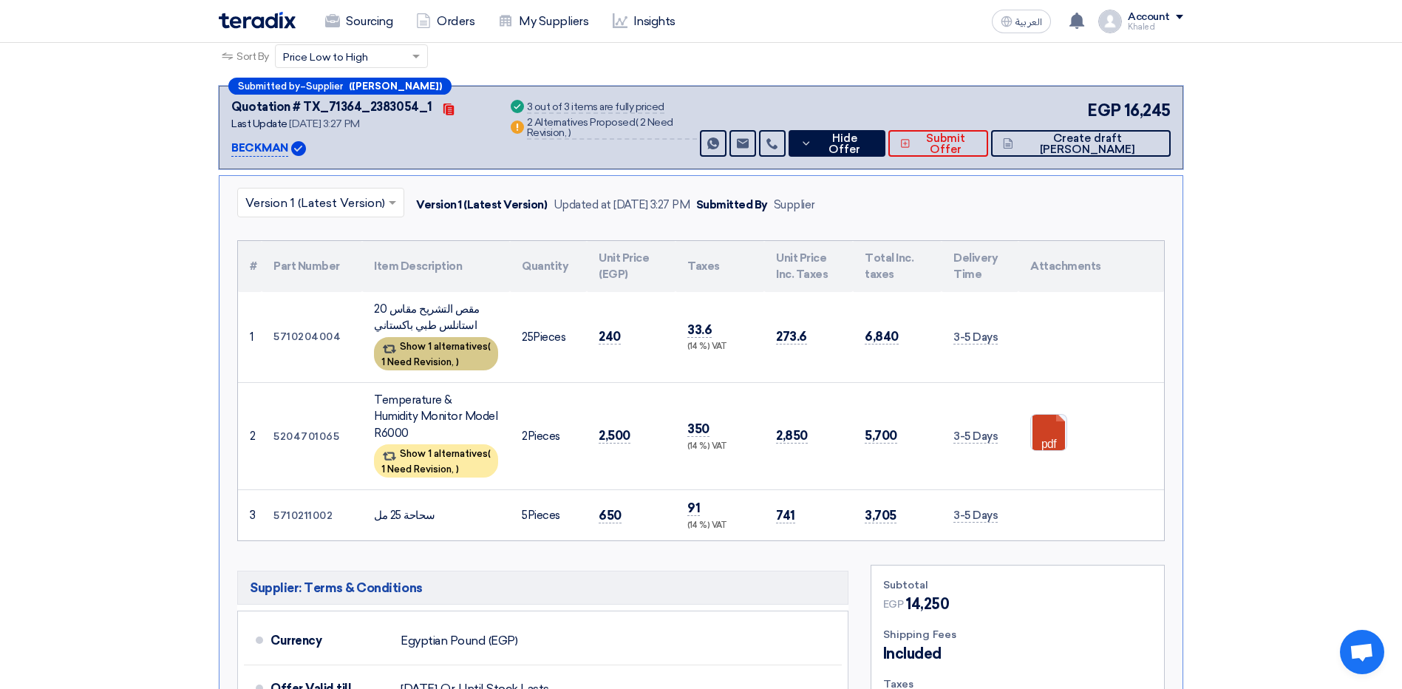
click at [477, 355] on div "Show 1 alternatives ( 1 Need Revision, )" at bounding box center [436, 353] width 124 height 33
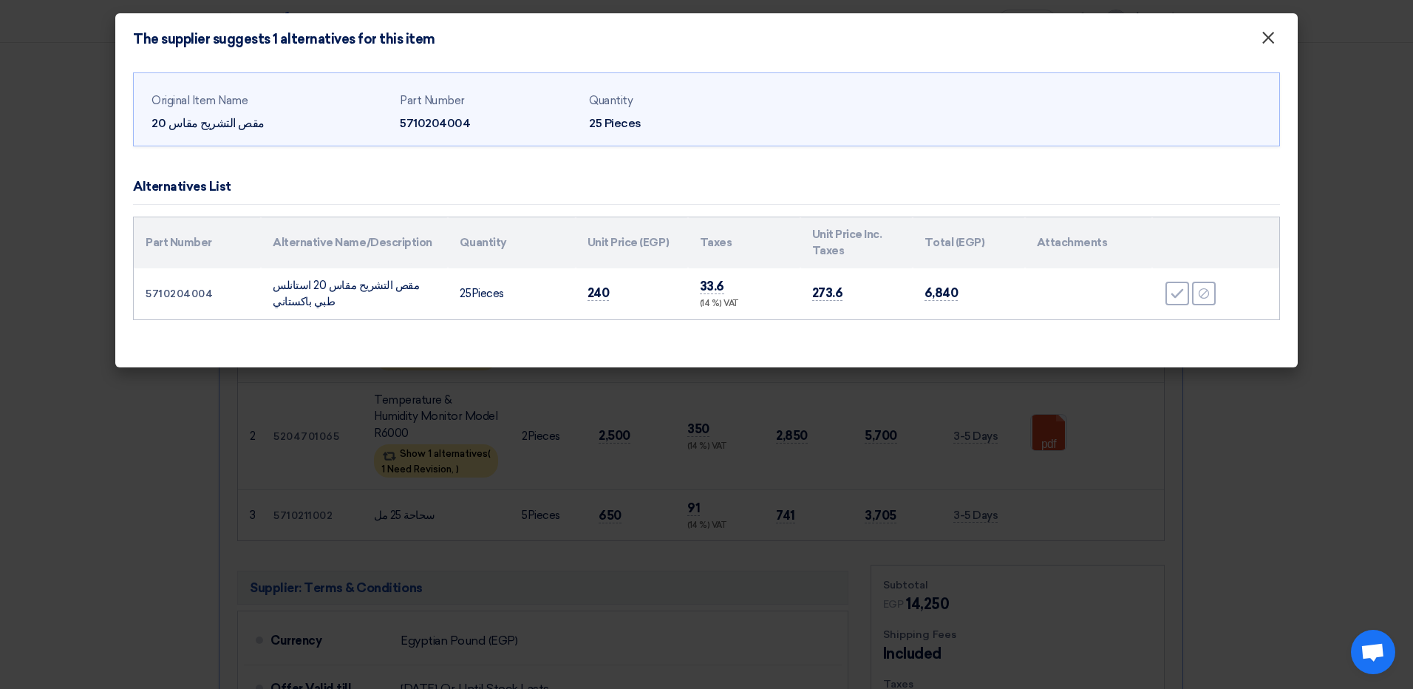
click at [1266, 40] on span "×" at bounding box center [1267, 42] width 15 height 30
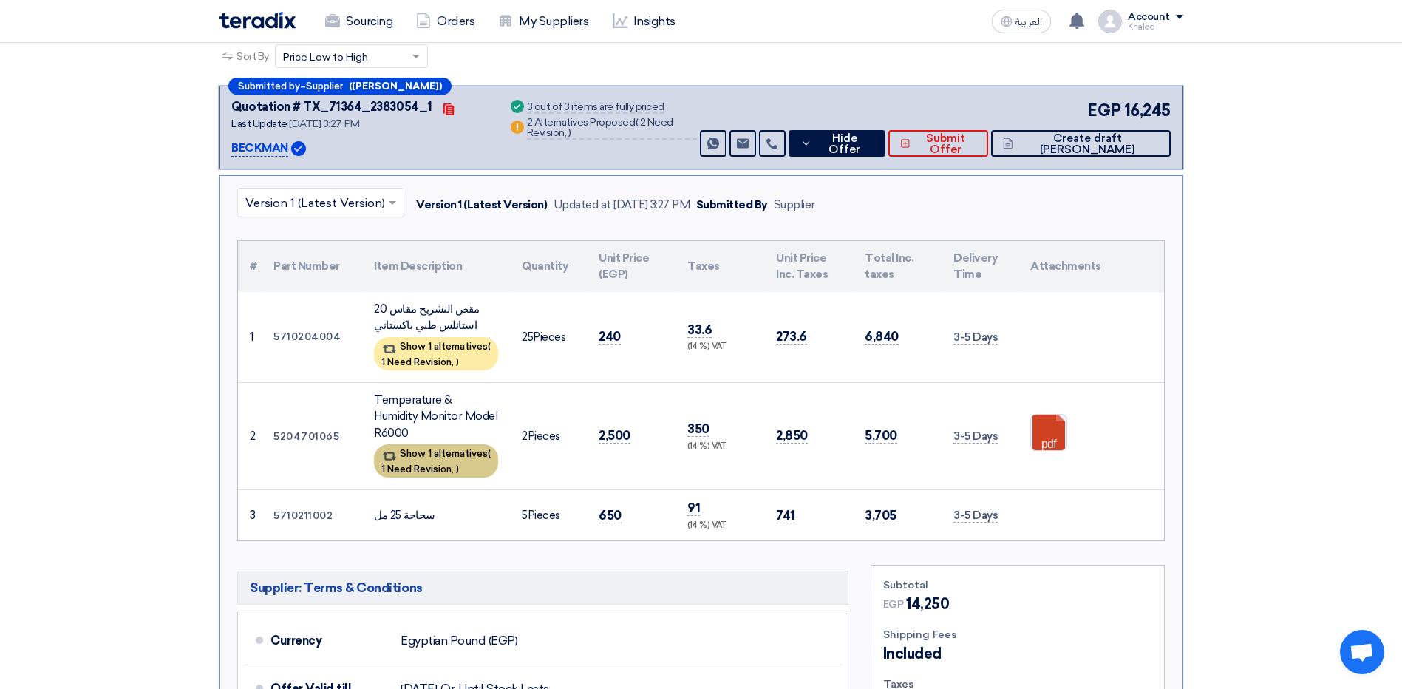
click at [404, 459] on div "Show 1 alternatives ( 1 Need Revision, )" at bounding box center [436, 460] width 124 height 33
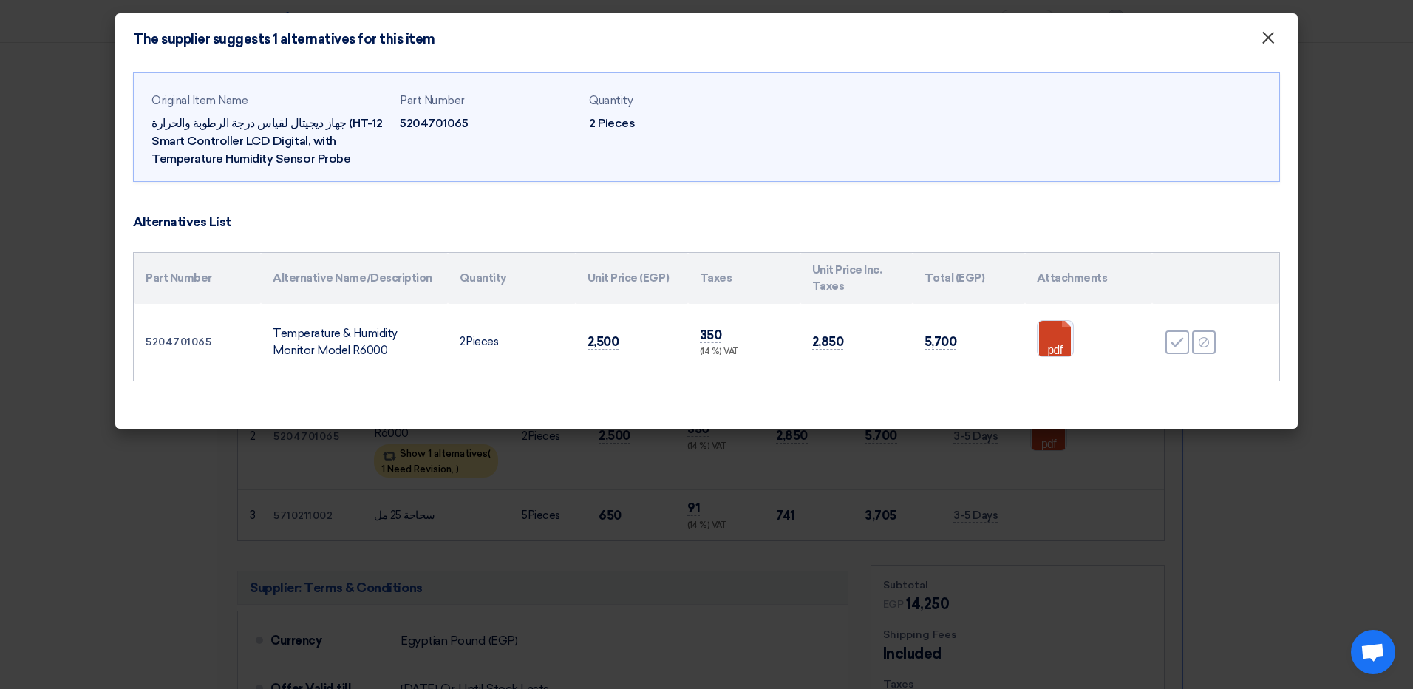
click at [1275, 38] on button "×" at bounding box center [1268, 39] width 38 height 30
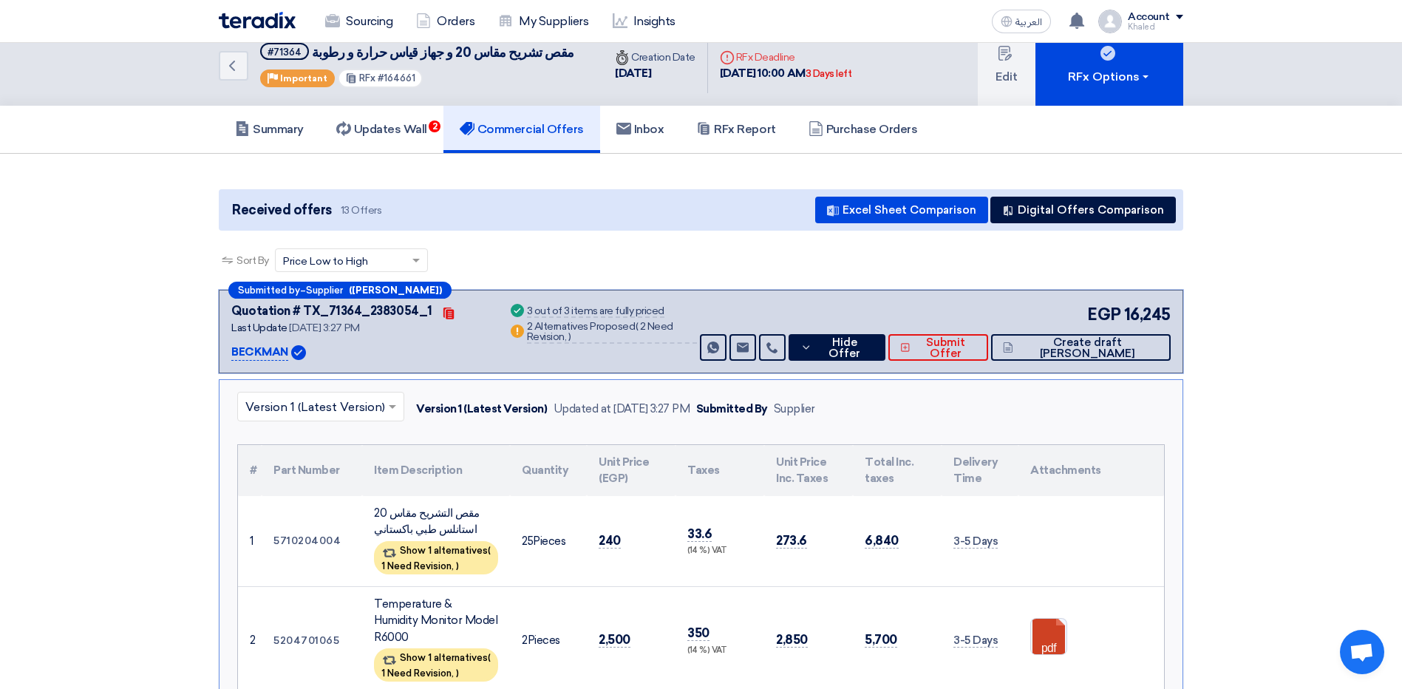
scroll to position [0, 0]
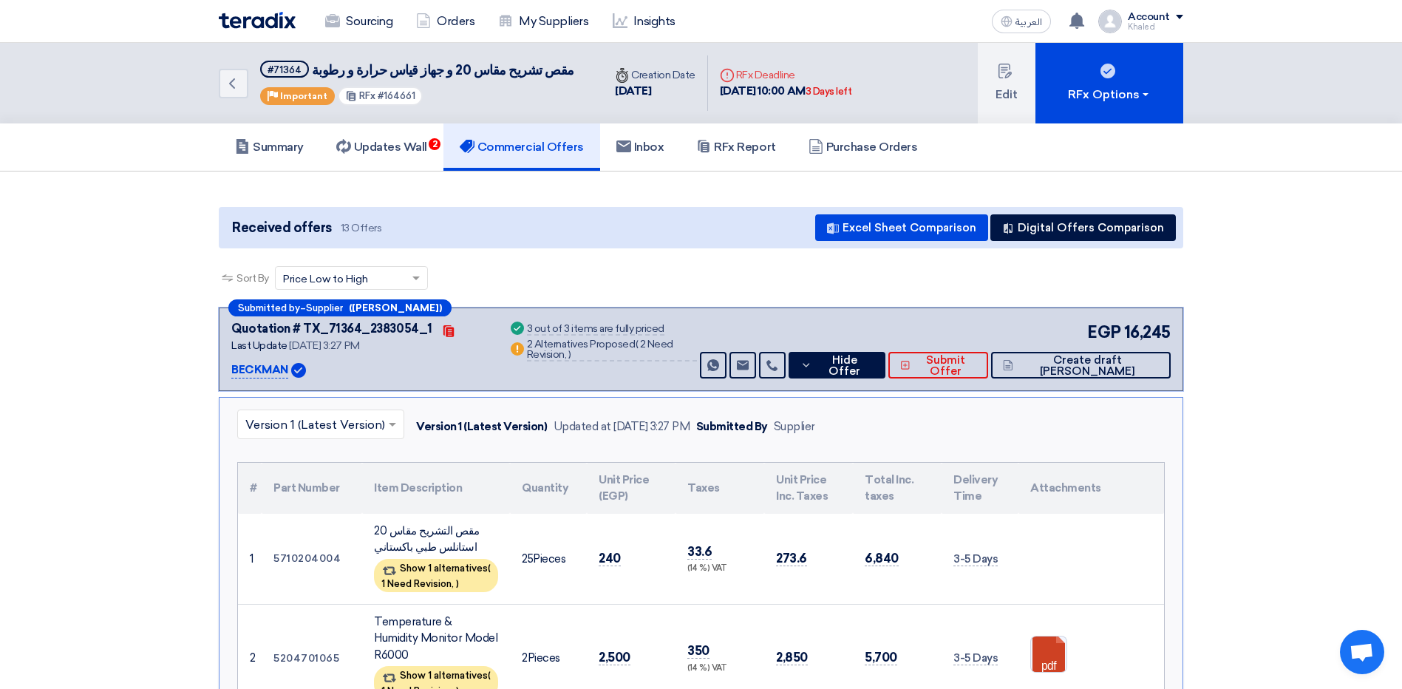
click at [513, 141] on h5 "Commercial Offers" at bounding box center [522, 147] width 124 height 15
